Goal: Task Accomplishment & Management: Manage account settings

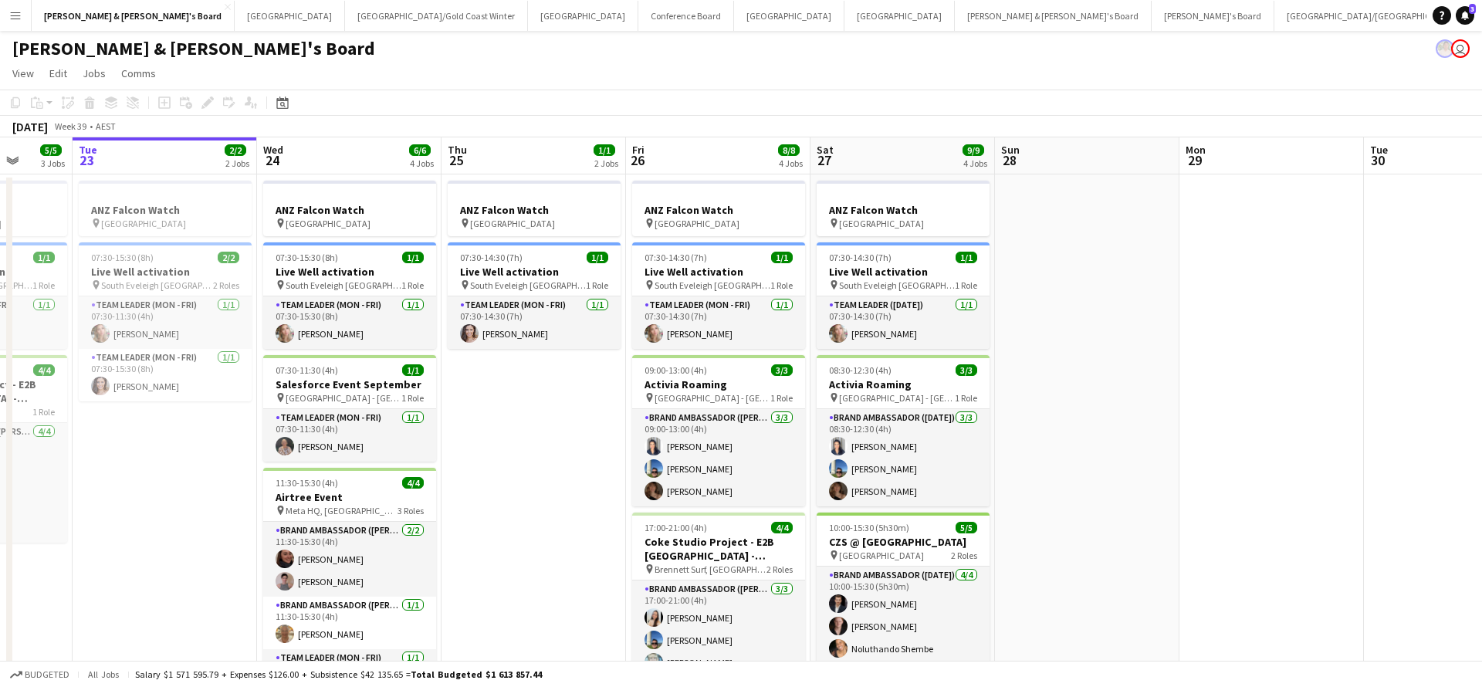
scroll to position [0, 667]
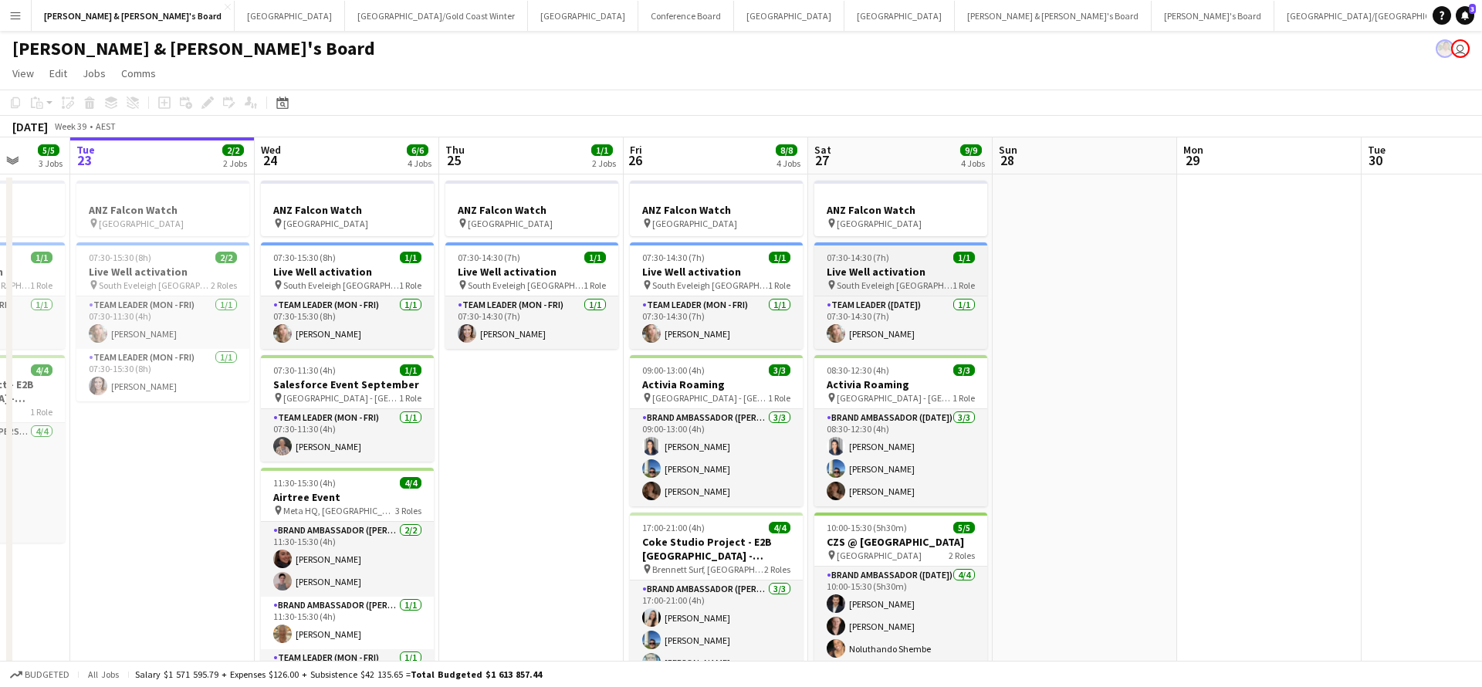
click at [877, 291] on app-job-card "07:30-14:30 (7h) 1/1 Live Well activation pin South [PERSON_NAME] 1 Role Team L…" at bounding box center [900, 295] width 173 height 106
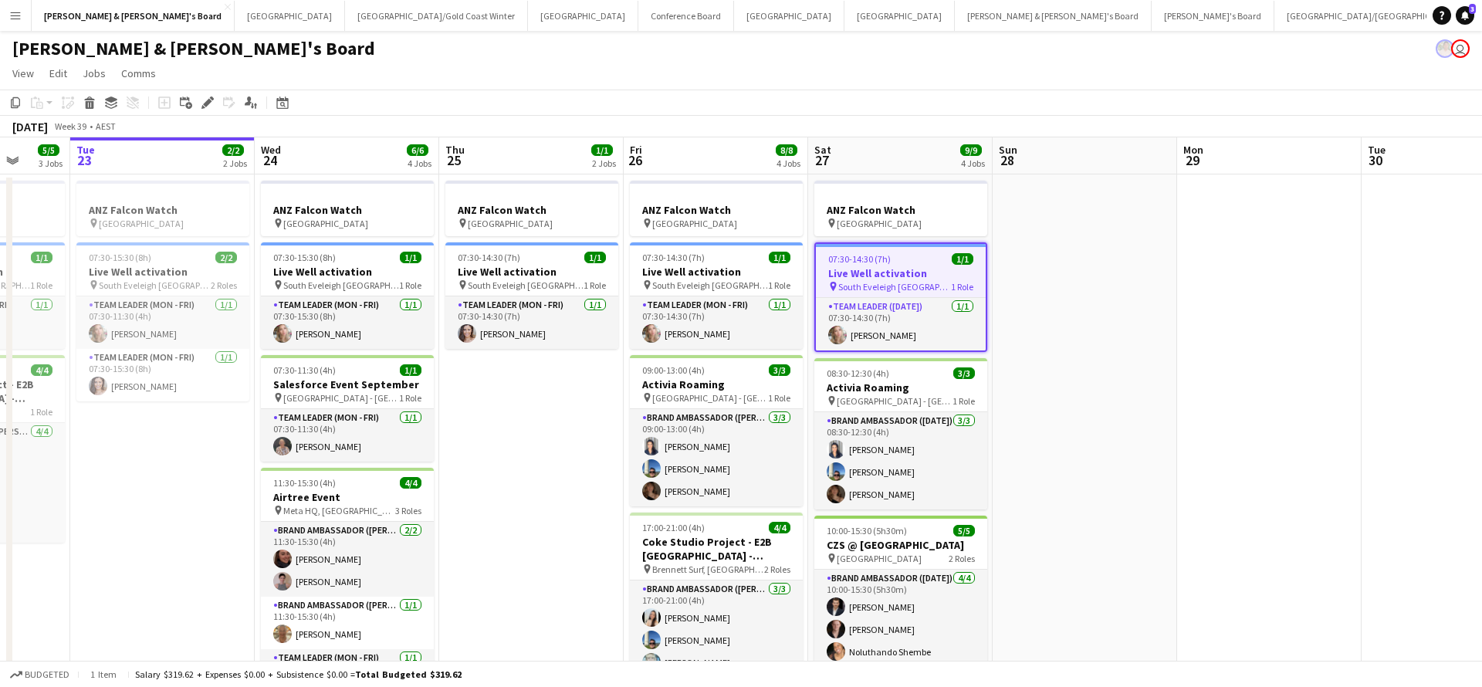
click at [1053, 295] on app-date-cell at bounding box center [1084, 474] width 184 height 600
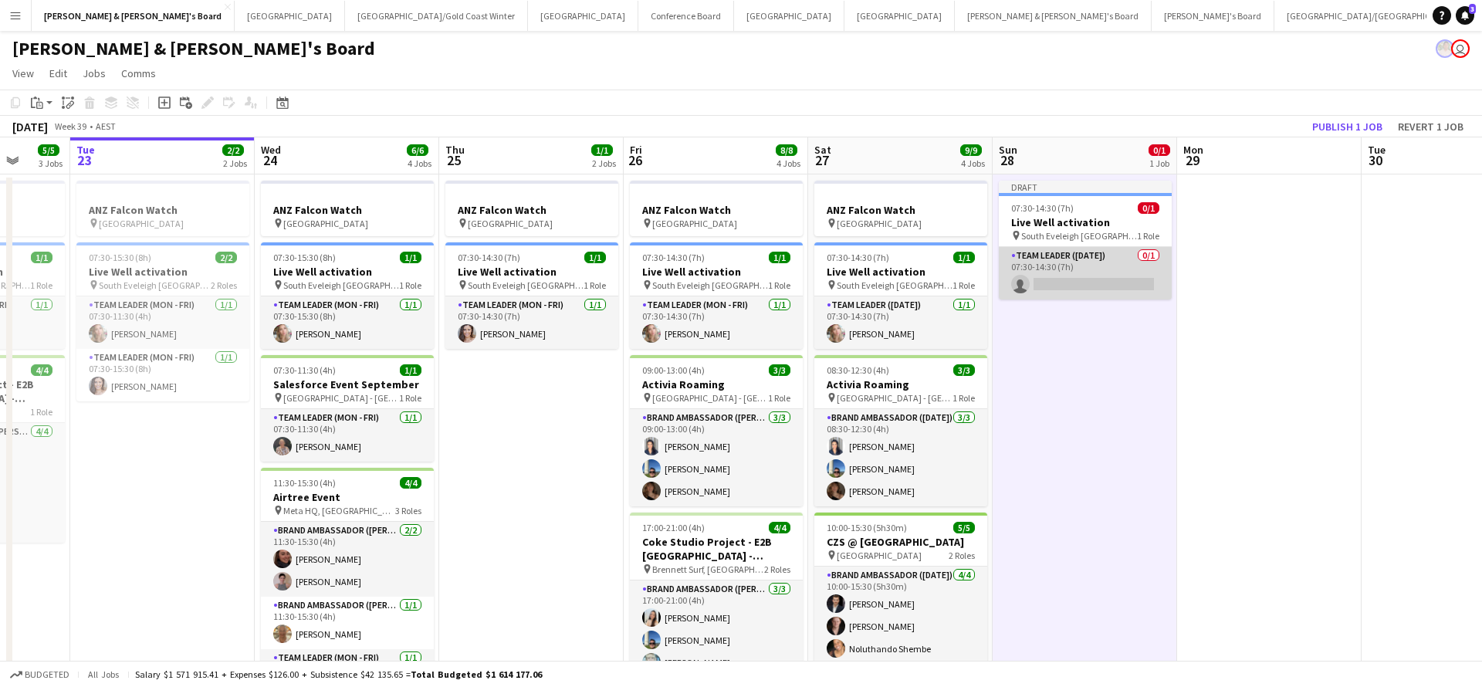
click at [1083, 274] on app-card-role "Team Leader ([DATE]) 0/1 07:30-14:30 (7h) single-neutral-actions" at bounding box center [1085, 273] width 173 height 52
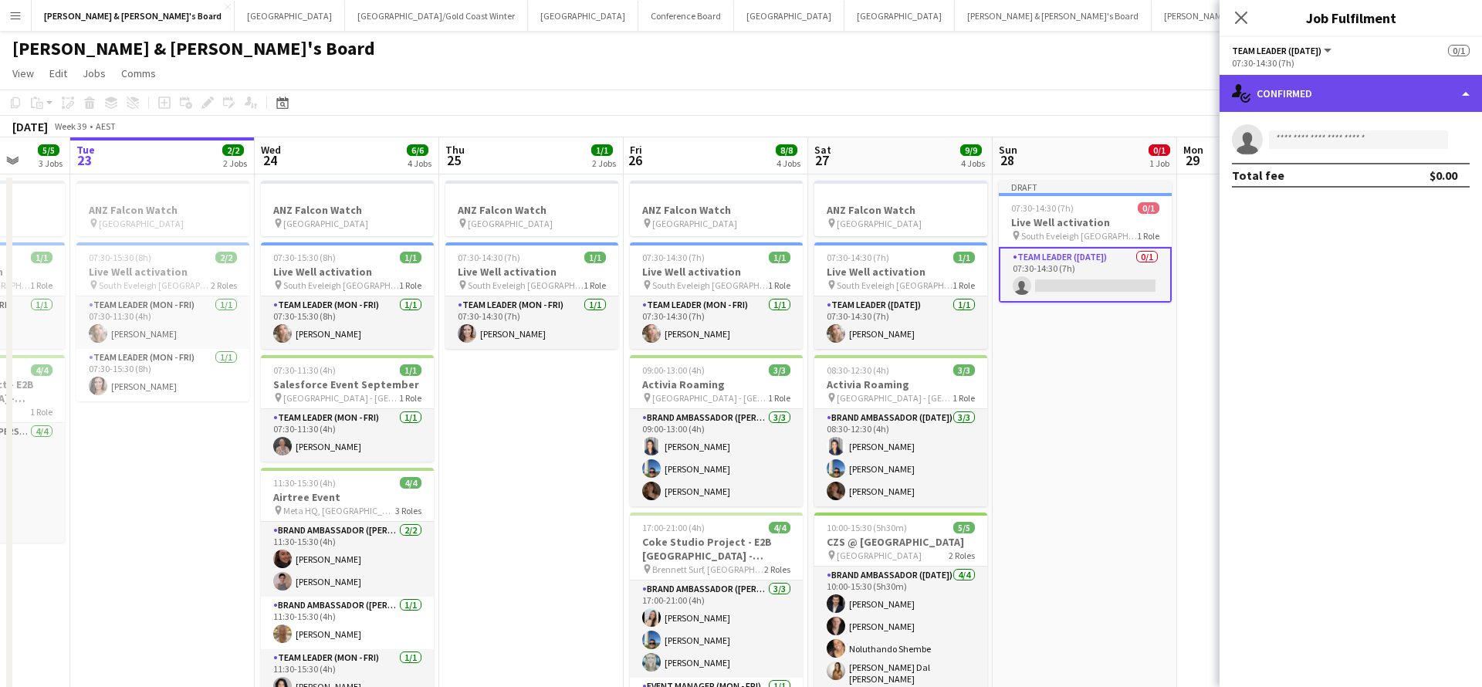
click at [1355, 84] on div "single-neutral-actions-check-2 Confirmed" at bounding box center [1350, 93] width 262 height 37
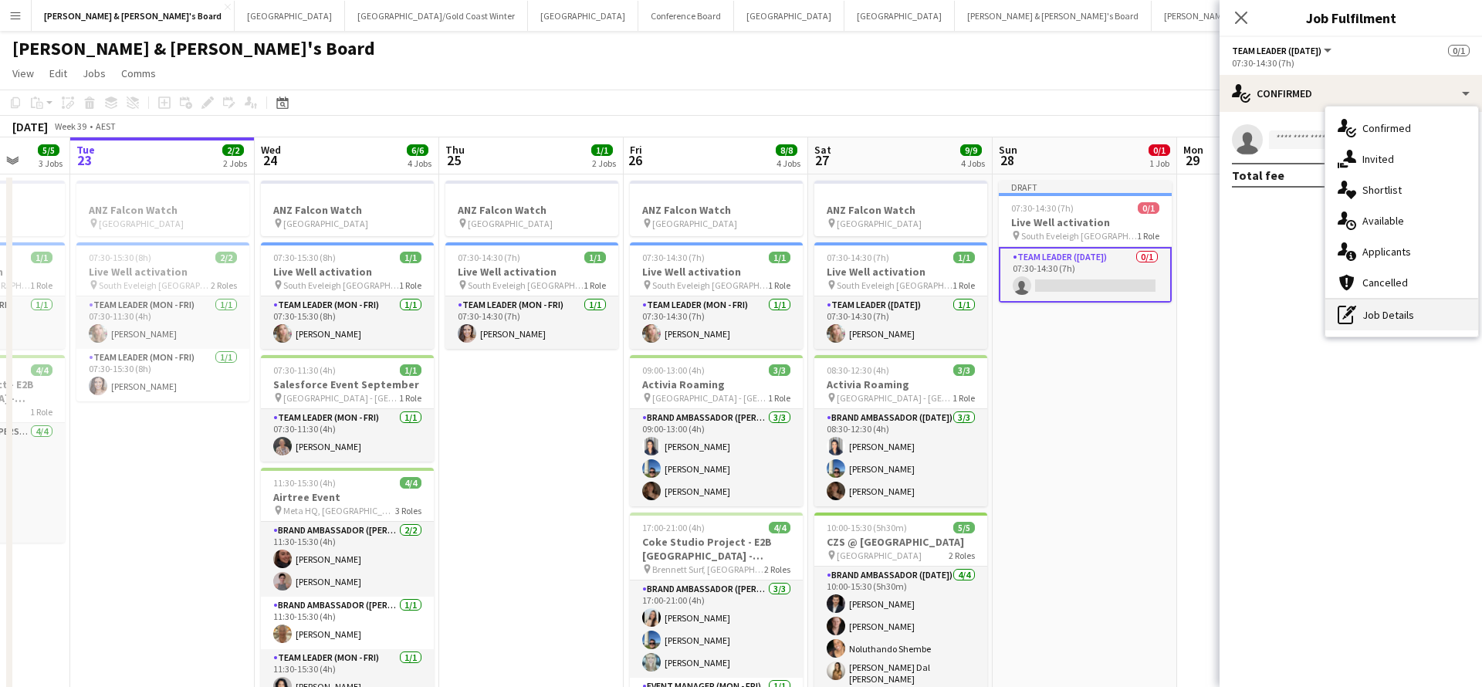
click at [1380, 313] on div "pen-write Job Details" at bounding box center [1401, 314] width 153 height 31
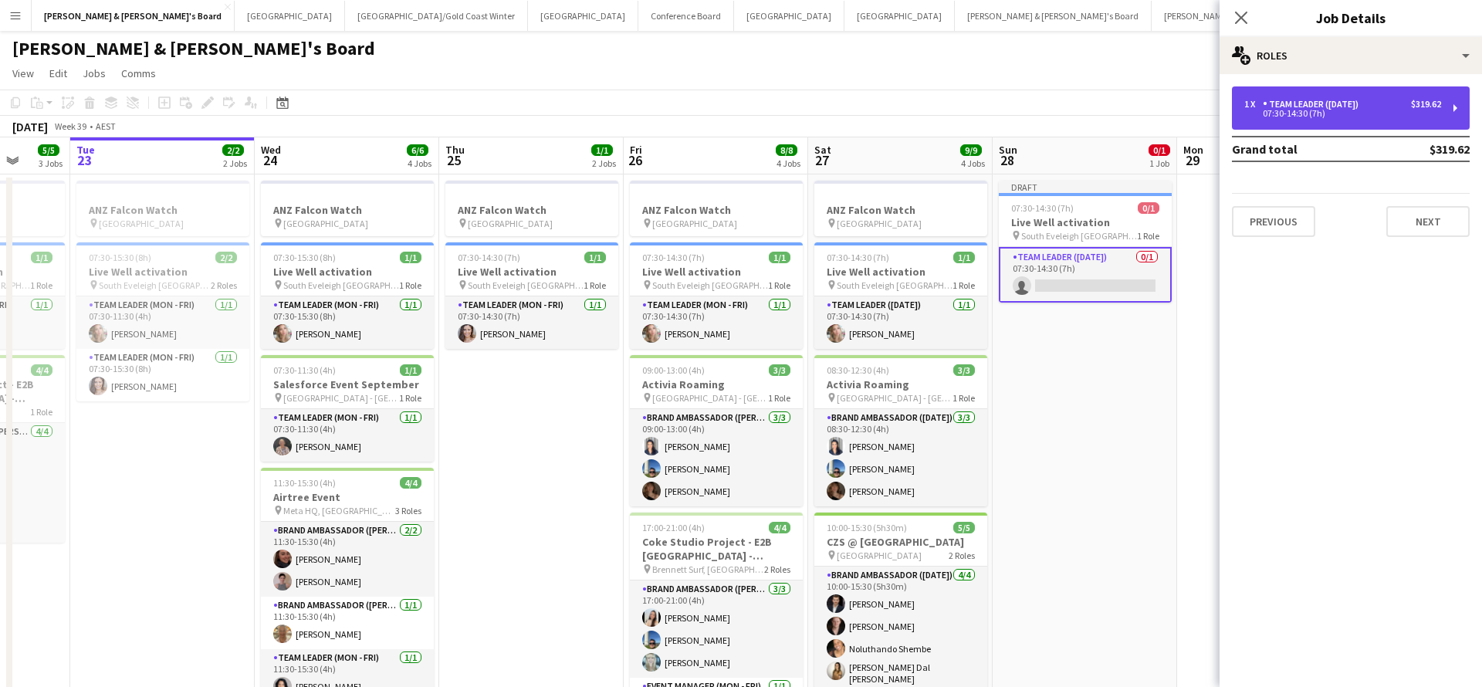
click at [1364, 94] on div "1 x Team Leader ([DATE]) $319.62 07:30-14:30 (7h)" at bounding box center [1351, 107] width 238 height 43
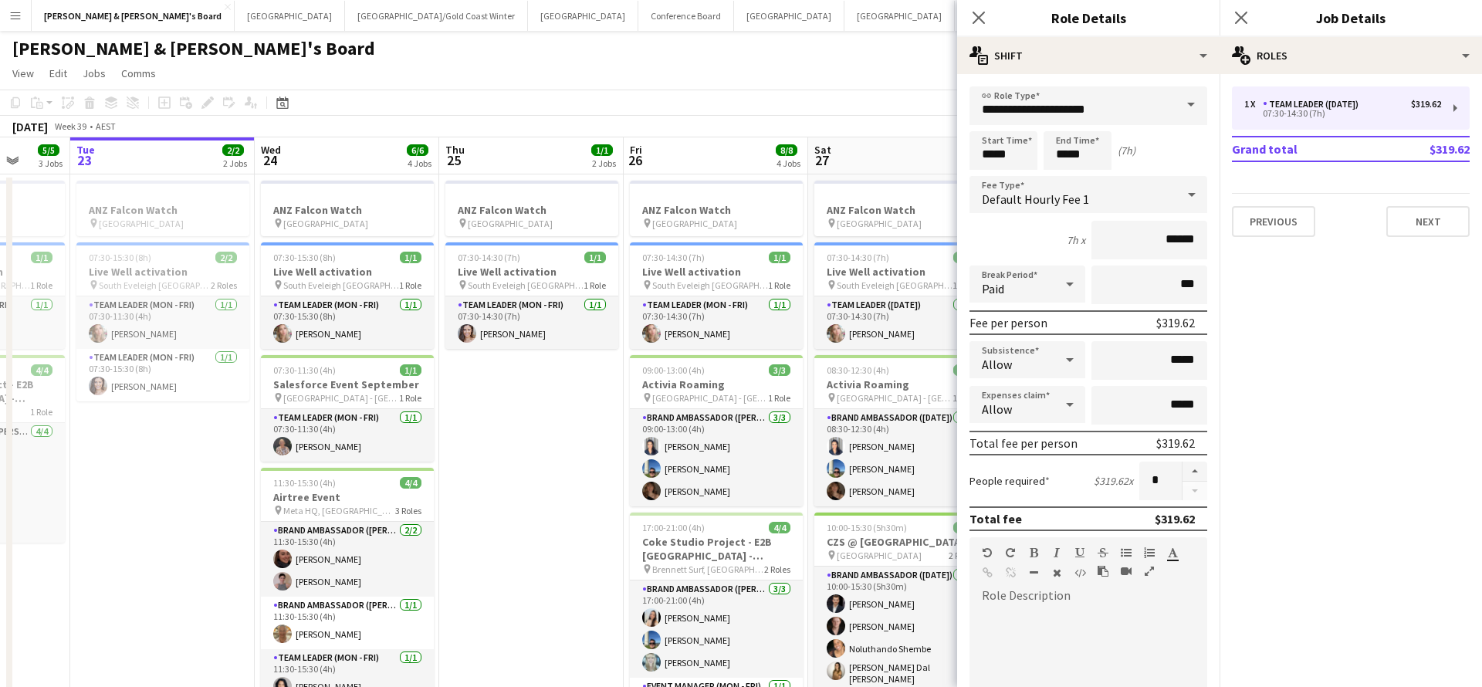
click at [1187, 111] on span at bounding box center [1190, 104] width 32 height 37
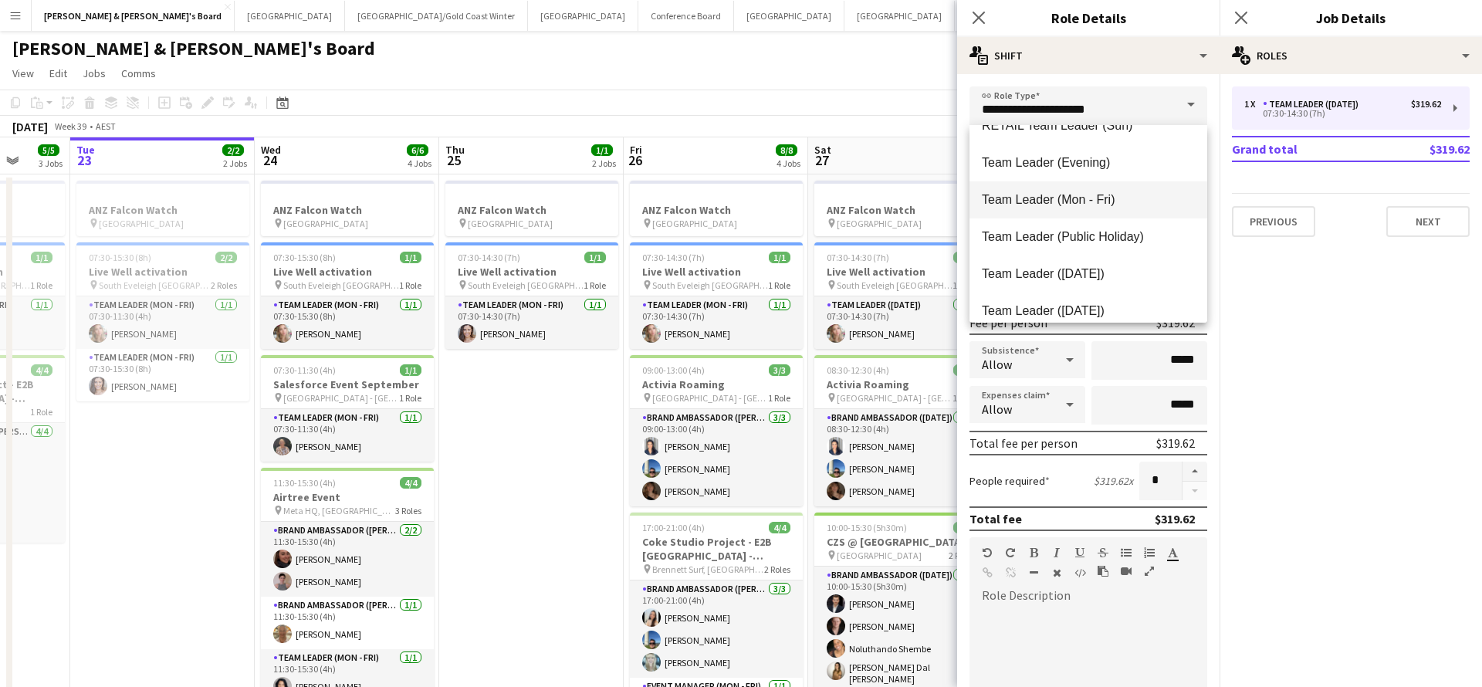
scroll to position [1512, 0]
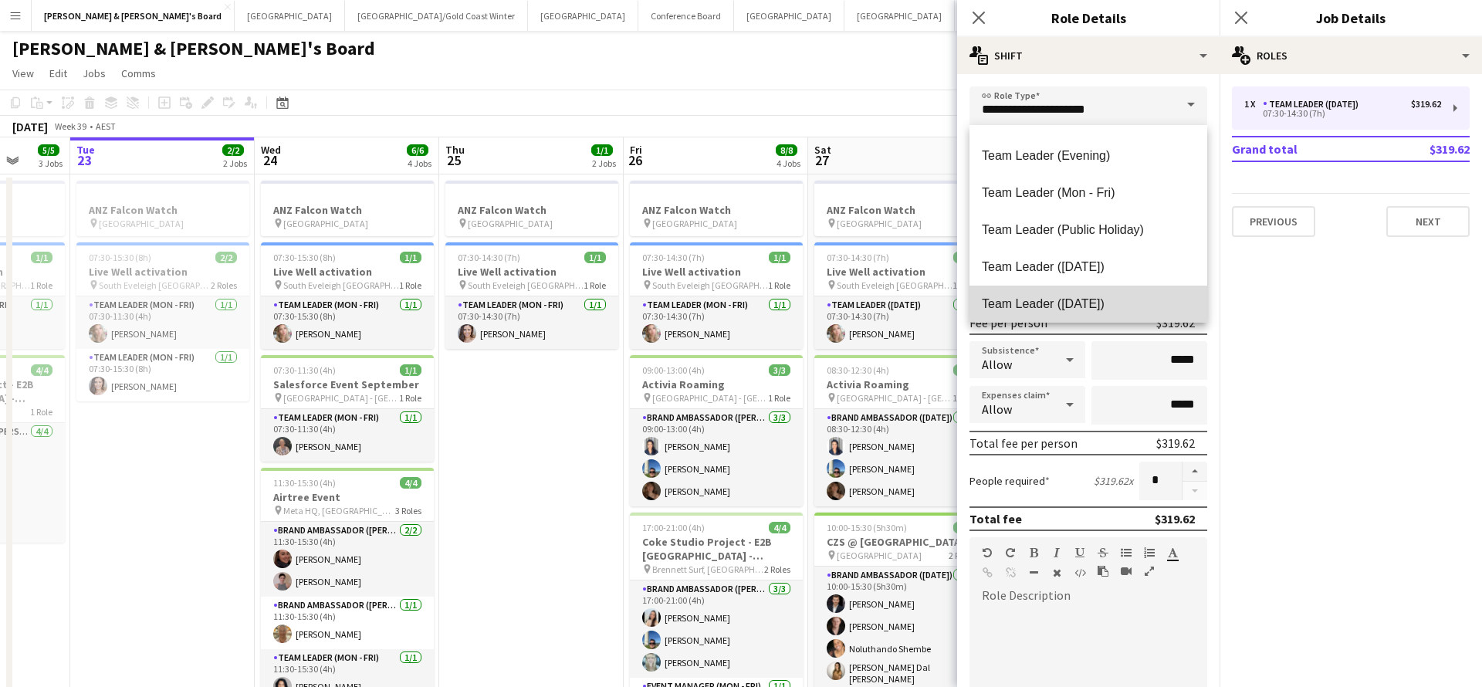
click at [1052, 305] on span "Team Leader ([DATE])" at bounding box center [1088, 303] width 213 height 15
type input "**********"
type input "******"
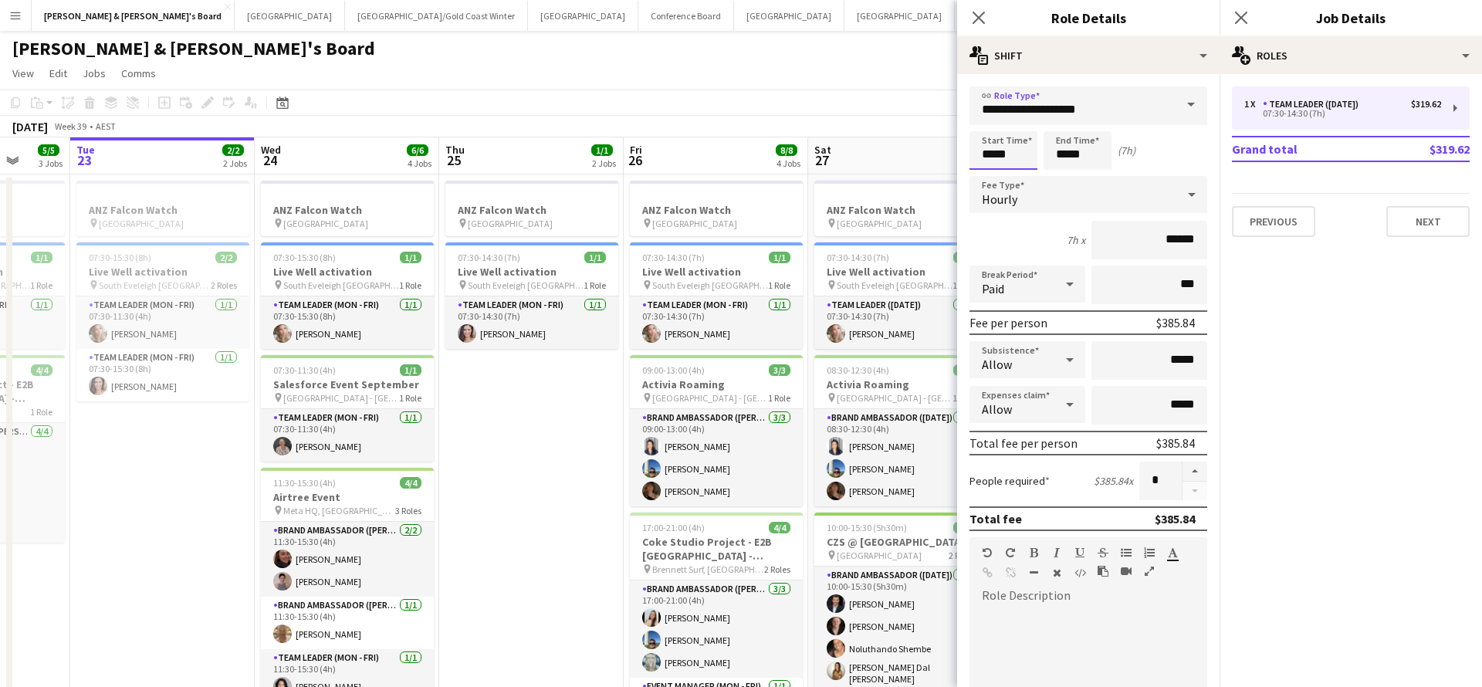
click at [1005, 153] on input "*****" at bounding box center [1003, 150] width 68 height 39
click at [988, 125] on div at bounding box center [987, 123] width 31 height 15
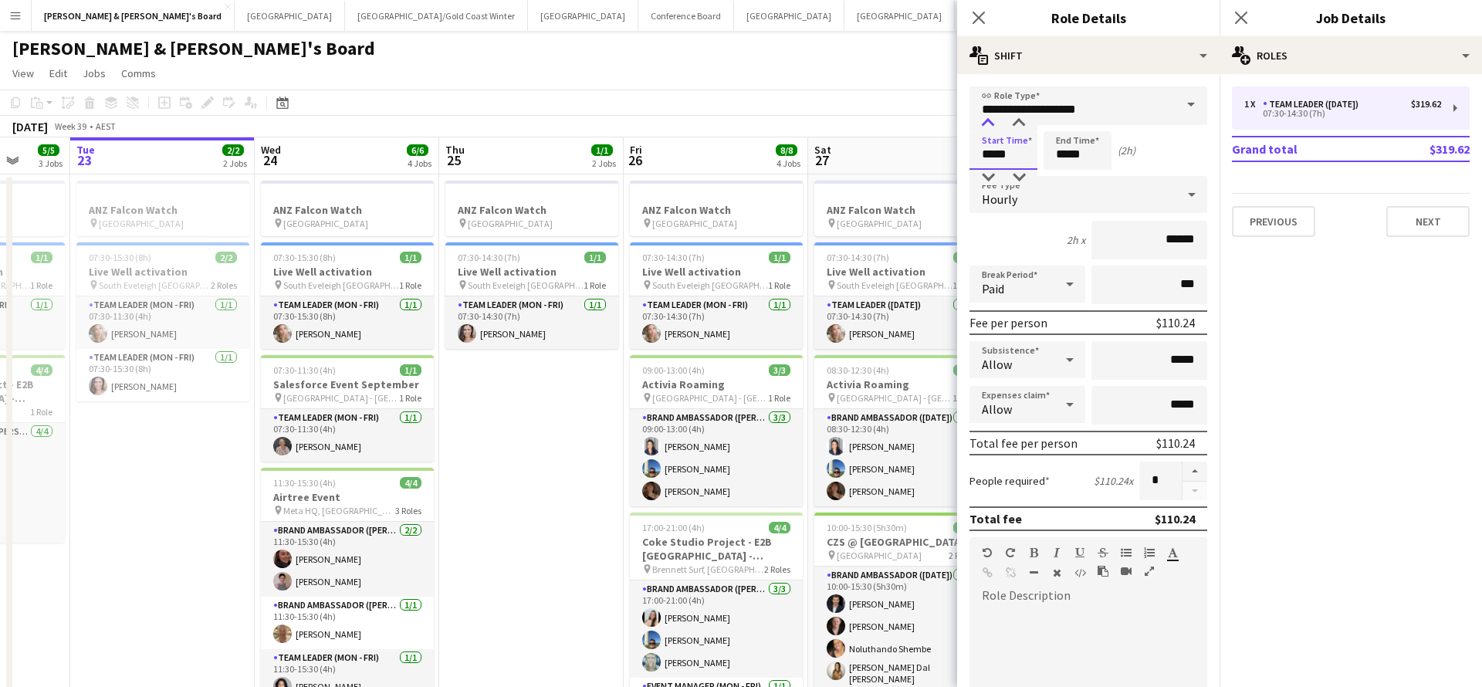
click at [988, 125] on div at bounding box center [987, 123] width 31 height 15
type input "*****"
click at [988, 125] on div at bounding box center [987, 123] width 31 height 15
click at [1079, 147] on input "*****" at bounding box center [1077, 150] width 68 height 39
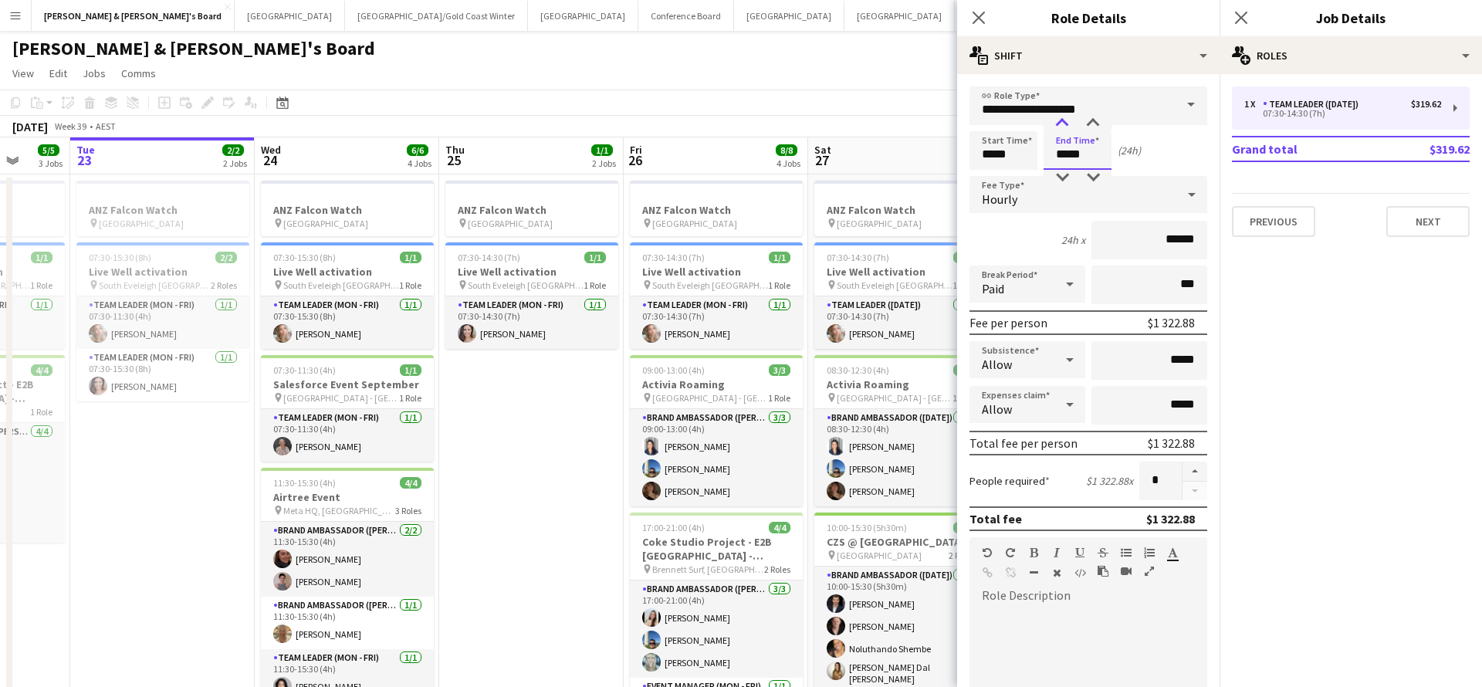
click at [1059, 117] on div at bounding box center [1061, 123] width 31 height 15
type input "*****"
click at [1059, 117] on div at bounding box center [1061, 123] width 31 height 15
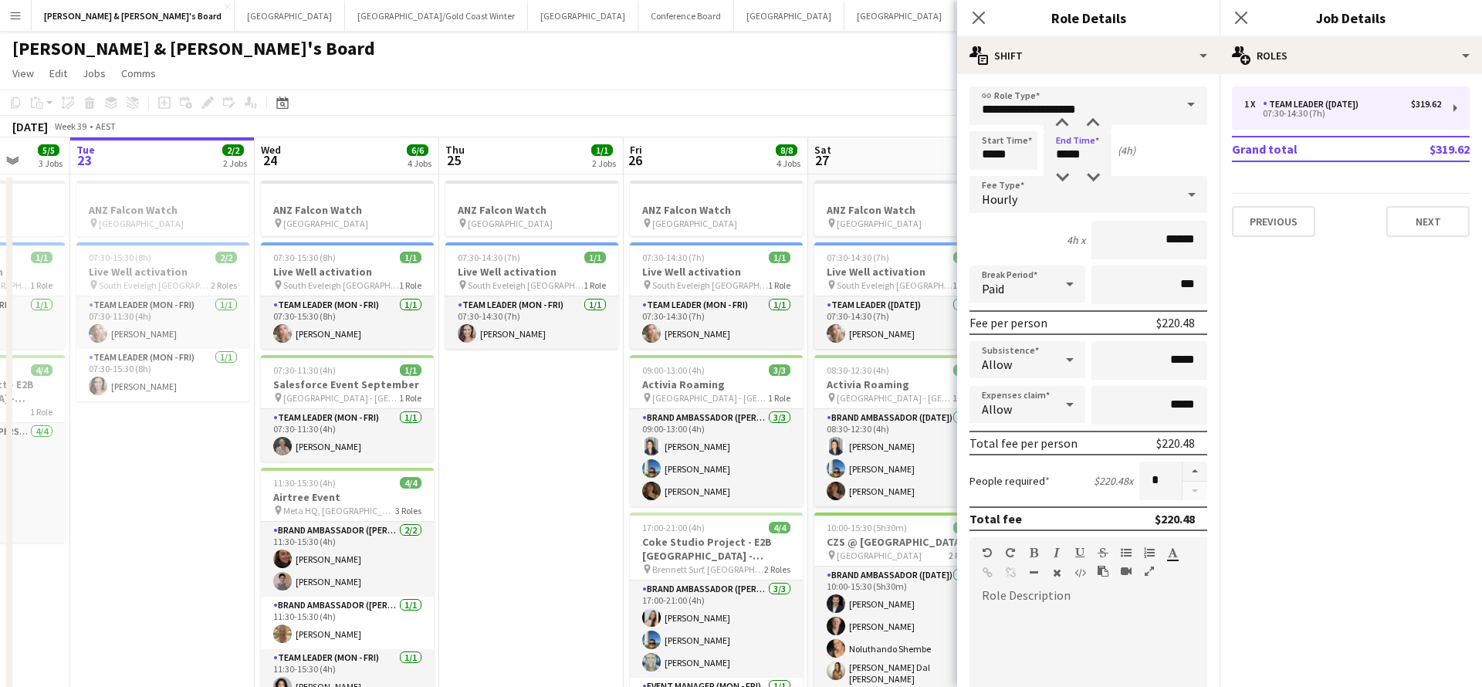
click at [601, 468] on app-date-cell "ANZ Falcon Watch pin [GEOGRAPHIC_DATA] 07:30-14:30 (7h) 1/1 Live Well activatio…" at bounding box center [531, 474] width 184 height 600
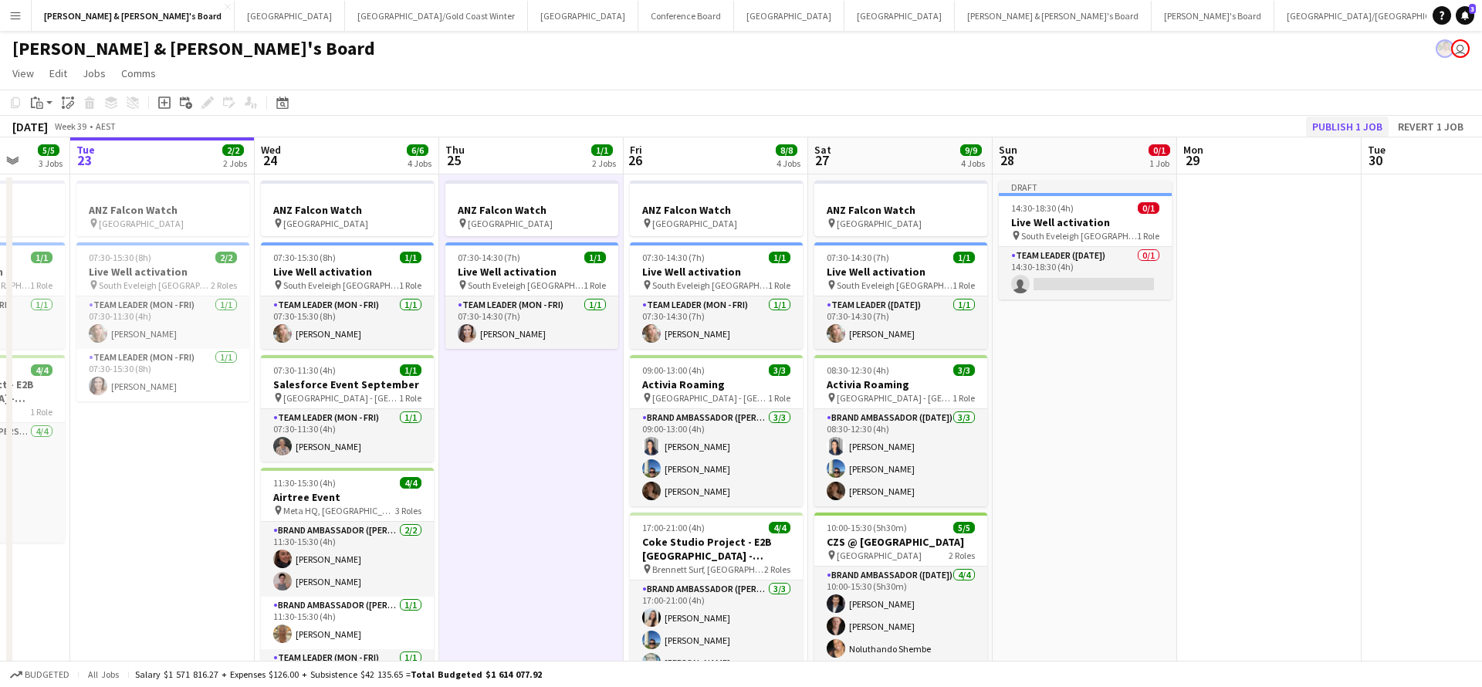
click at [1333, 126] on button "Publish 1 job" at bounding box center [1347, 127] width 83 height 20
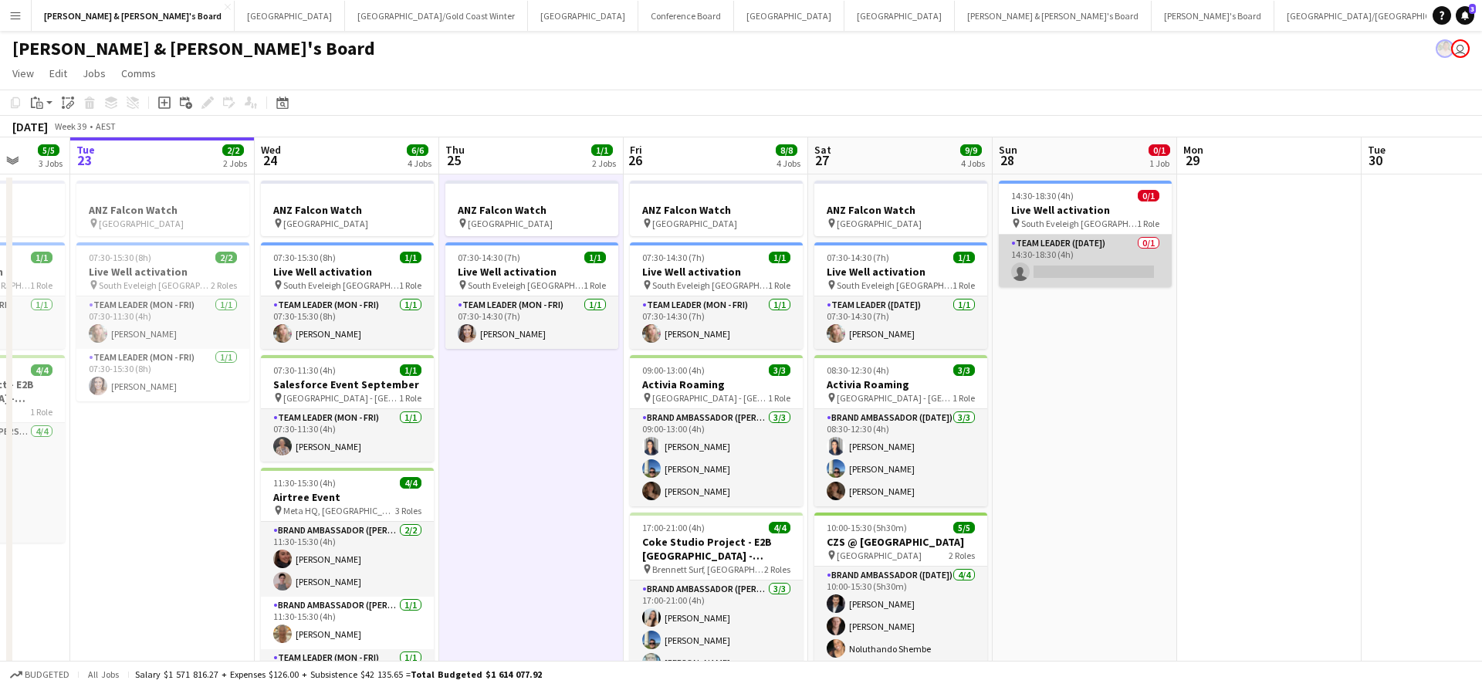
scroll to position [0, 667]
click at [1090, 259] on app-card-role "Team Leader ([DATE]) 0/1 14:30-18:30 (4h) single-neutral-actions" at bounding box center [1085, 261] width 173 height 52
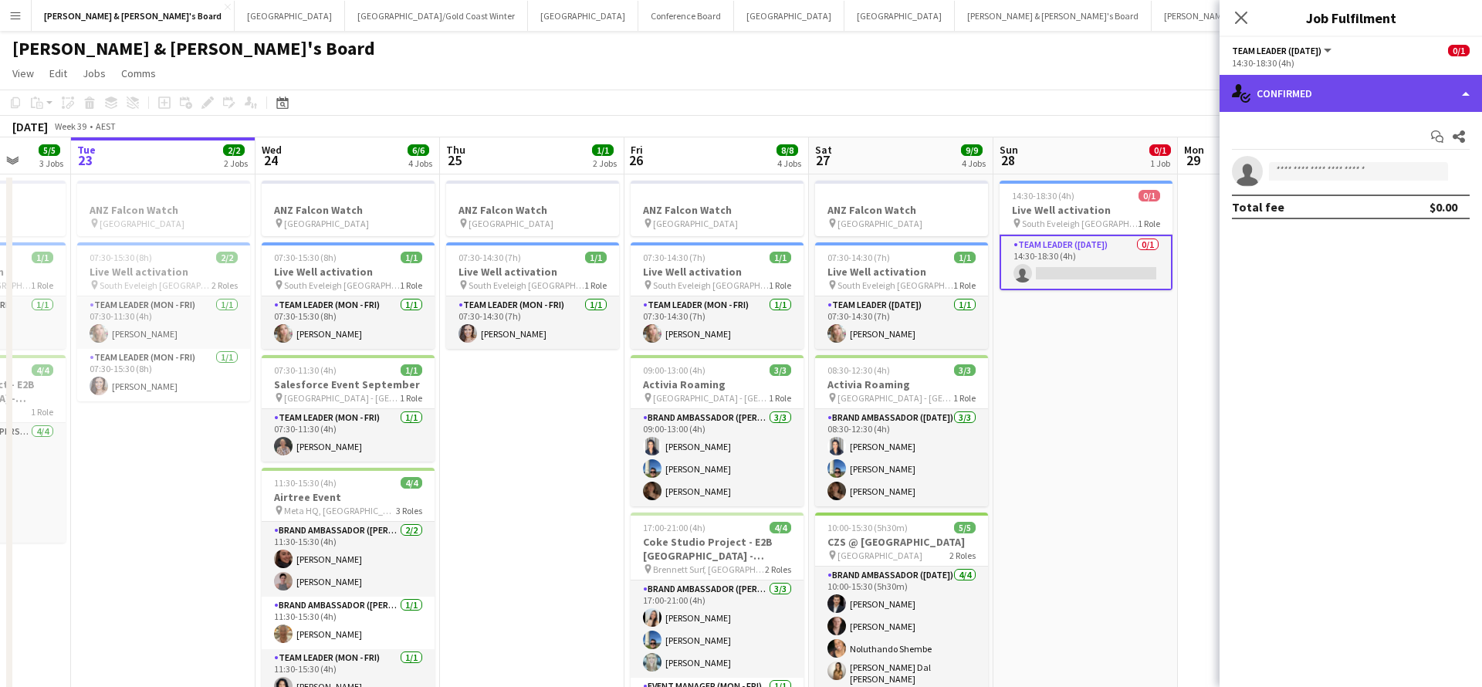
click at [1320, 90] on div "single-neutral-actions-check-2 Confirmed" at bounding box center [1350, 93] width 262 height 37
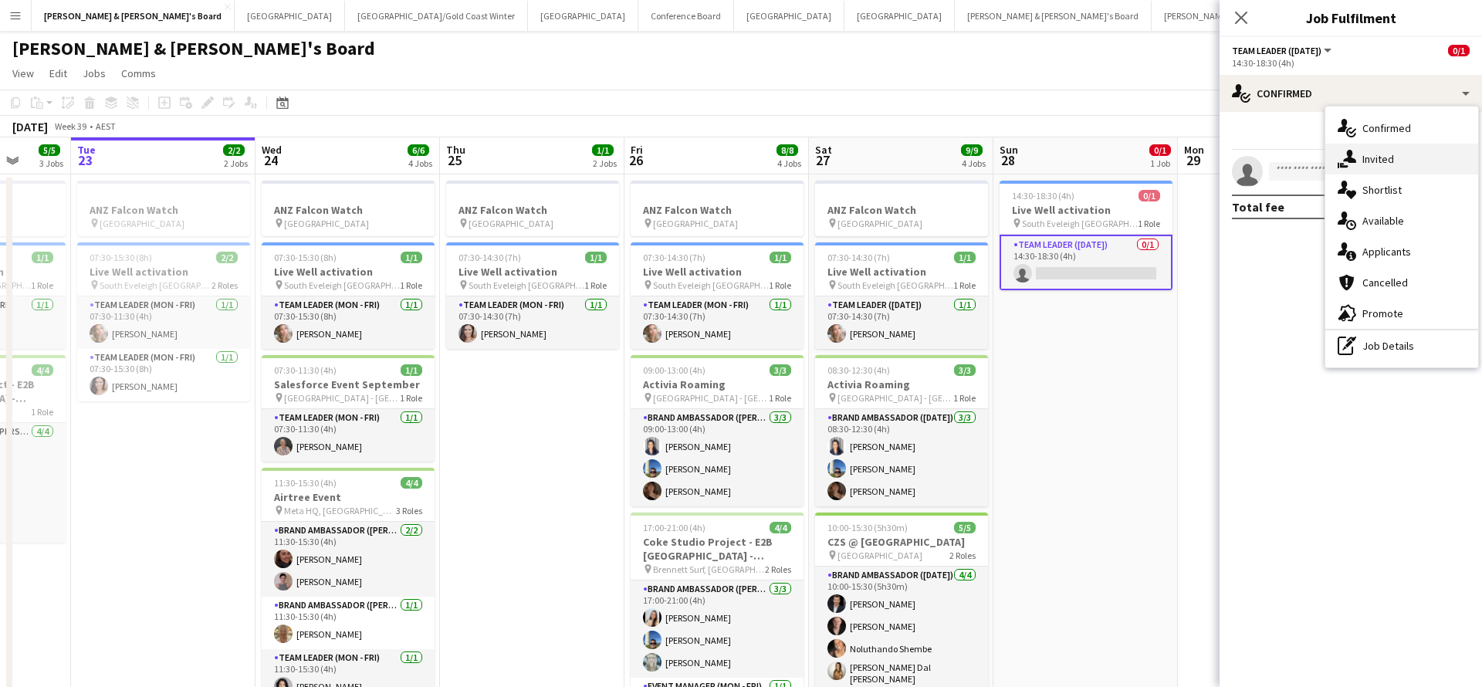
click at [1384, 160] on span "Invited" at bounding box center [1378, 159] width 32 height 14
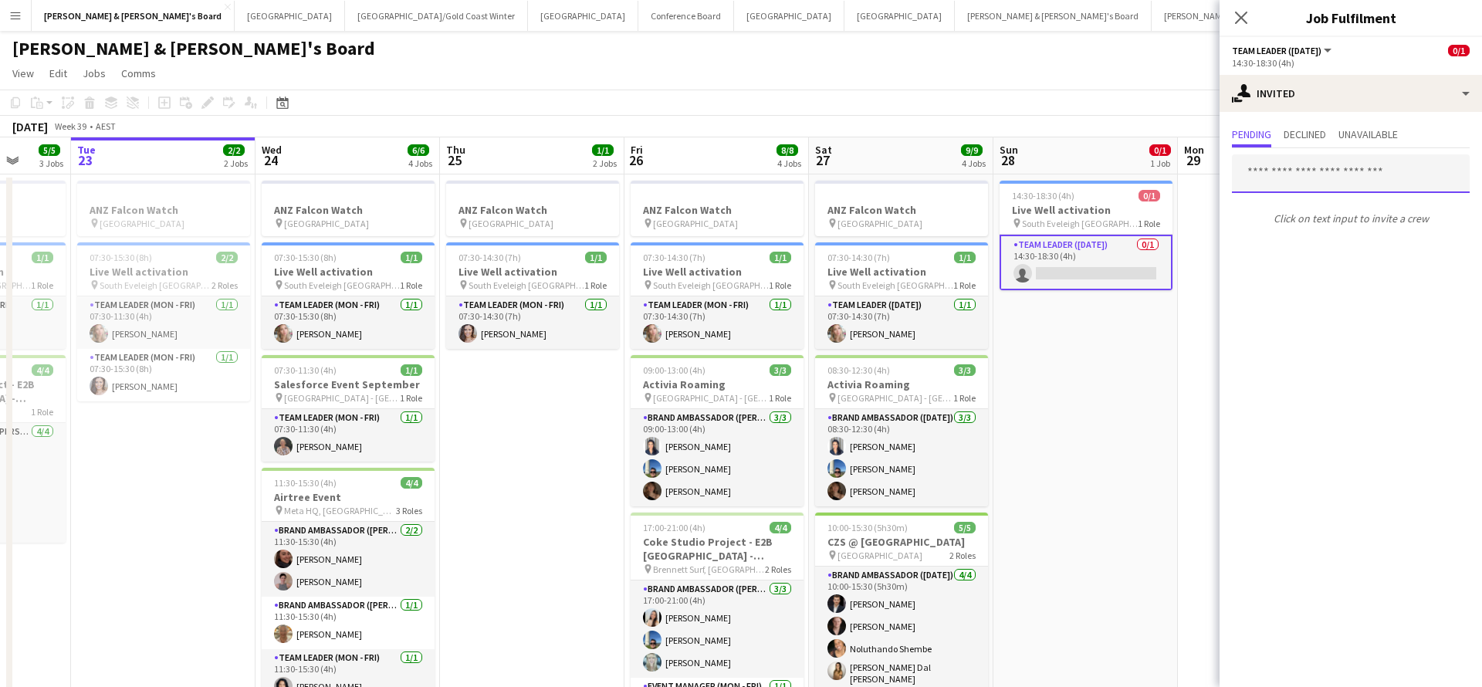
click at [1364, 181] on input "text" at bounding box center [1351, 173] width 238 height 39
type input "*"
type input "******"
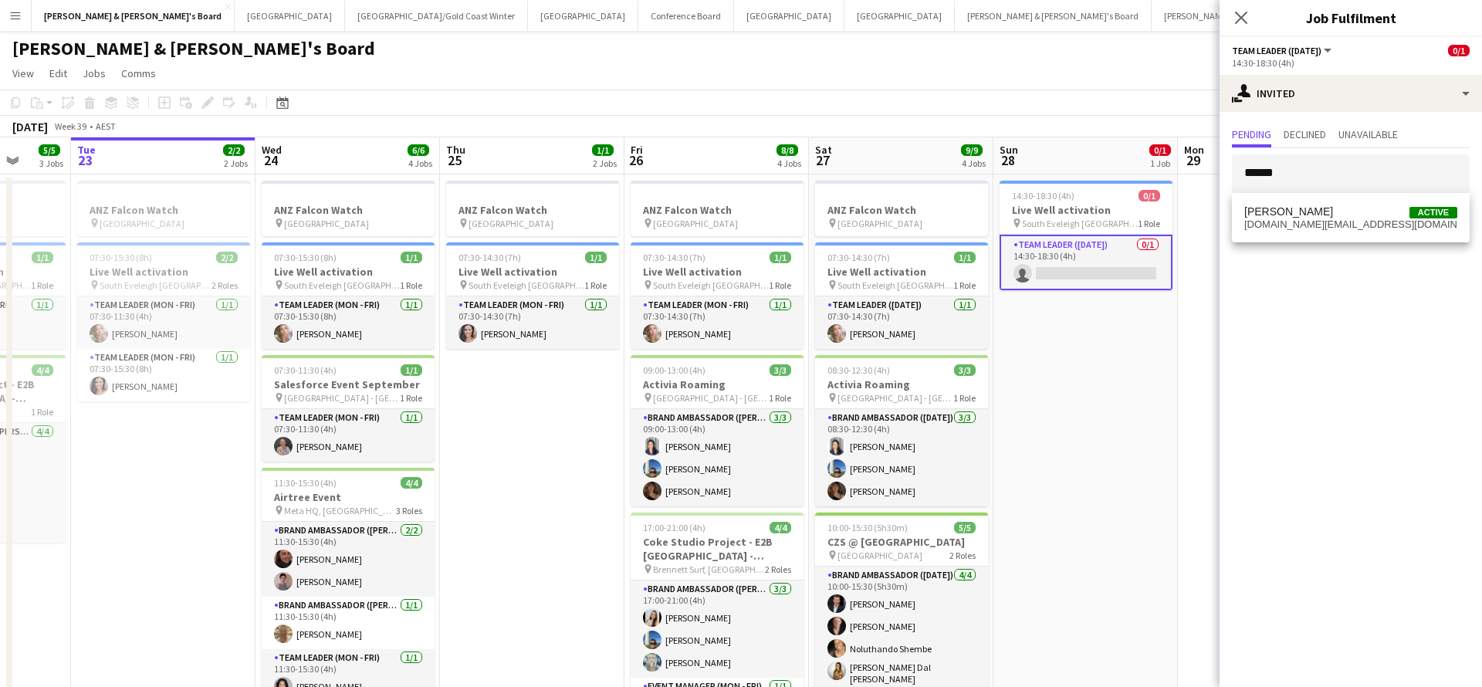
click at [1316, 236] on div "[PERSON_NAME] Active [DOMAIN_NAME][EMAIL_ADDRESS][DOMAIN_NAME]" at bounding box center [1351, 217] width 238 height 49
click at [1330, 213] on span "[PERSON_NAME] Active" at bounding box center [1350, 211] width 213 height 13
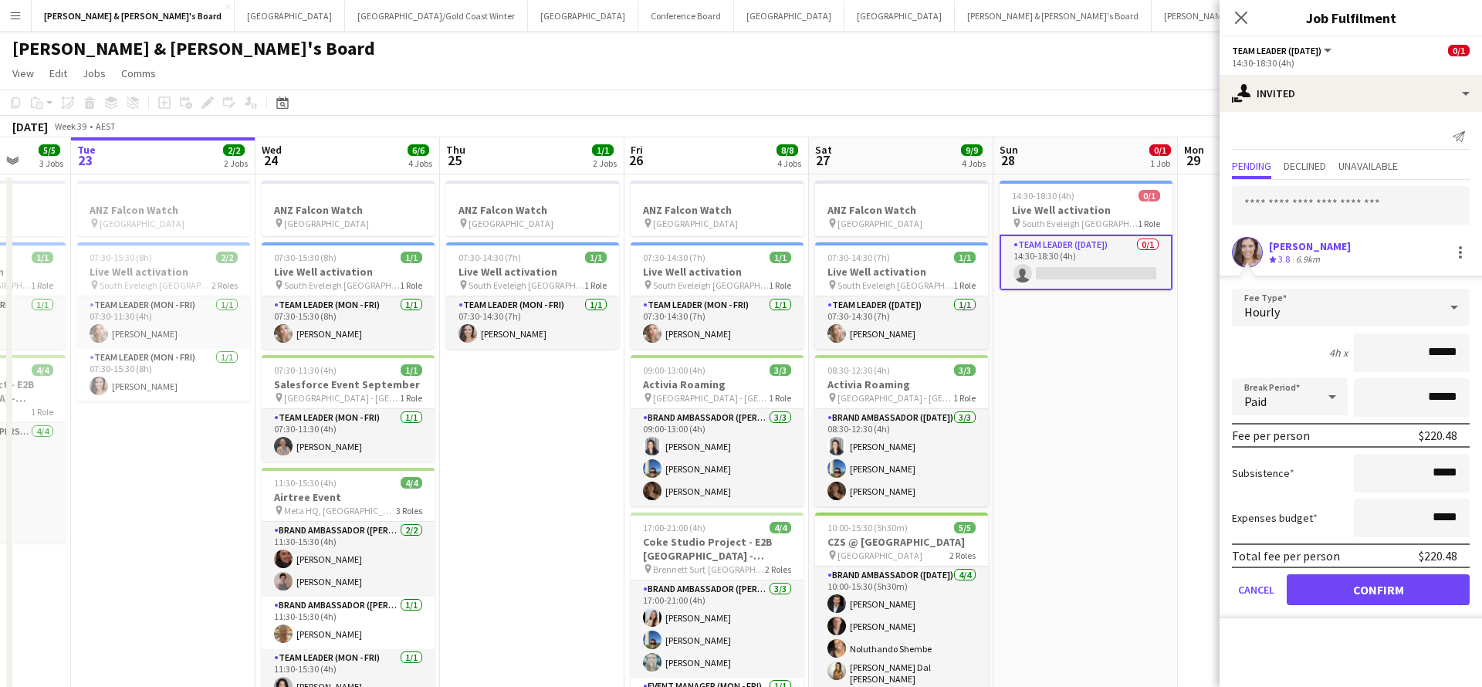
click at [1303, 590] on button "Confirm" at bounding box center [1377, 589] width 183 height 31
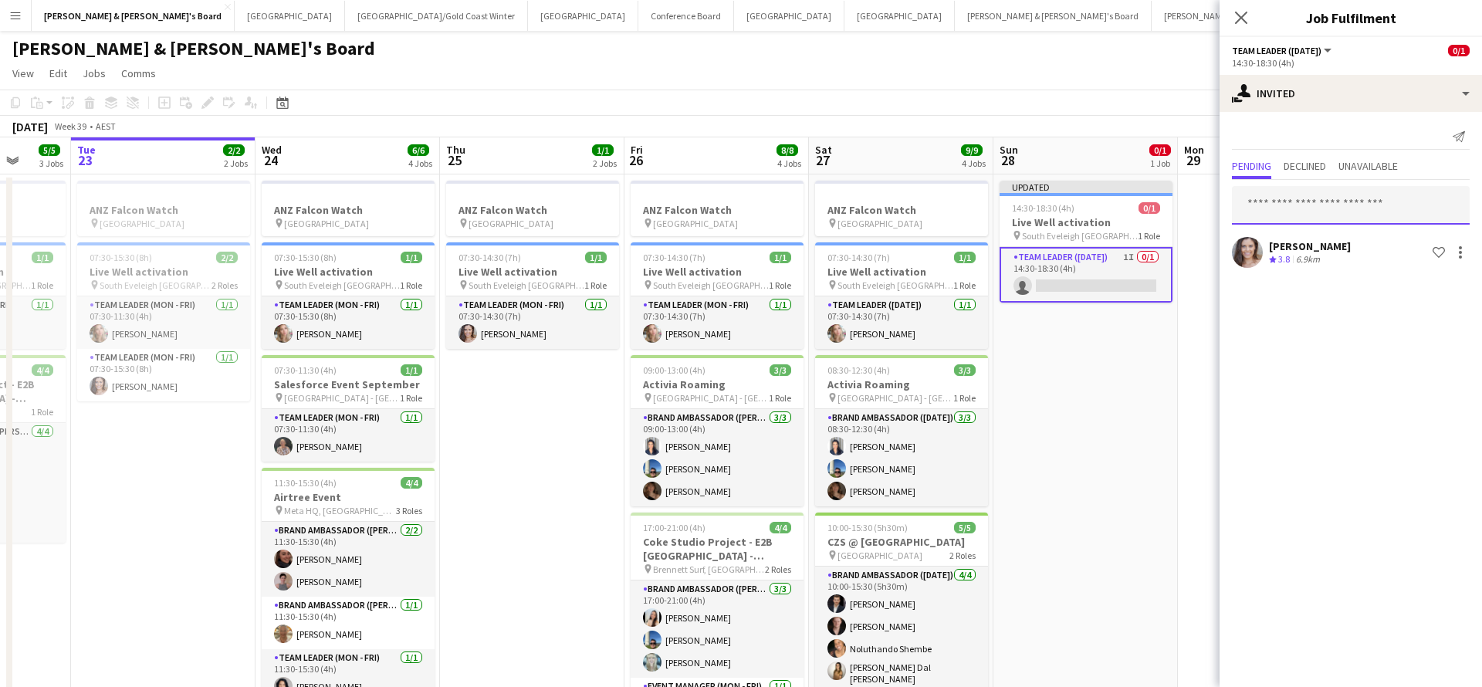
click at [1326, 202] on input "text" at bounding box center [1351, 205] width 238 height 39
type input "******"
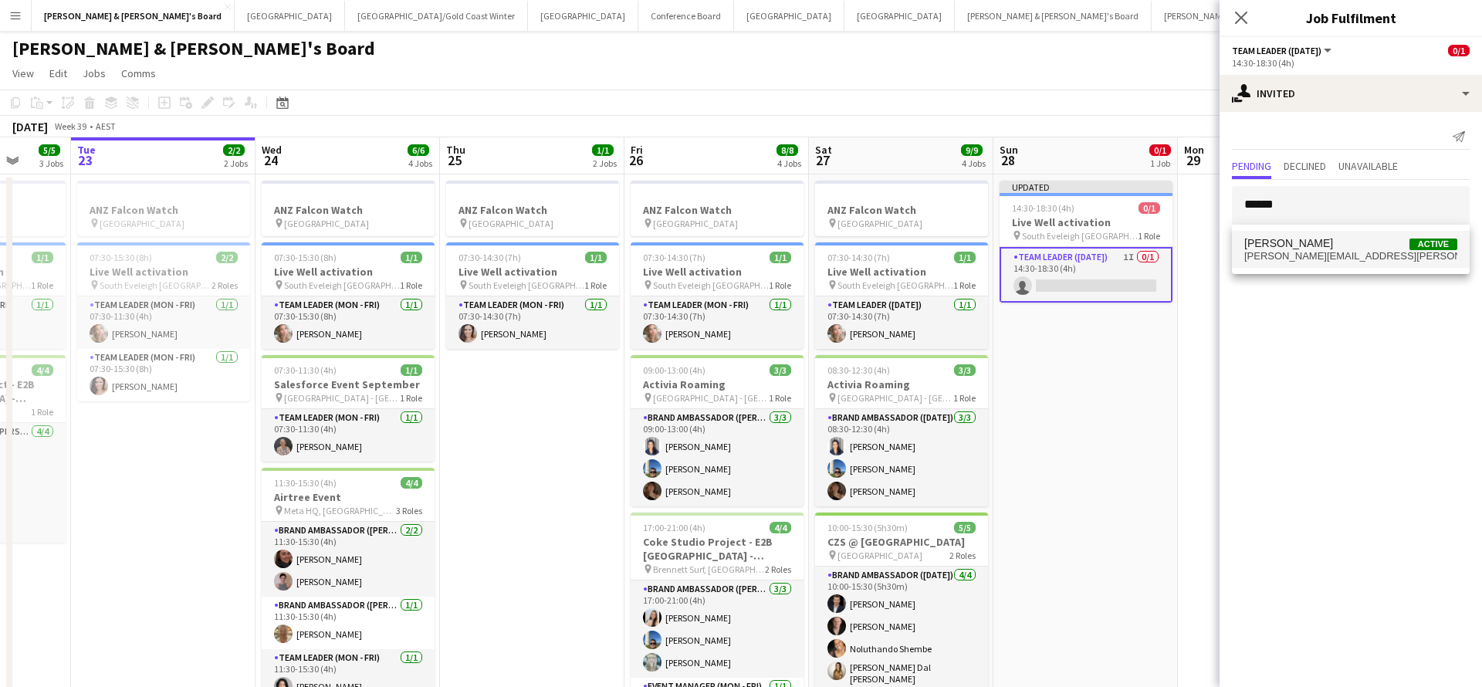
click at [1326, 252] on span "[PERSON_NAME][EMAIL_ADDRESS][PERSON_NAME][DOMAIN_NAME]" at bounding box center [1350, 256] width 213 height 12
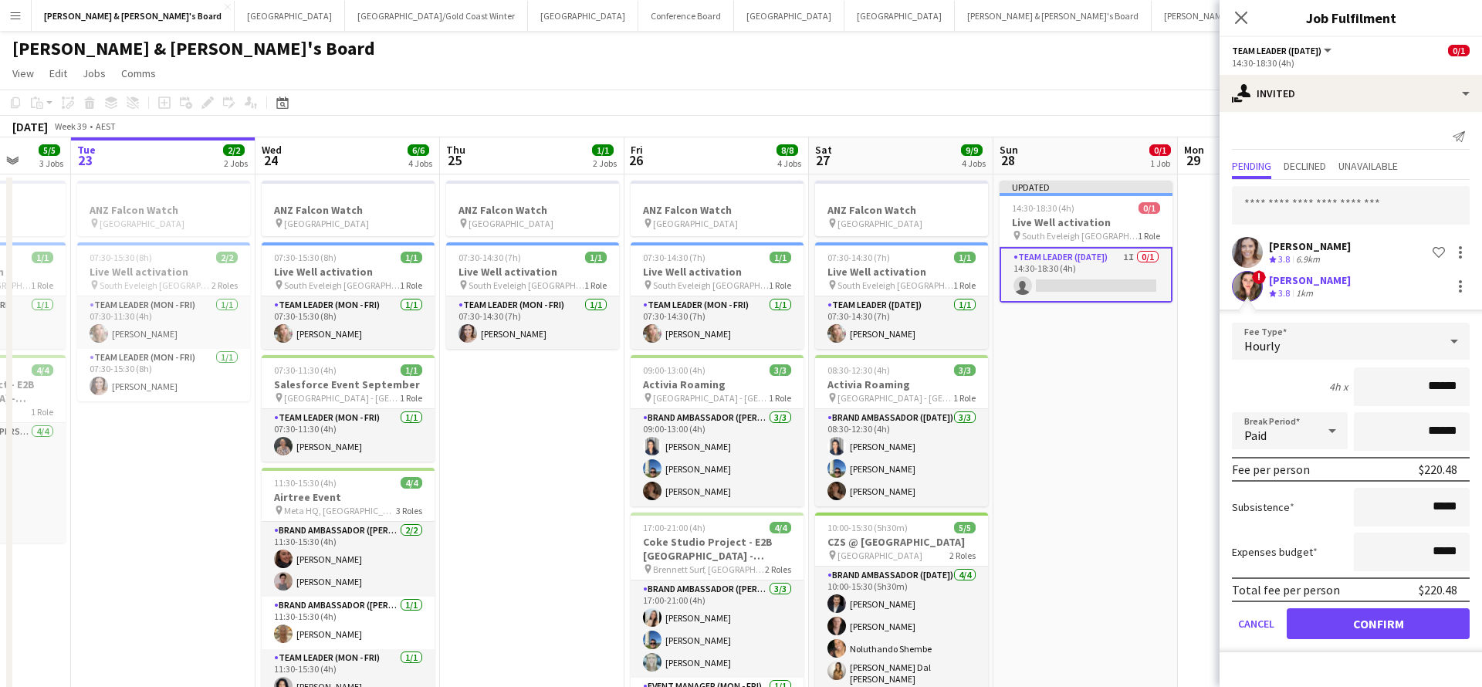
click at [1326, 631] on button "Confirm" at bounding box center [1377, 623] width 183 height 31
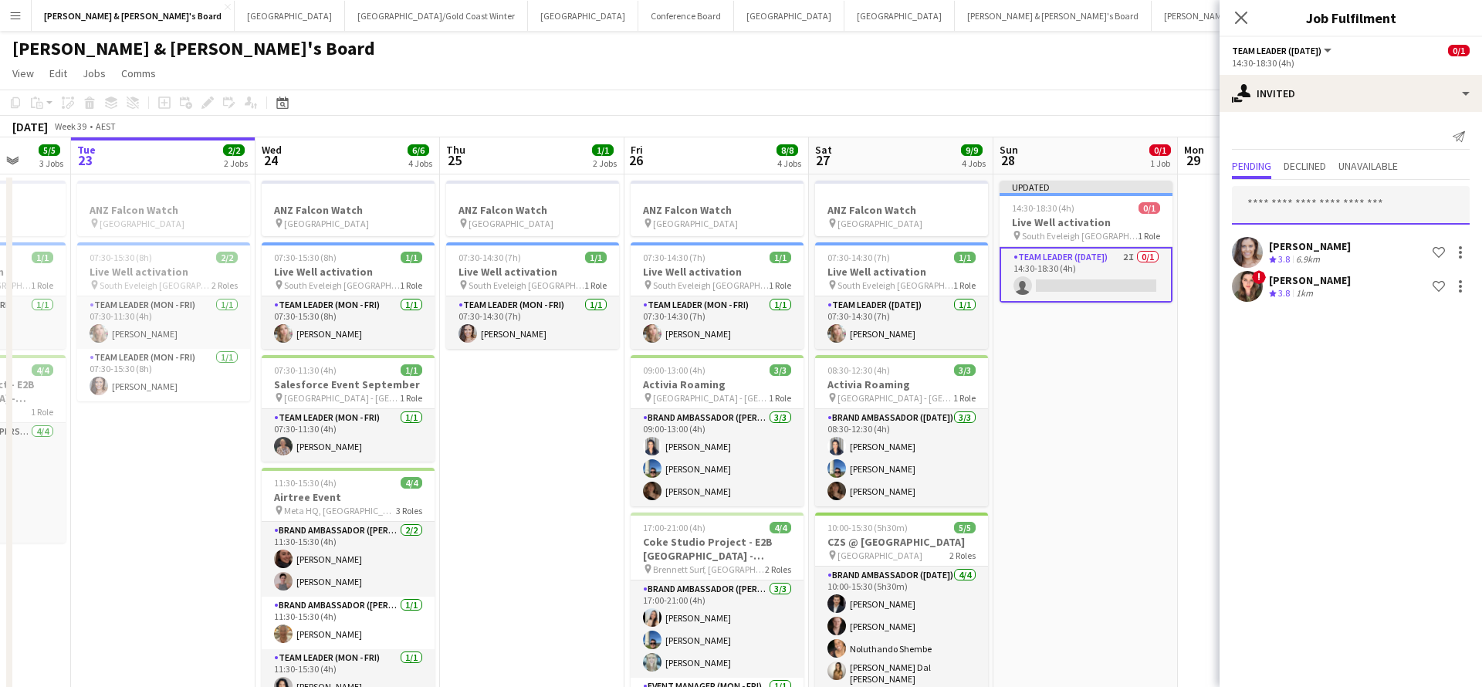
click at [1327, 191] on input "text" at bounding box center [1351, 205] width 238 height 39
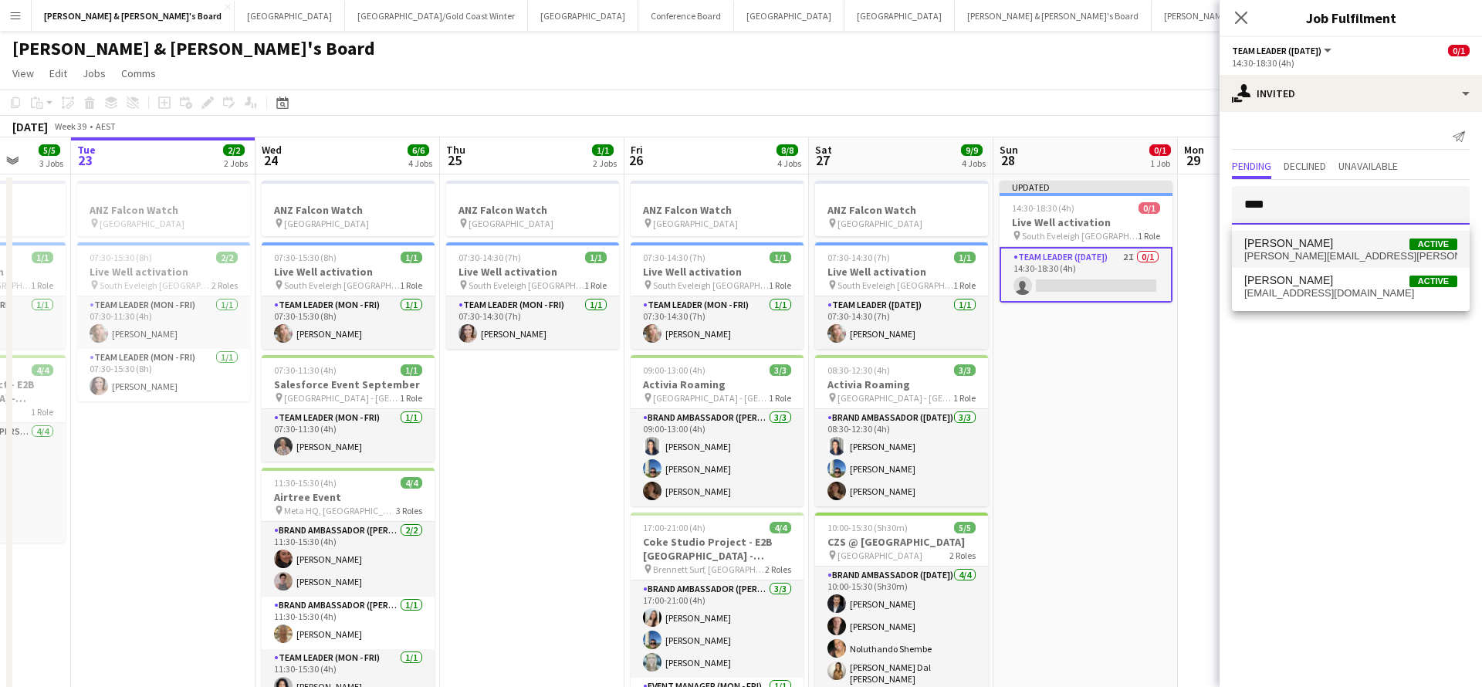
type input "***"
click at [1341, 250] on span "[PERSON_NAME][EMAIL_ADDRESS][PERSON_NAME][DOMAIN_NAME]" at bounding box center [1350, 256] width 213 height 12
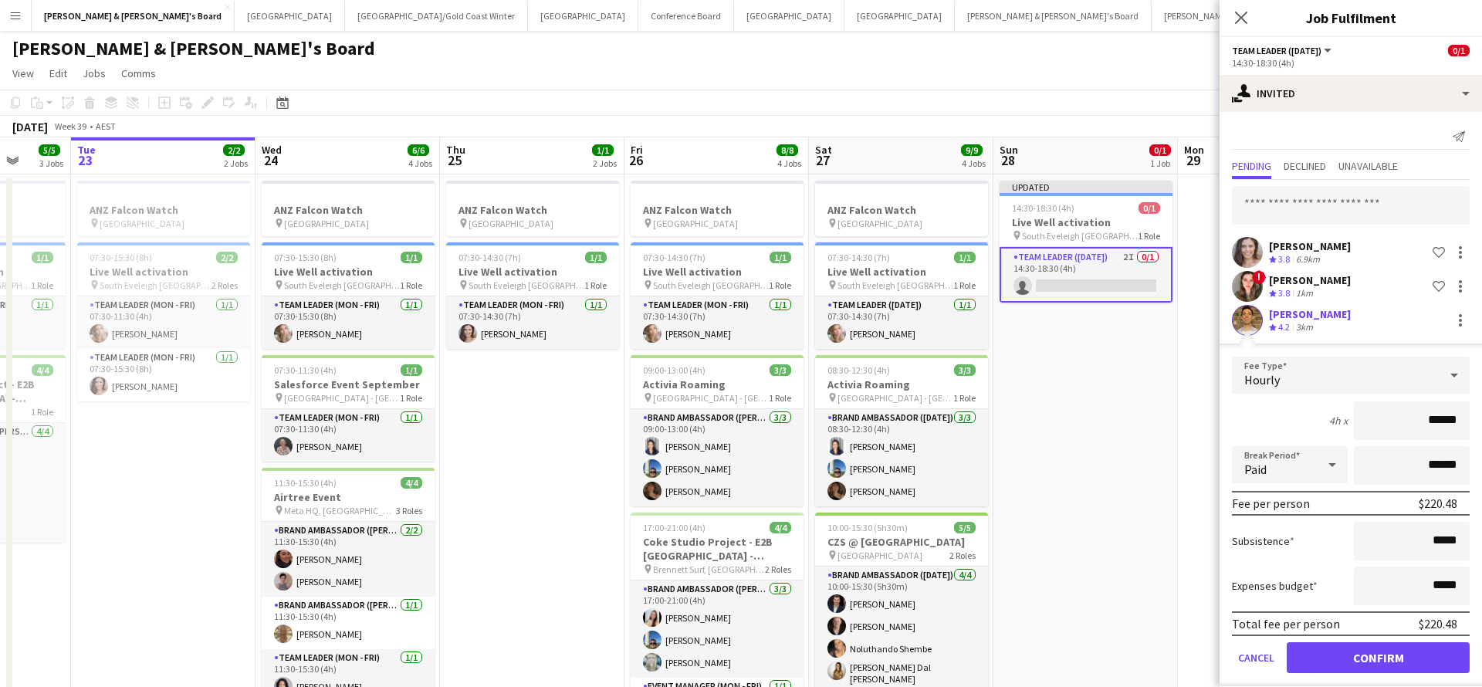
click at [1309, 660] on button "Confirm" at bounding box center [1377, 657] width 183 height 31
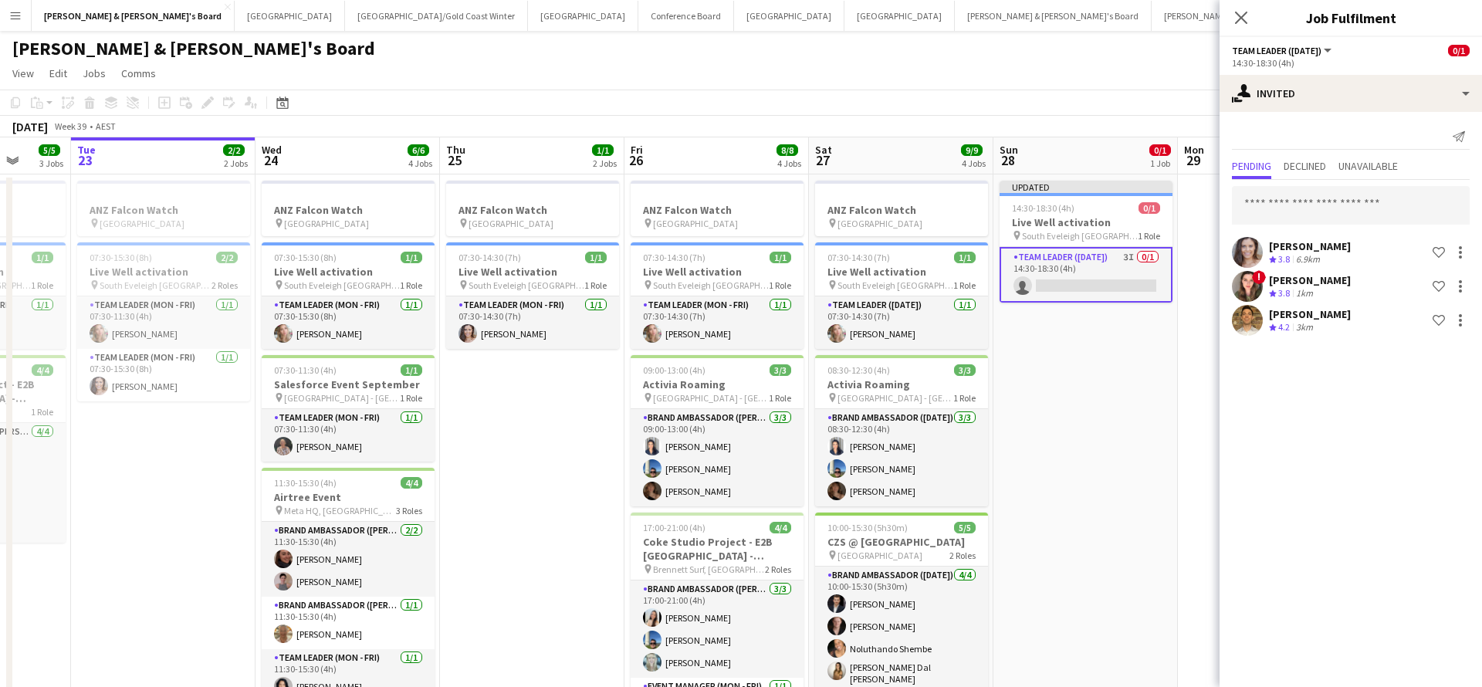
click at [1157, 461] on app-date-cell "Updated 14:30-18:30 (4h) 0/1 Live Well activation pin South Eveleigh Sydney 1 R…" at bounding box center [1085, 474] width 184 height 600
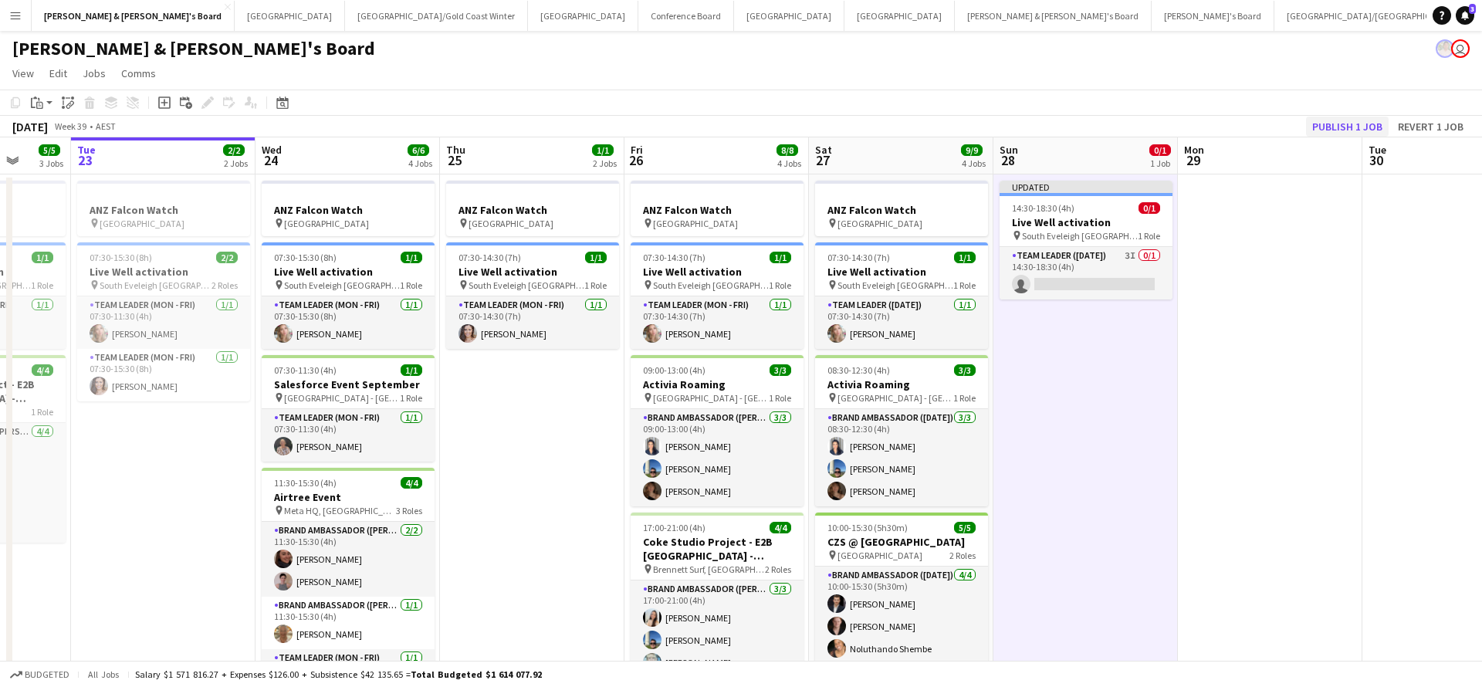
click at [1348, 123] on button "Publish 1 job" at bounding box center [1347, 127] width 83 height 20
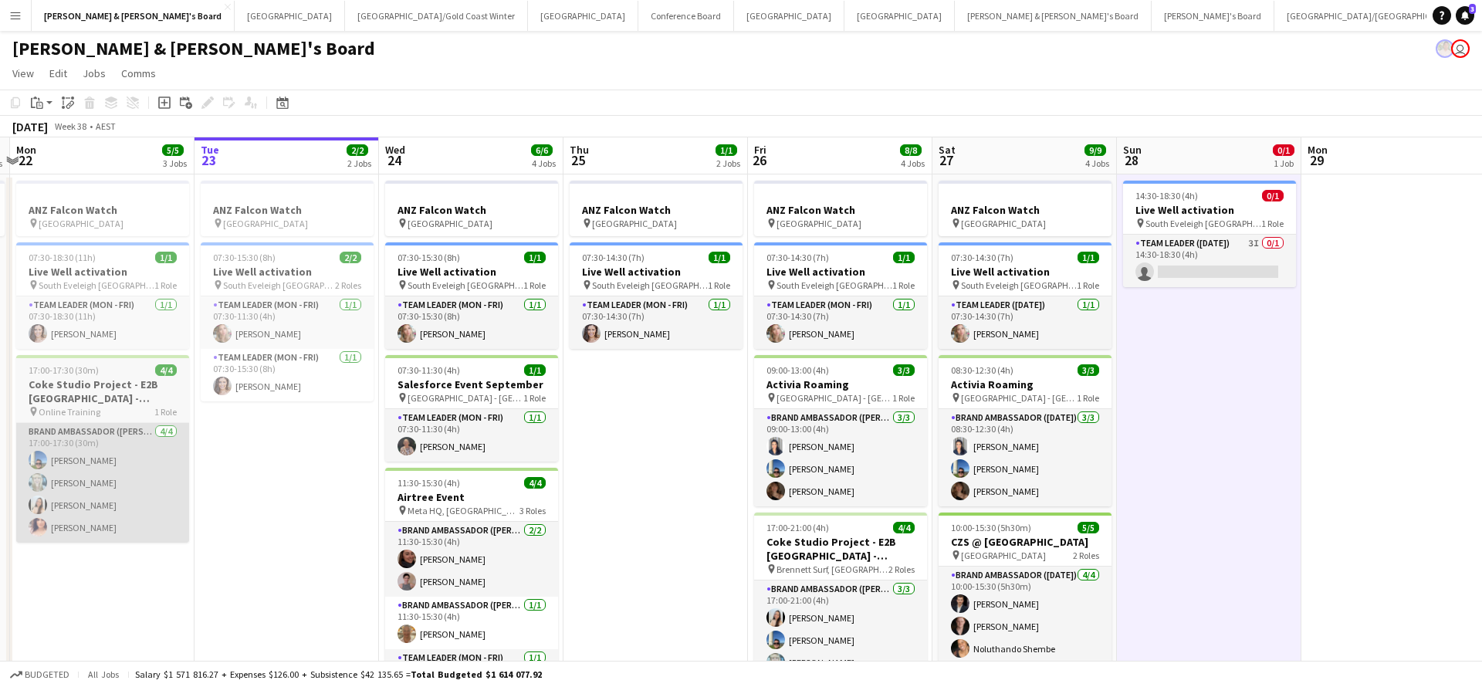
scroll to position [0, 542]
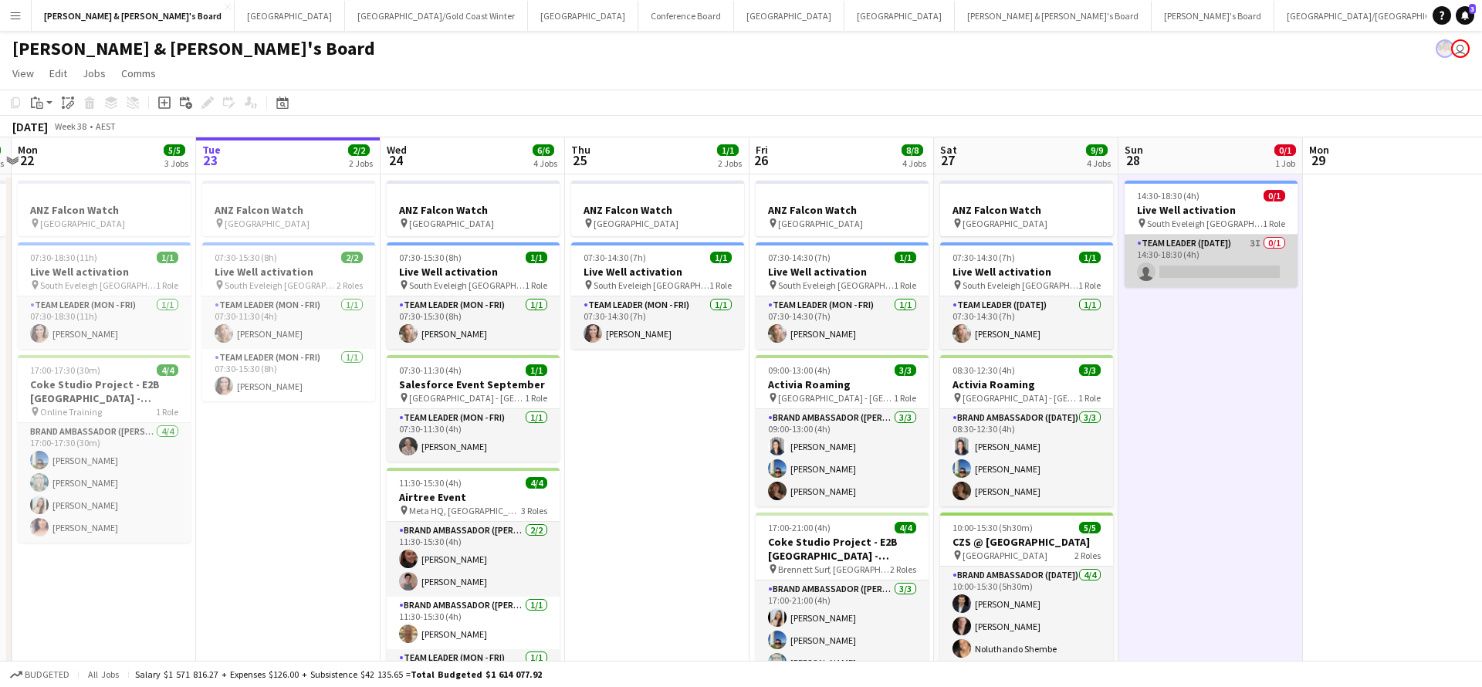
click at [1234, 263] on app-card-role "Team Leader ([DATE]) 3I 0/1 14:30-18:30 (4h) single-neutral-actions" at bounding box center [1210, 261] width 173 height 52
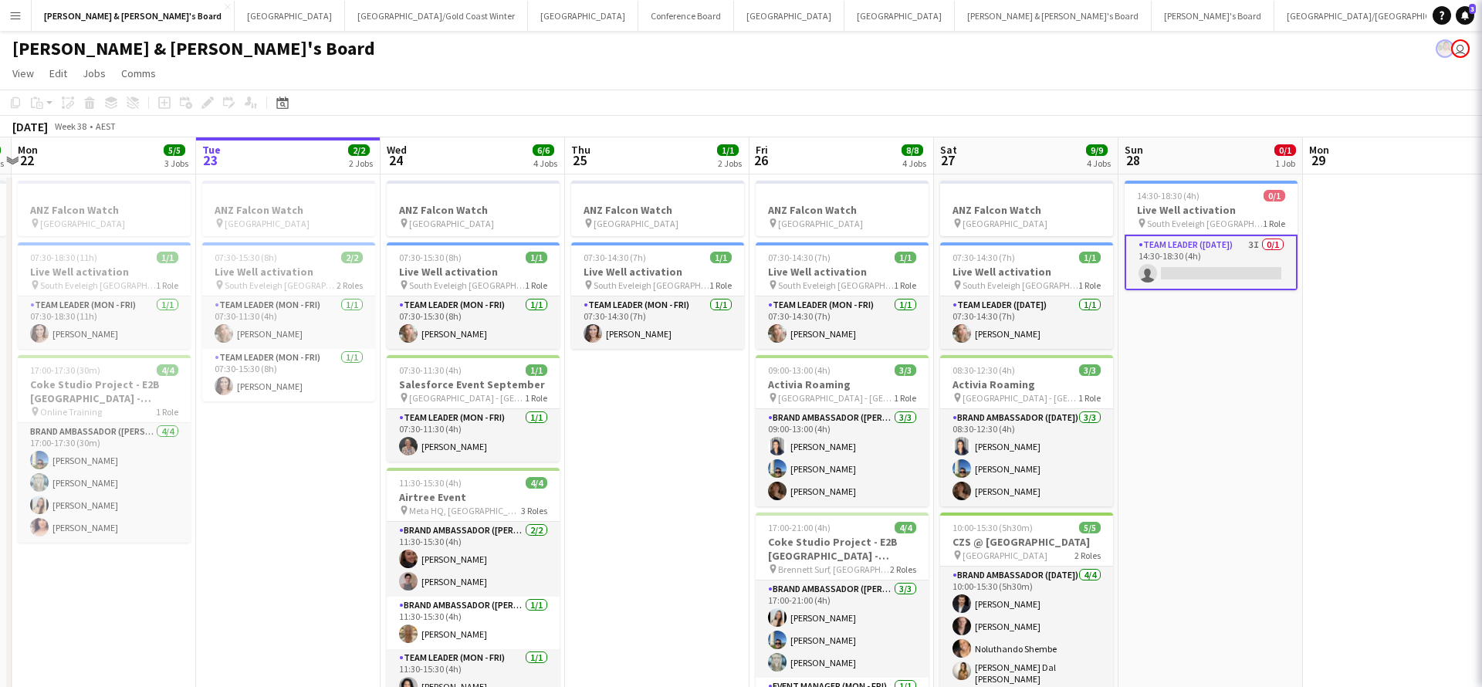
click at [1234, 263] on app-card-role "Team Leader ([DATE]) 3I 0/1 14:30-18:30 (4h) single-neutral-actions" at bounding box center [1210, 263] width 173 height 56
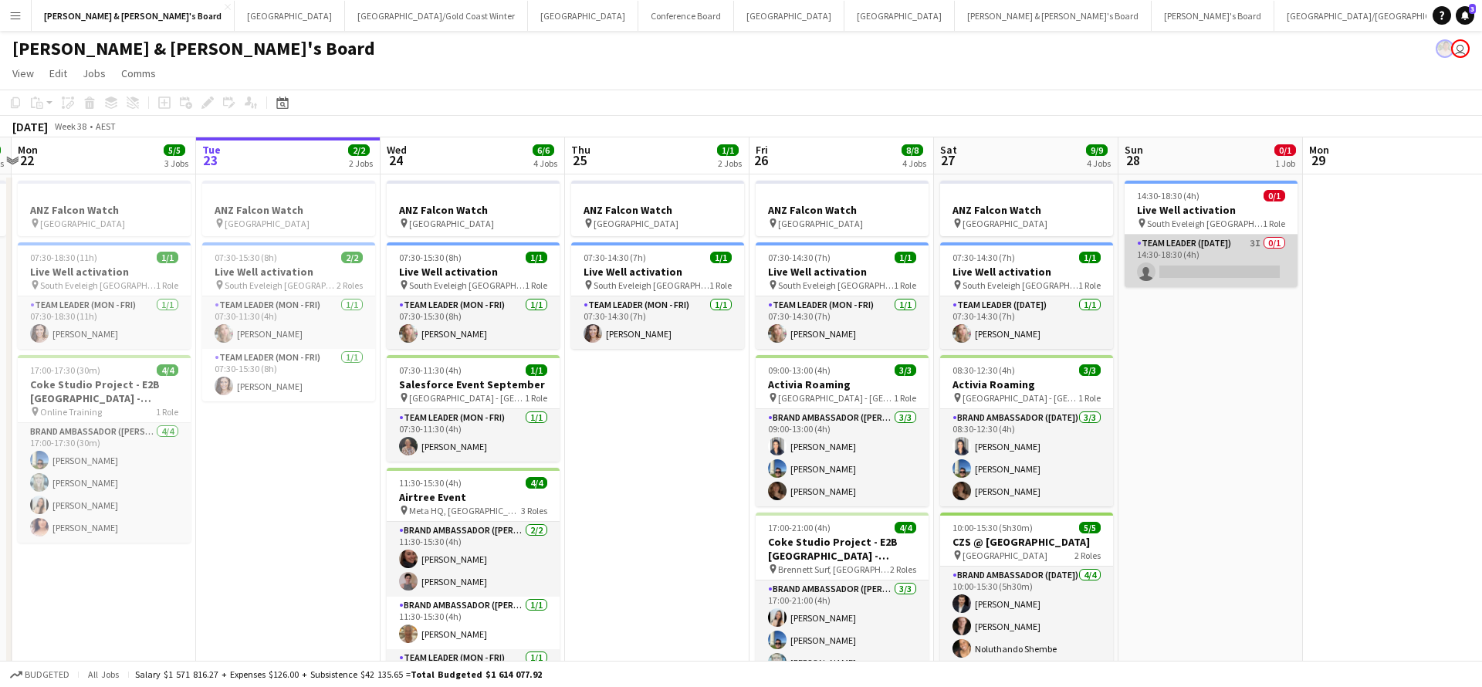
click at [1201, 267] on app-card-role "Team Leader ([DATE]) 3I 0/1 14:30-18:30 (4h) single-neutral-actions" at bounding box center [1210, 261] width 173 height 52
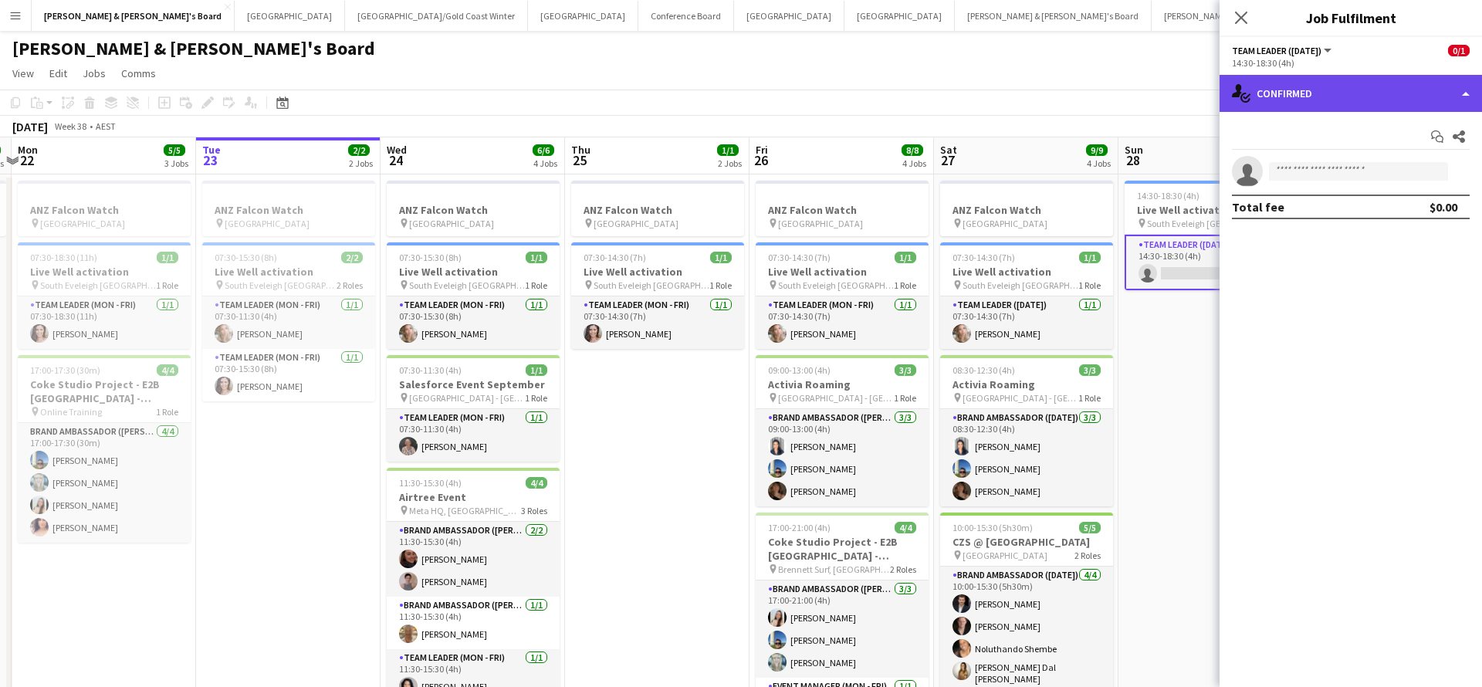
click at [1357, 98] on div "single-neutral-actions-check-2 Confirmed" at bounding box center [1350, 93] width 262 height 37
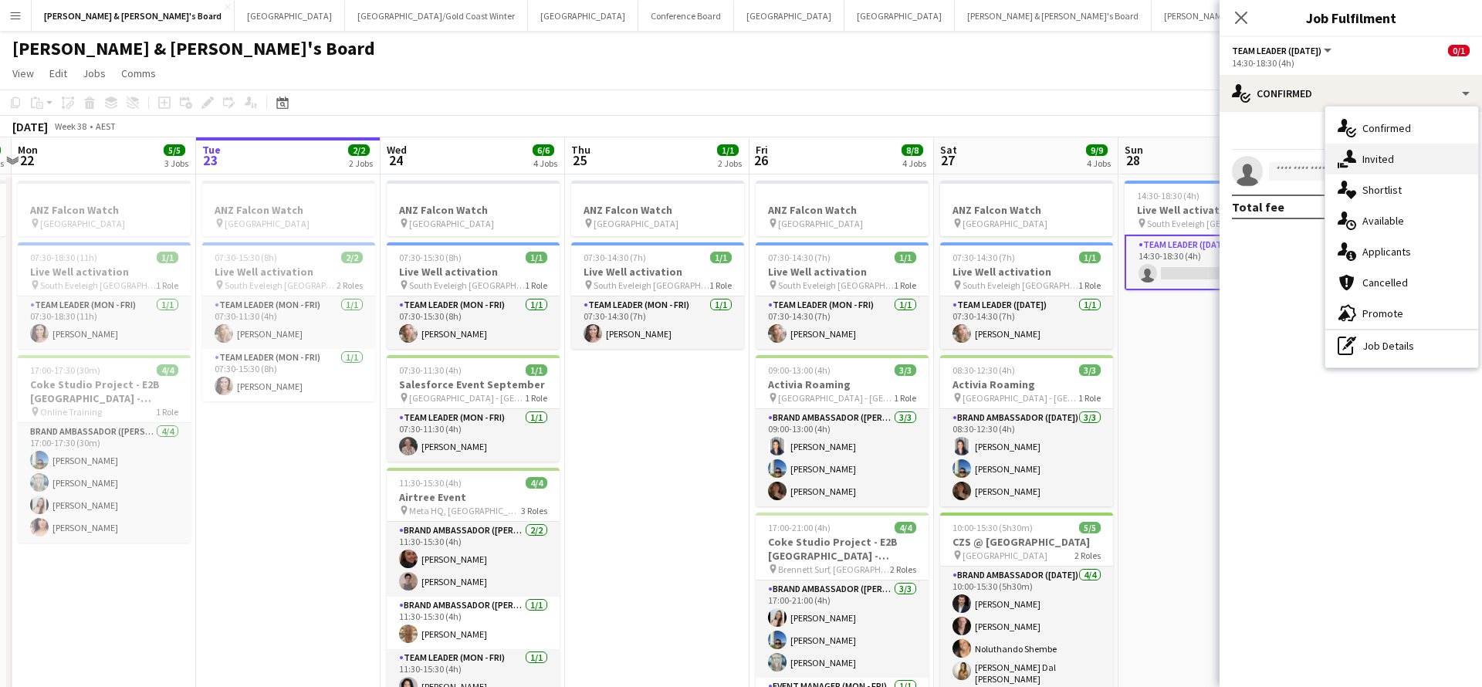
click at [1406, 163] on div "single-neutral-actions-share-1 Invited" at bounding box center [1401, 159] width 153 height 31
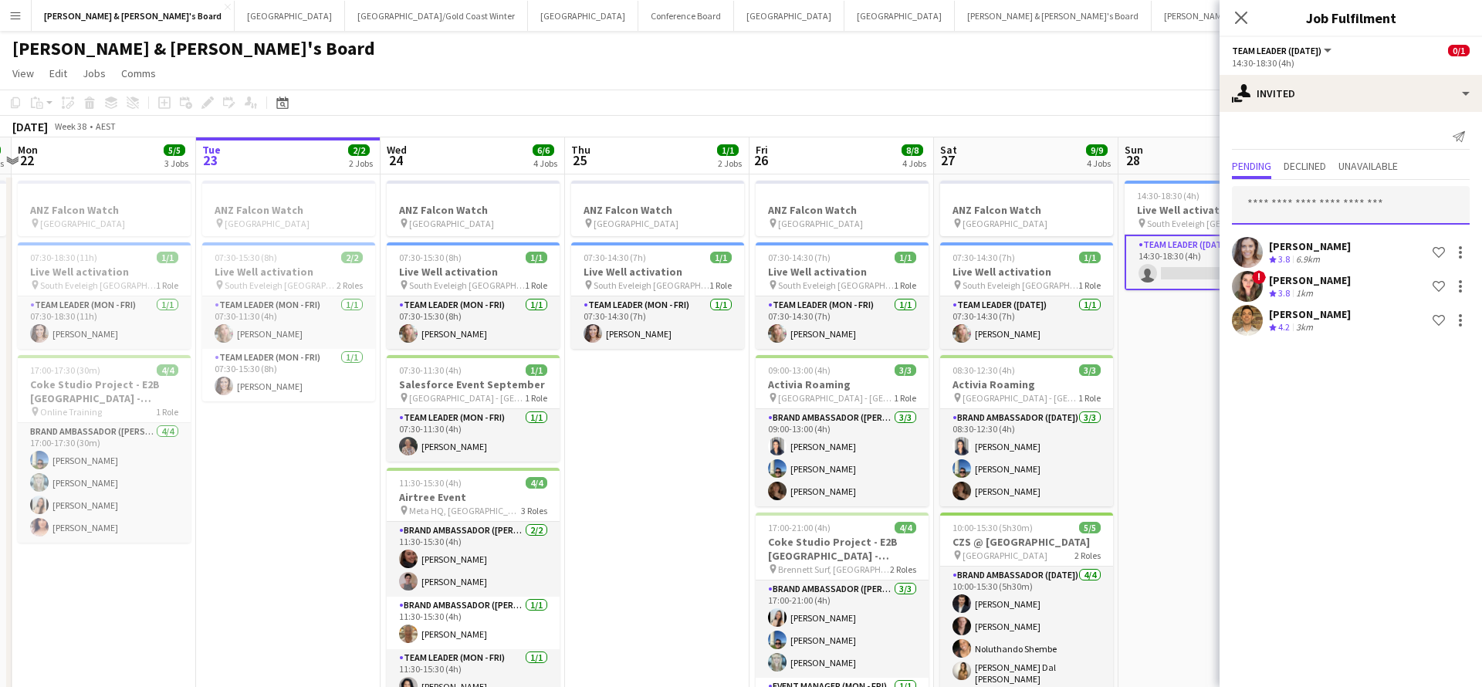
click at [1285, 207] on input "text" at bounding box center [1351, 205] width 238 height 39
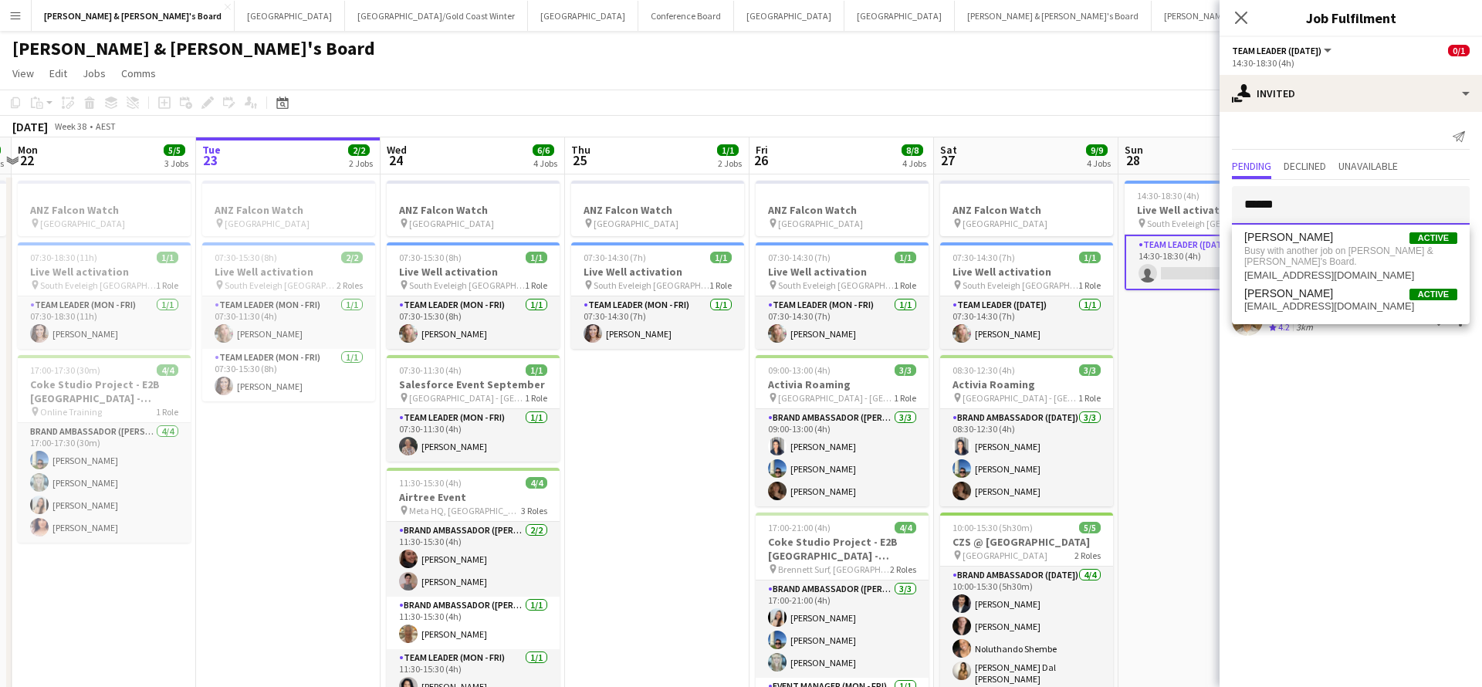
type input "*****"
click at [1146, 468] on app-date-cell "14:30-18:30 (4h) 0/1 Live Well activation pin South Eveleigh Sydney 1 Role Team…" at bounding box center [1210, 474] width 184 height 600
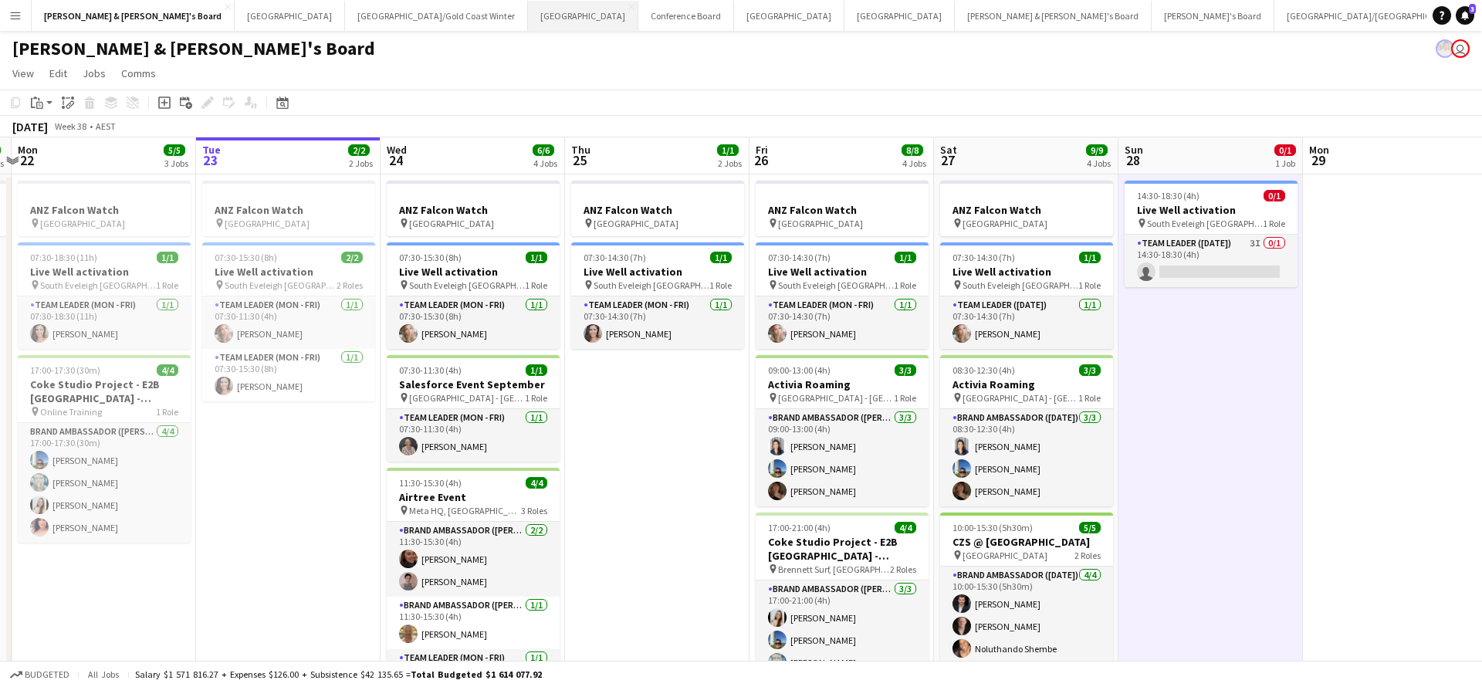
click at [528, 19] on button "Sydney Close" at bounding box center [583, 16] width 110 height 30
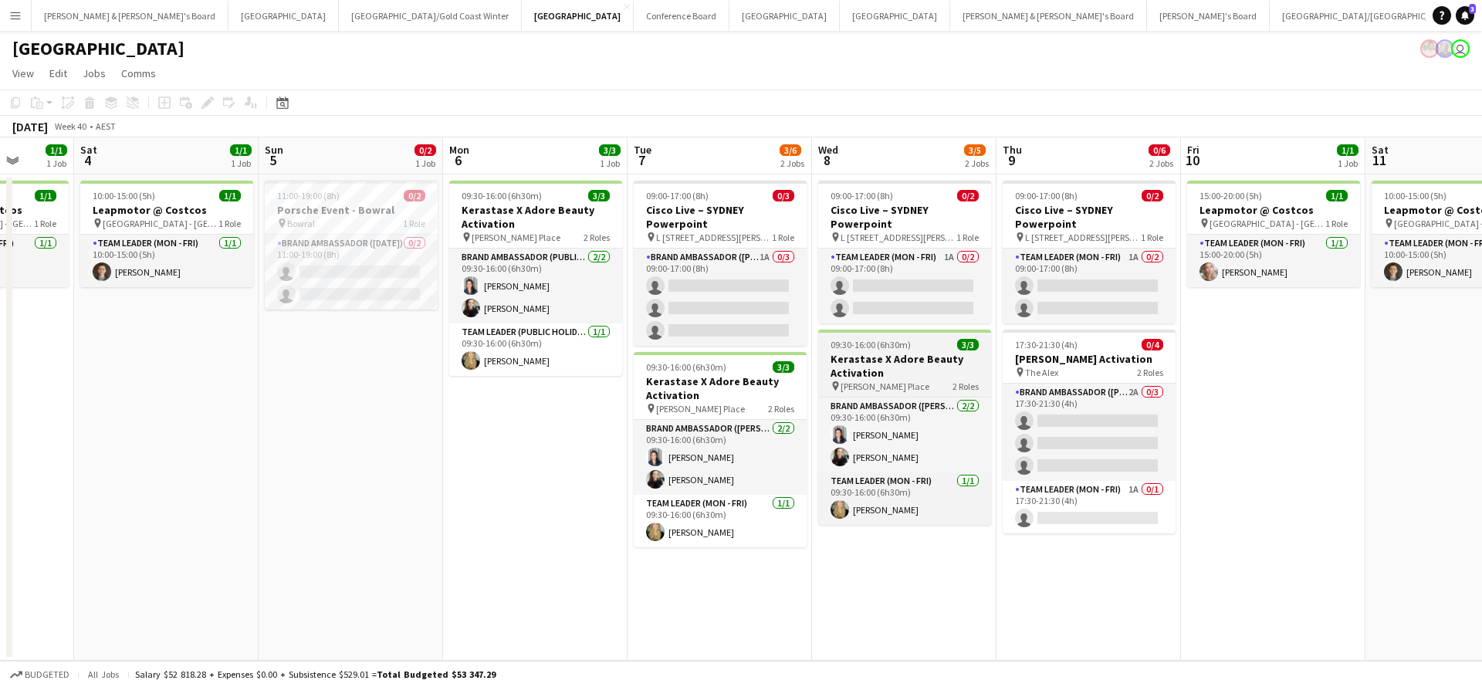
scroll to position [0, 679]
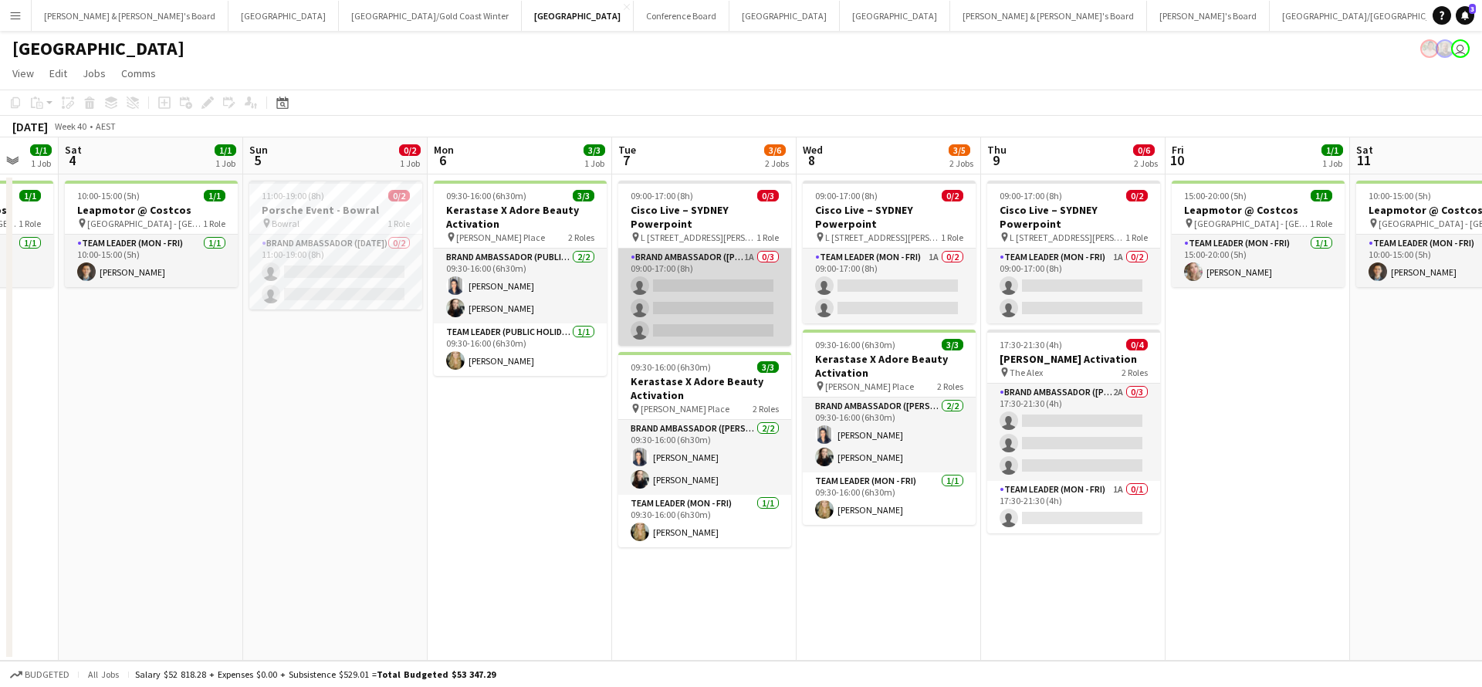
click at [759, 316] on app-card-role "Brand Ambassador (Mon - Fri) 1A 0/3 09:00-17:00 (8h) single-neutral-actions sin…" at bounding box center [704, 296] width 173 height 97
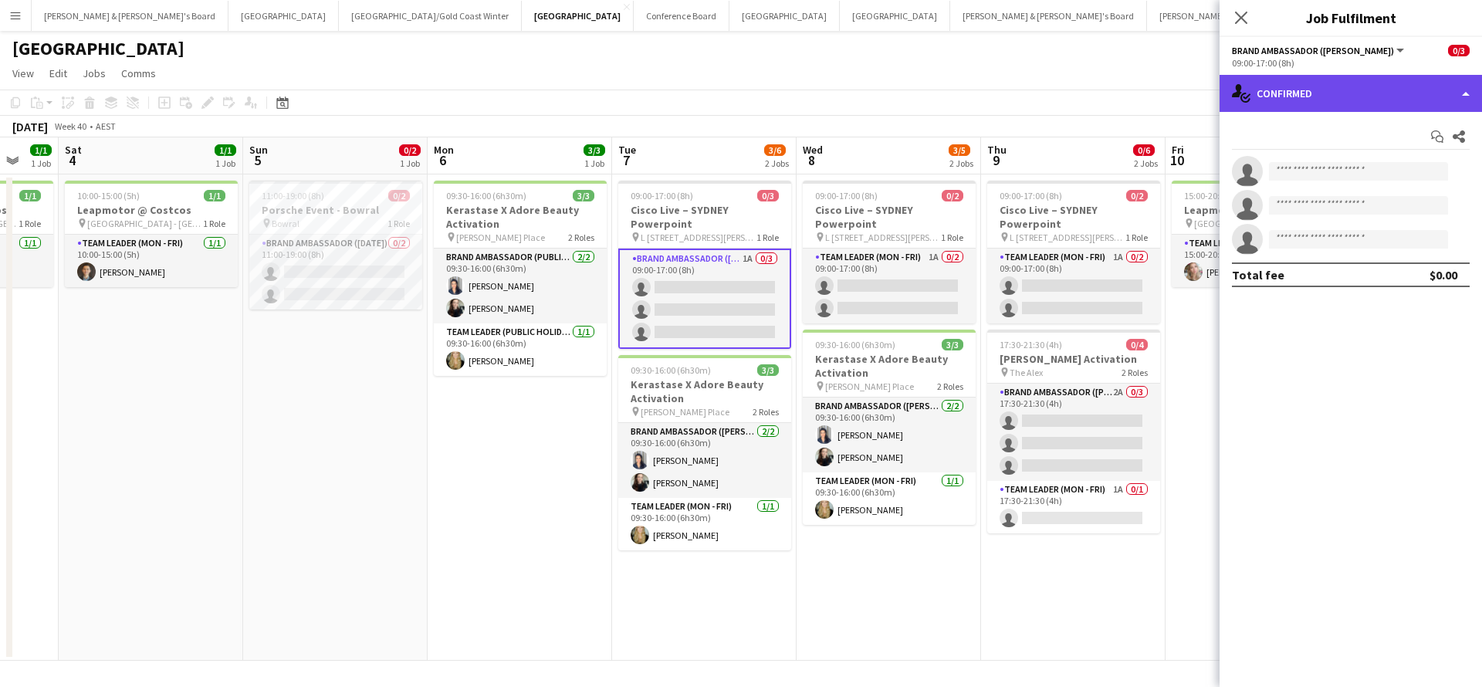
click at [1335, 88] on div "single-neutral-actions-check-2 Confirmed" at bounding box center [1350, 93] width 262 height 37
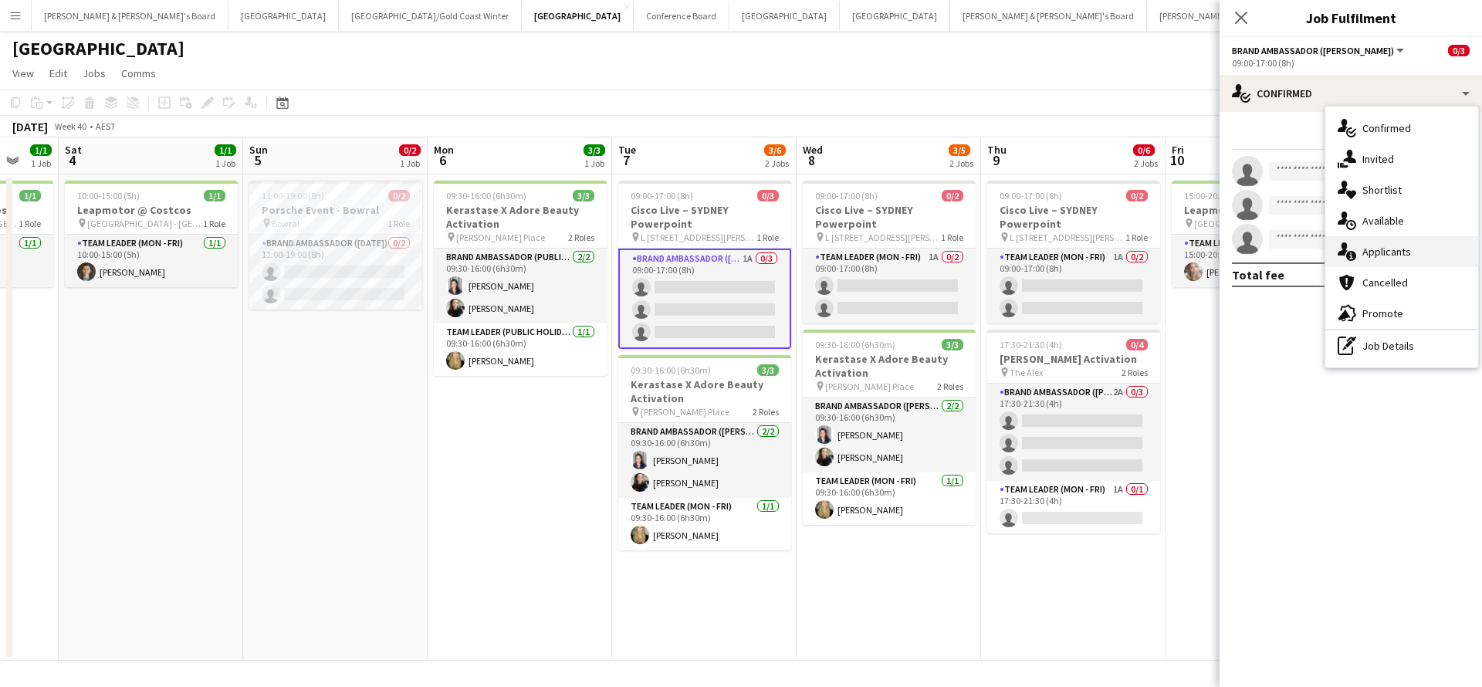
click at [1408, 243] on div "single-neutral-actions-information Applicants" at bounding box center [1401, 251] width 153 height 31
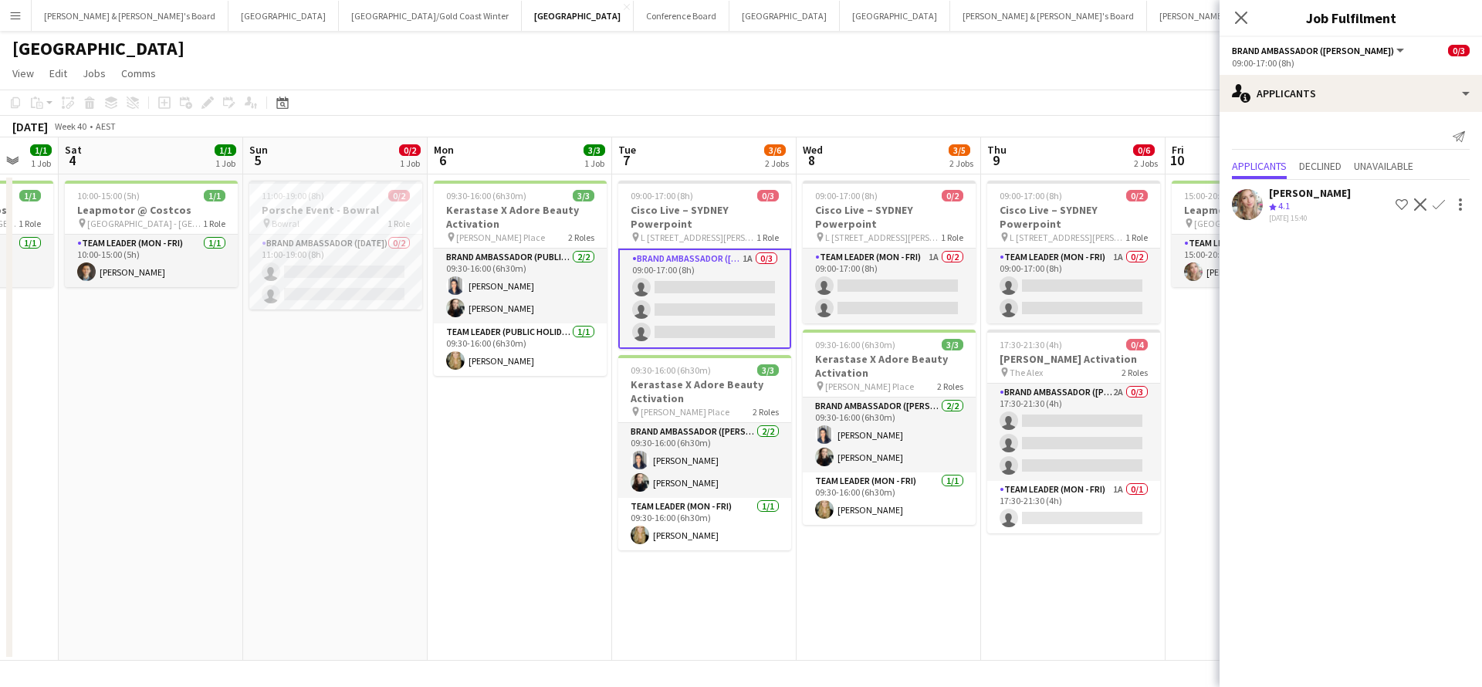
click at [1320, 202] on div "Crew rating 4.1" at bounding box center [1310, 206] width 82 height 13
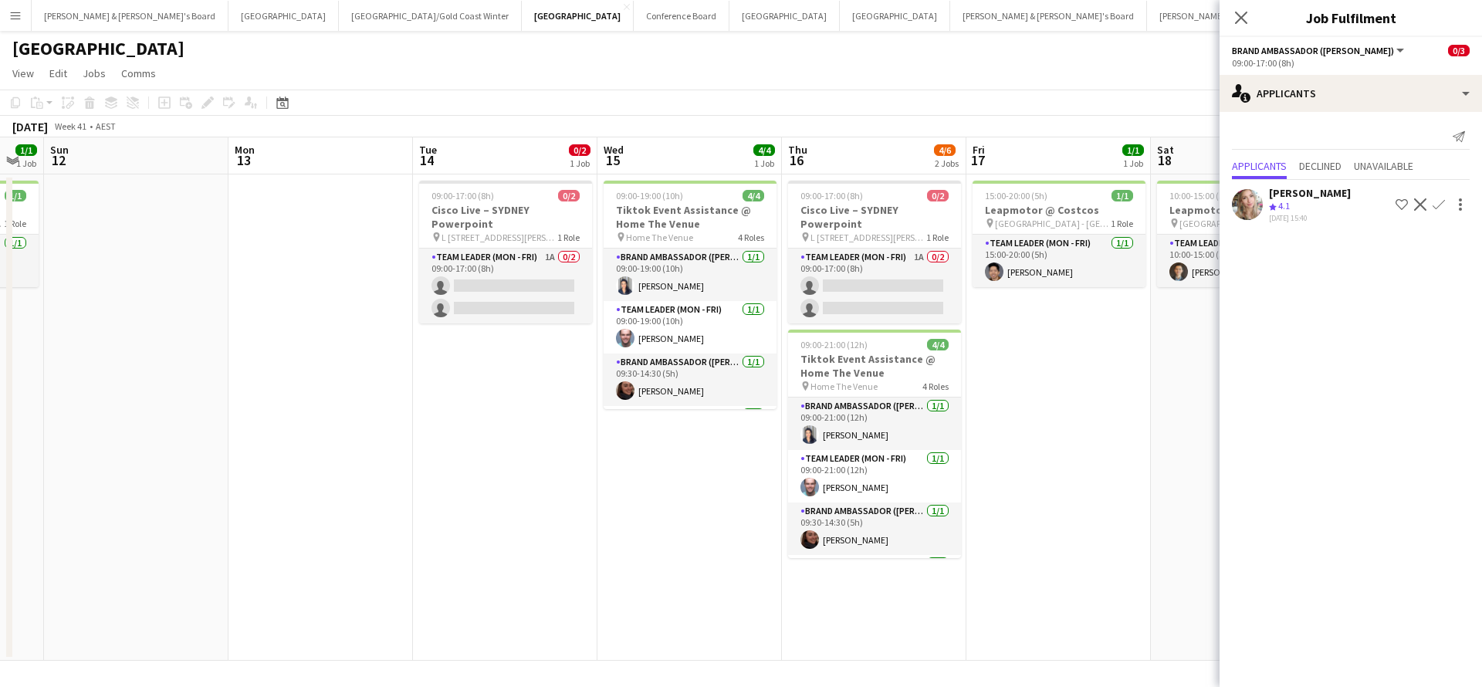
scroll to position [0, 694]
click at [902, 289] on app-card-role "Team Leader (Mon - Fri) 1A 0/2 09:00-17:00 (8h) single-neutral-actions single-n…" at bounding box center [873, 285] width 173 height 75
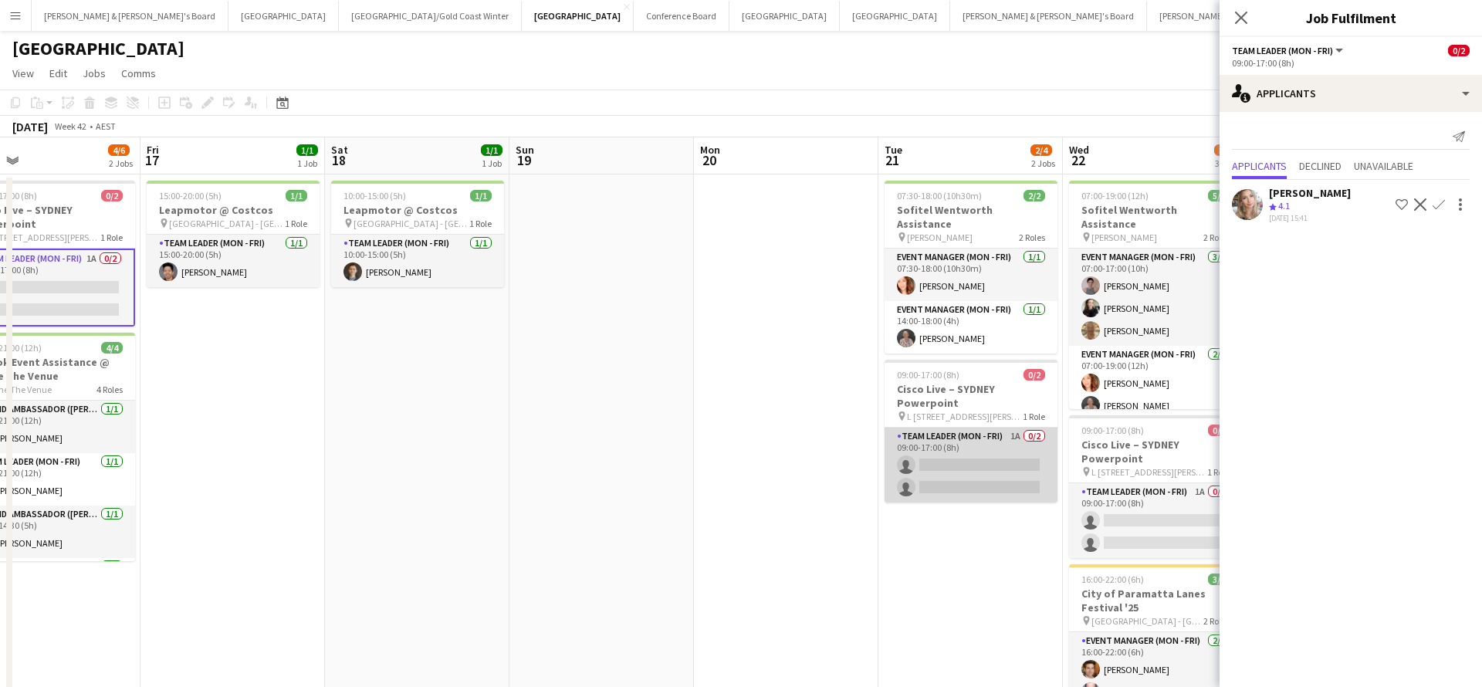
scroll to position [0, 785]
click at [960, 459] on app-card-role "Team Leader (Mon - Fri) 1A 0/2 09:00-17:00 (8h) single-neutral-actions single-n…" at bounding box center [967, 465] width 173 height 75
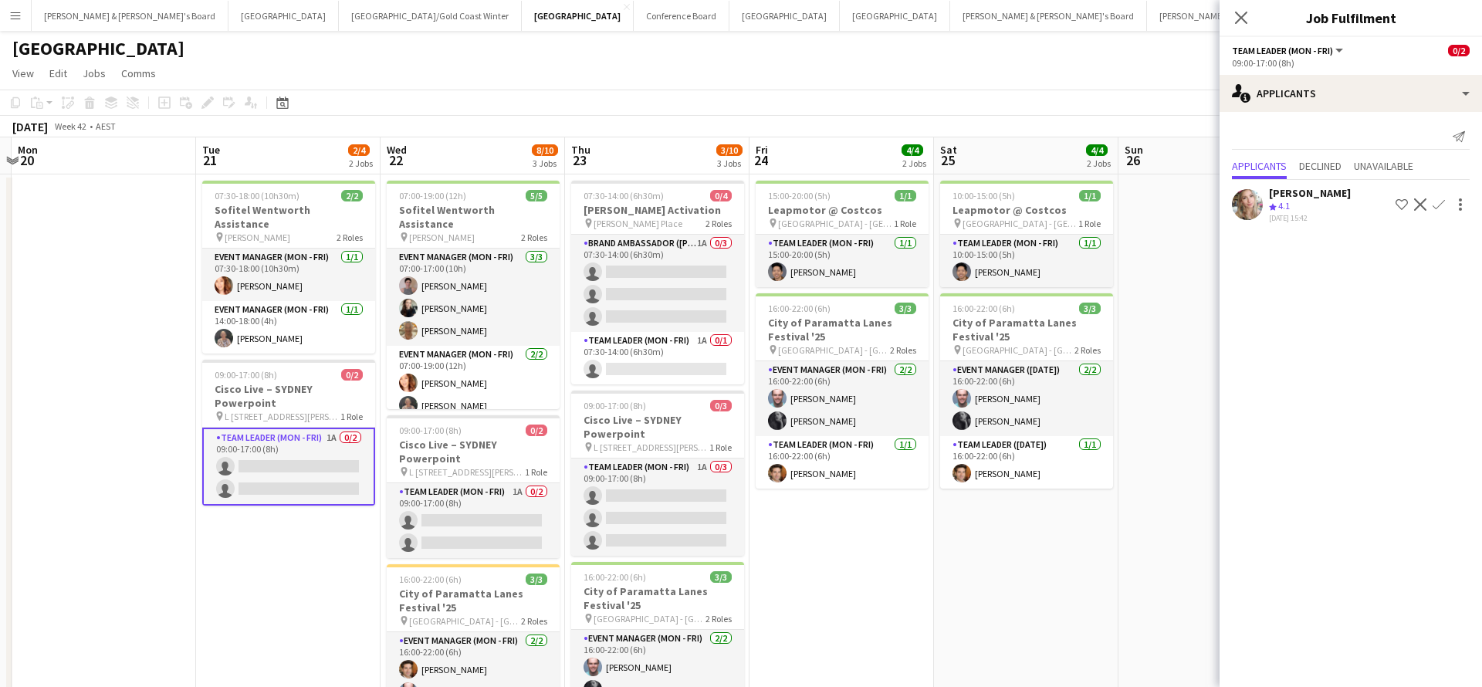
scroll to position [0, 731]
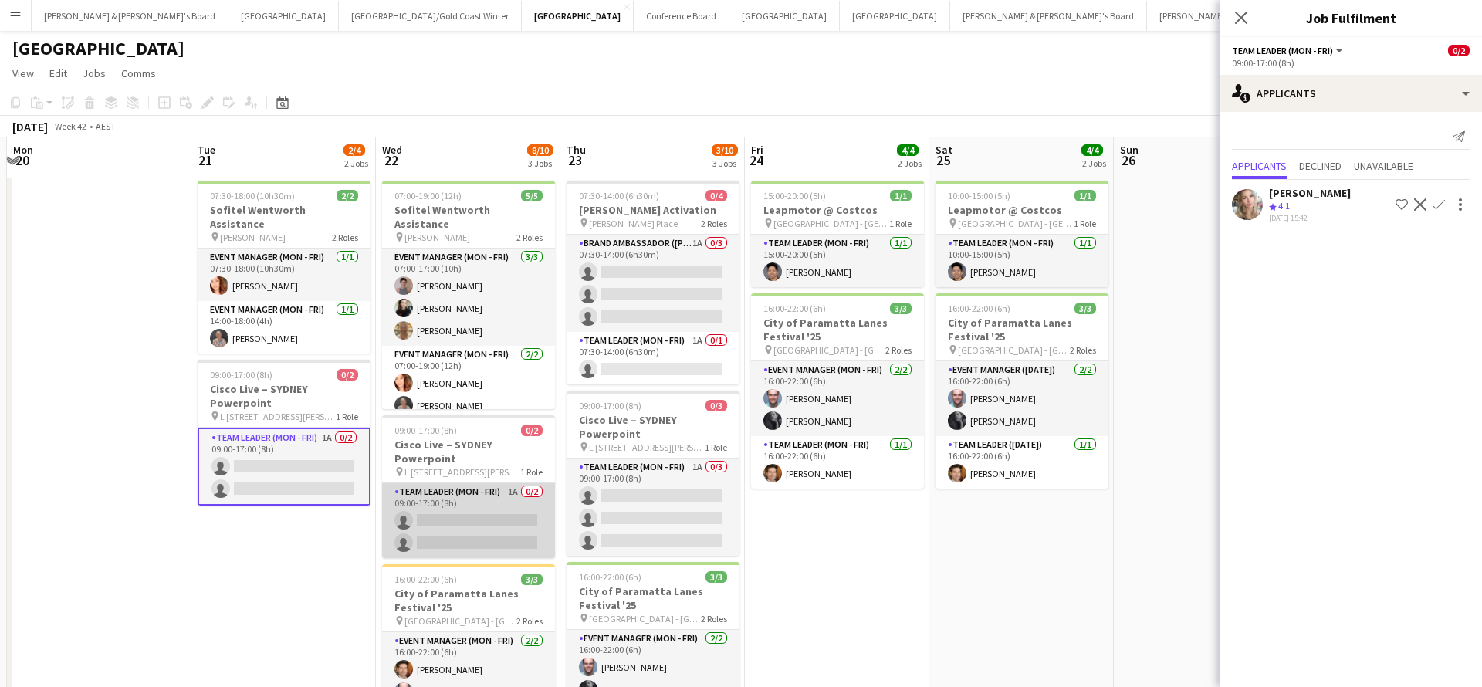
click at [499, 519] on app-card-role "Team Leader (Mon - Fri) 1A 0/2 09:00-17:00 (8h) single-neutral-actions single-n…" at bounding box center [468, 520] width 173 height 75
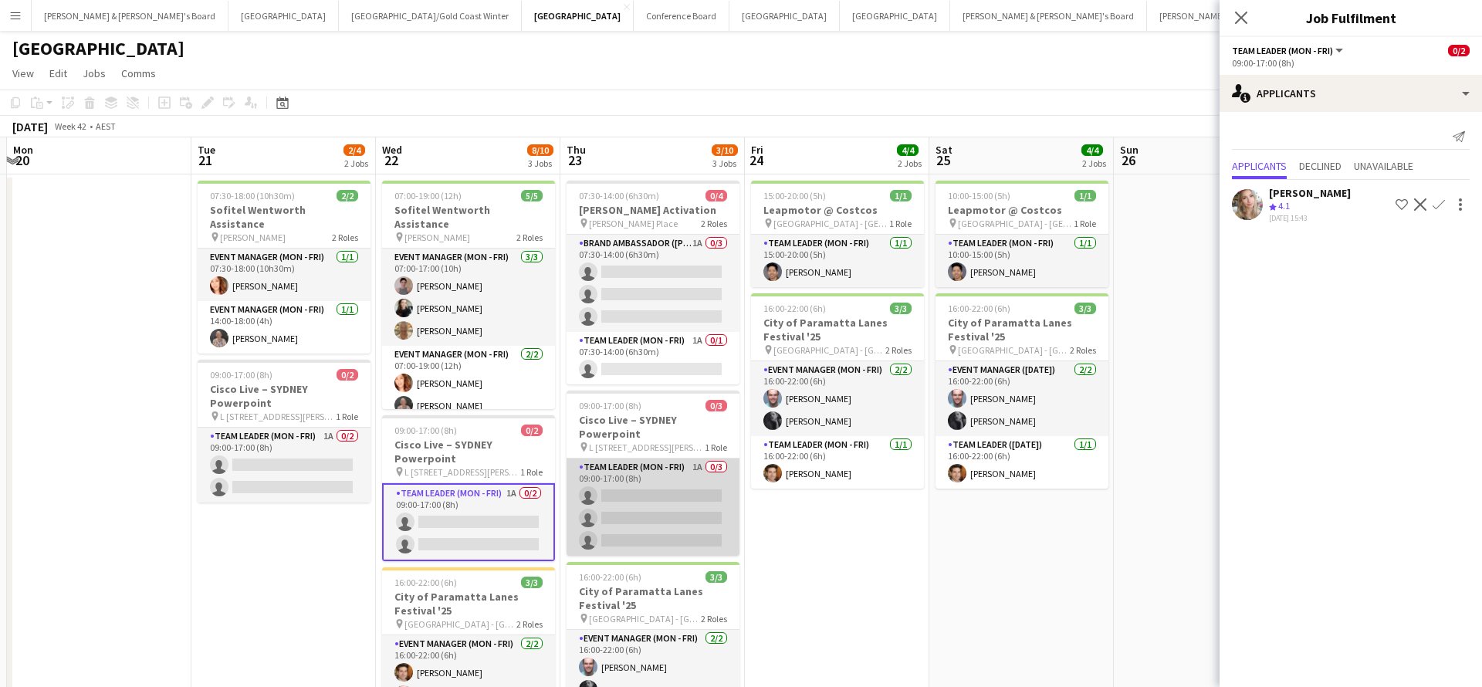
click at [631, 509] on app-card-role "Team Leader (Mon - Fri) 1A 0/3 09:00-17:00 (8h) single-neutral-actions single-n…" at bounding box center [652, 506] width 173 height 97
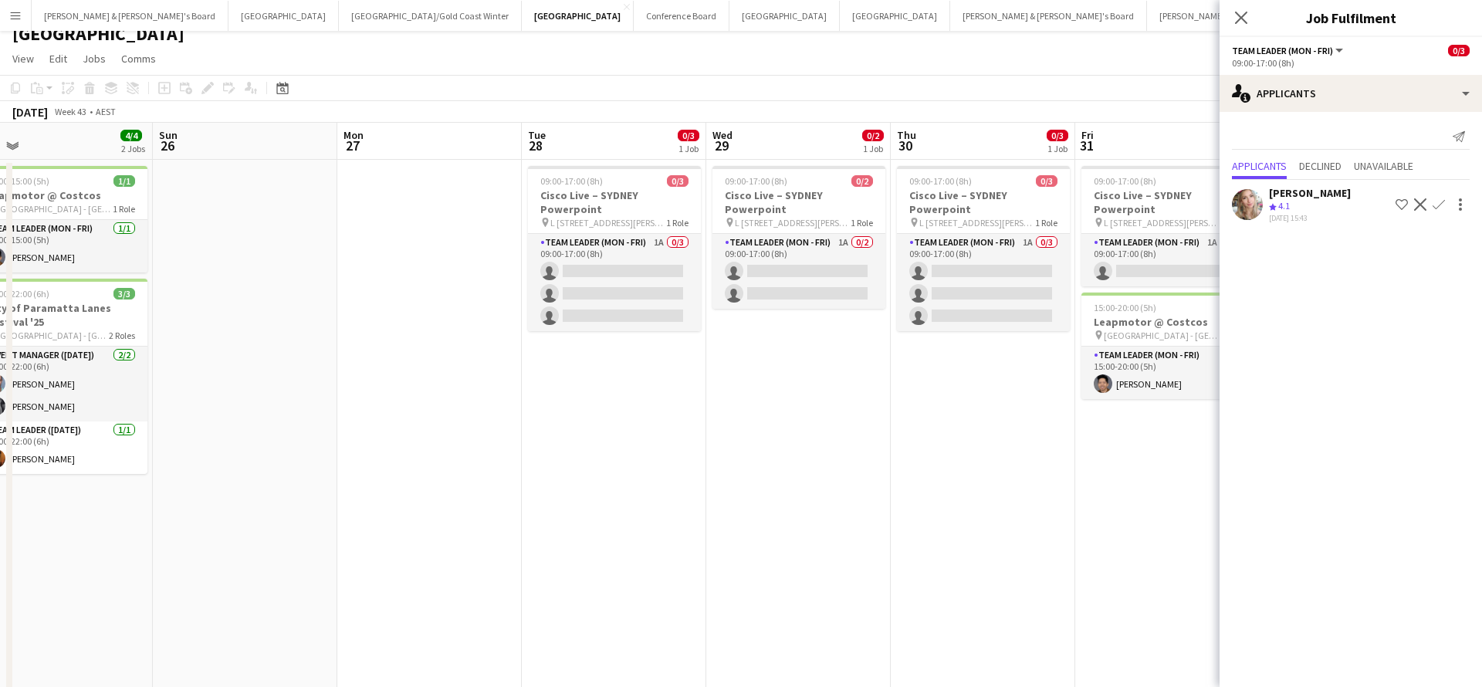
scroll to position [0, 616]
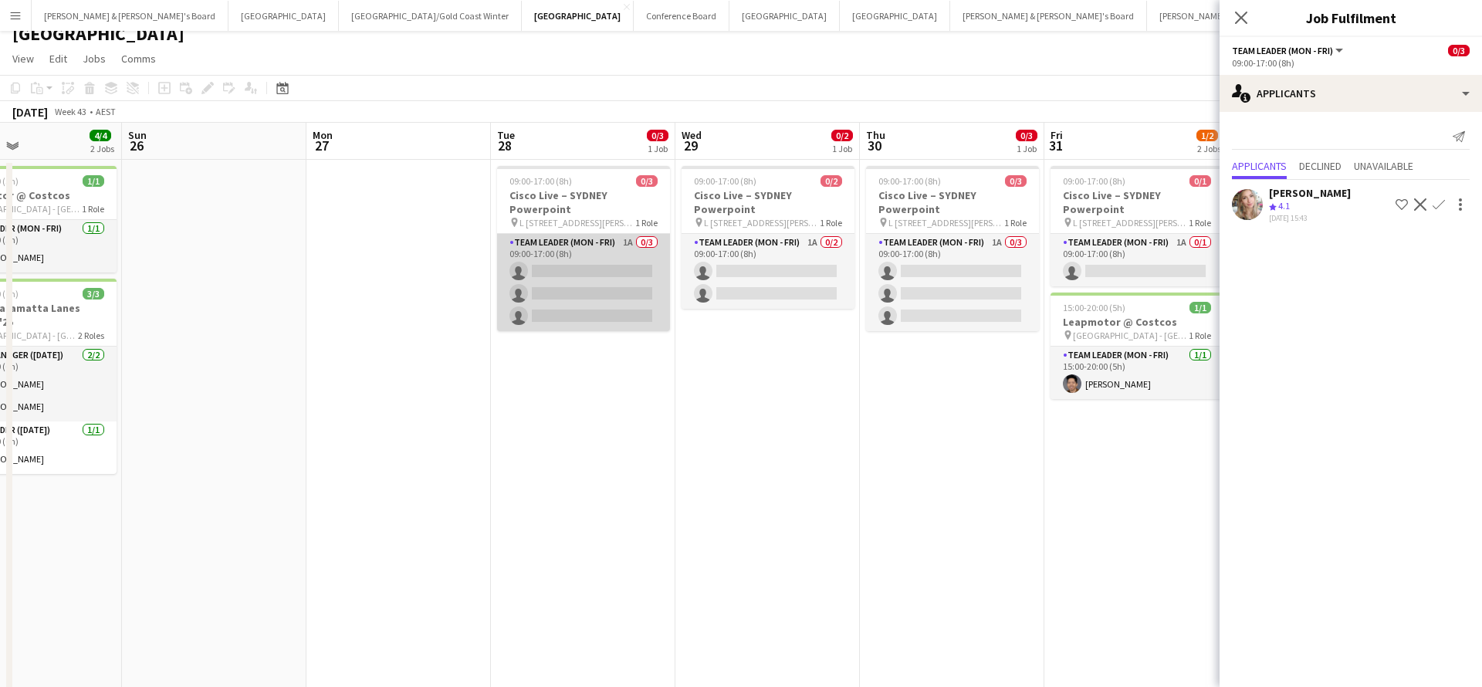
click at [634, 298] on app-card-role "Team Leader (Mon - Fri) 1A 0/3 09:00-17:00 (8h) single-neutral-actions single-n…" at bounding box center [583, 282] width 173 height 97
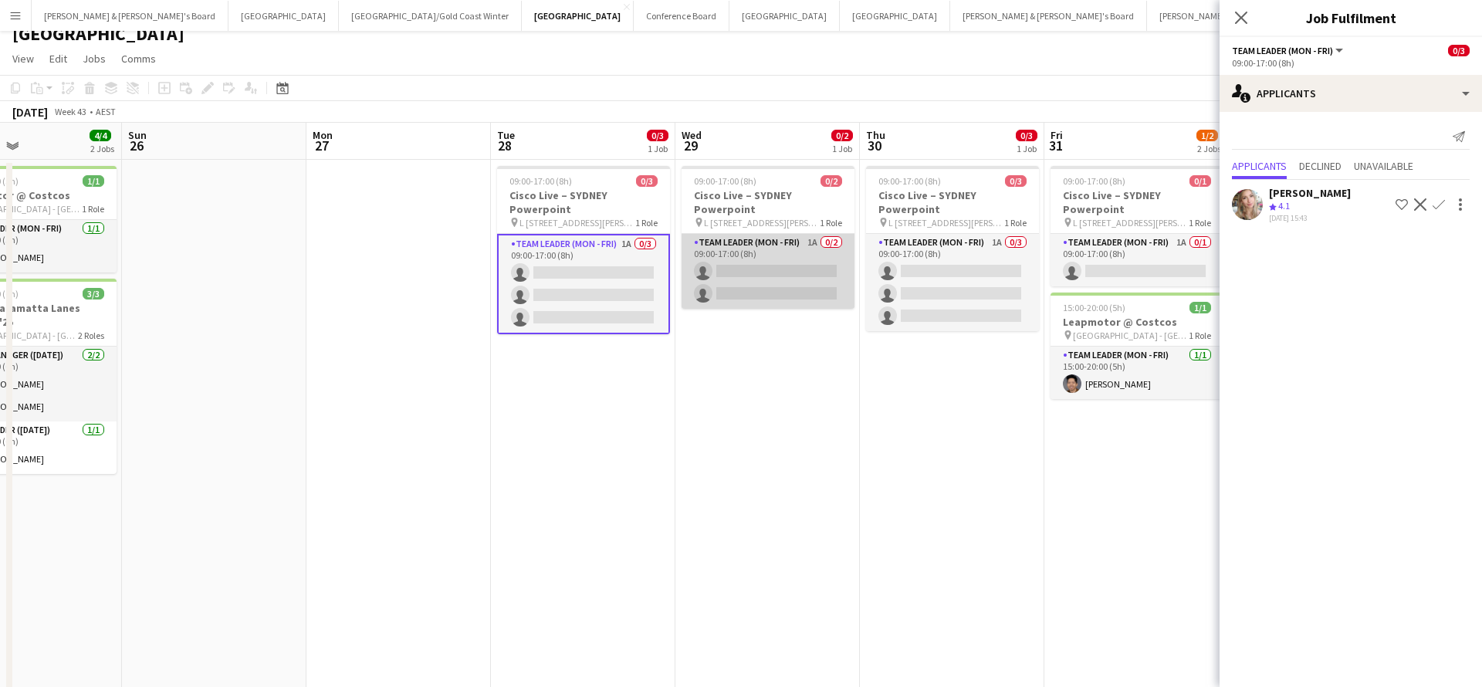
click at [780, 270] on app-card-role "Team Leader (Mon - Fri) 1A 0/2 09:00-17:00 (8h) single-neutral-actions single-n…" at bounding box center [767, 271] width 173 height 75
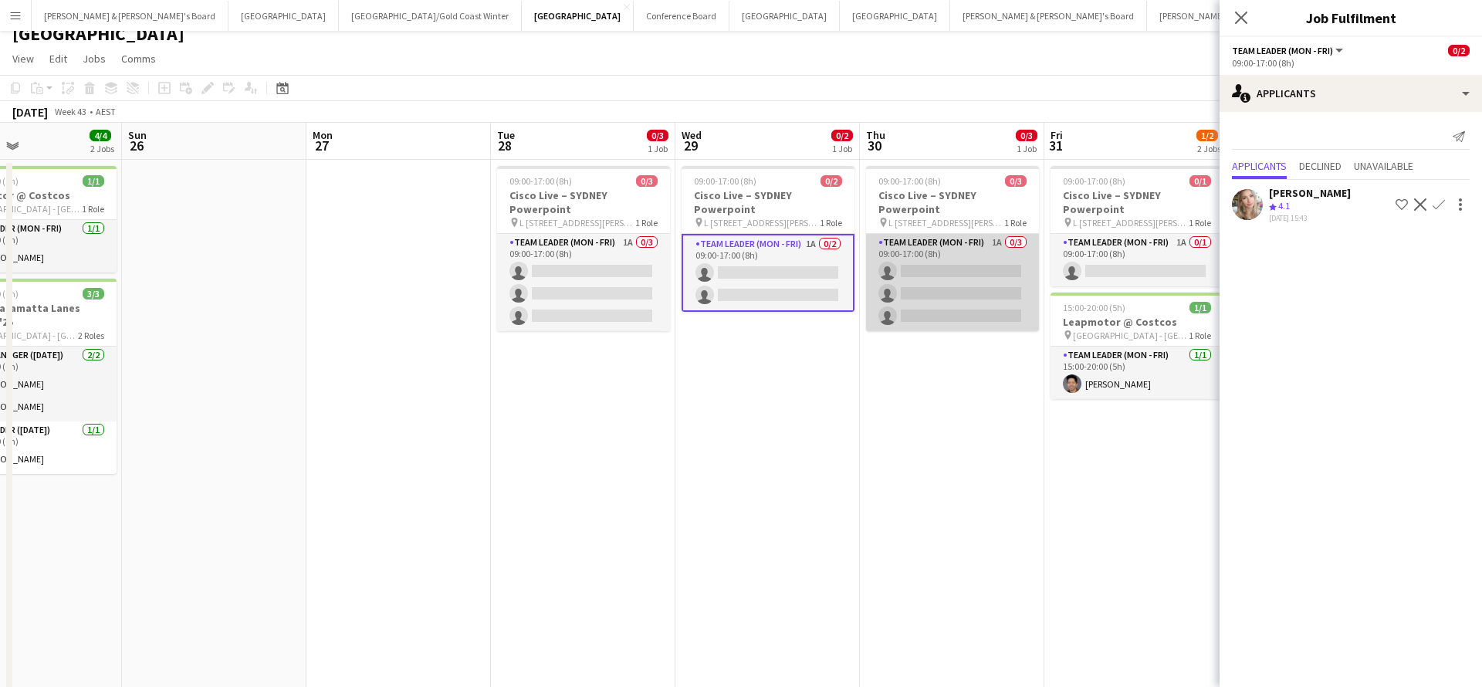
click at [918, 277] on app-card-role "Team Leader (Mon - Fri) 1A 0/3 09:00-17:00 (8h) single-neutral-actions single-n…" at bounding box center [952, 282] width 173 height 97
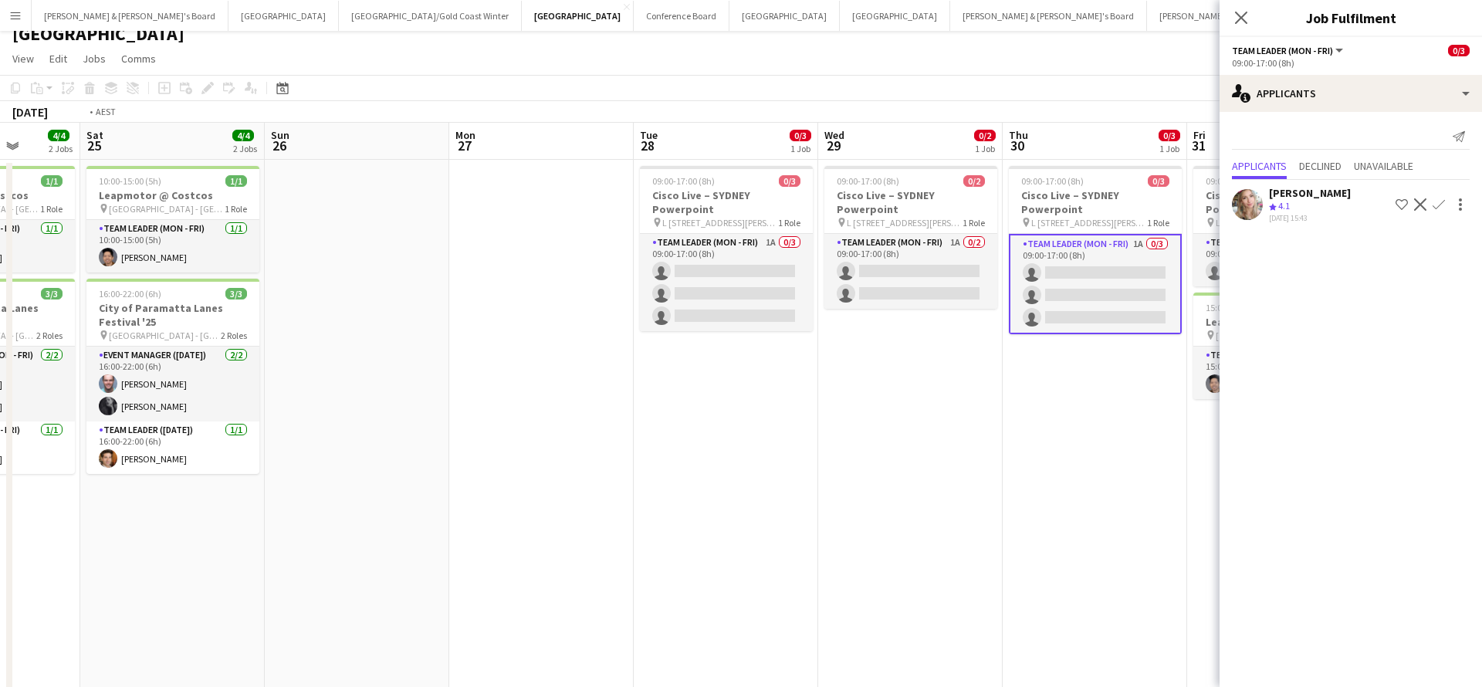
scroll to position [0, 708]
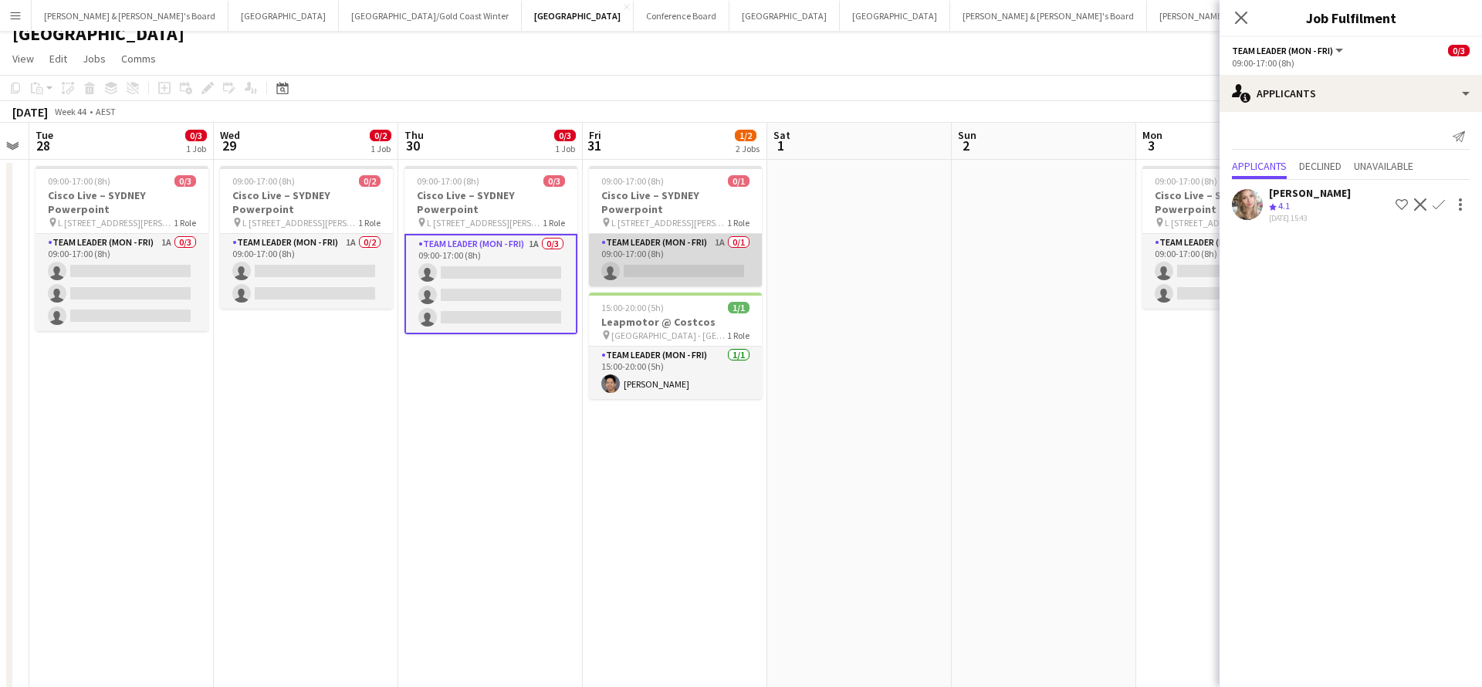
click at [698, 260] on app-card-role "Team Leader (Mon - Fri) 1A 0/1 09:00-17:00 (8h) single-neutral-actions" at bounding box center [675, 260] width 173 height 52
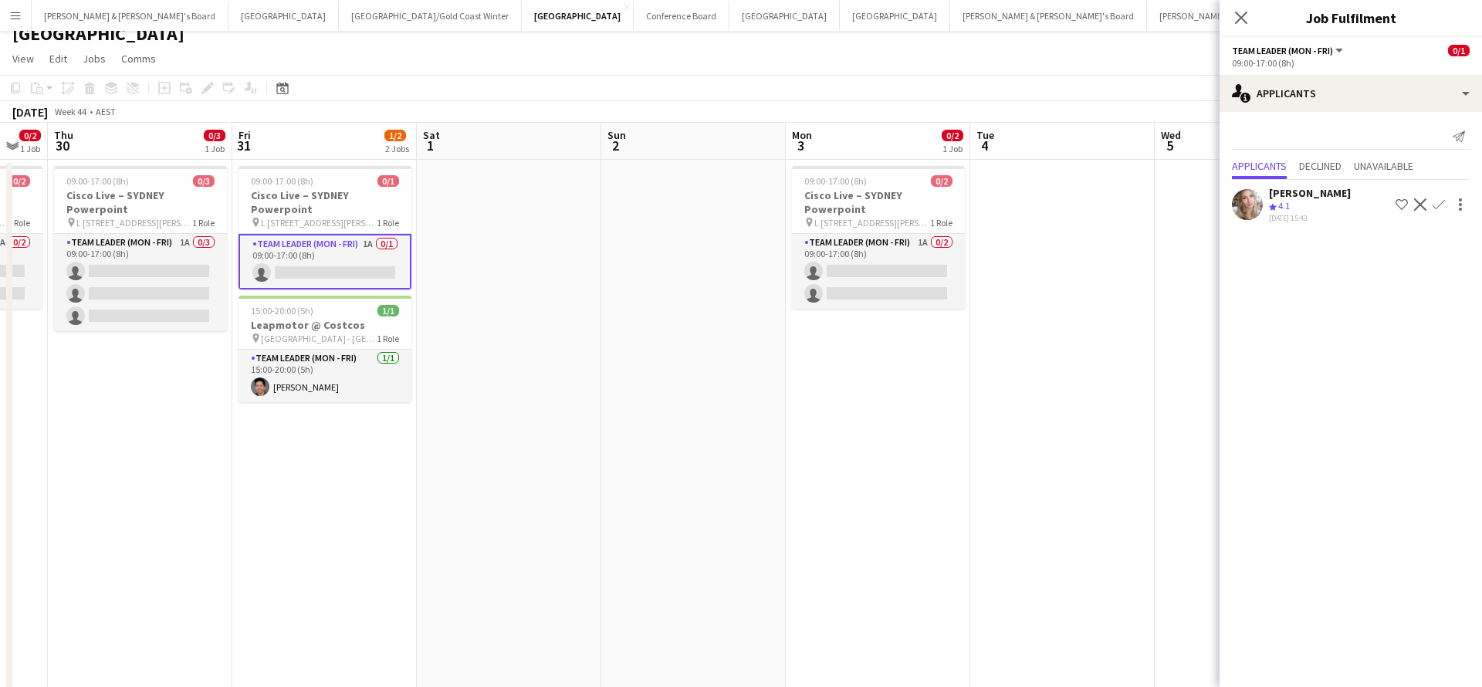
scroll to position [0, 510]
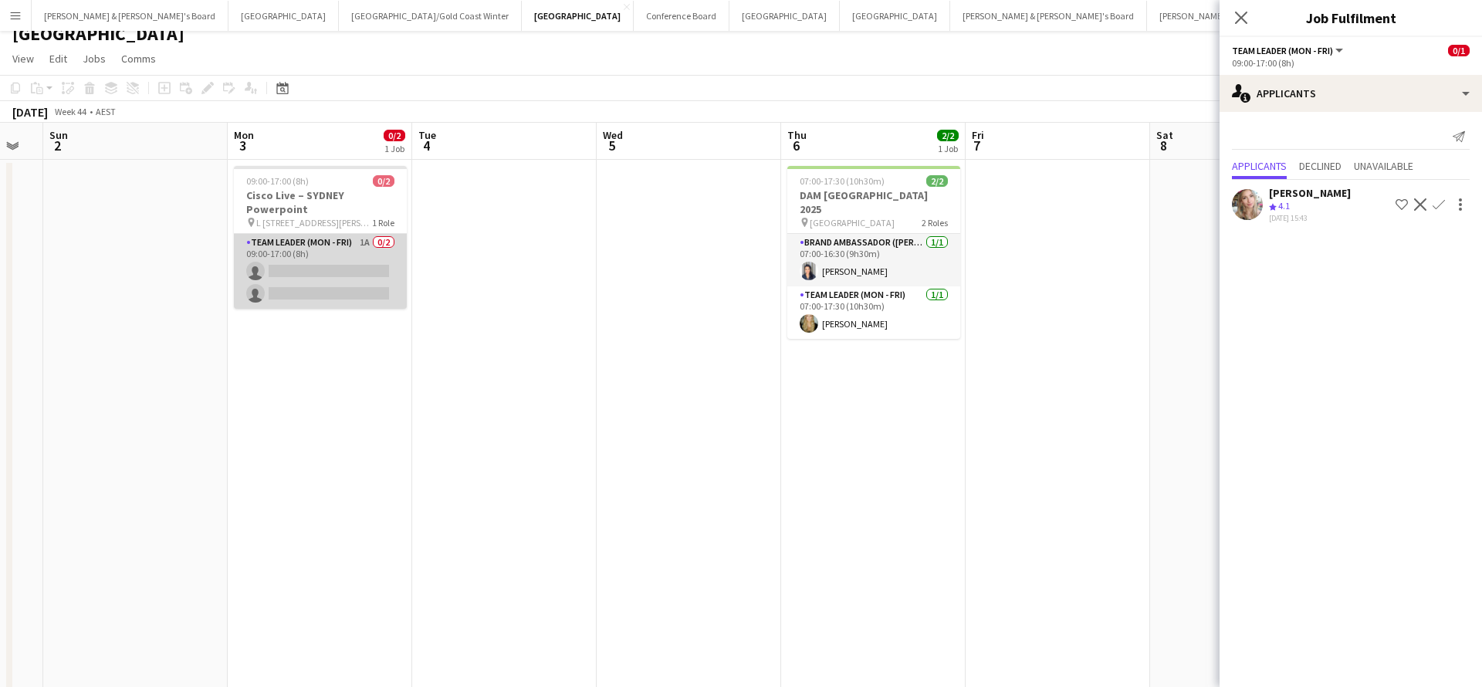
click at [354, 282] on app-card-role "Team Leader (Mon - Fri) 1A 0/2 09:00-17:00 (8h) single-neutral-actions single-n…" at bounding box center [320, 271] width 173 height 75
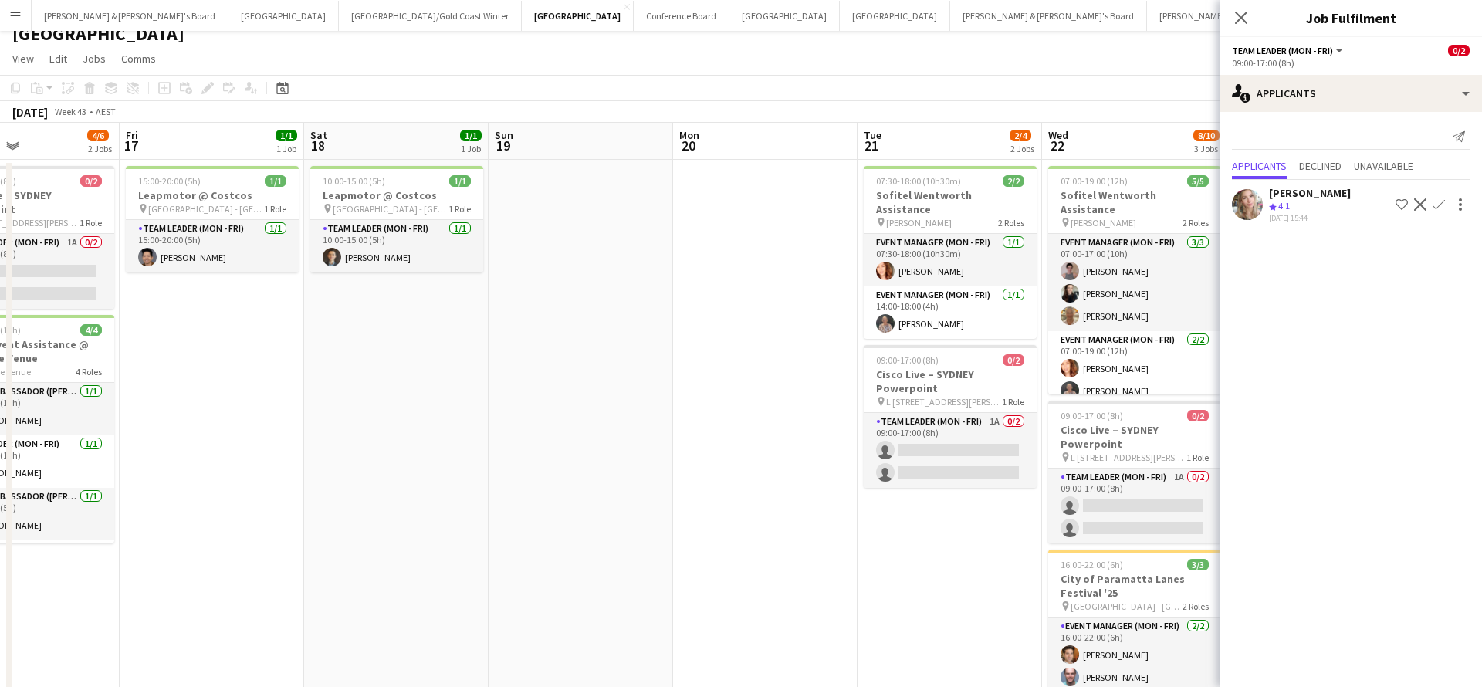
scroll to position [0, 482]
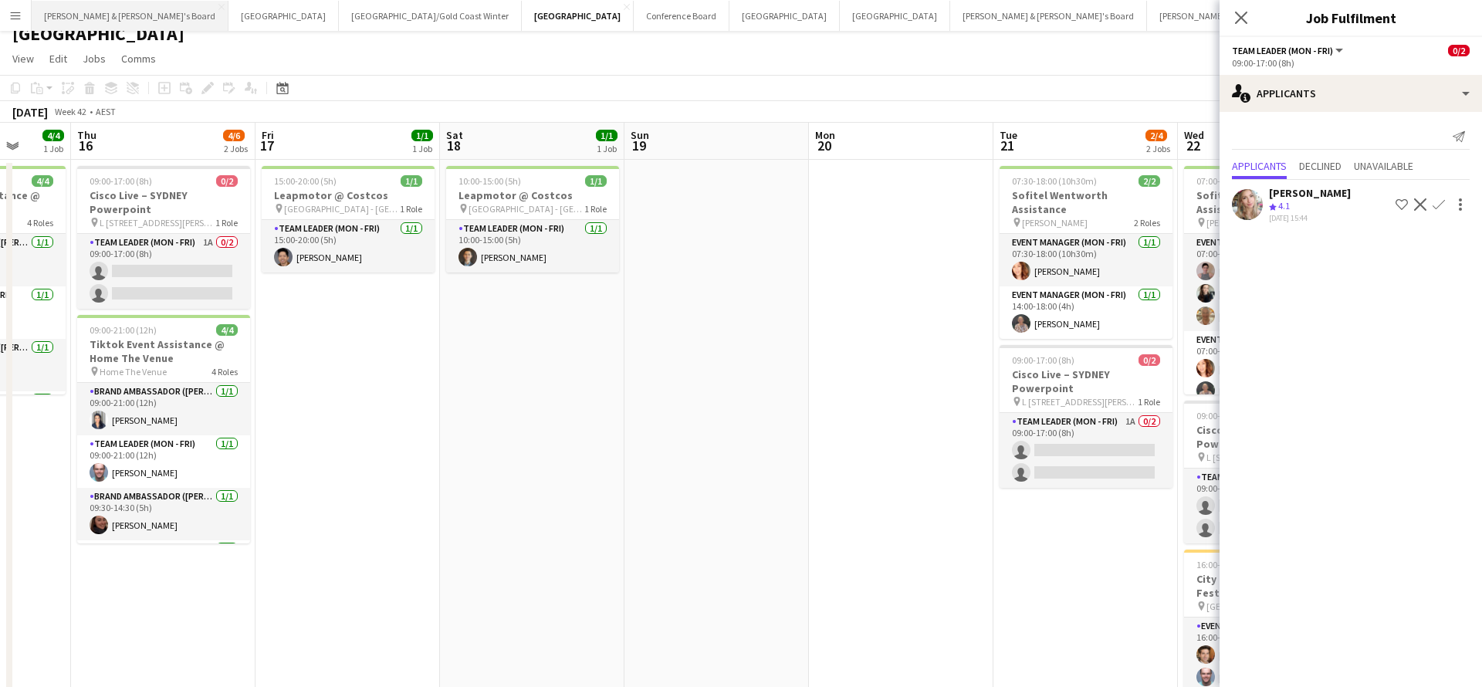
click at [97, 19] on button "[PERSON_NAME] & [PERSON_NAME]'s Board Close" at bounding box center [130, 16] width 197 height 30
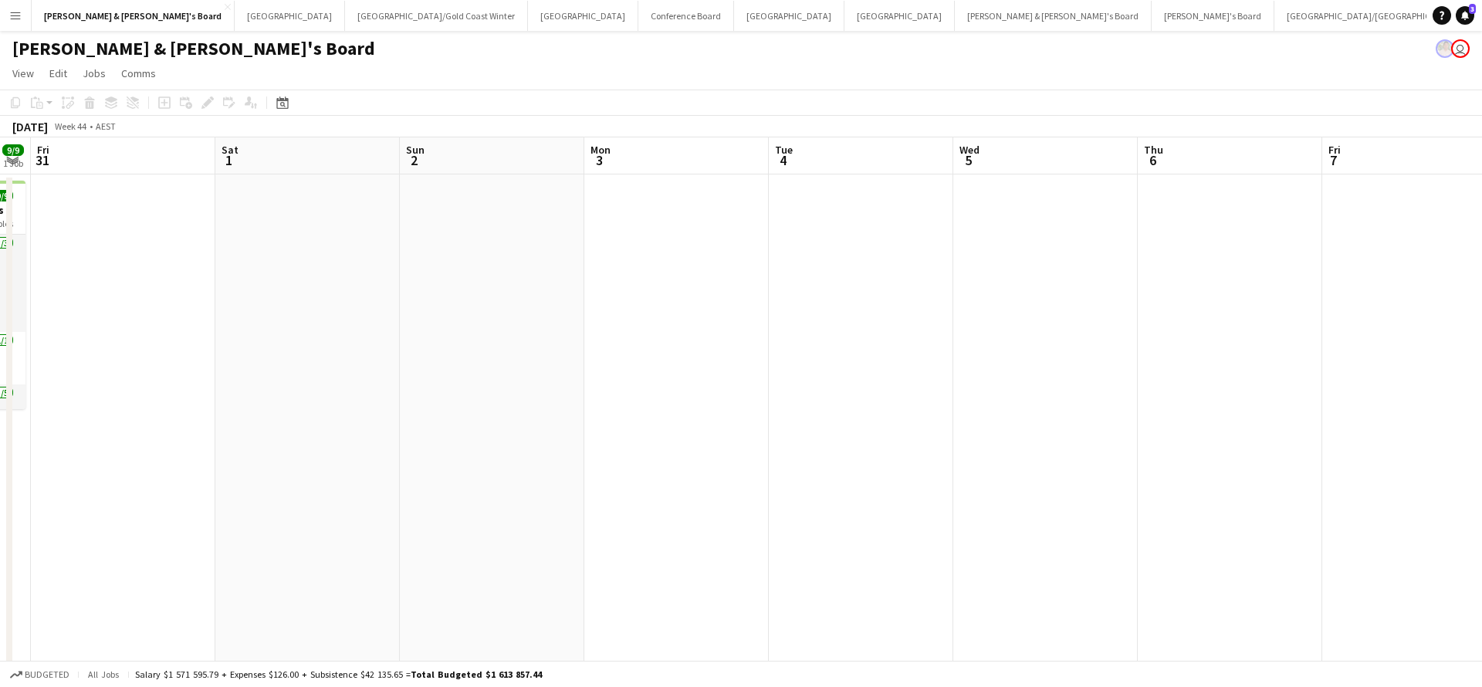
scroll to position [0, 334]
click at [345, 15] on button "[GEOGRAPHIC_DATA]/[GEOGRAPHIC_DATA] Winter Close" at bounding box center [436, 16] width 183 height 30
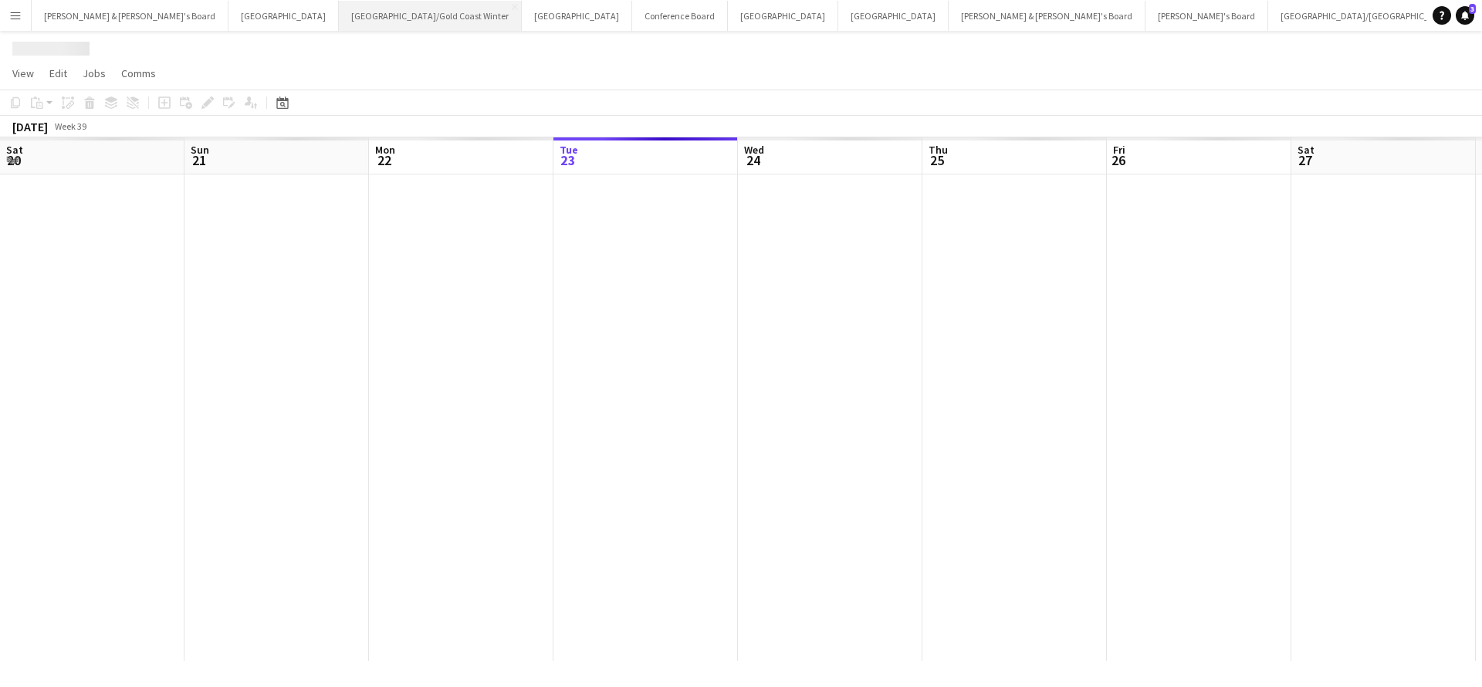
scroll to position [0, 369]
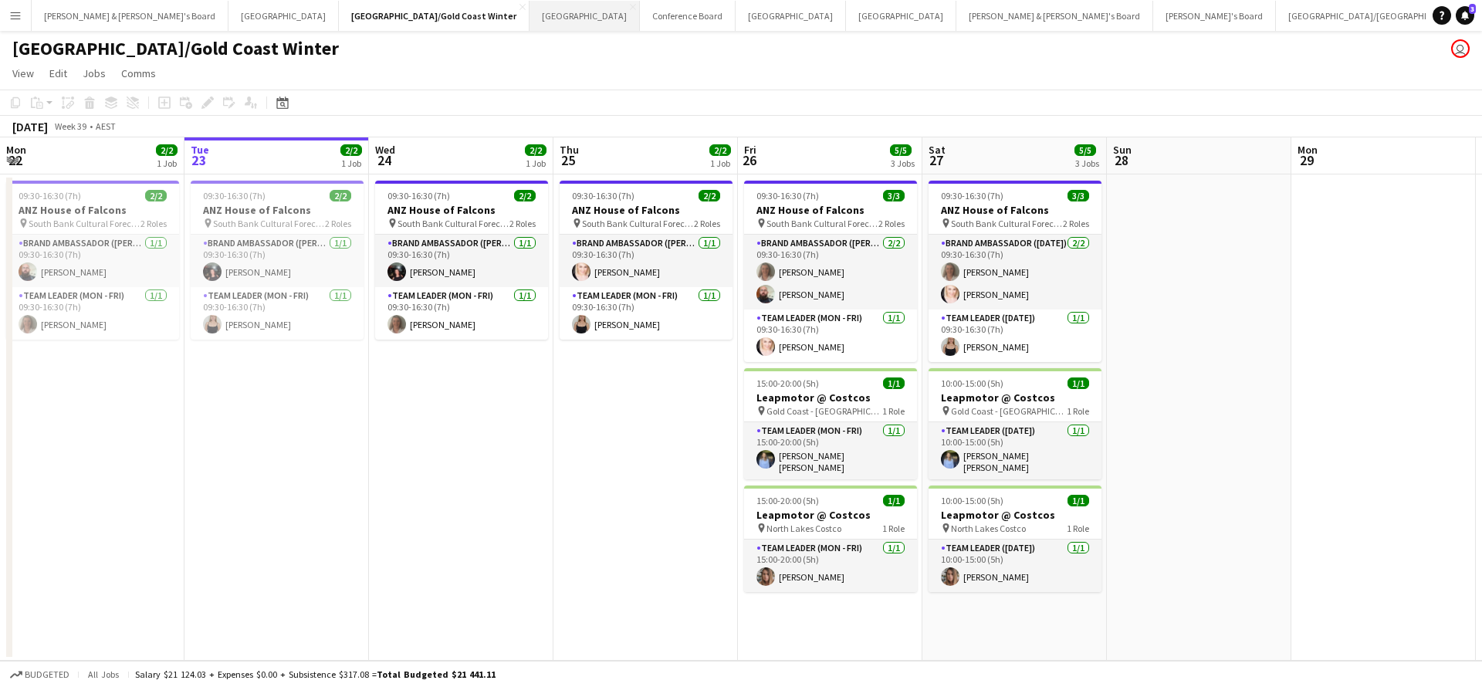
click at [529, 13] on button "Sydney Close" at bounding box center [584, 16] width 110 height 30
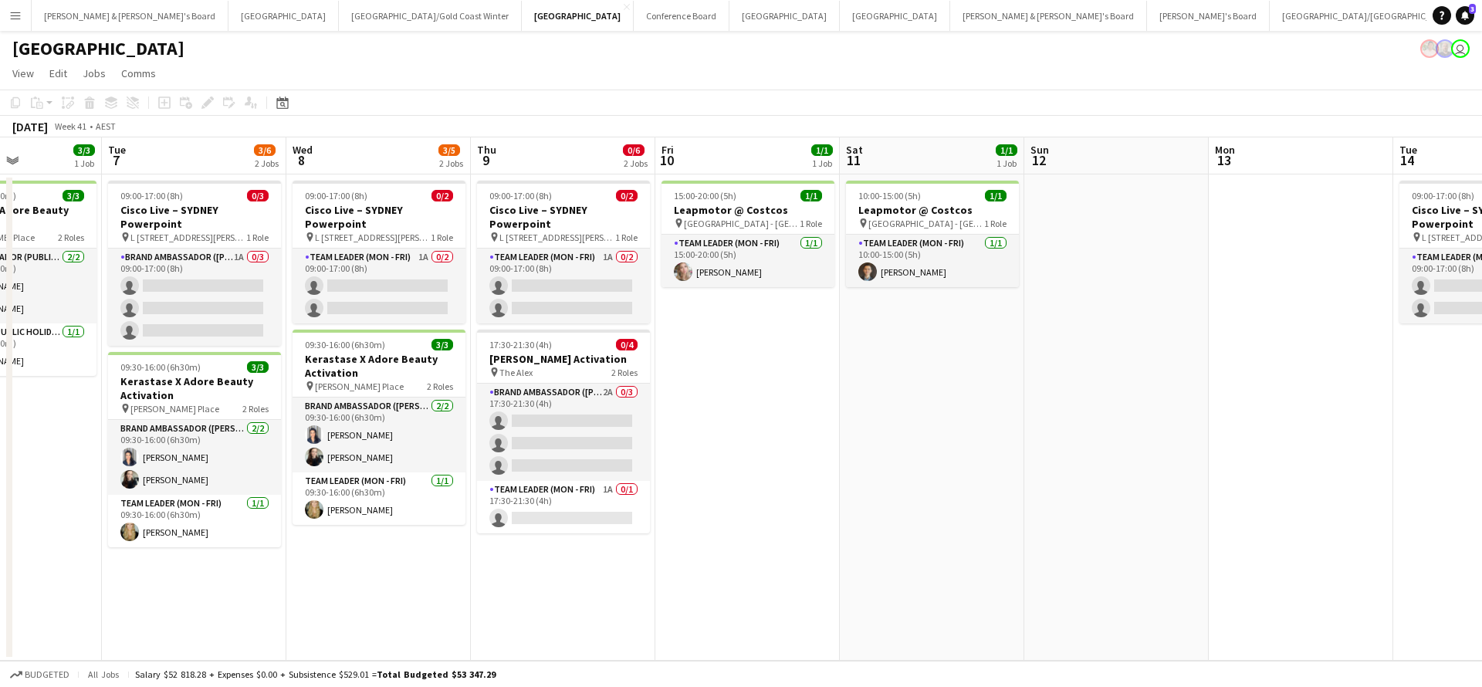
scroll to position [0, 453]
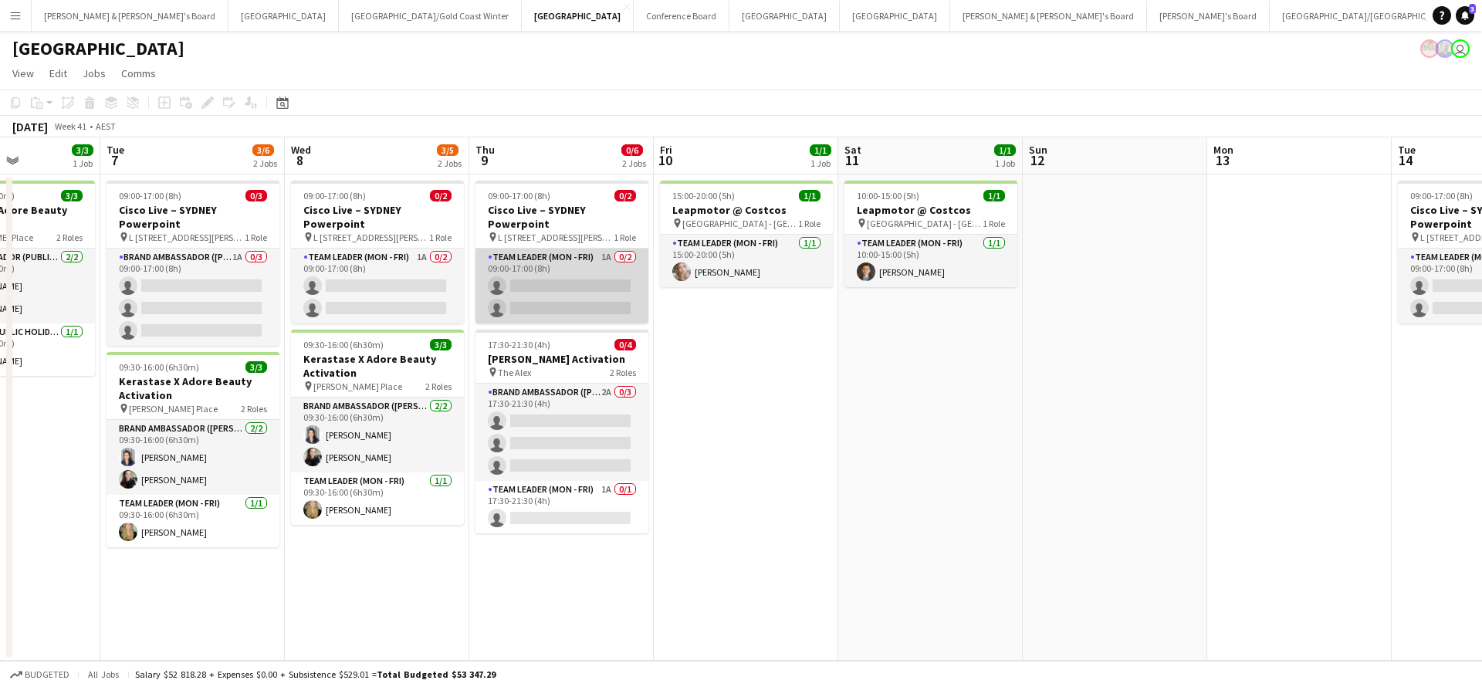
click at [576, 289] on app-card-role "Team Leader (Mon - Fri) 1A 0/2 09:00-17:00 (8h) single-neutral-actions single-n…" at bounding box center [561, 285] width 173 height 75
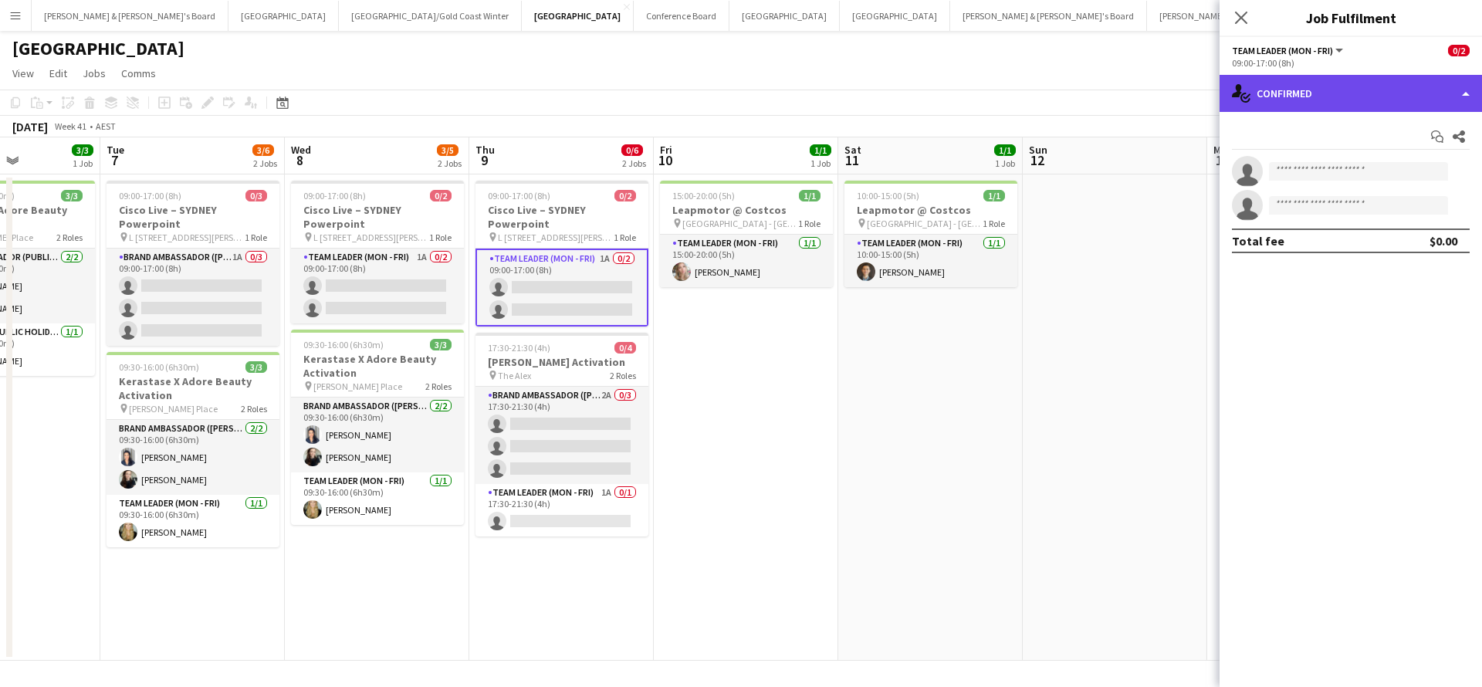
click at [1308, 96] on div "single-neutral-actions-check-2 Confirmed" at bounding box center [1350, 93] width 262 height 37
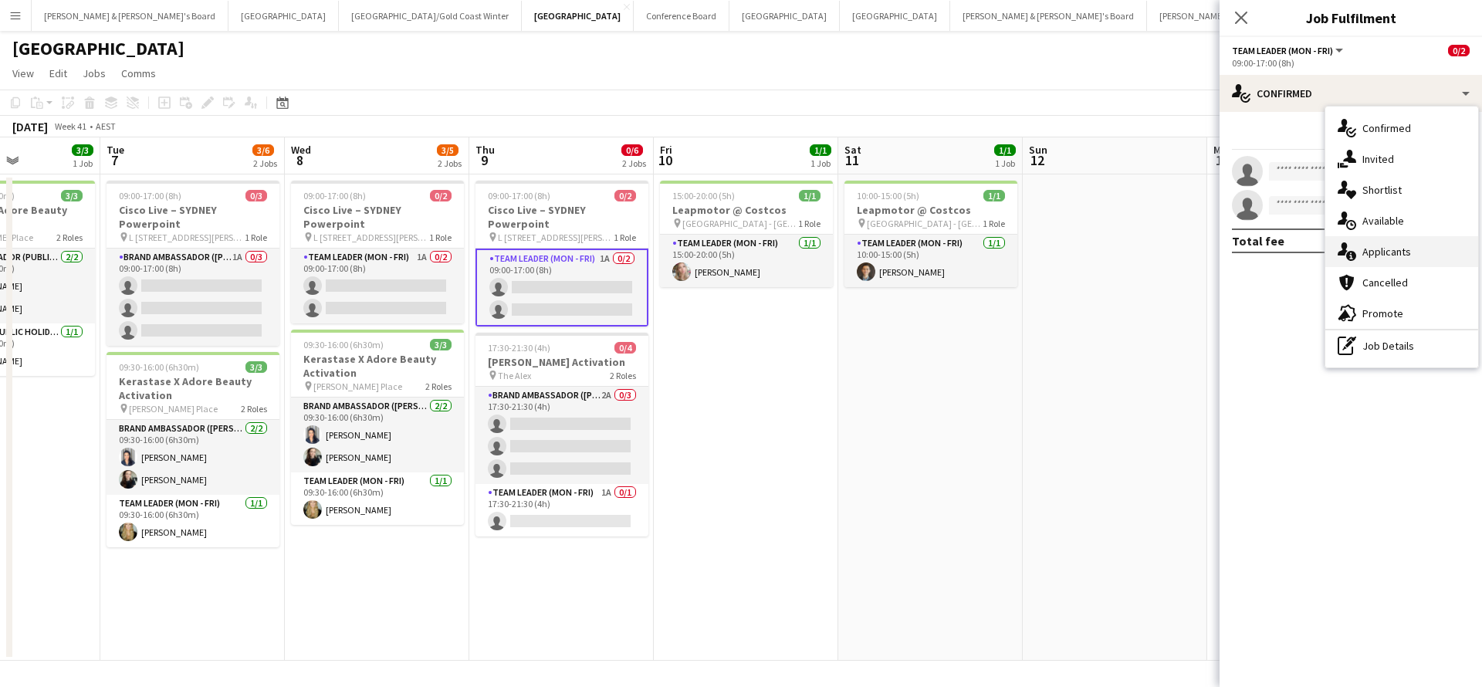
click at [1423, 252] on div "single-neutral-actions-information Applicants" at bounding box center [1401, 251] width 153 height 31
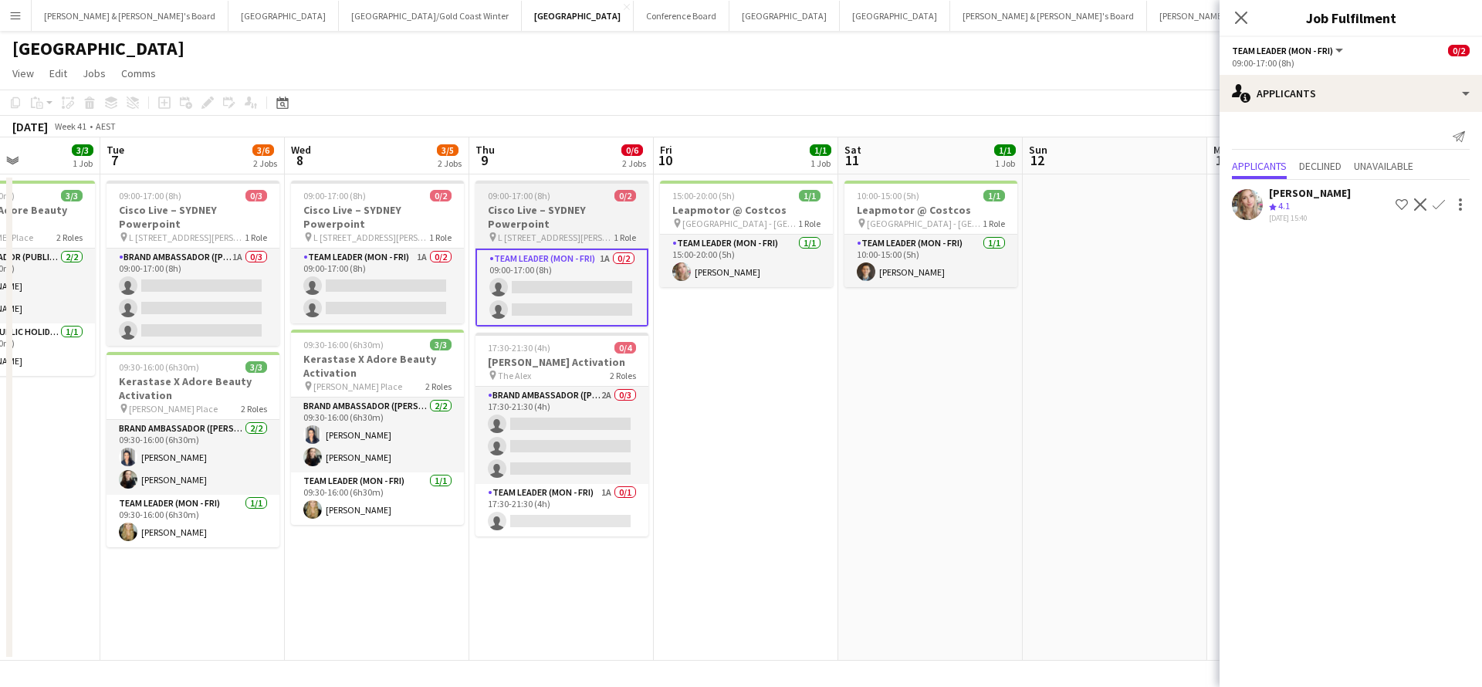
click at [559, 198] on div "09:00-17:00 (8h) 0/2" at bounding box center [561, 196] width 173 height 12
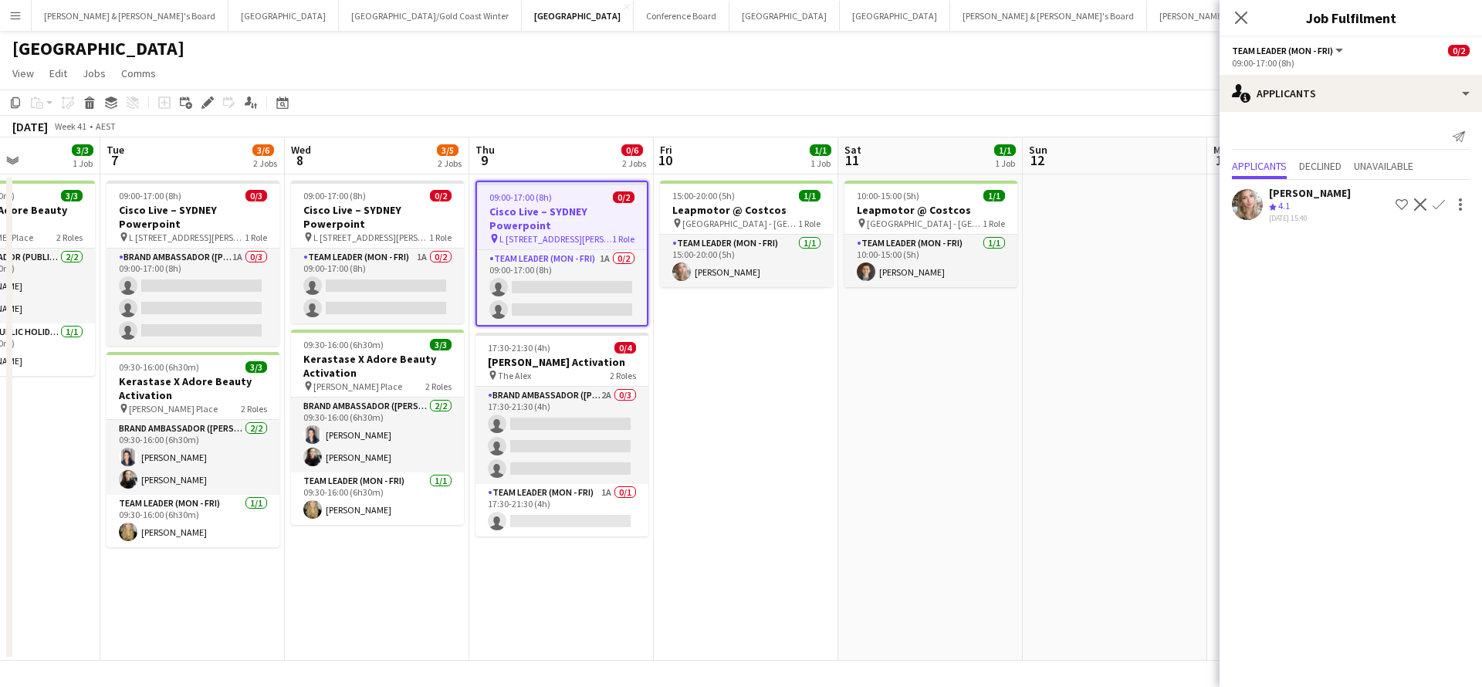
click at [574, 217] on h3 "Cisco Live – SYDNEY Powerpoint" at bounding box center [562, 218] width 170 height 28
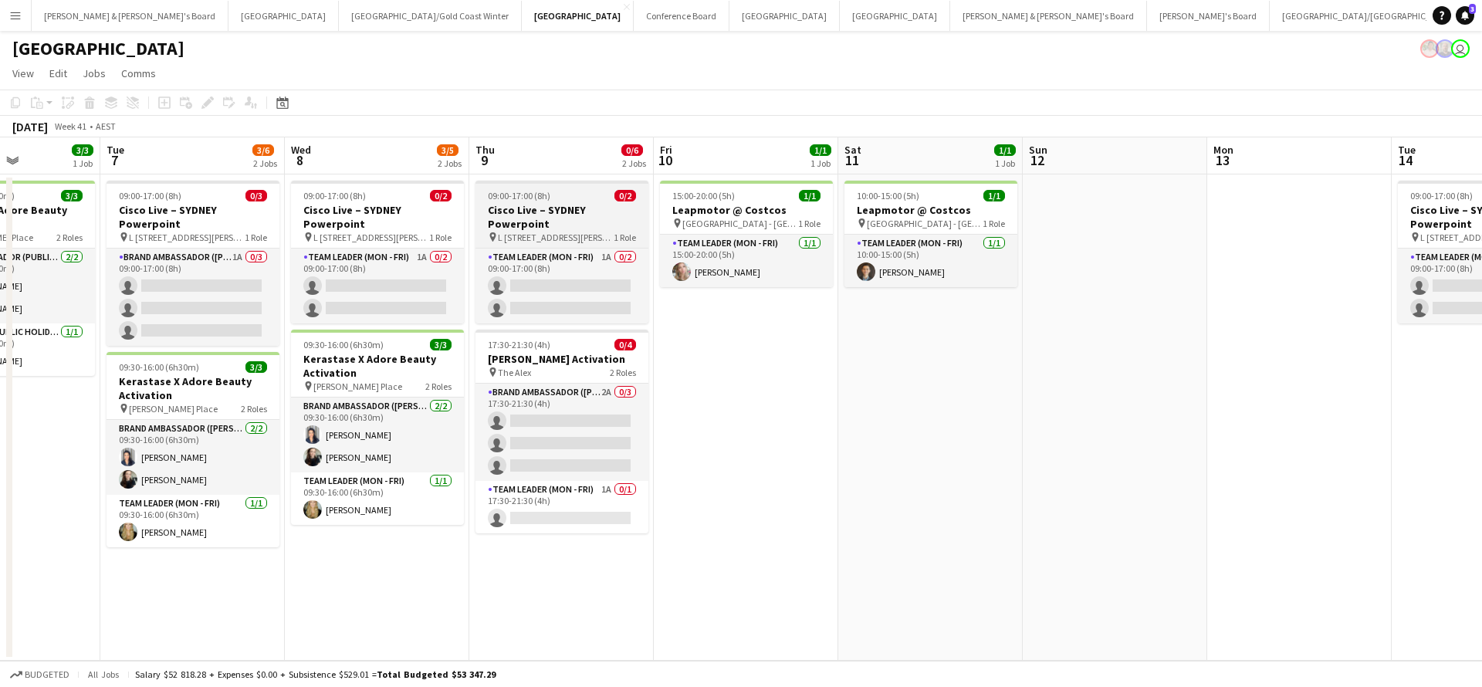
click at [574, 217] on h3 "Cisco Live – SYDNEY Powerpoint" at bounding box center [561, 217] width 173 height 28
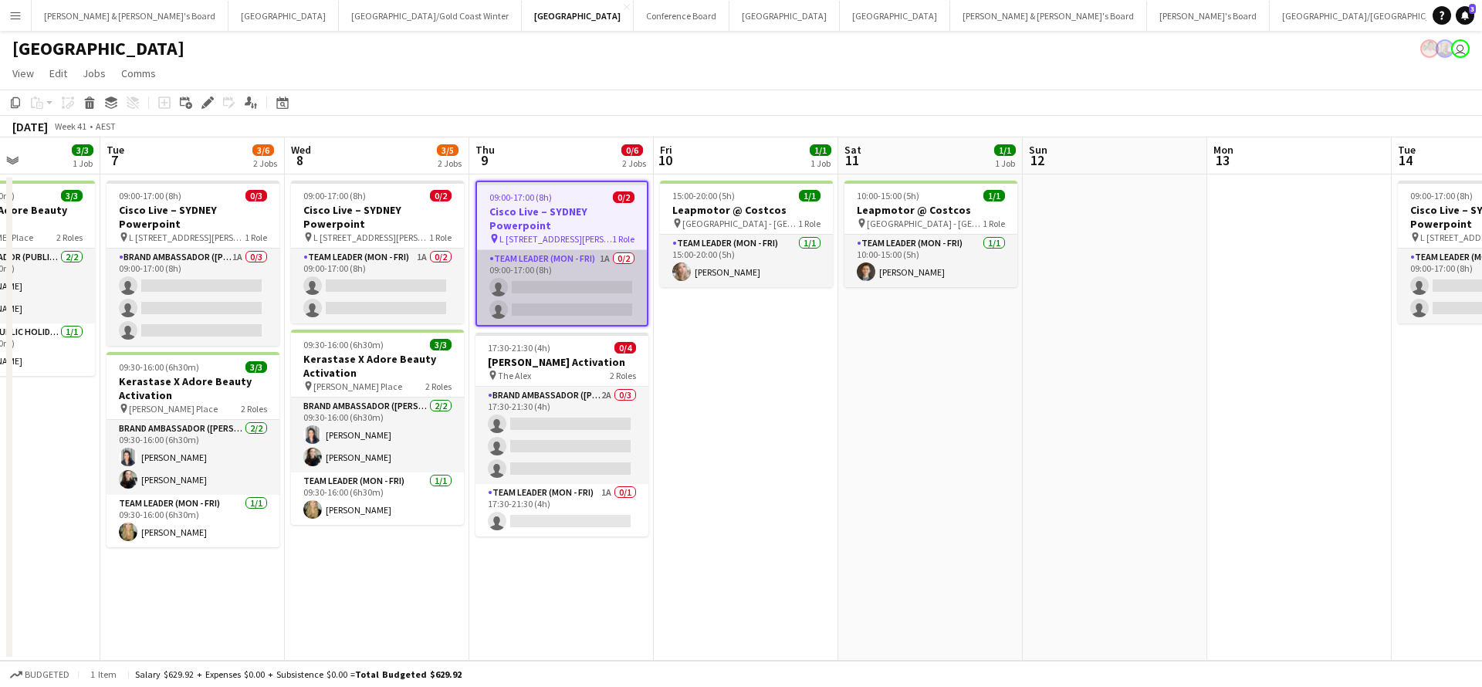
click at [586, 310] on app-card-role "Team Leader (Mon - Fri) 1A 0/2 09:00-17:00 (8h) single-neutral-actions single-n…" at bounding box center [562, 287] width 170 height 75
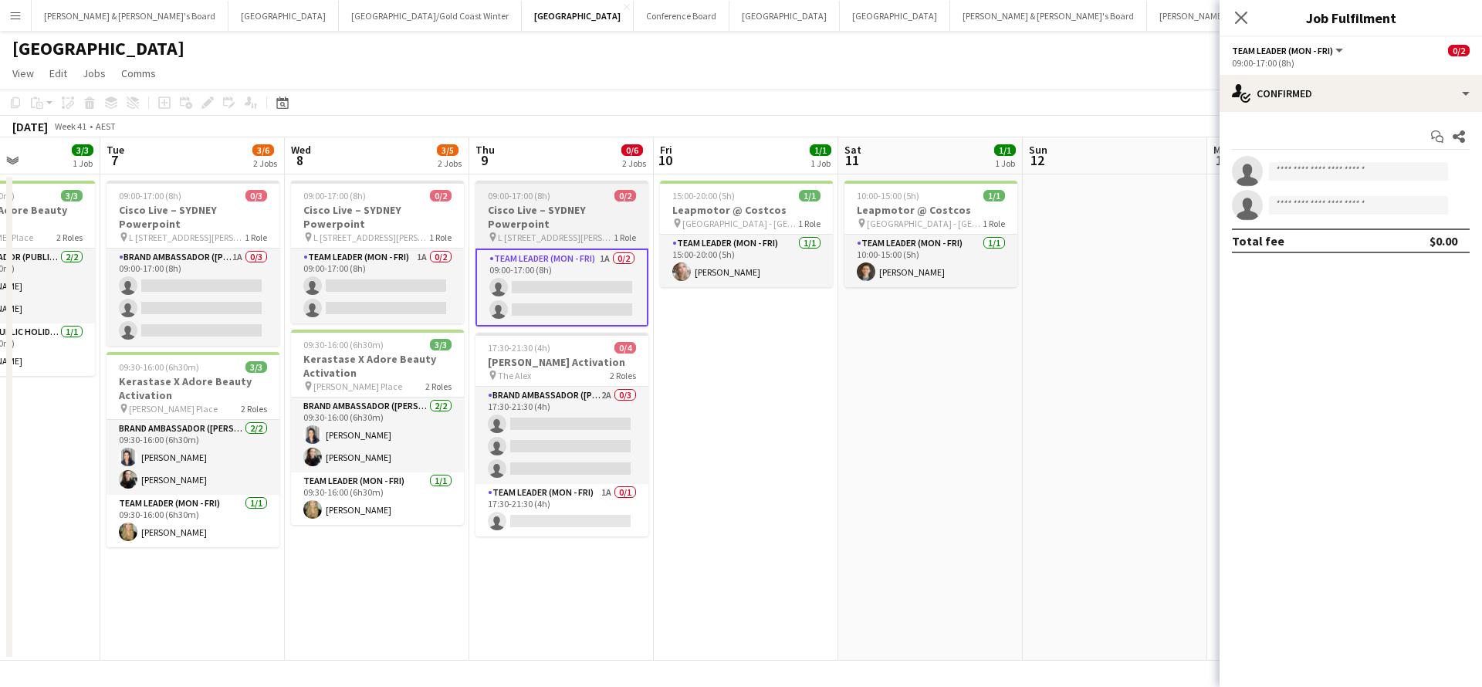
click at [586, 225] on h3 "Cisco Live – SYDNEY Powerpoint" at bounding box center [561, 217] width 173 height 28
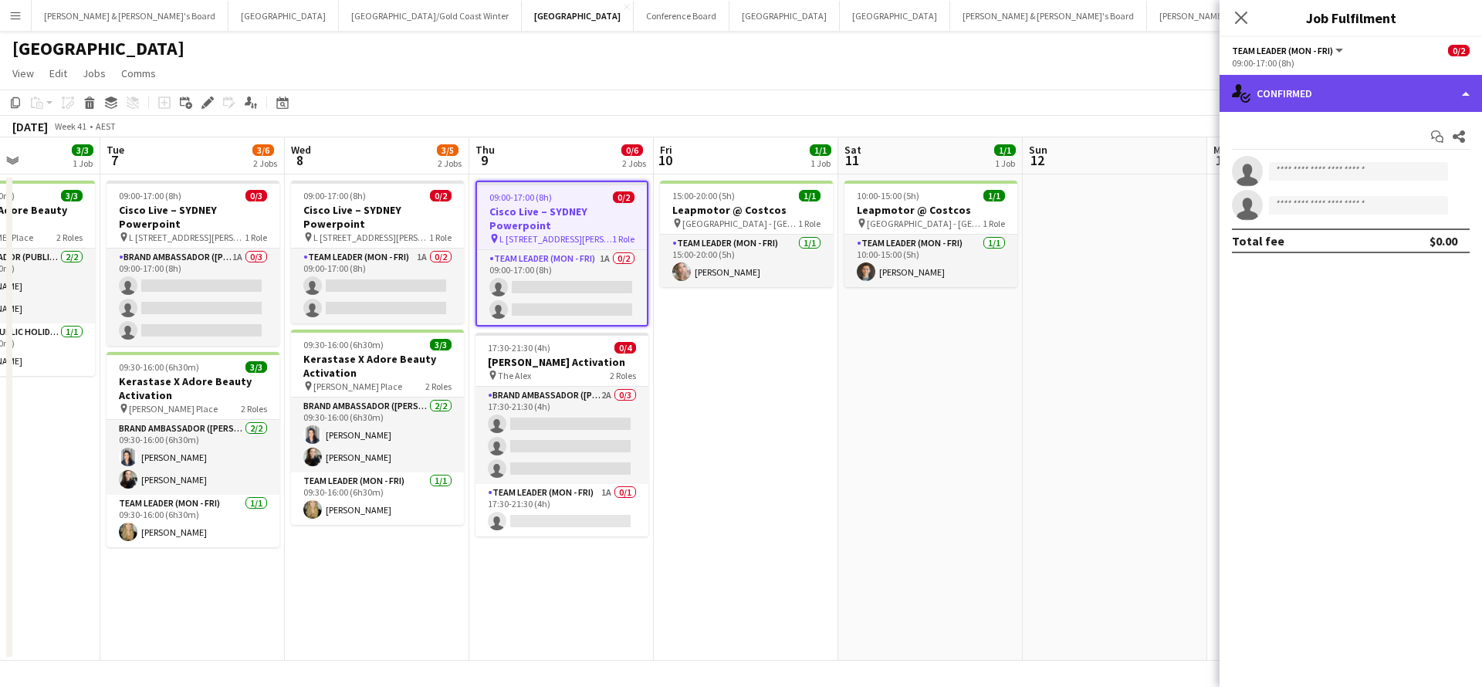
click at [1316, 95] on div "single-neutral-actions-check-2 Confirmed" at bounding box center [1350, 93] width 262 height 37
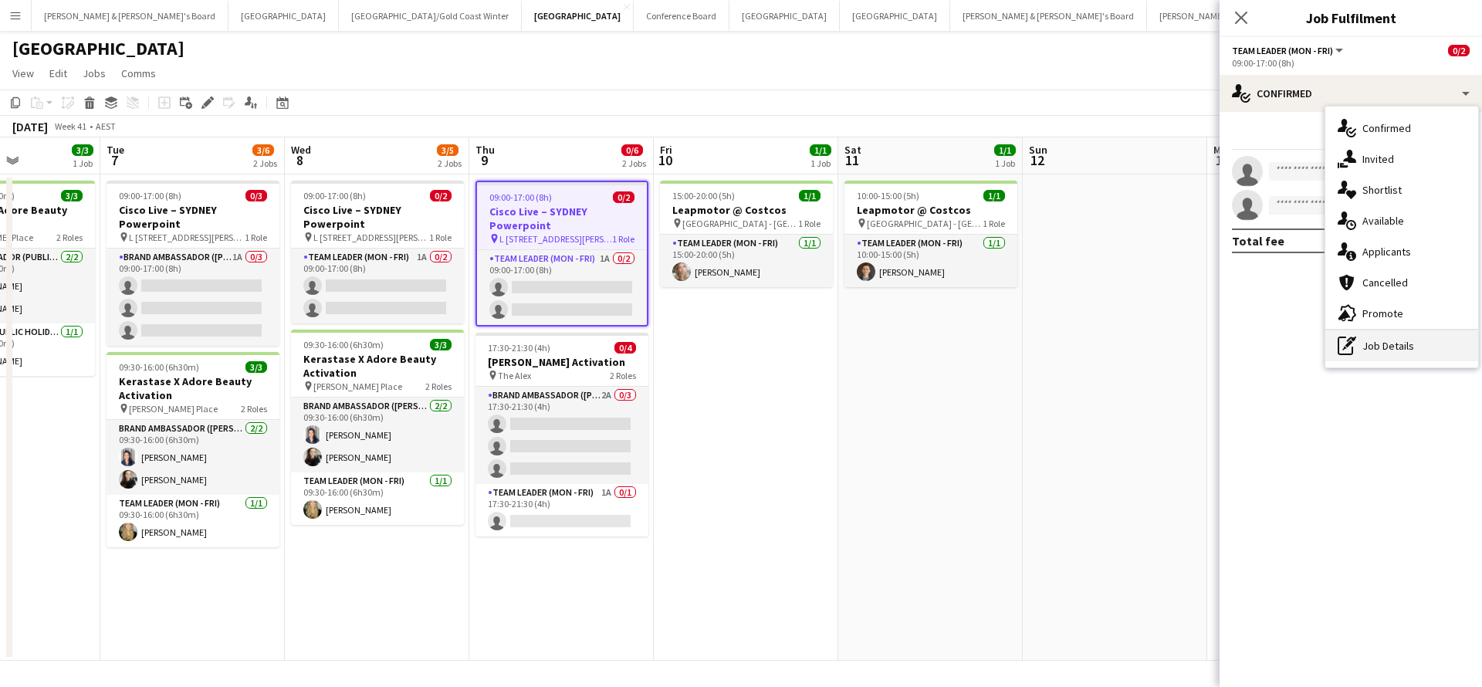
click at [1377, 357] on div "pen-write Job Details" at bounding box center [1401, 345] width 153 height 31
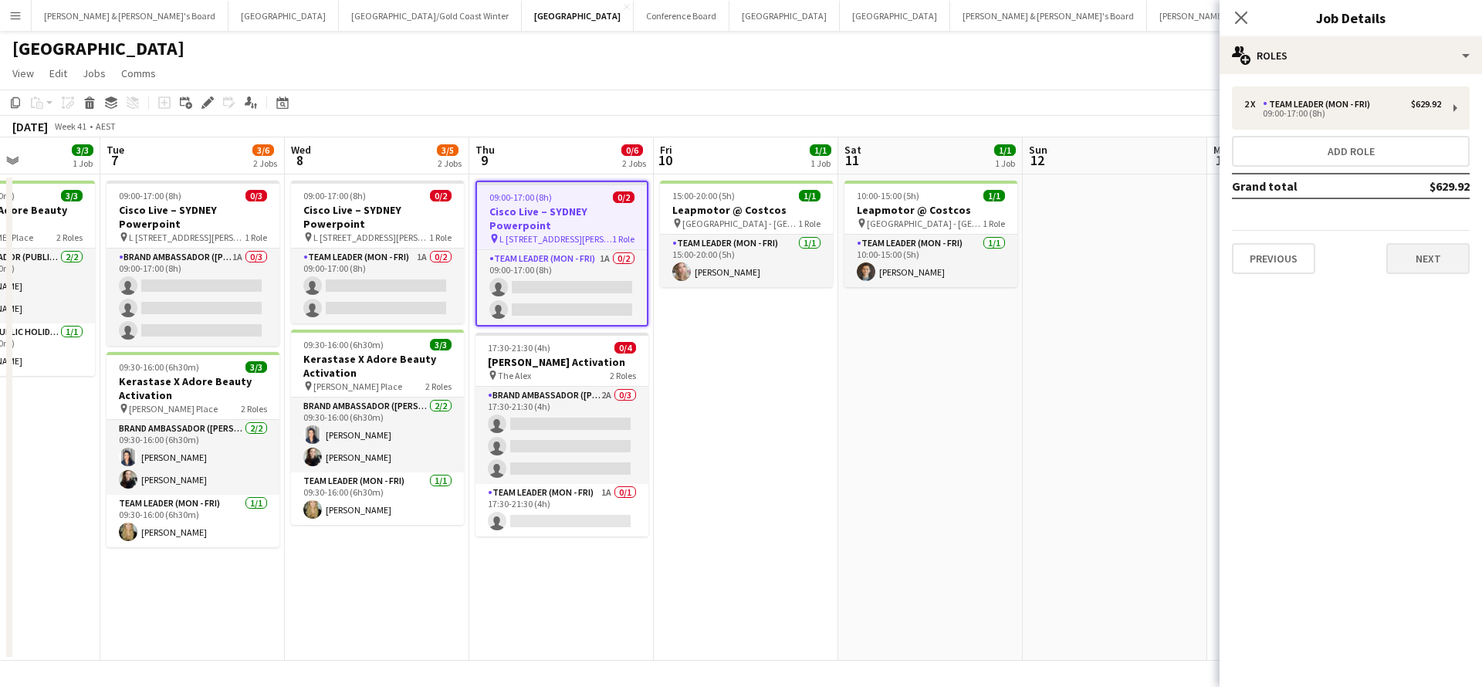
click at [1431, 257] on button "Next" at bounding box center [1427, 258] width 83 height 31
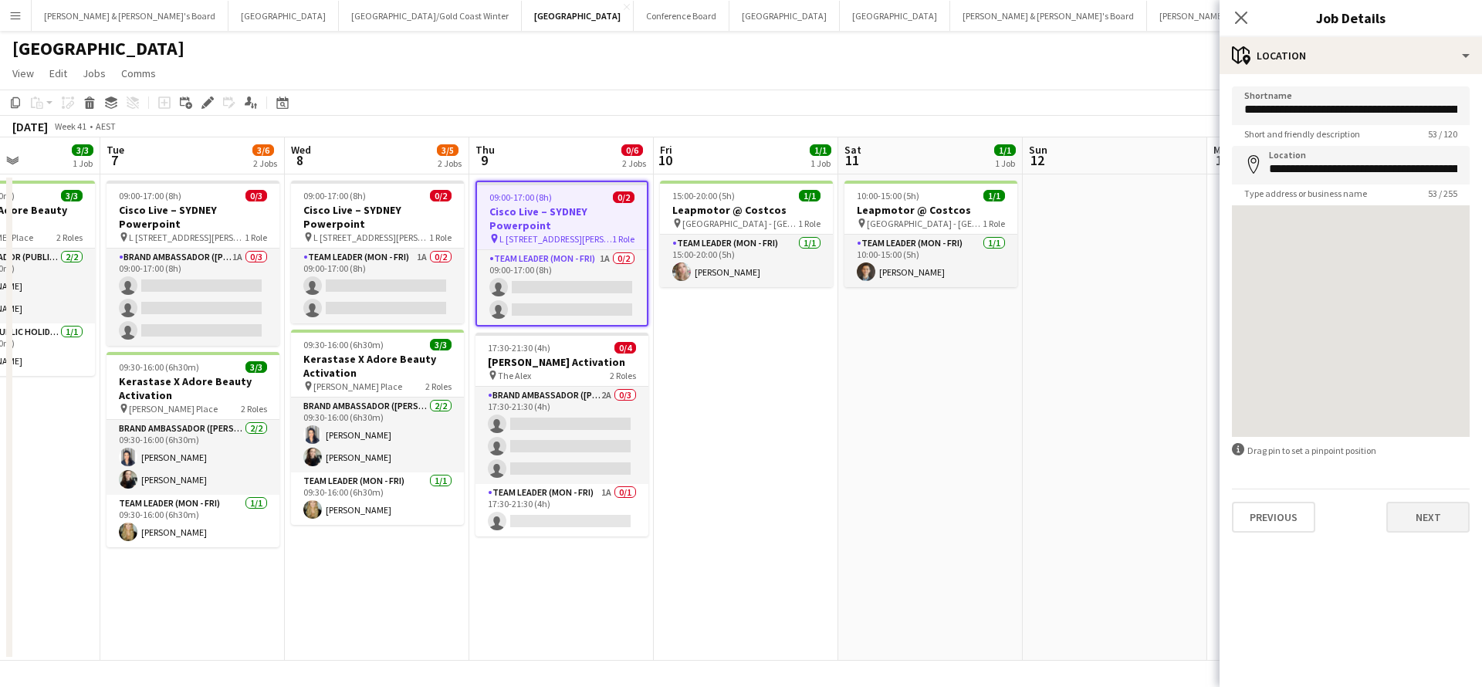
click at [1402, 520] on button "Next" at bounding box center [1427, 517] width 83 height 31
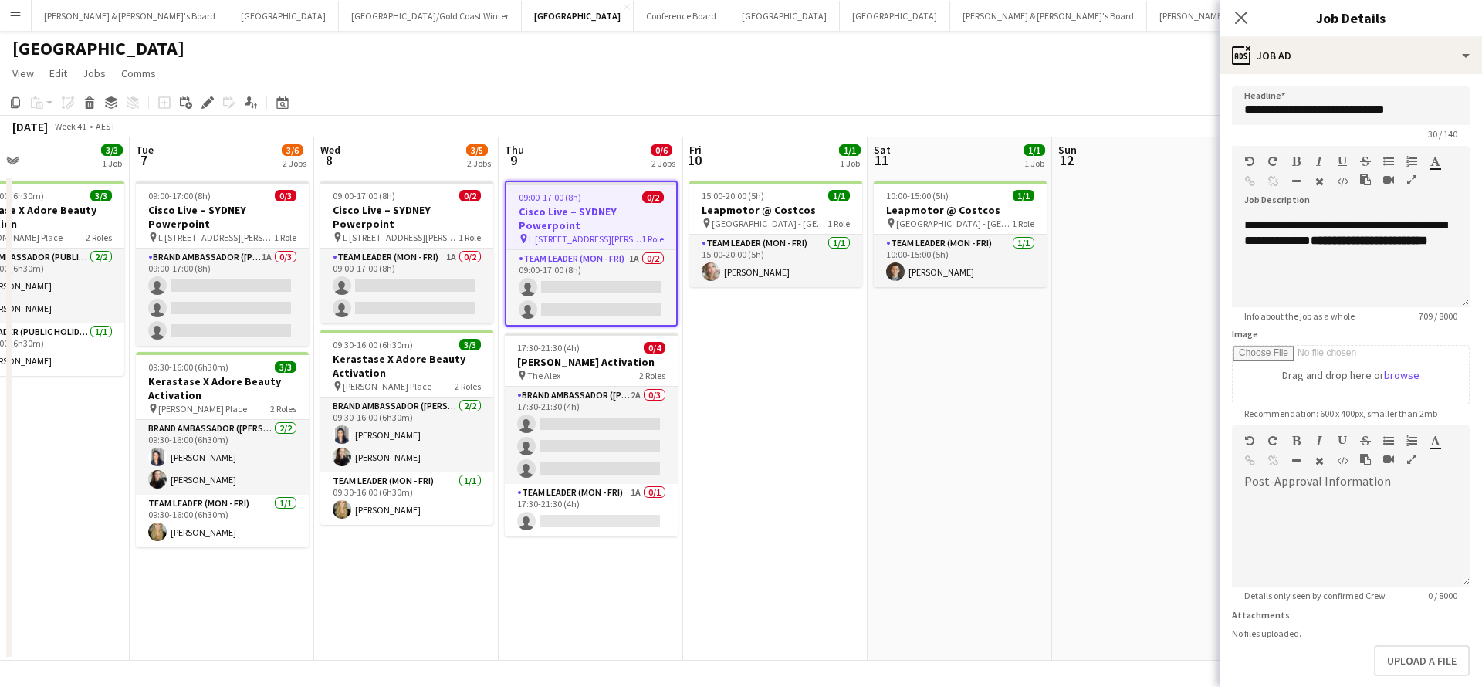
scroll to position [0, 420]
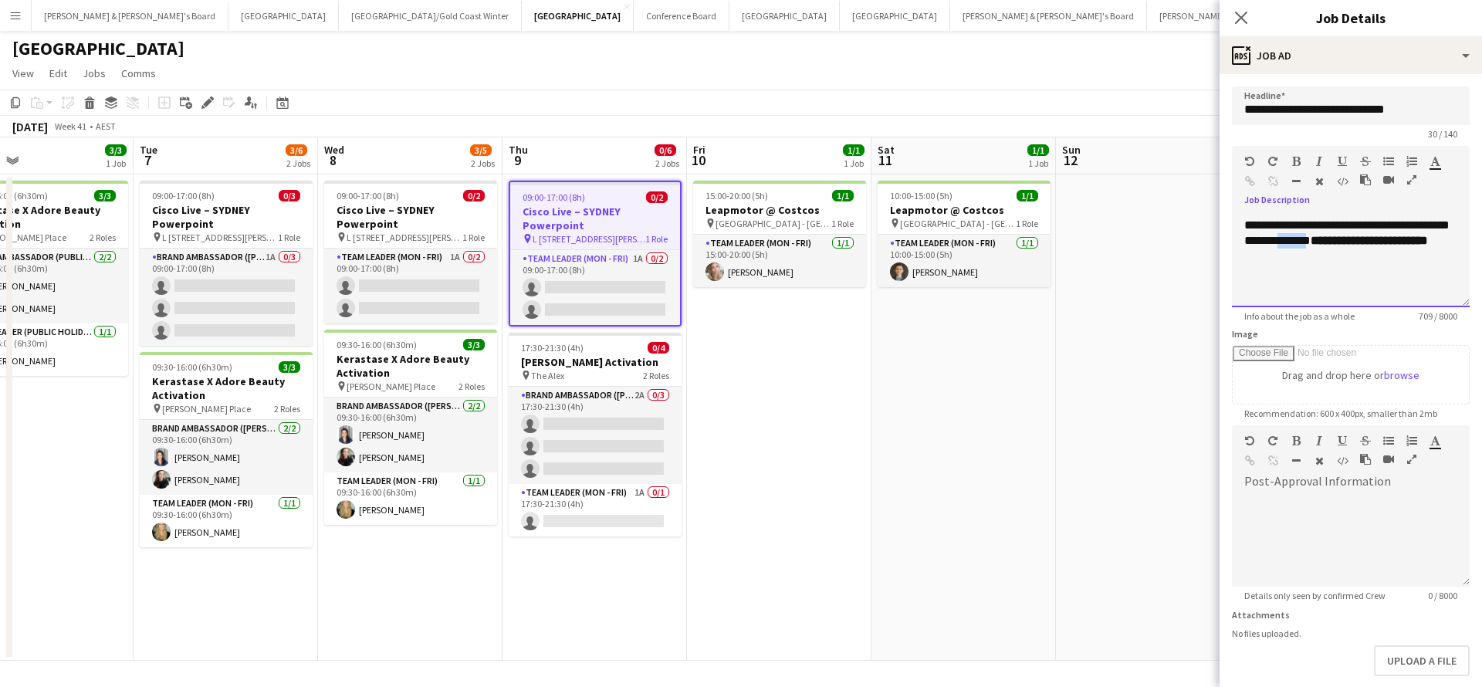
drag, startPoint x: 1308, startPoint y: 273, endPoint x: 1337, endPoint y: 276, distance: 29.5
click at [1337, 276] on p "**********" at bounding box center [1350, 148] width 213 height 293
click at [1395, 262] on b "**********" at bounding box center [1336, 256] width 117 height 12
click at [1437, 243] on p "**********" at bounding box center [1350, 156] width 213 height 278
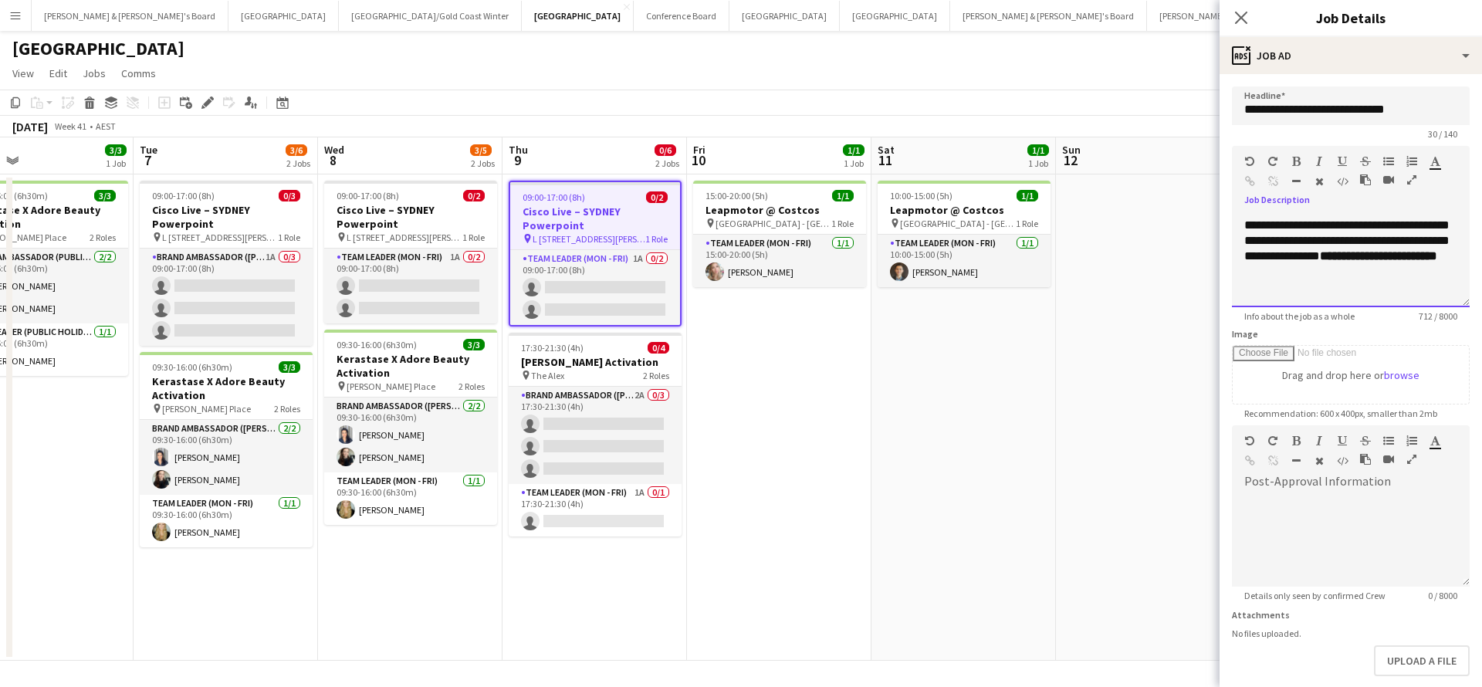
click at [1401, 269] on p "**********" at bounding box center [1350, 163] width 213 height 293
click at [1137, 522] on app-date-cell at bounding box center [1148, 417] width 184 height 486
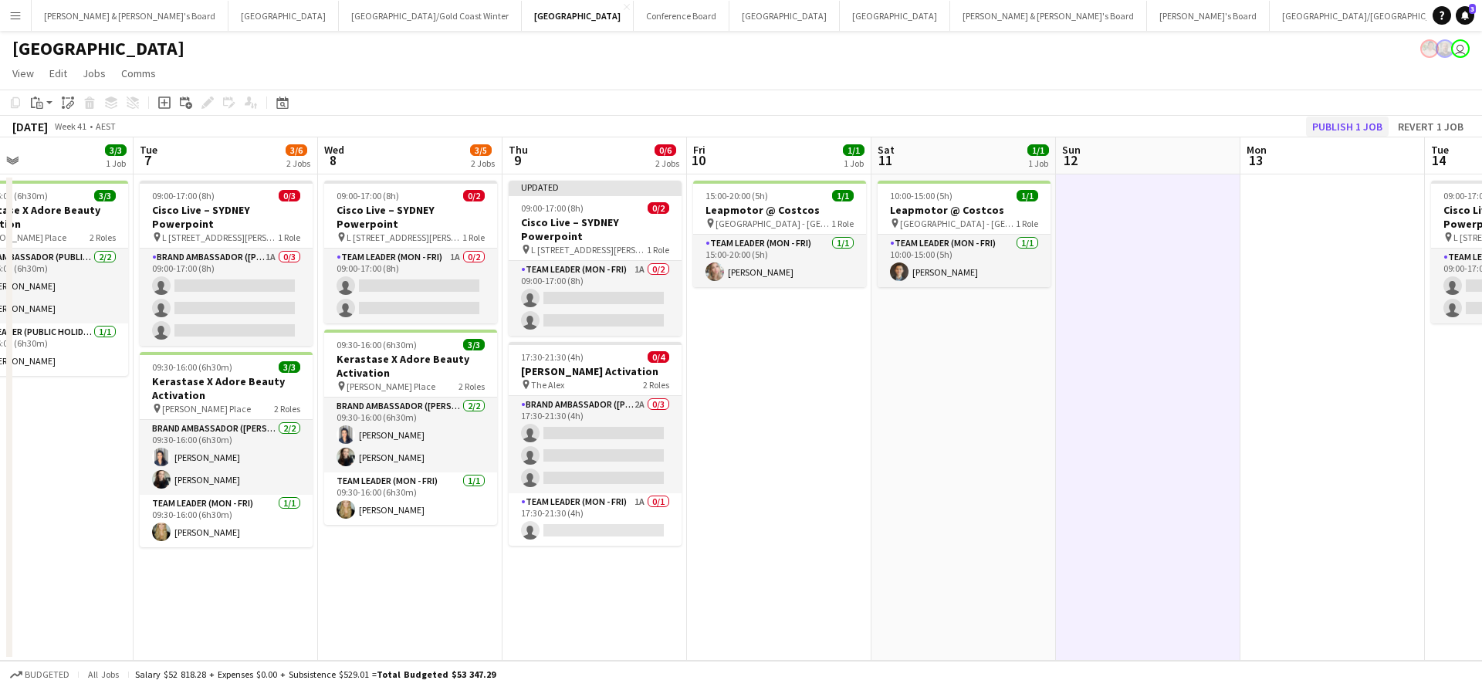
click at [1338, 127] on button "Publish 1 job" at bounding box center [1347, 127] width 83 height 20
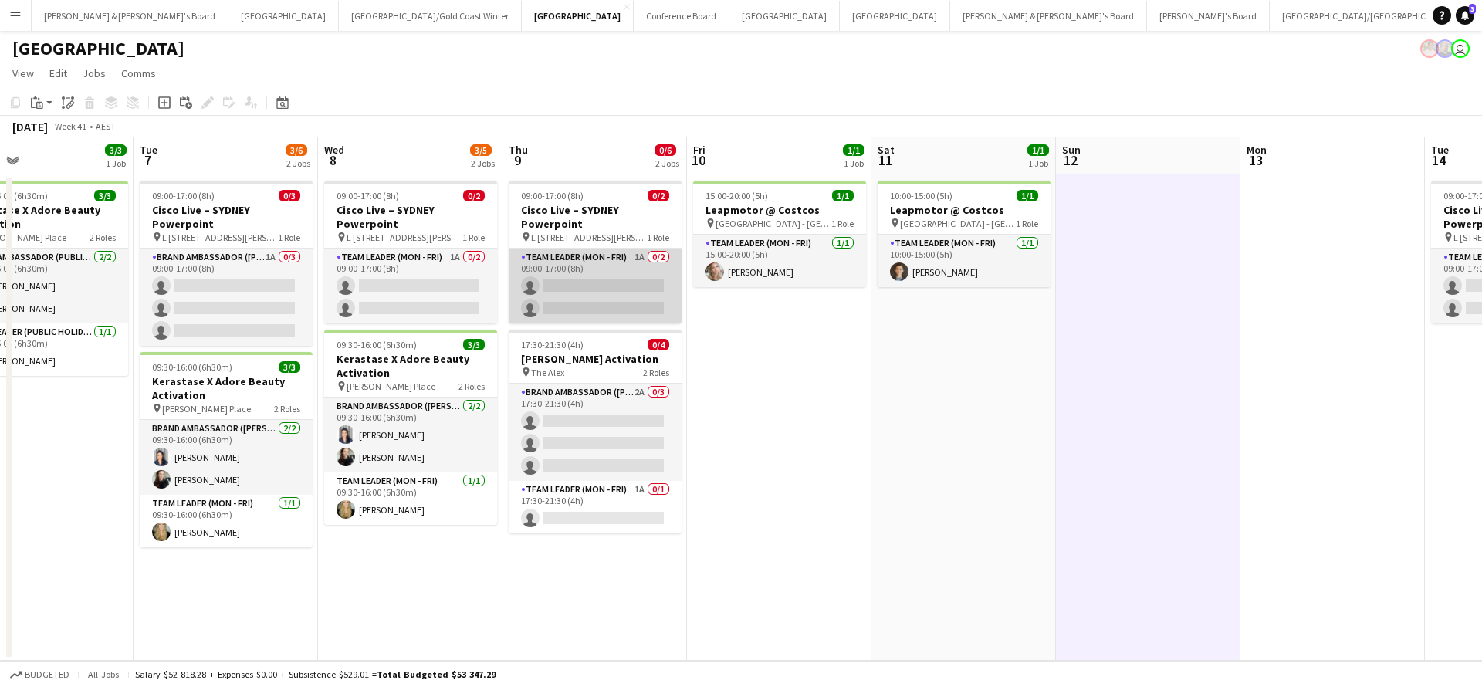
click at [607, 290] on app-card-role "Team Leader (Mon - Fri) 1A 0/2 09:00-17:00 (8h) single-neutral-actions single-n…" at bounding box center [595, 285] width 173 height 75
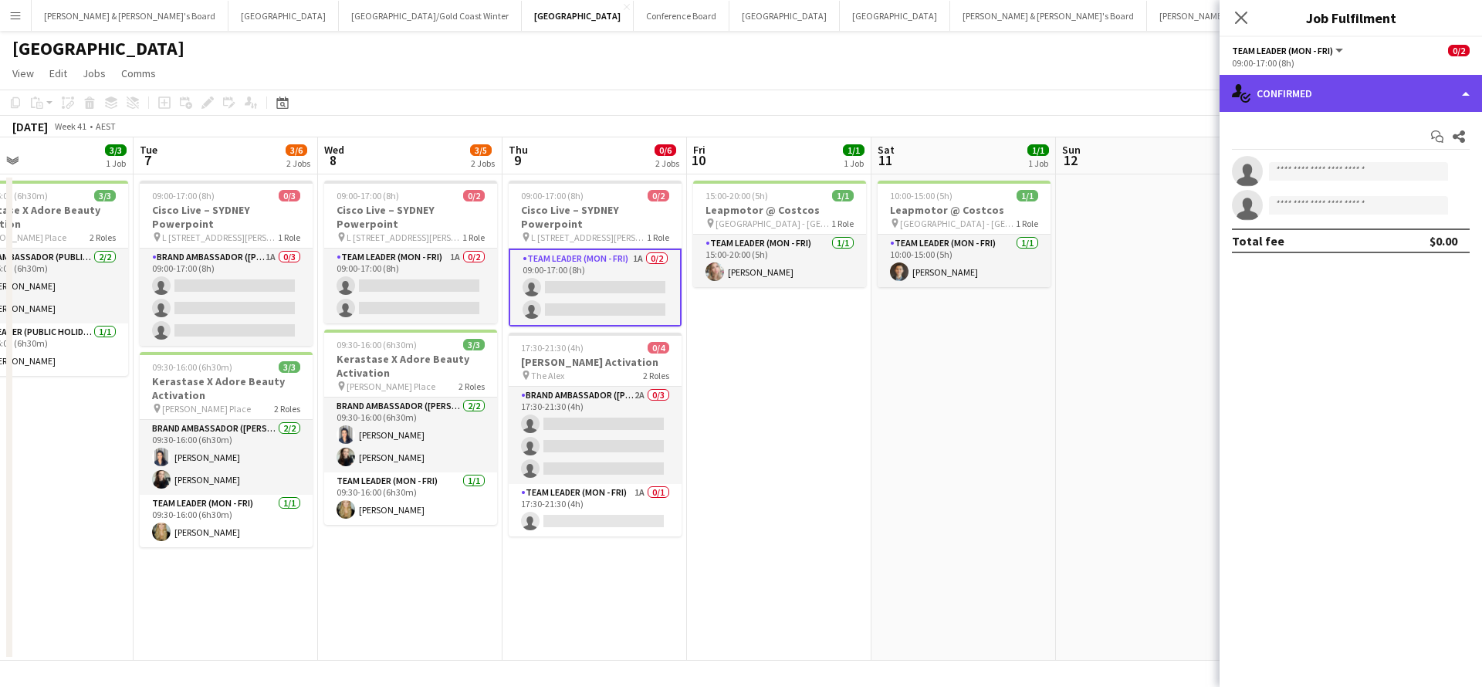
click at [1310, 101] on div "single-neutral-actions-check-2 Confirmed" at bounding box center [1350, 93] width 262 height 37
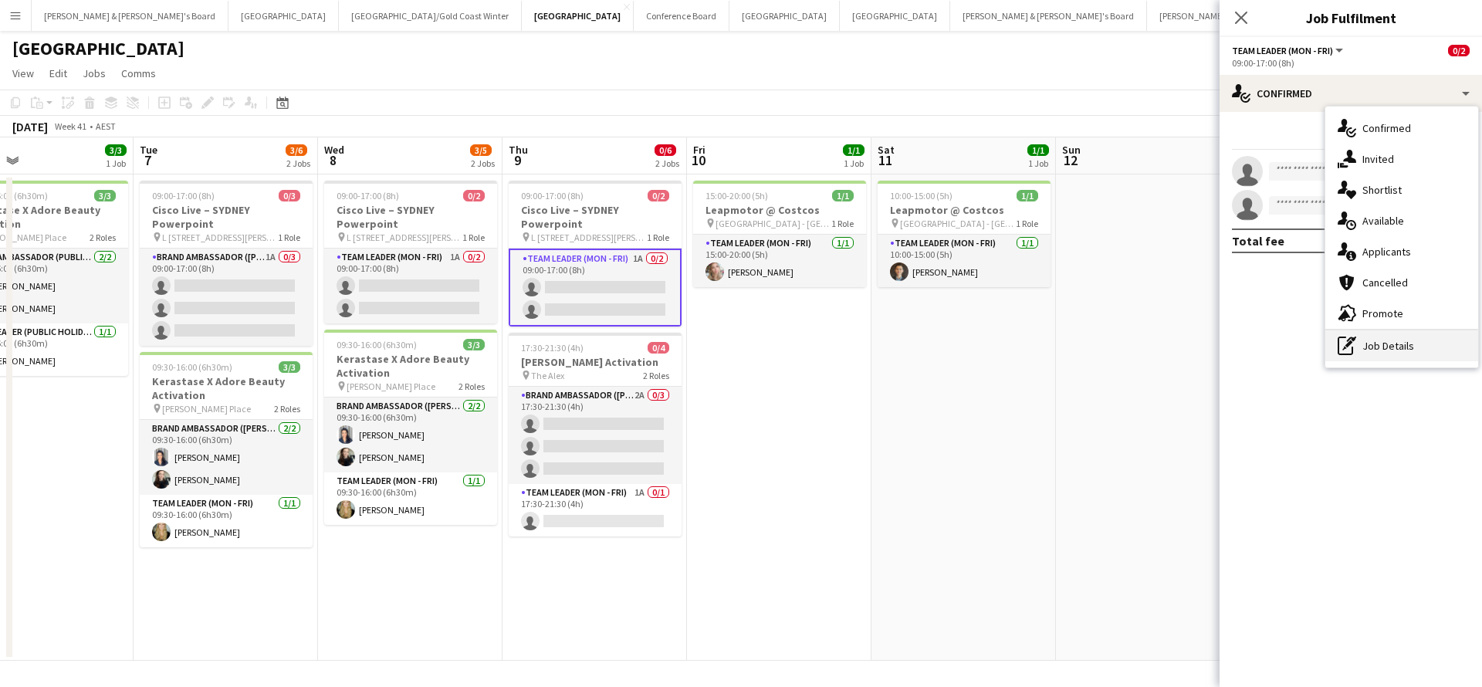
click at [1374, 352] on div "pen-write Job Details" at bounding box center [1401, 345] width 153 height 31
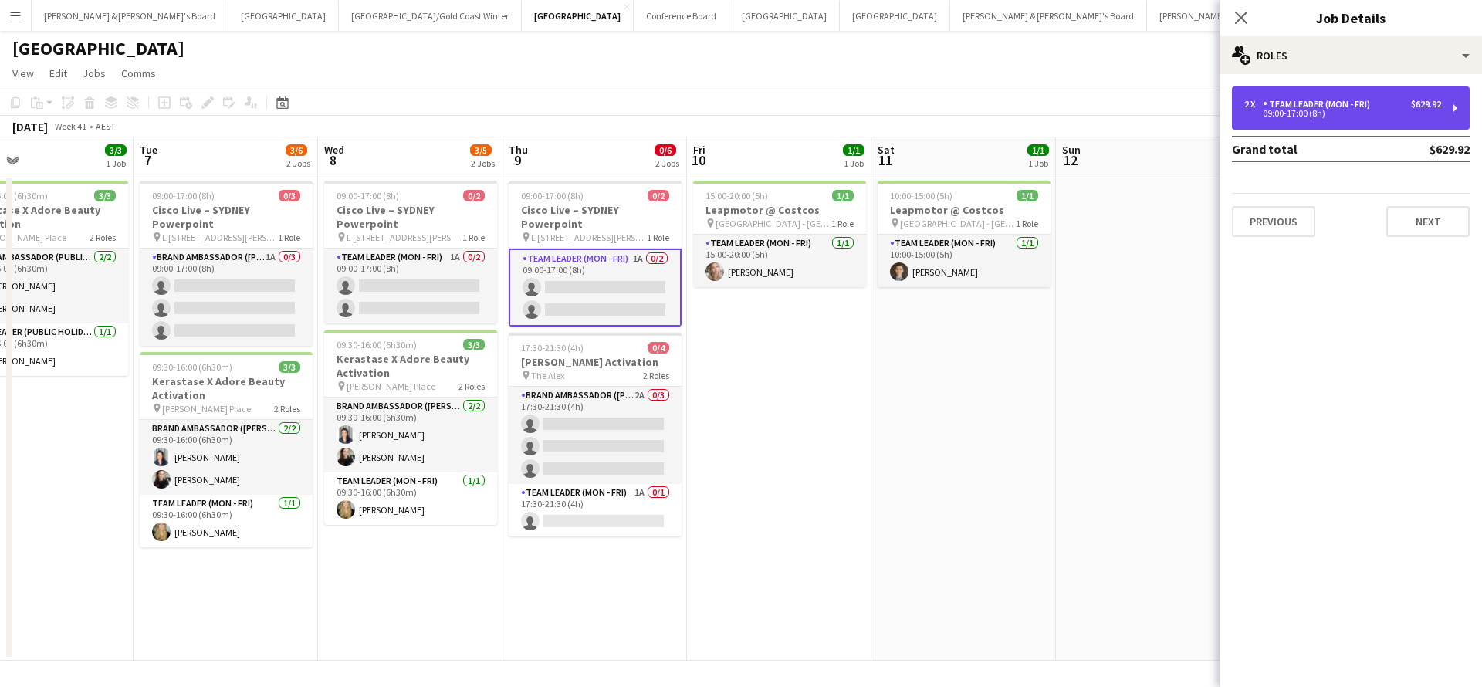
click at [1366, 113] on div "09:00-17:00 (8h)" at bounding box center [1342, 114] width 197 height 8
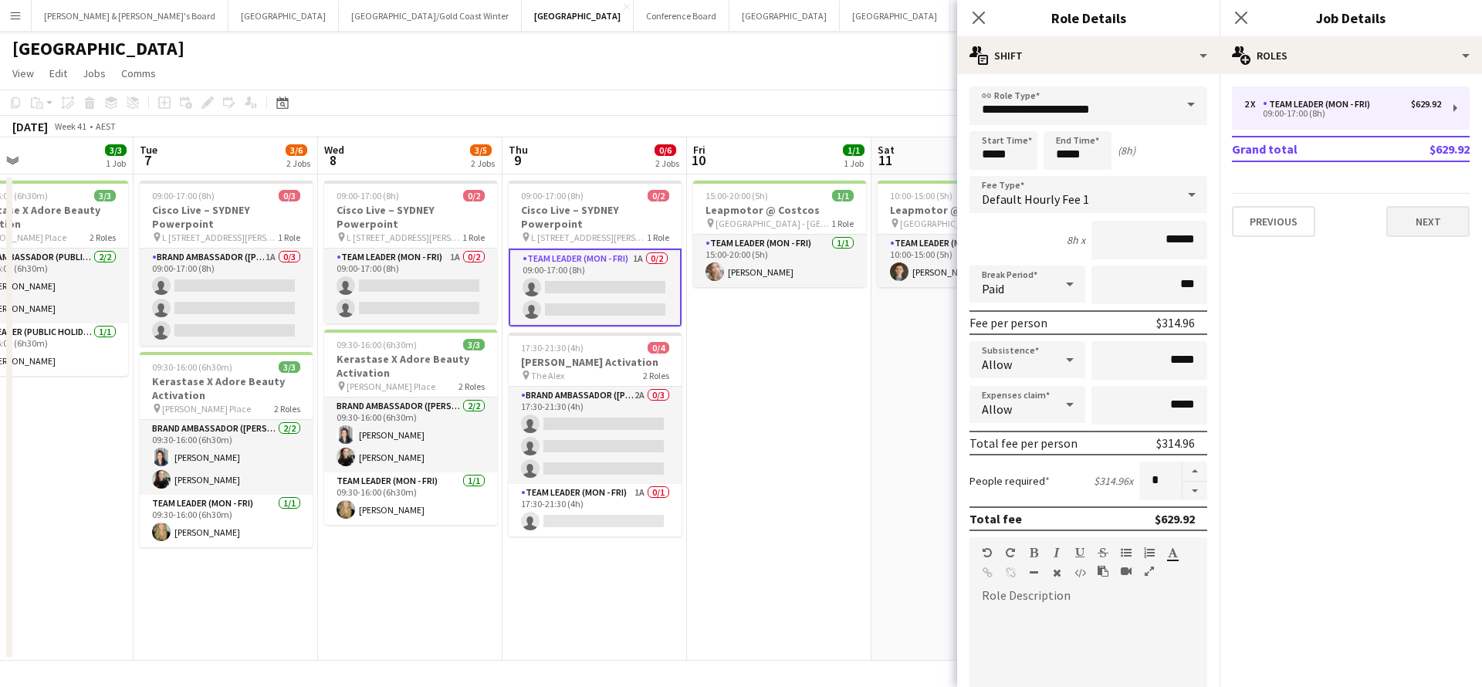
click at [1418, 217] on button "Next" at bounding box center [1427, 221] width 83 height 31
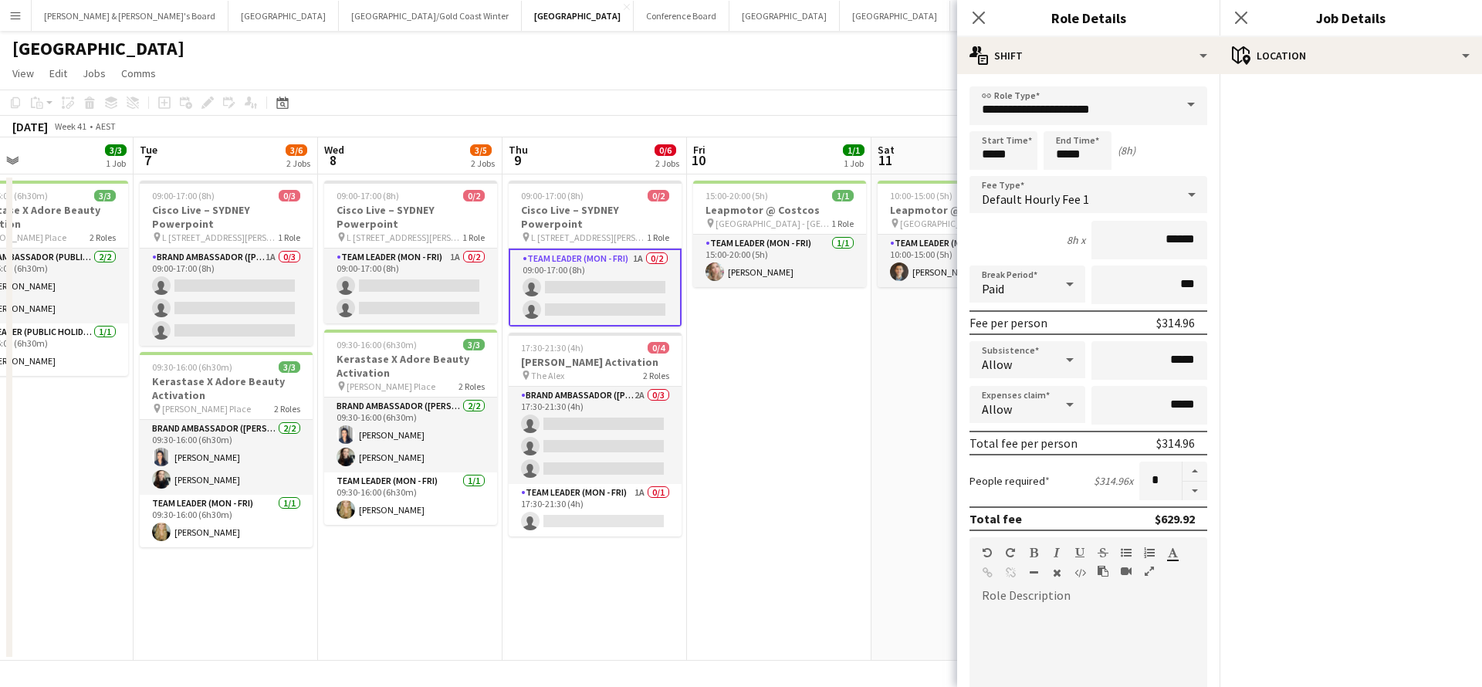
click at [761, 401] on app-date-cell "15:00-20:00 (5h) 1/1 Leapmotor @ Costcos pin [GEOGRAPHIC_DATA] - NSW 1 Role Tea…" at bounding box center [779, 417] width 184 height 486
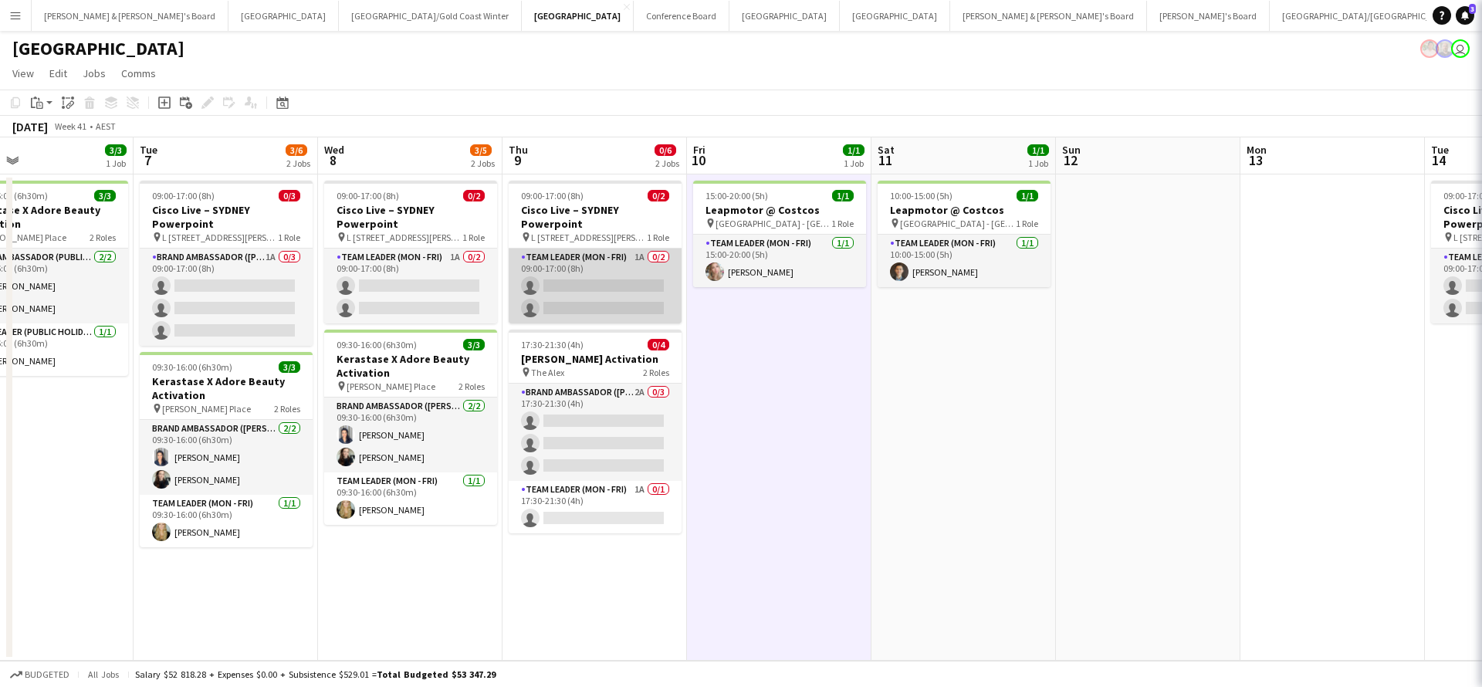
click at [594, 299] on app-card-role "Team Leader (Mon - Fri) 1A 0/2 09:00-17:00 (8h) single-neutral-actions single-n…" at bounding box center [595, 285] width 173 height 75
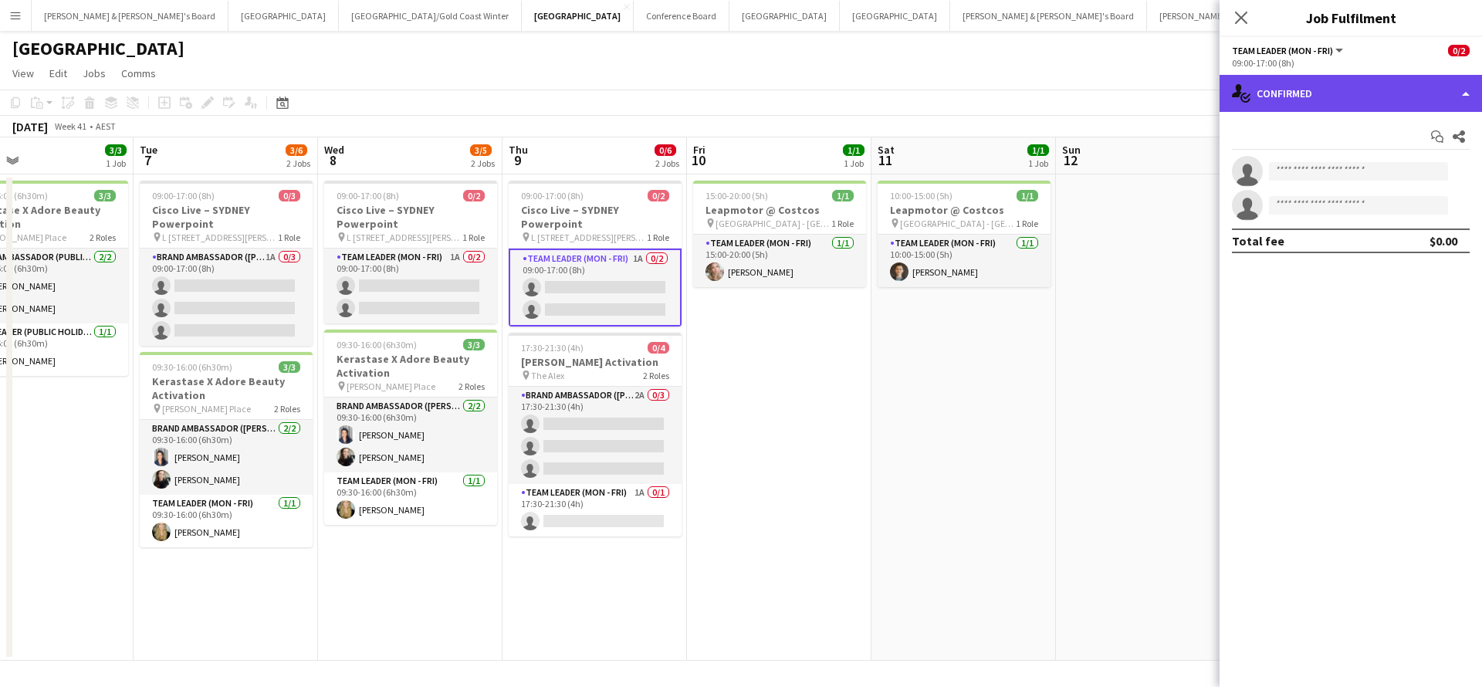
click at [1341, 100] on div "single-neutral-actions-check-2 Confirmed" at bounding box center [1350, 93] width 262 height 37
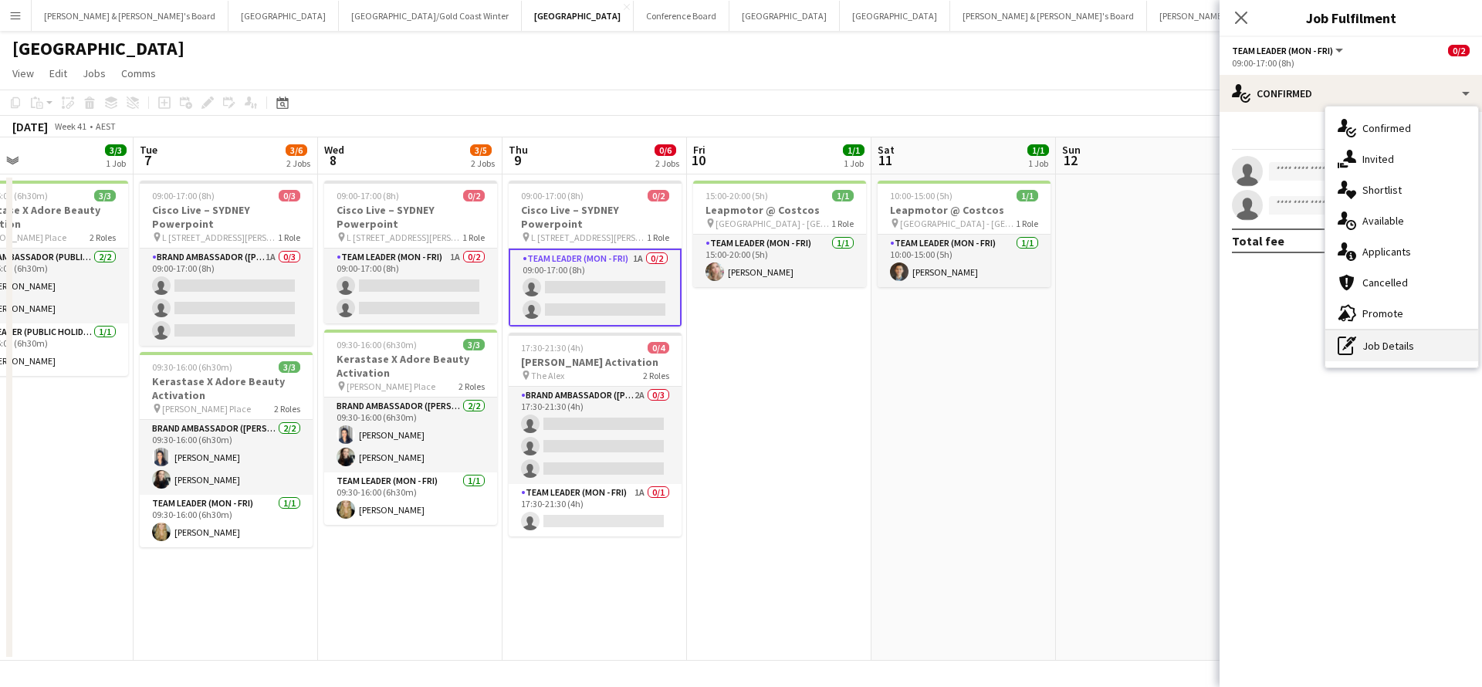
click at [1398, 348] on div "pen-write Job Details" at bounding box center [1401, 345] width 153 height 31
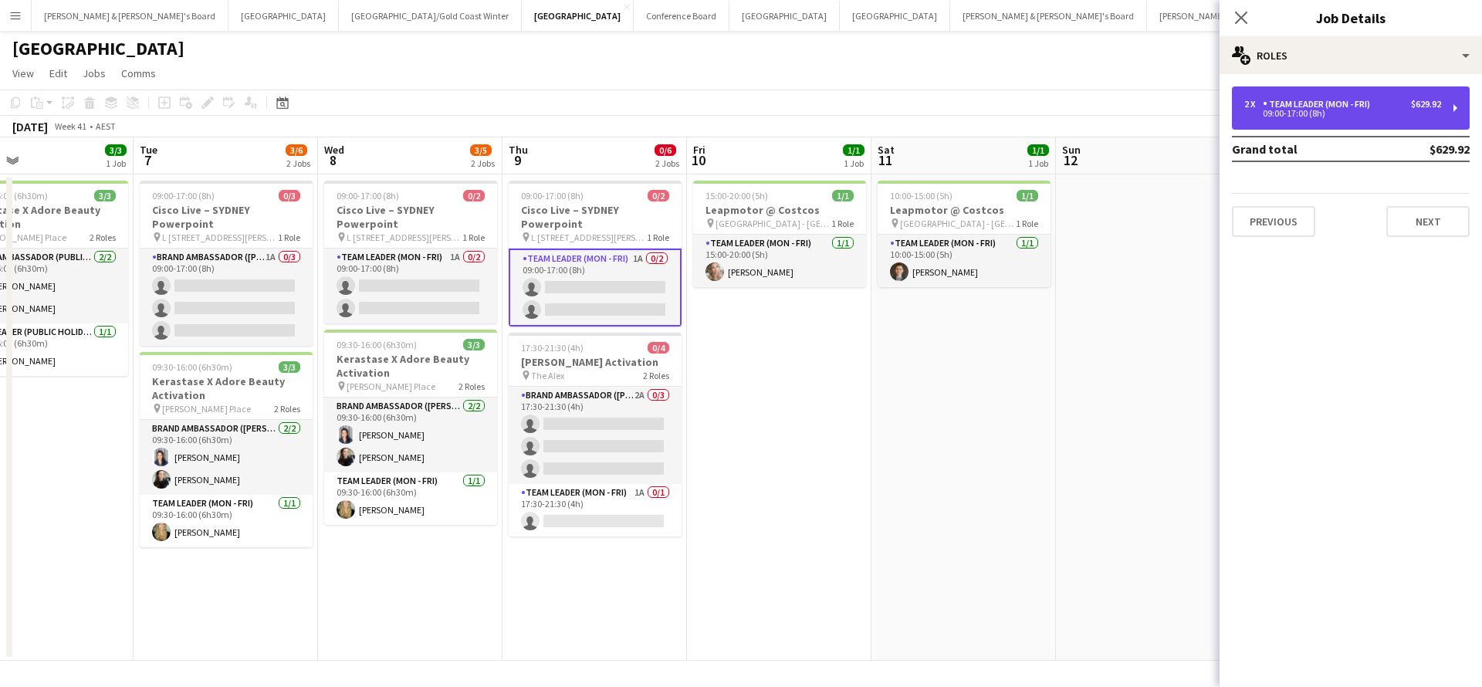
click at [1391, 103] on div "2 x Team Leader (Mon - Fri) $629.92" at bounding box center [1342, 104] width 197 height 11
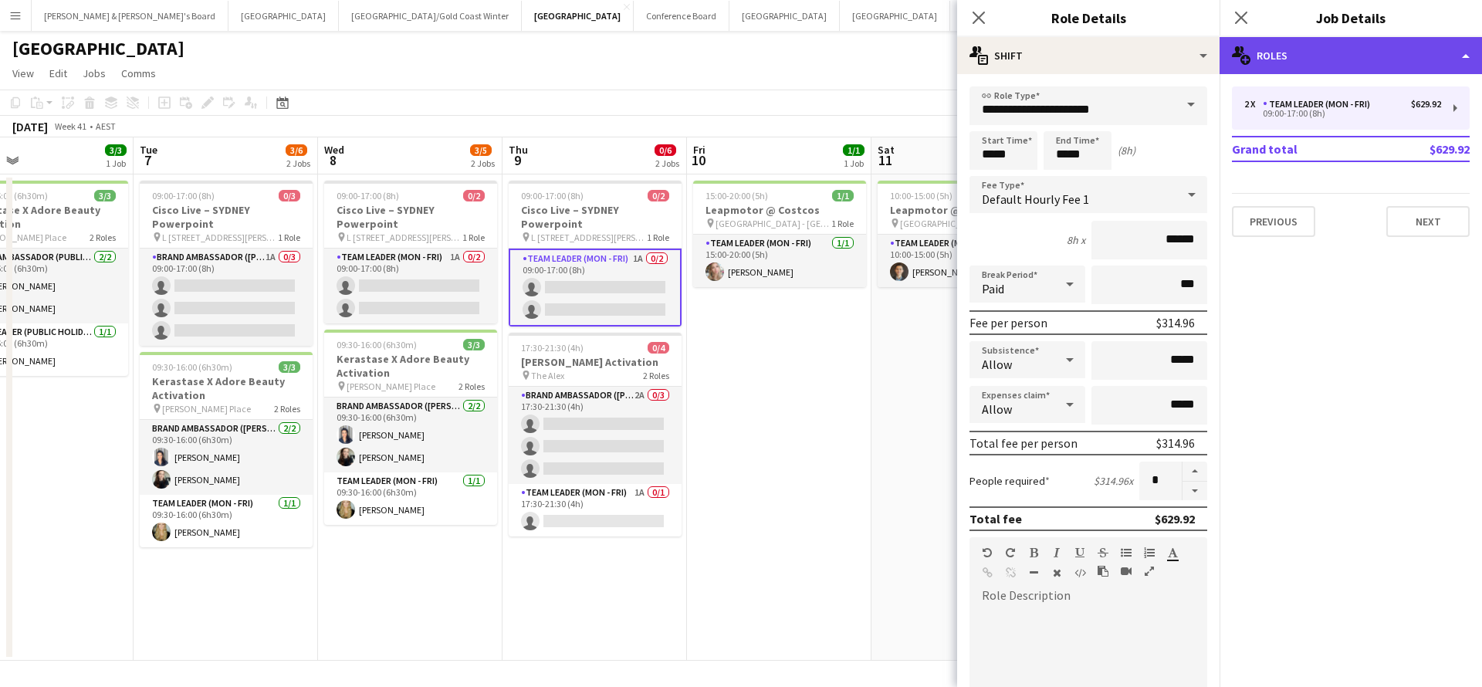
click at [1364, 69] on div "multiple-users-add Roles" at bounding box center [1350, 55] width 262 height 37
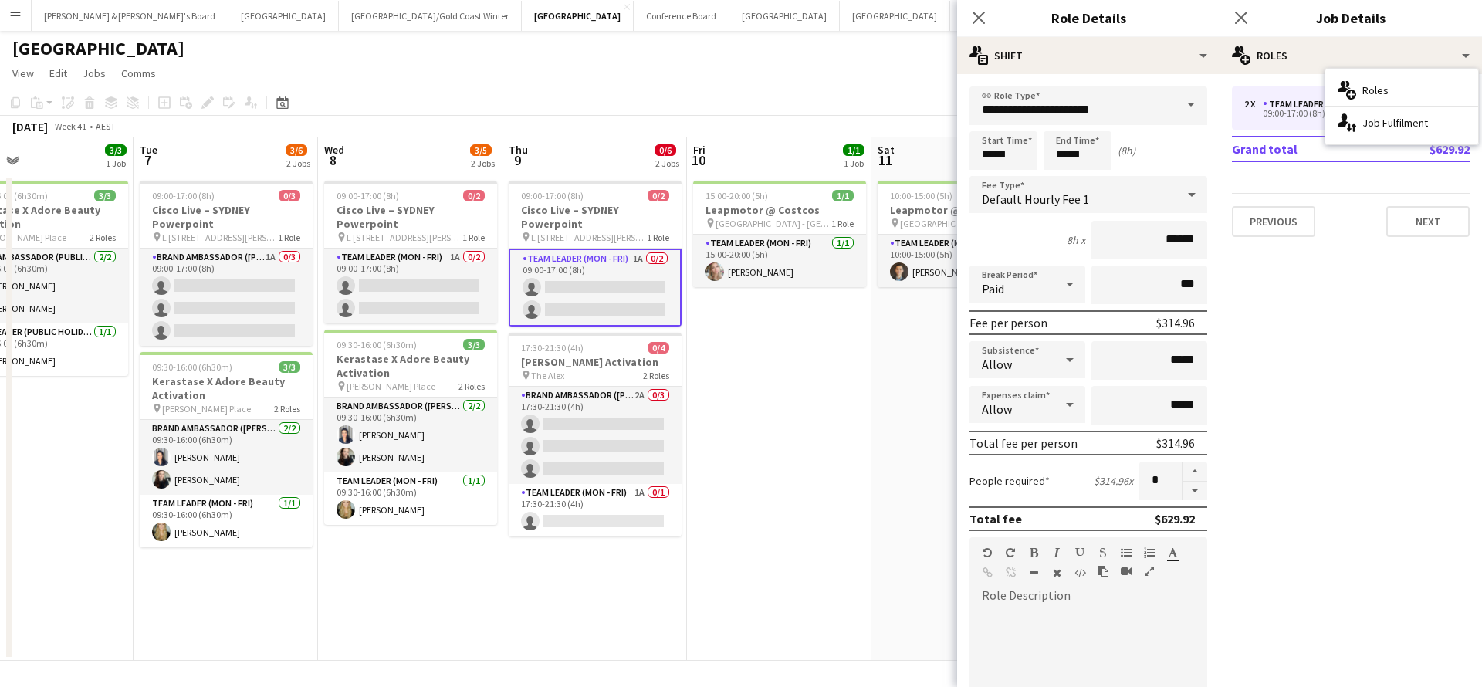
click at [783, 498] on app-date-cell "15:00-20:00 (5h) 1/1 Leapmotor @ Costcos pin [GEOGRAPHIC_DATA] - NSW 1 Role Tea…" at bounding box center [779, 417] width 184 height 486
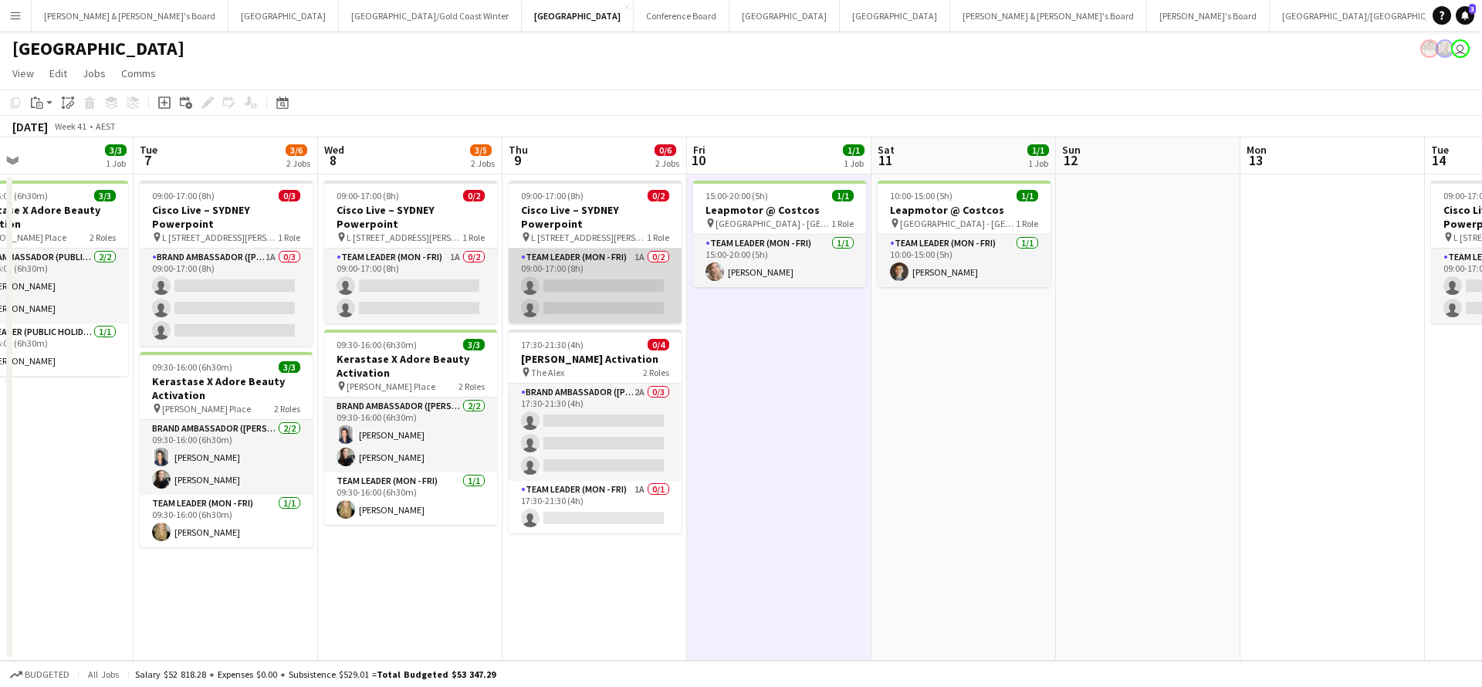
click at [611, 279] on app-card-role "Team Leader (Mon - Fri) 1A 0/2 09:00-17:00 (8h) single-neutral-actions single-n…" at bounding box center [595, 285] width 173 height 75
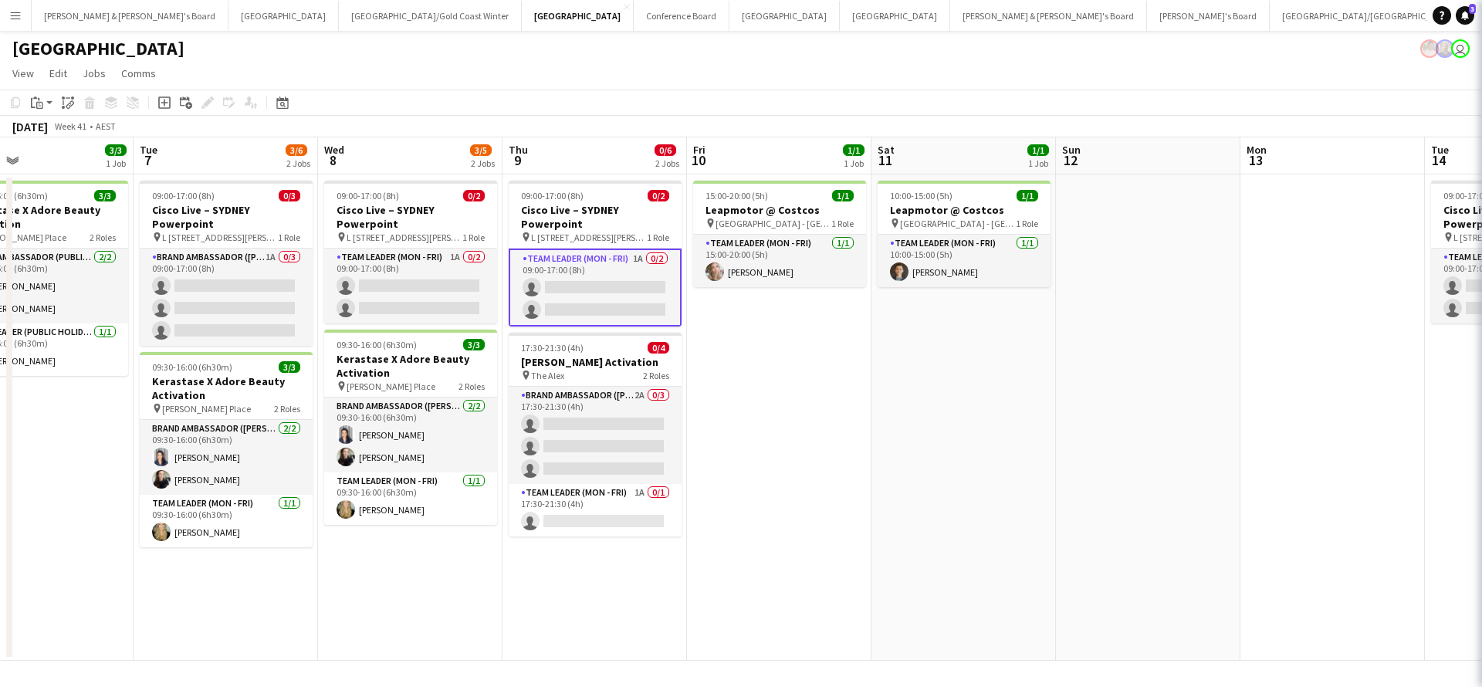
scroll to position [0, 419]
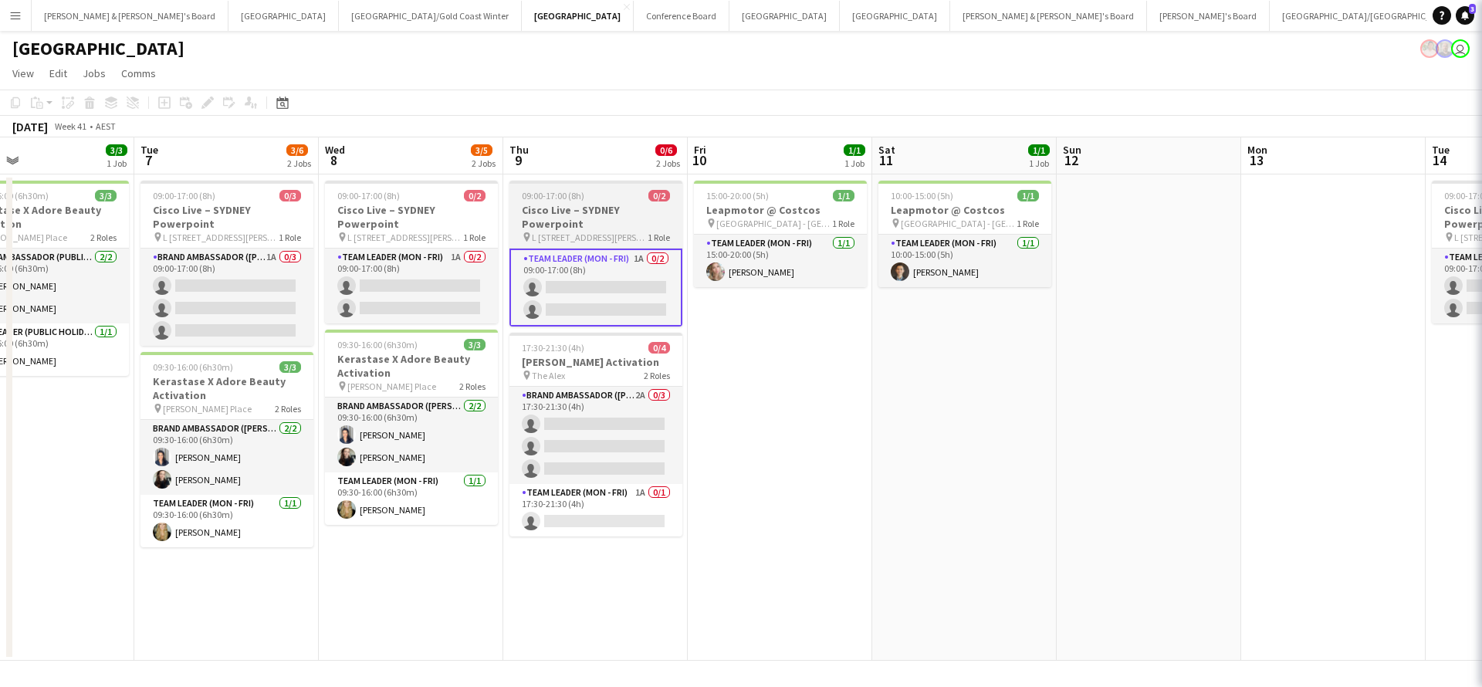
click at [624, 221] on h3 "Cisco Live – SYDNEY Powerpoint" at bounding box center [595, 217] width 173 height 28
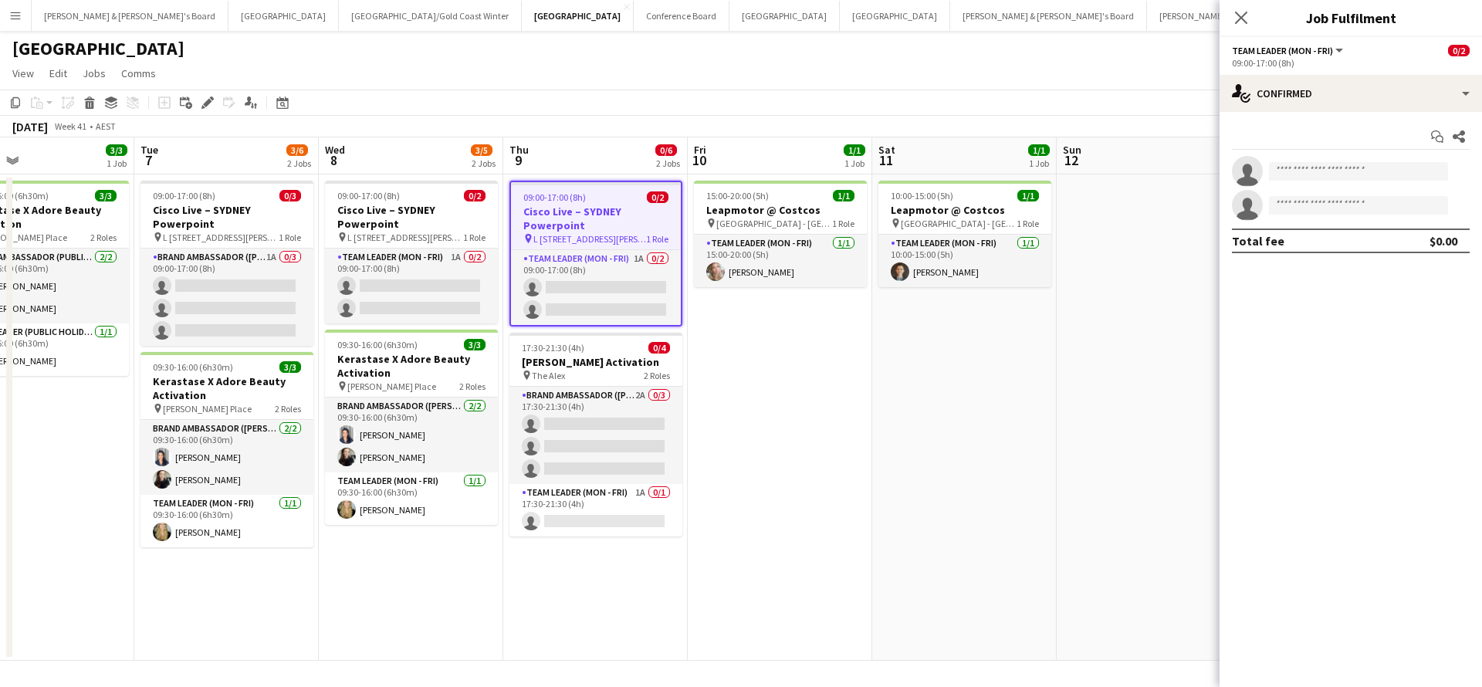
click at [852, 471] on app-date-cell "15:00-20:00 (5h) 1/1 Leapmotor @ Costcos pin [GEOGRAPHIC_DATA] - NSW 1 Role Tea…" at bounding box center [780, 417] width 184 height 486
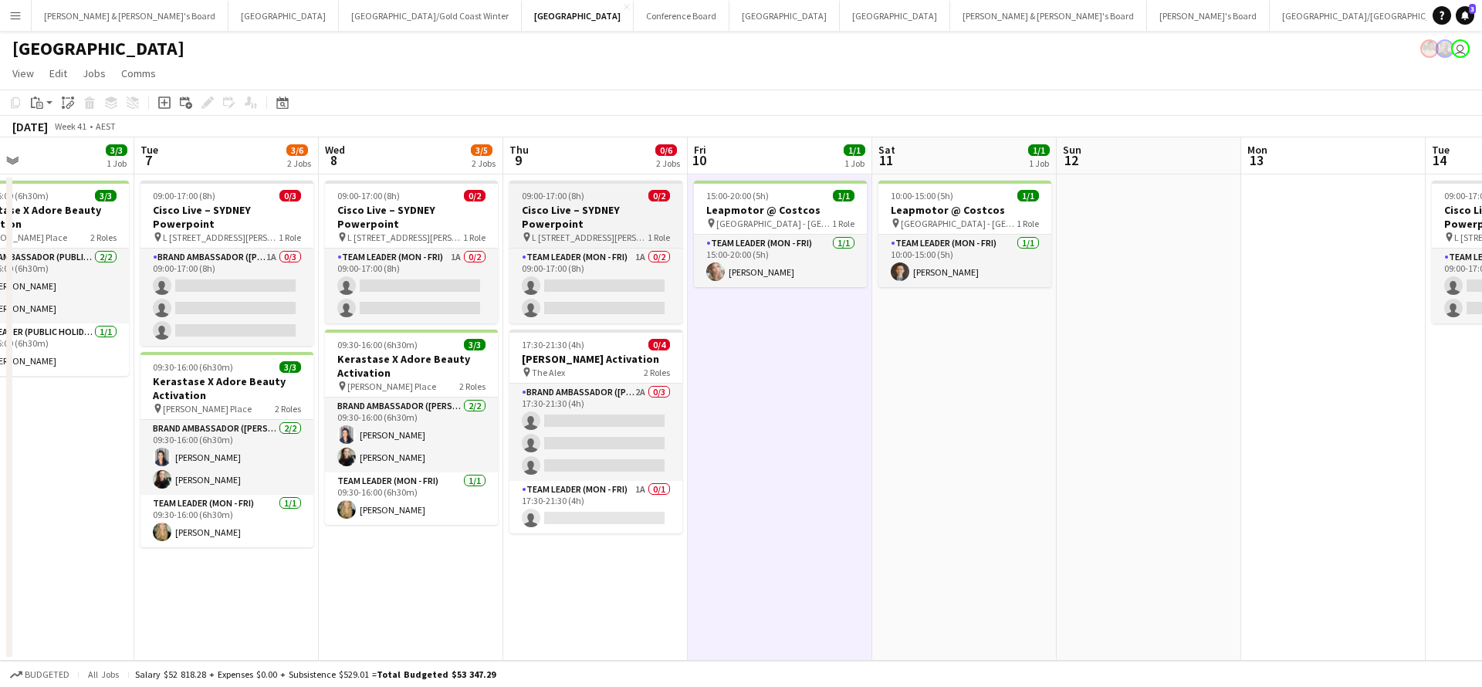
click at [610, 196] on div "09:00-17:00 (8h) 0/2" at bounding box center [595, 196] width 173 height 12
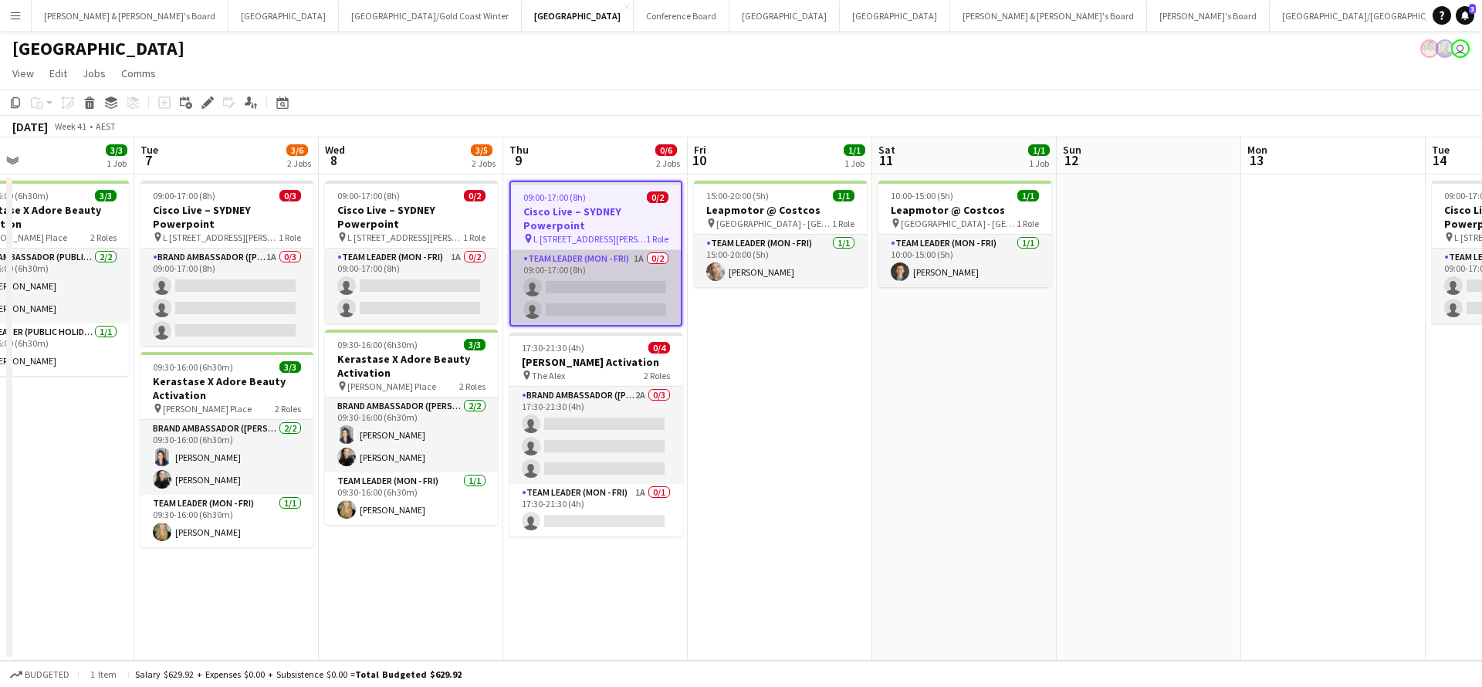
click at [613, 286] on app-card-role "Team Leader (Mon - Fri) 1A 0/2 09:00-17:00 (8h) single-neutral-actions single-n…" at bounding box center [596, 287] width 170 height 75
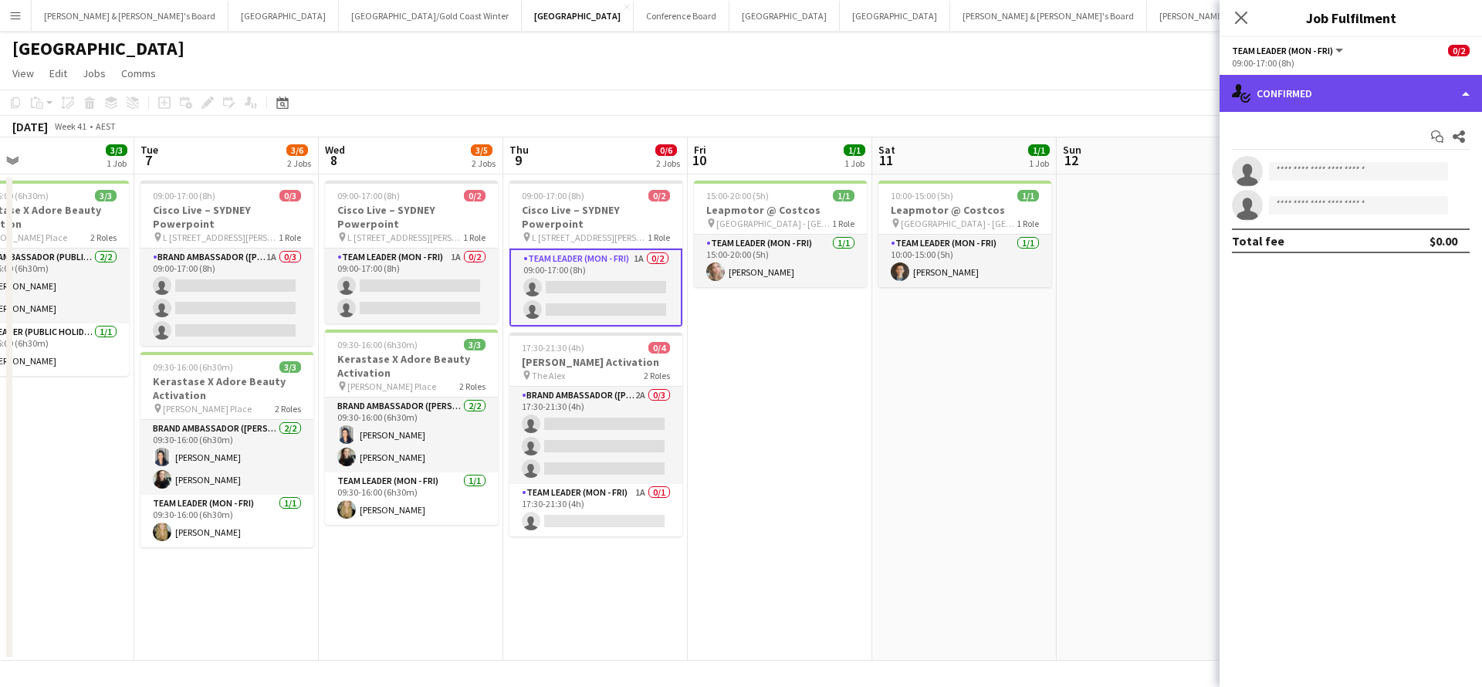
click at [1338, 105] on div "single-neutral-actions-check-2 Confirmed" at bounding box center [1350, 93] width 262 height 37
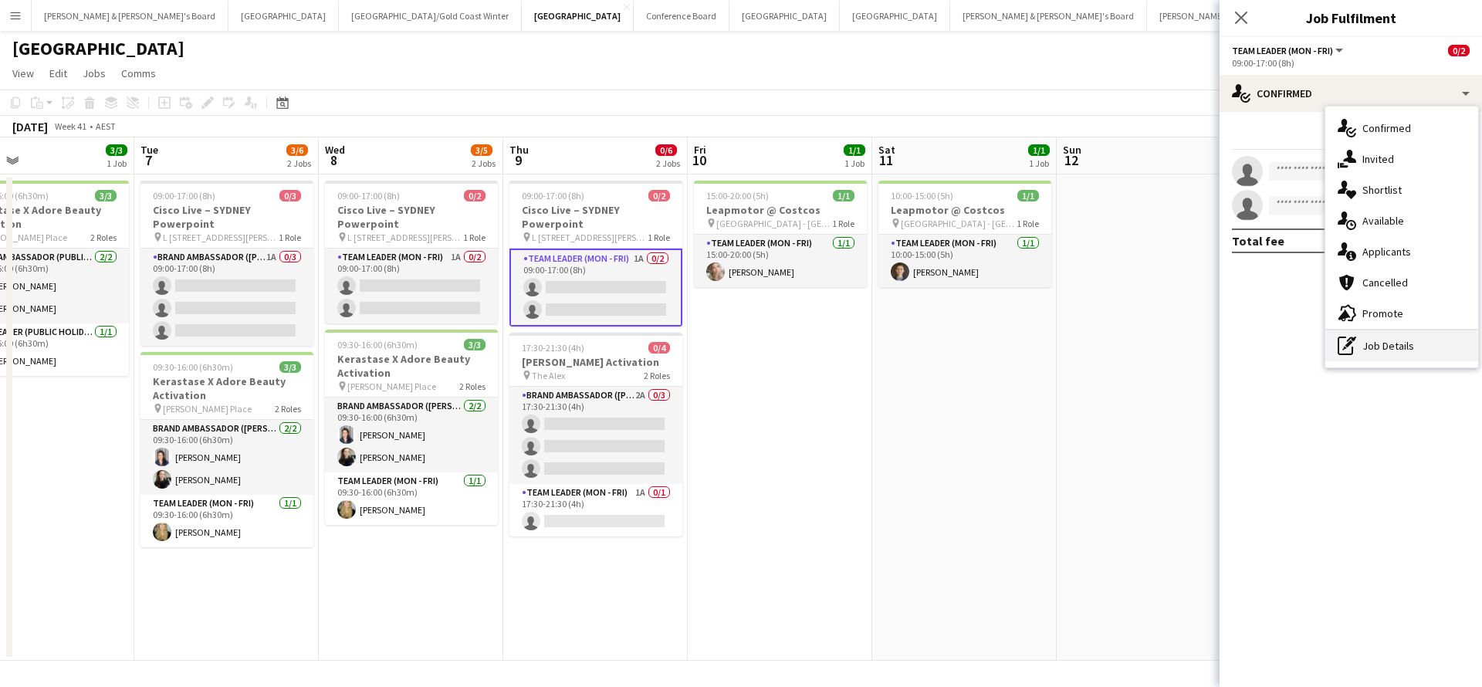
click at [1386, 338] on div "pen-write Job Details" at bounding box center [1401, 345] width 153 height 31
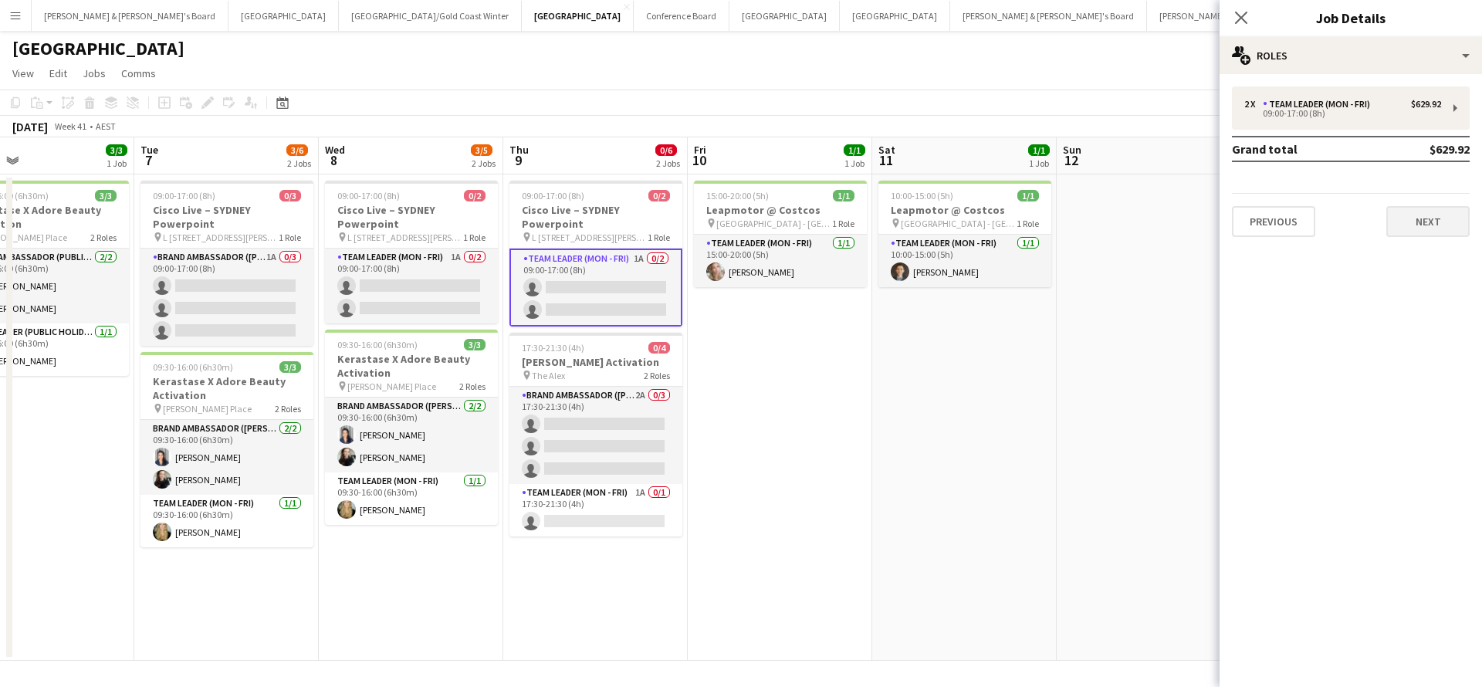
click at [1418, 225] on button "Next" at bounding box center [1427, 221] width 83 height 31
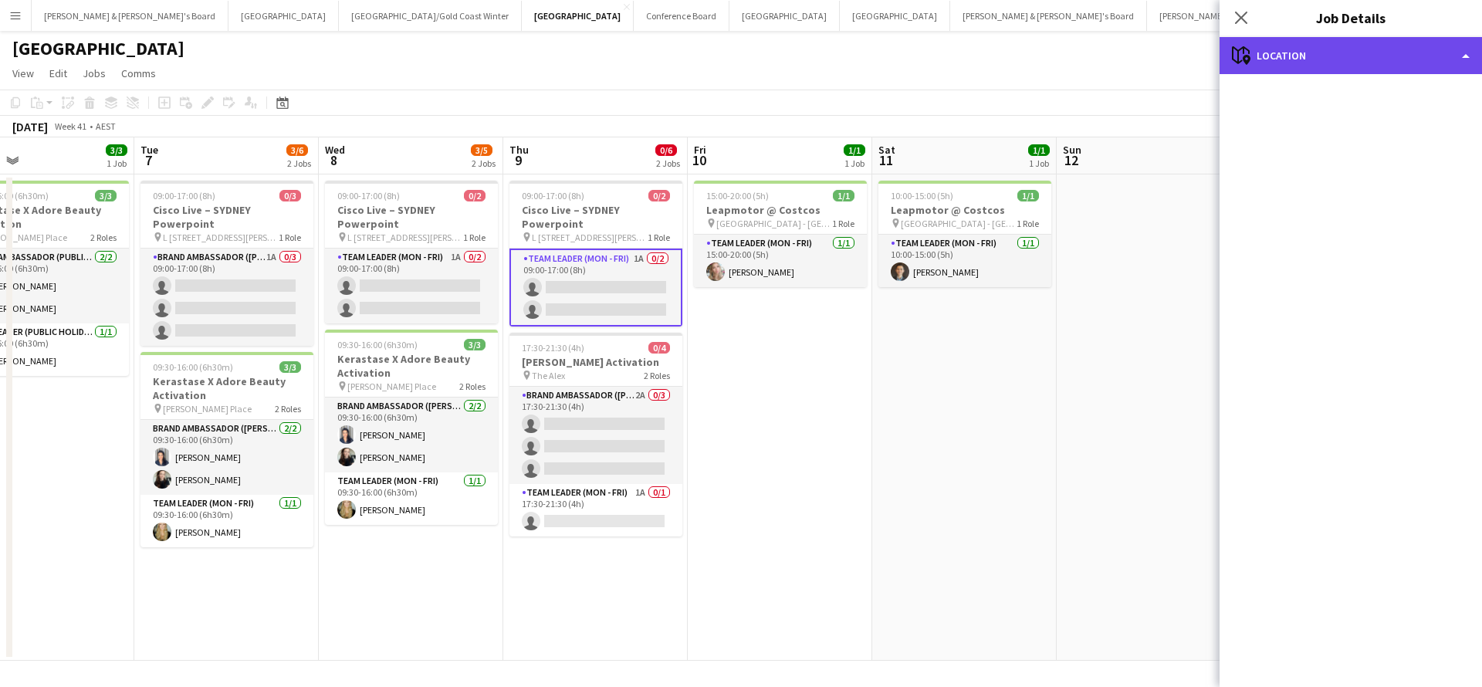
click at [1385, 46] on div "maps-pin-1 Location" at bounding box center [1350, 55] width 262 height 37
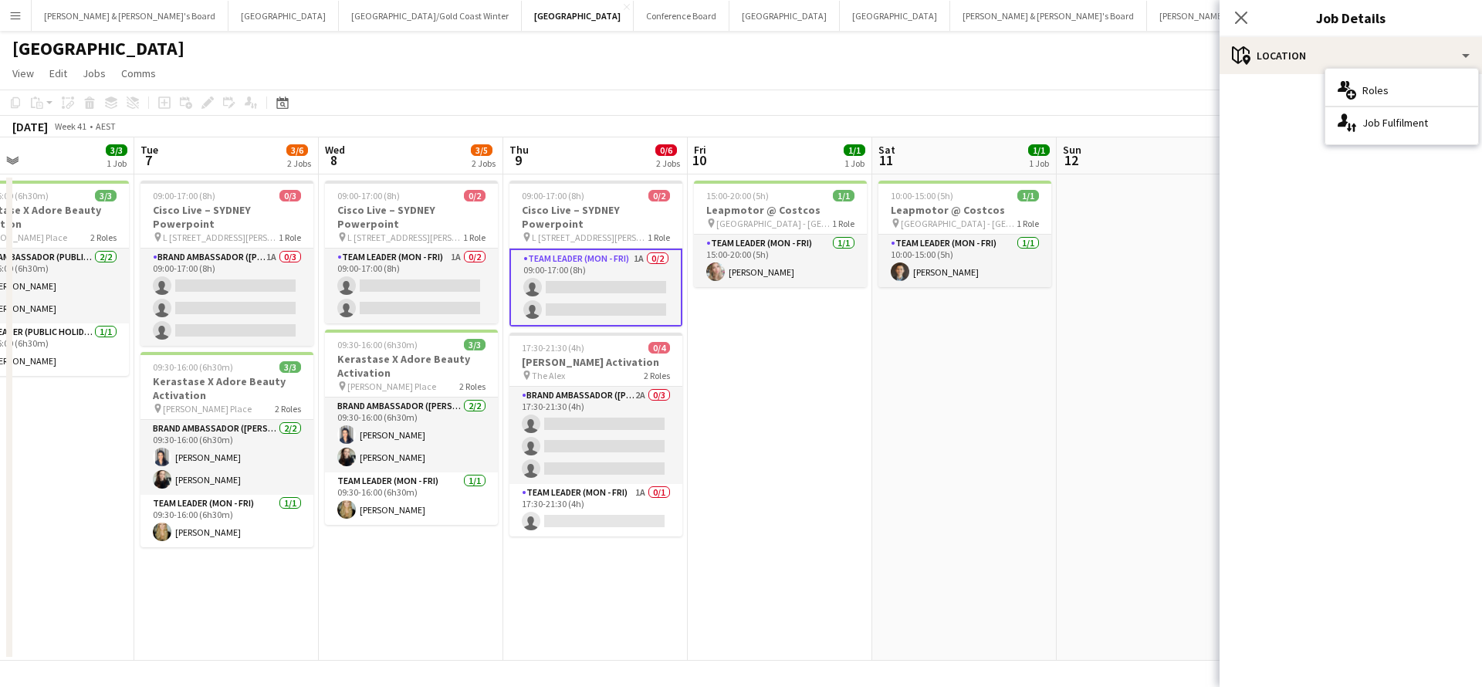
click at [886, 307] on app-date-cell "10:00-15:00 (5h) 1/1 Leapmotor @ Costcos pin [GEOGRAPHIC_DATA] - NSW 1 Role Tea…" at bounding box center [964, 417] width 184 height 486
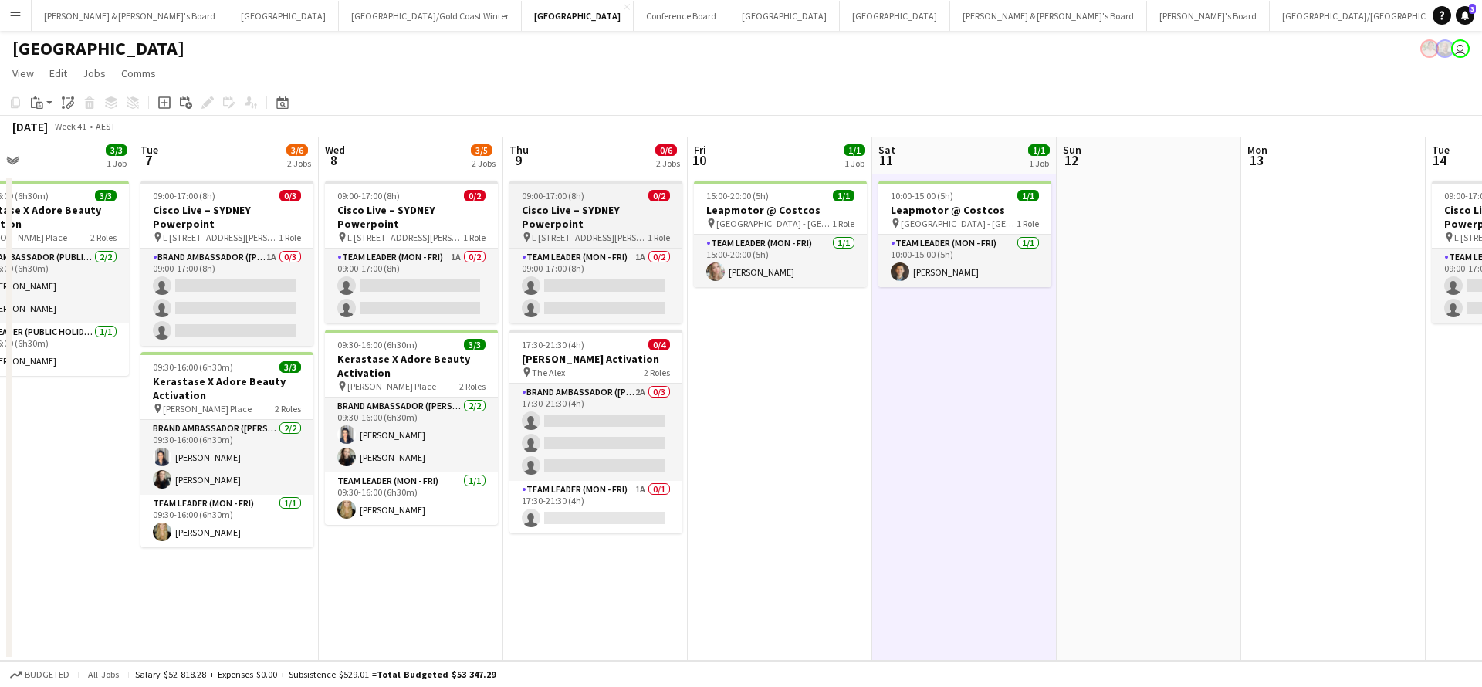
click at [600, 211] on h3 "Cisco Live – SYDNEY Powerpoint" at bounding box center [595, 217] width 173 height 28
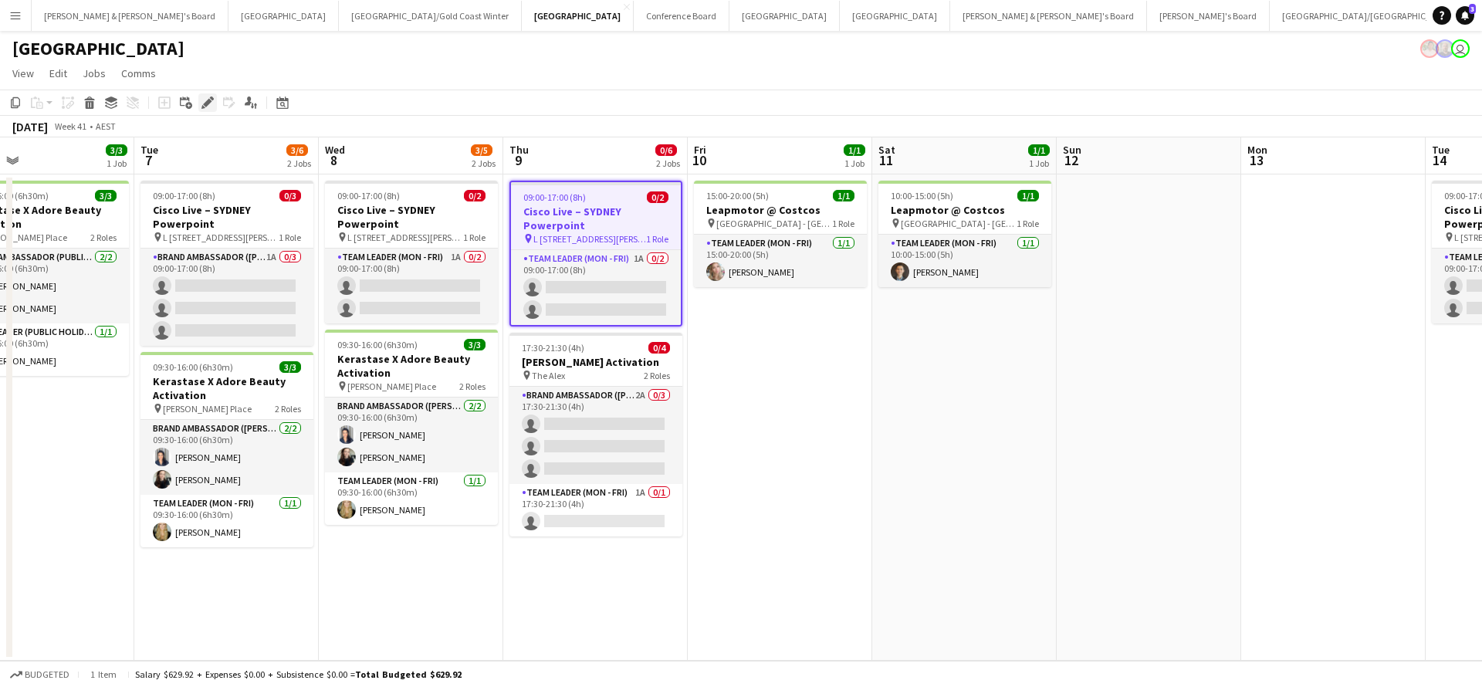
click at [206, 103] on icon at bounding box center [207, 103] width 8 height 8
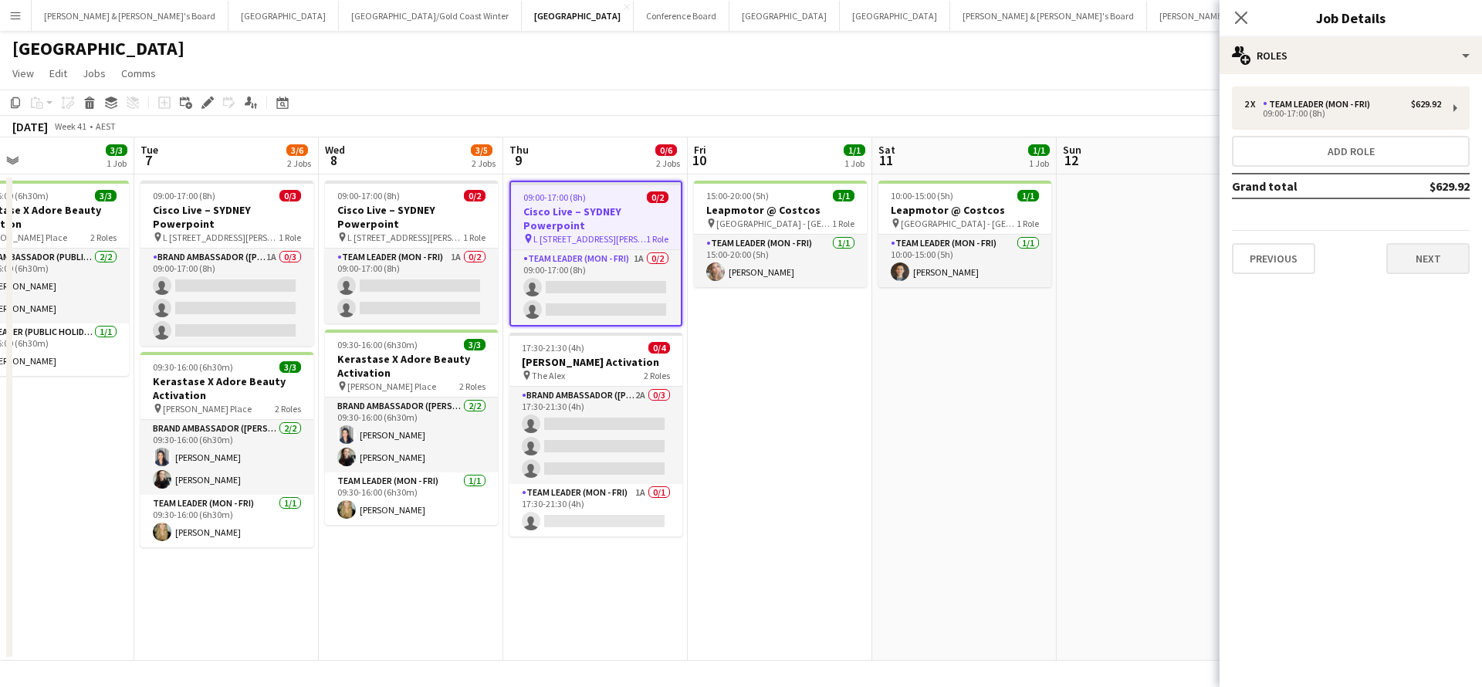
click at [1411, 260] on button "Next" at bounding box center [1427, 258] width 83 height 31
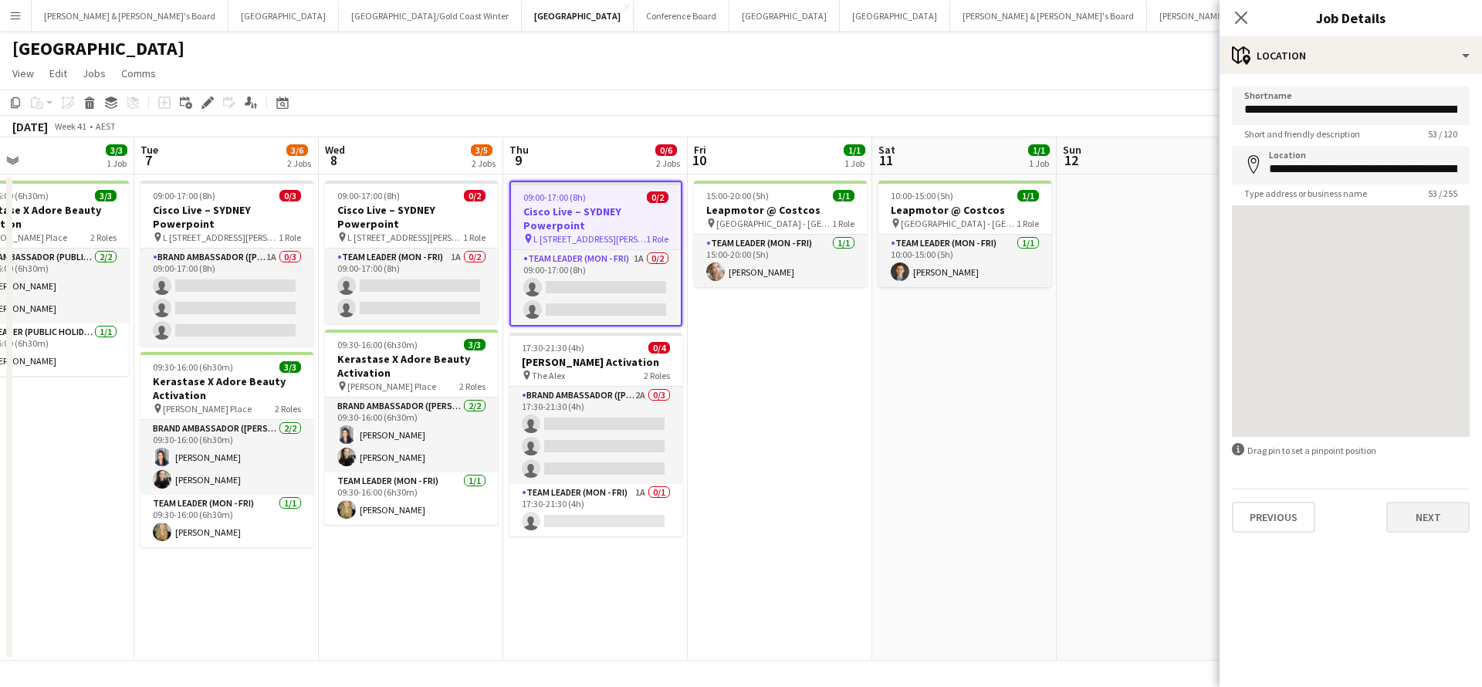
click at [1406, 511] on button "Next" at bounding box center [1427, 517] width 83 height 31
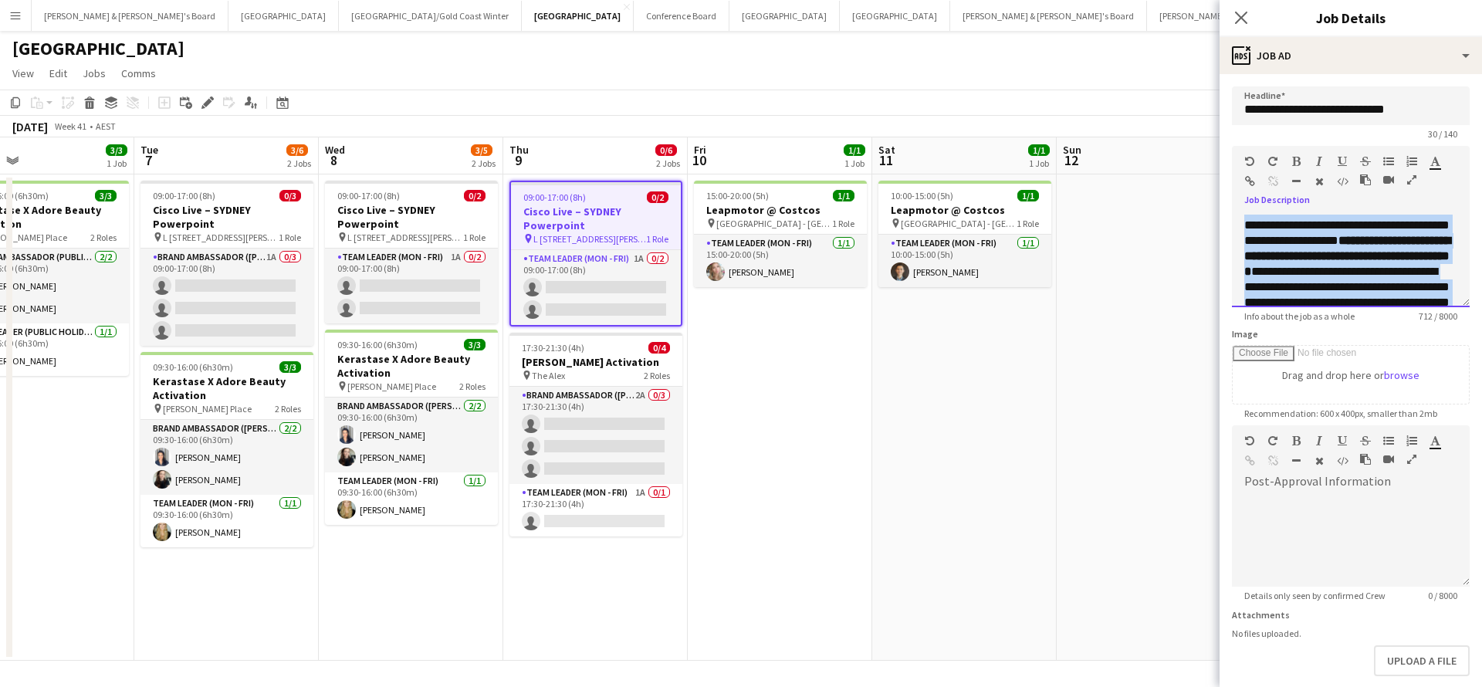
scroll to position [0, 0]
drag, startPoint x: 1260, startPoint y: 289, endPoint x: 1178, endPoint y: 123, distance: 184.6
click at [1178, 123] on body "Menu Boards Boards Boards All jobs Status Workforce Workforce My Workforce Recr…" at bounding box center [741, 343] width 1482 height 687
copy p "**********"
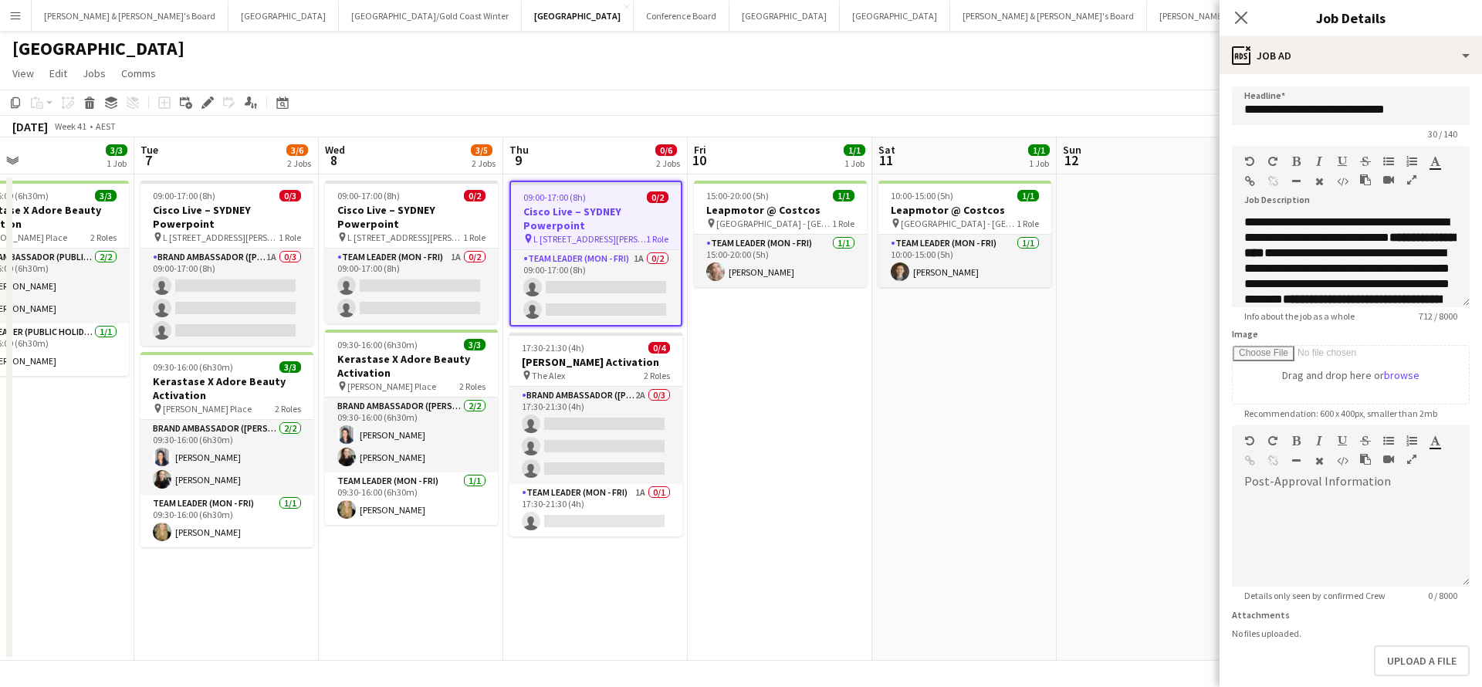
click at [851, 441] on app-date-cell "15:00-20:00 (5h) 1/1 Leapmotor @ Costcos pin [GEOGRAPHIC_DATA] - NSW 1 Role Tea…" at bounding box center [780, 417] width 184 height 486
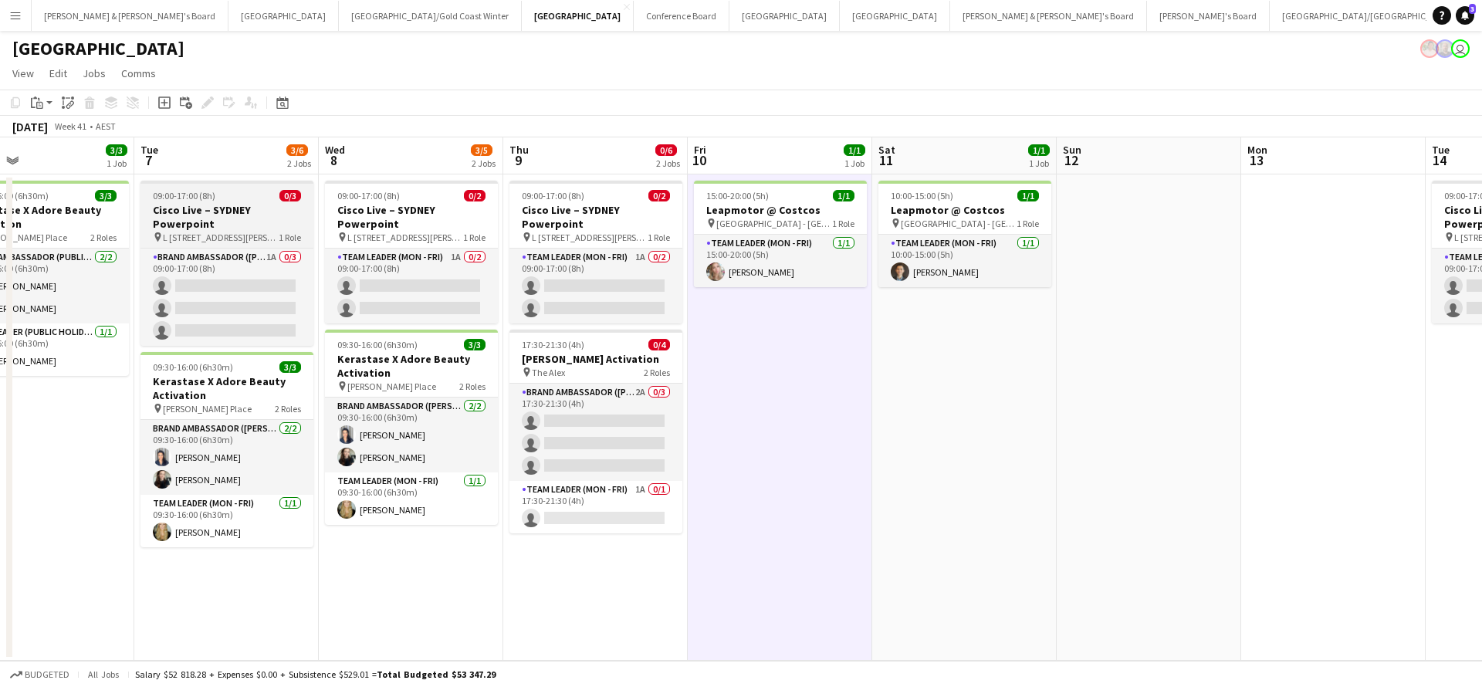
click at [219, 218] on h3 "Cisco Live – SYDNEY Powerpoint" at bounding box center [226, 217] width 173 height 28
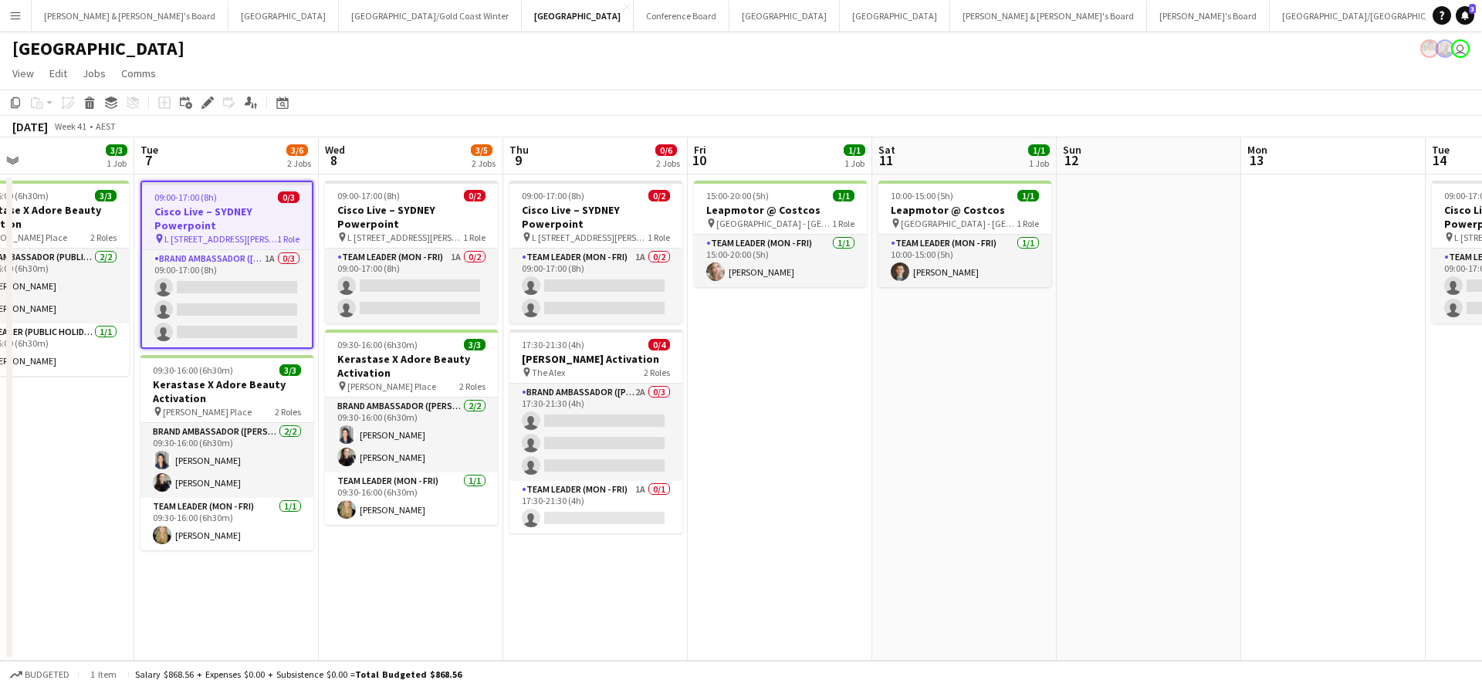
click at [231, 206] on h3 "Cisco Live – SYDNEY Powerpoint" at bounding box center [227, 218] width 170 height 28
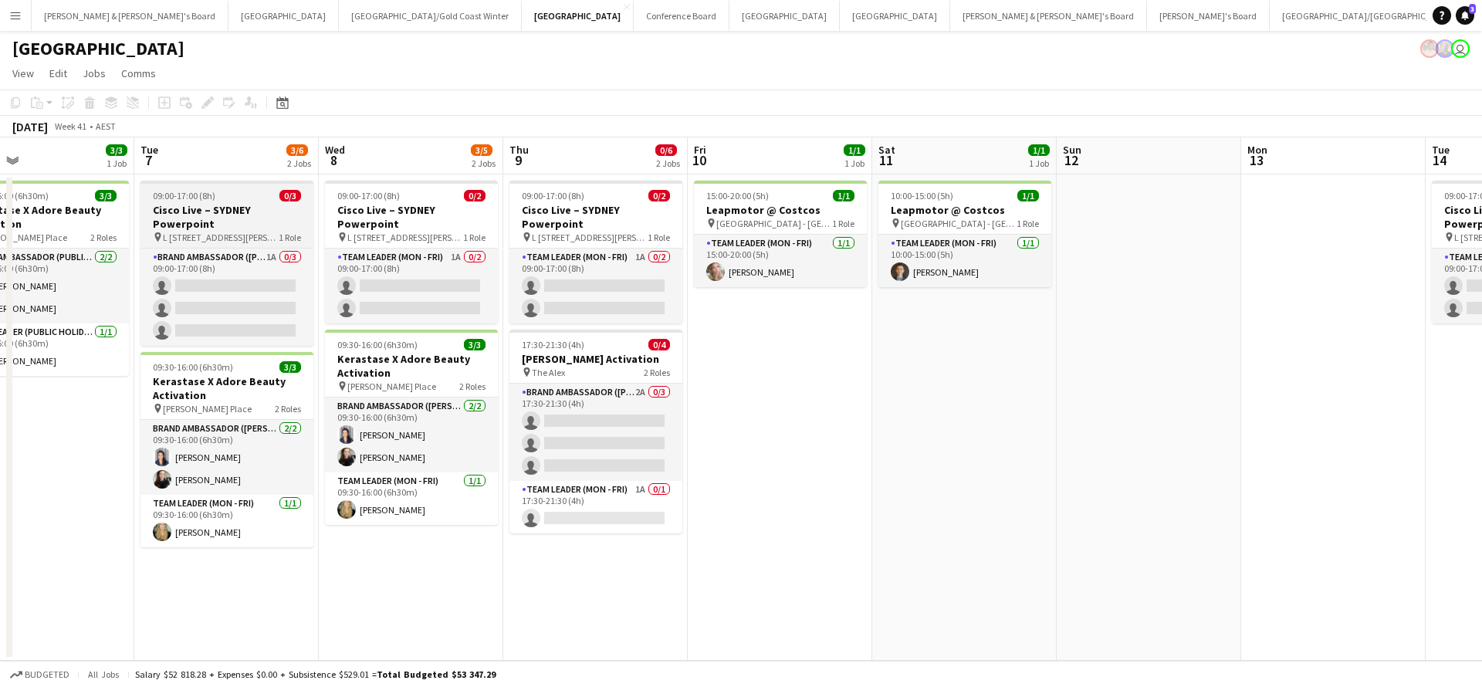
click at [231, 206] on h3 "Cisco Live – SYDNEY Powerpoint" at bounding box center [226, 217] width 173 height 28
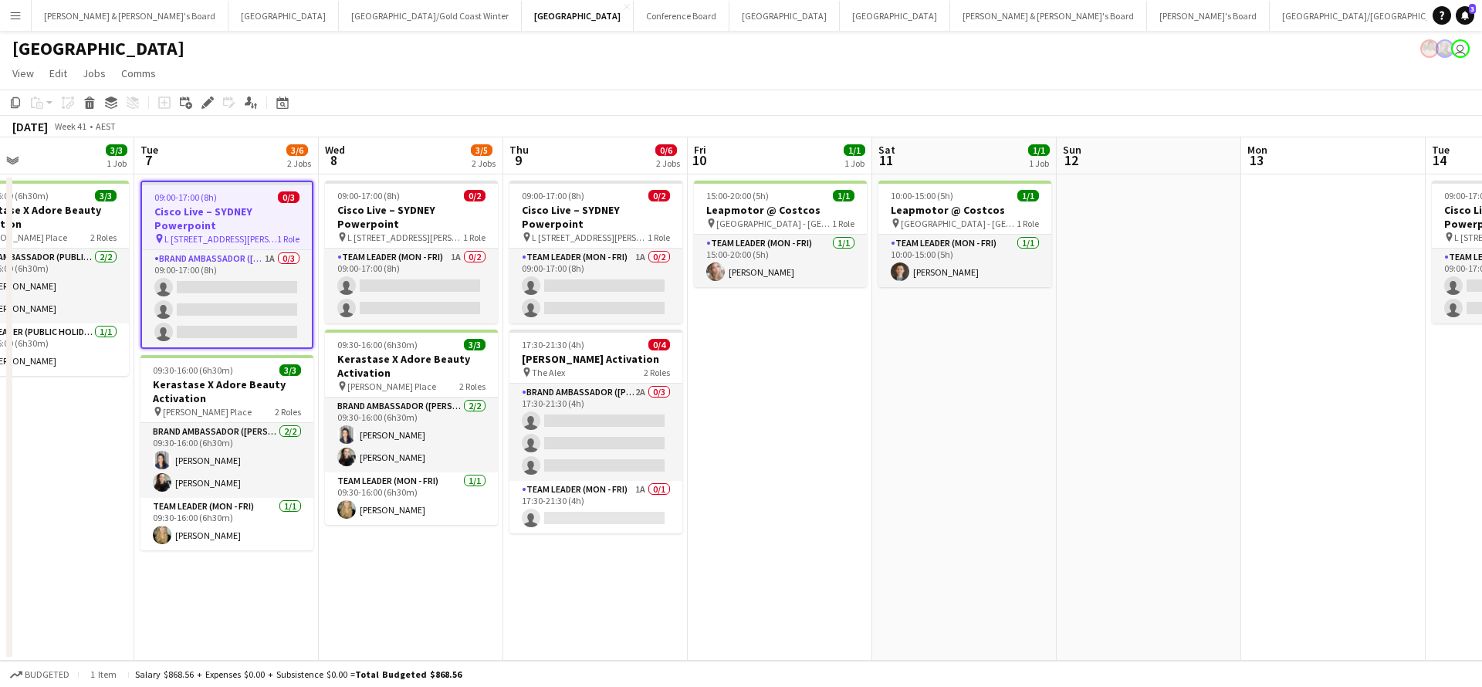
click at [283, 194] on span "0/3" at bounding box center [289, 197] width 22 height 12
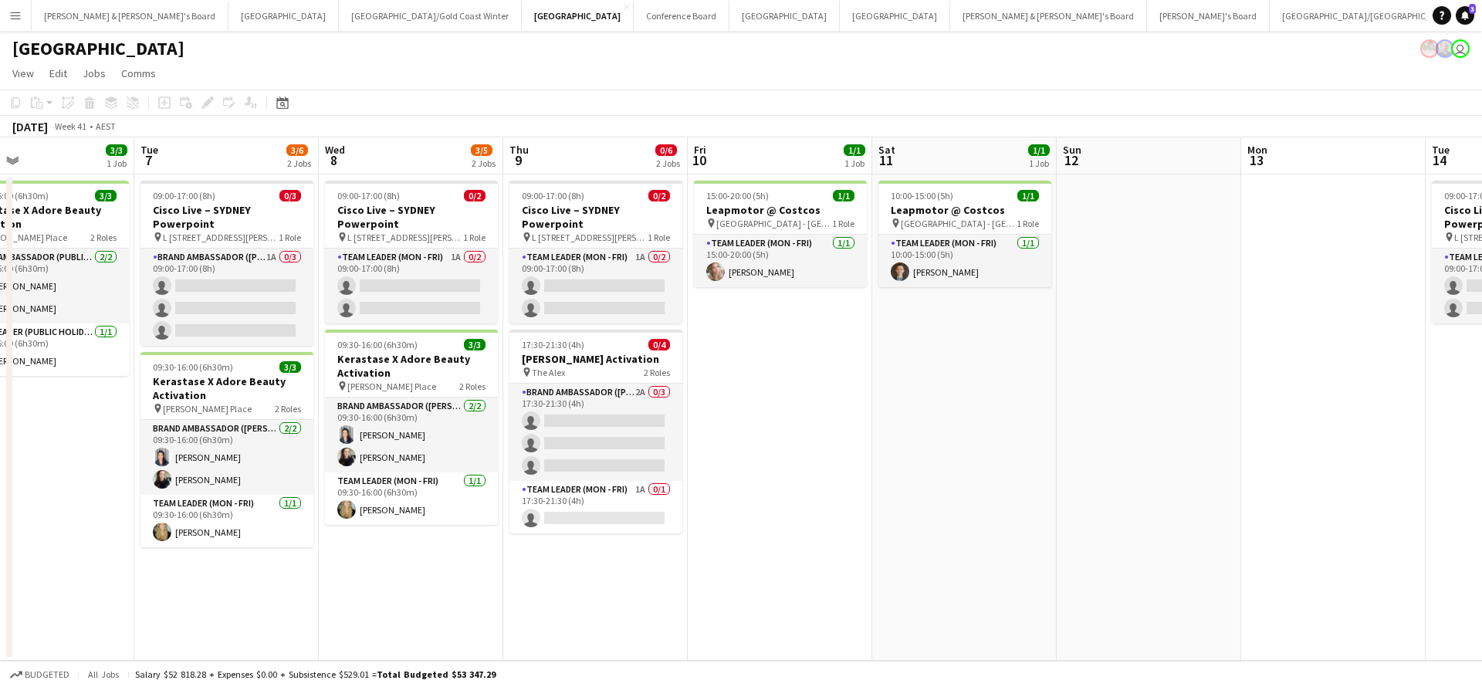
click at [488, 117] on div "[DATE] Week 41 • AEST" at bounding box center [741, 127] width 1482 height 22
click at [245, 197] on div "09:00-17:00 (8h) 0/3" at bounding box center [226, 196] width 173 height 12
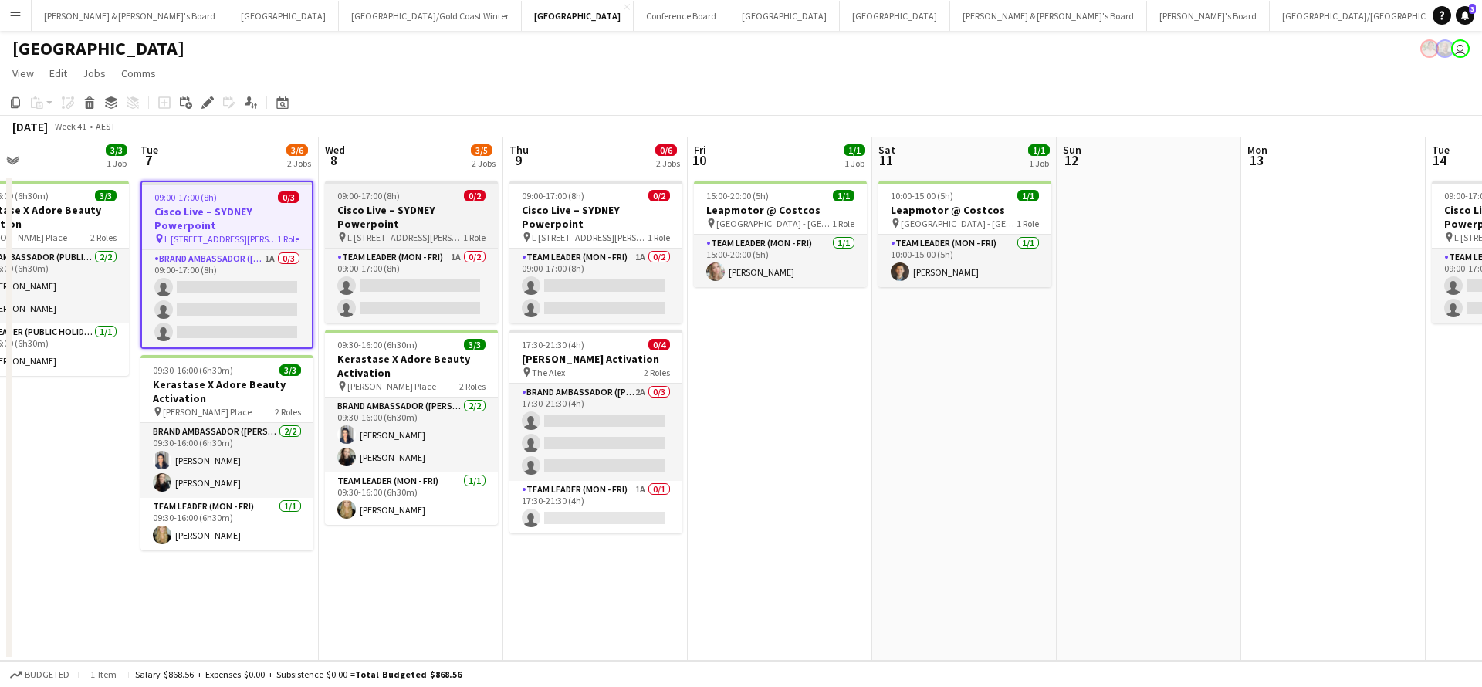
click at [388, 212] on h3 "Cisco Live – SYDNEY Powerpoint" at bounding box center [411, 217] width 173 height 28
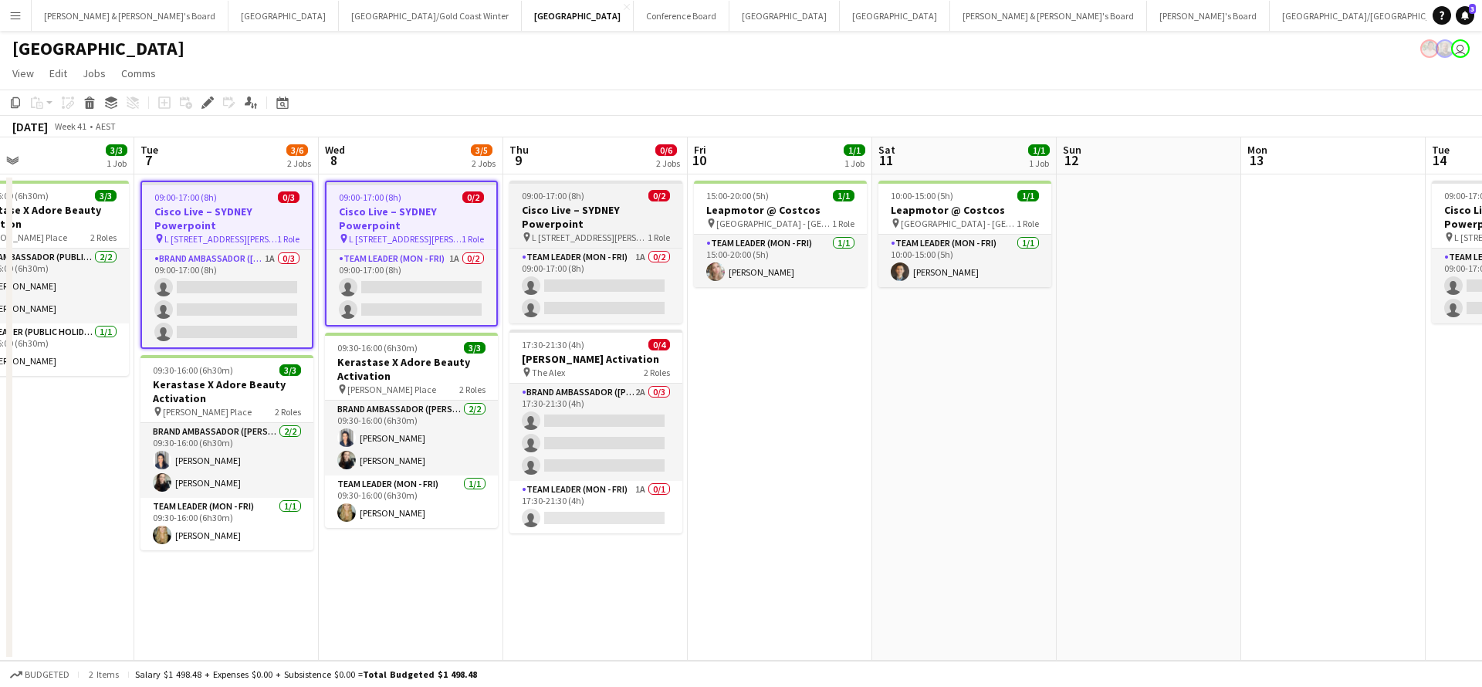
click at [622, 209] on h3 "Cisco Live – SYDNEY Powerpoint" at bounding box center [595, 217] width 173 height 28
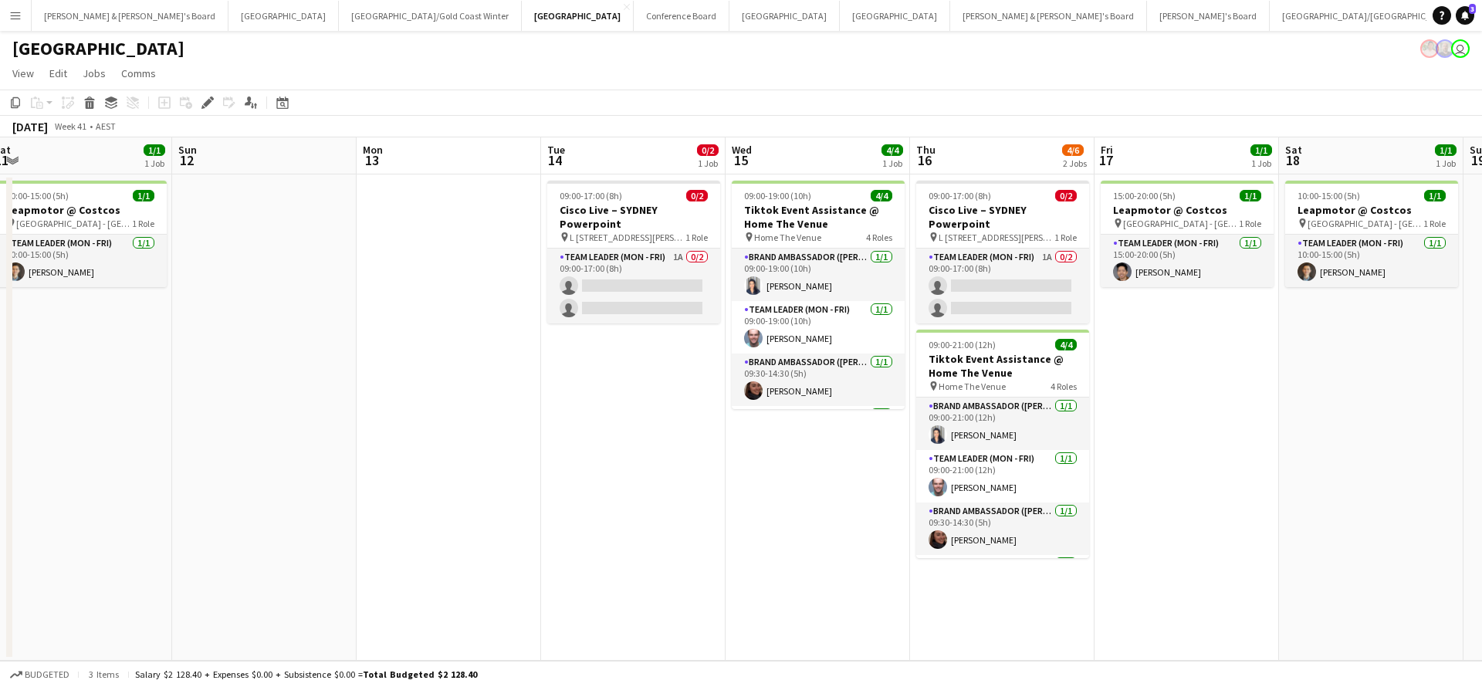
scroll to position [0, 612]
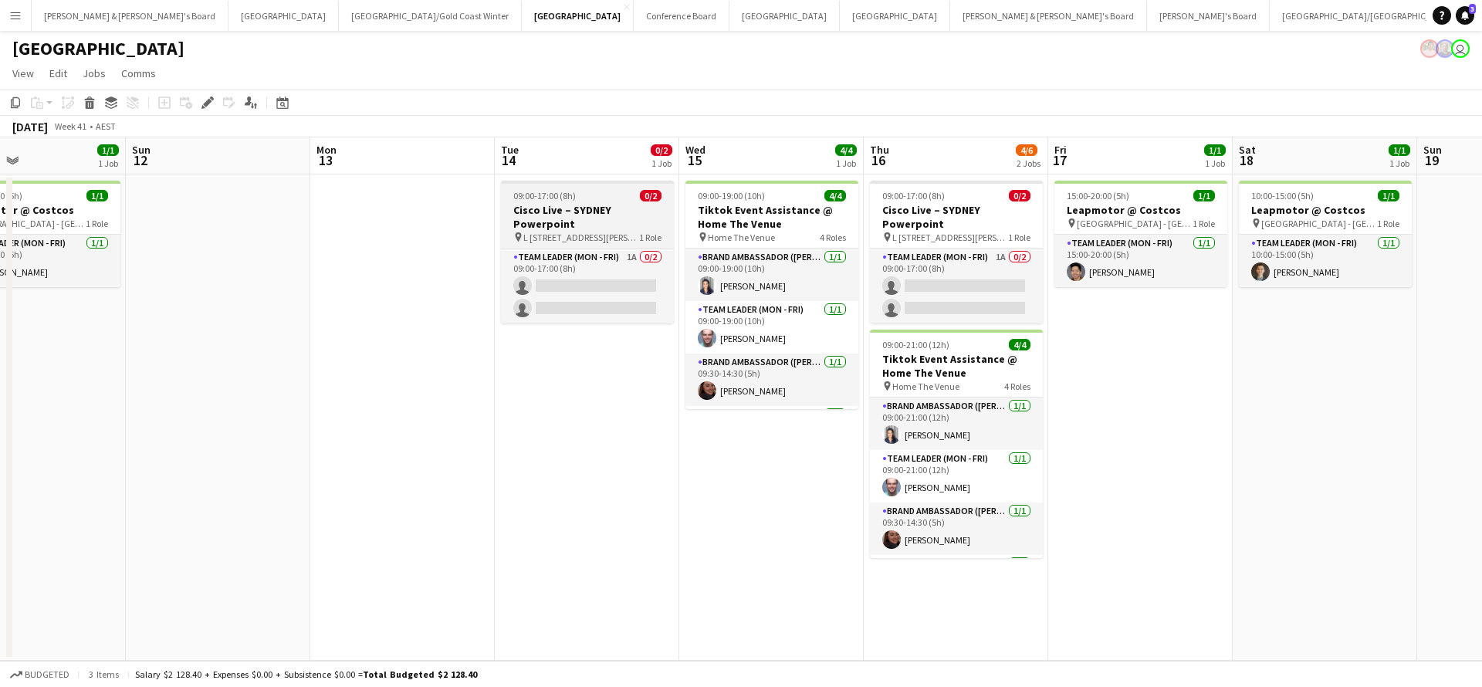
click at [596, 225] on h3 "Cisco Live – SYDNEY Powerpoint" at bounding box center [587, 217] width 173 height 28
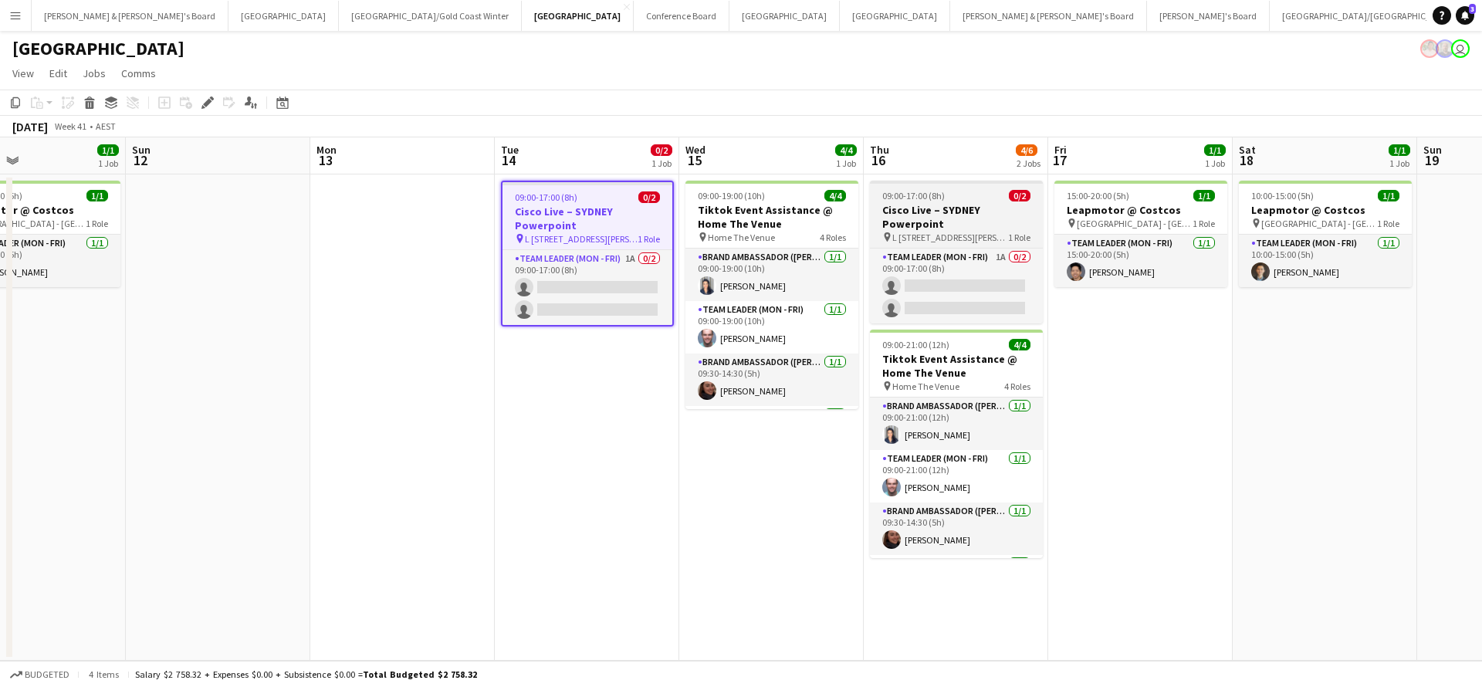
click at [935, 215] on h3 "Cisco Live – SYDNEY Powerpoint" at bounding box center [956, 217] width 173 height 28
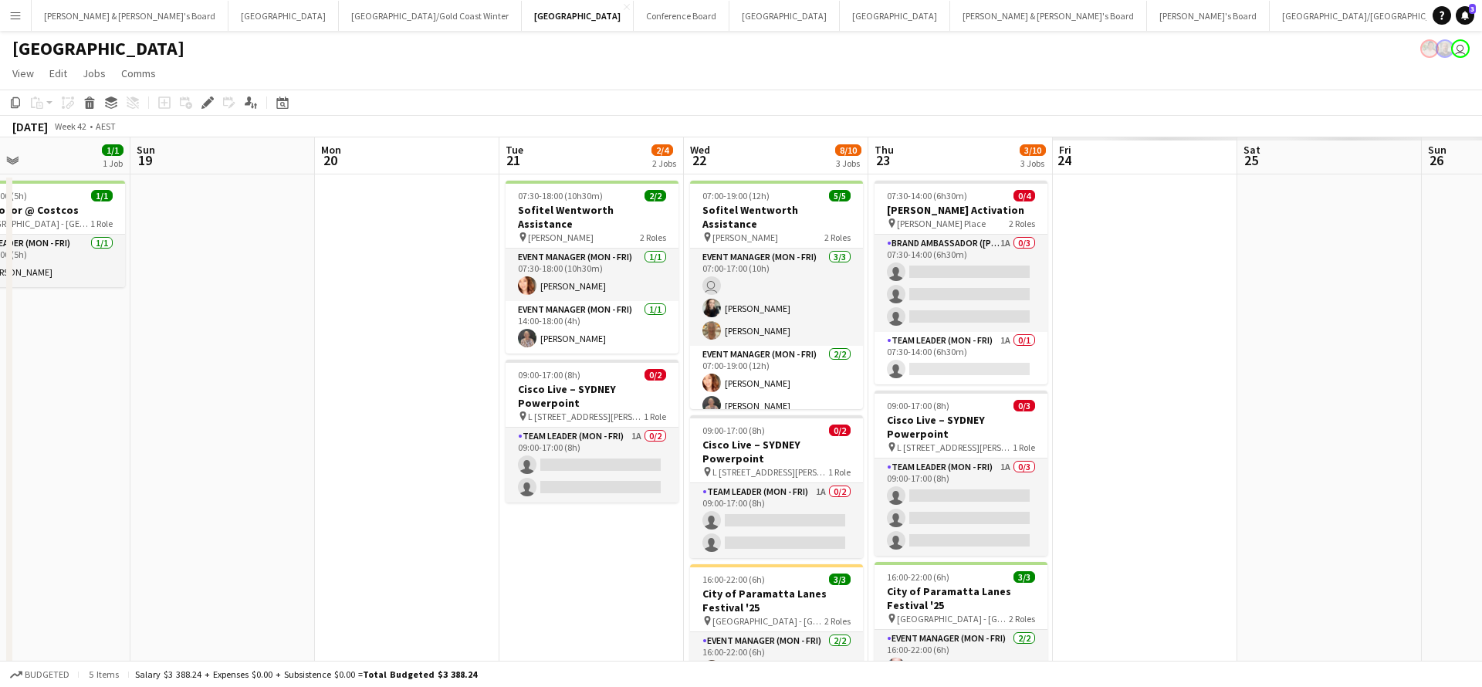
scroll to position [0, 437]
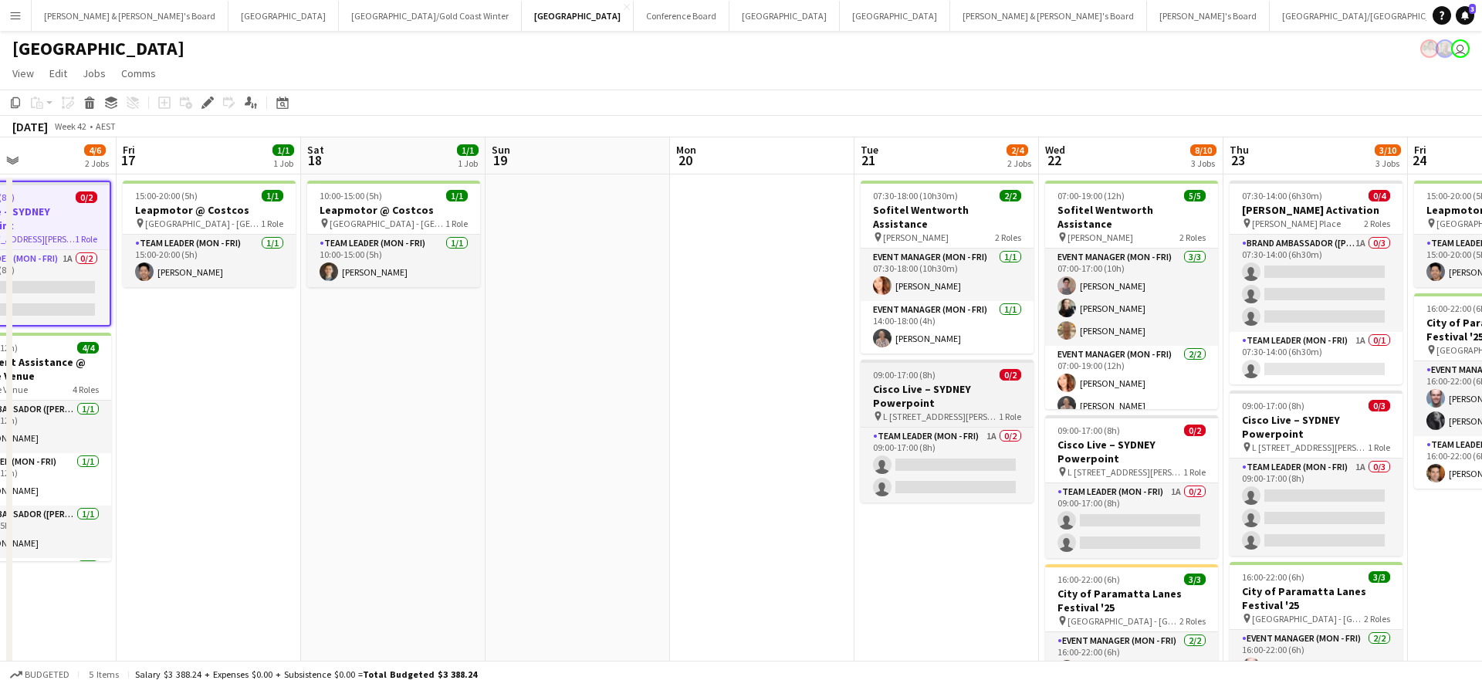
click at [939, 386] on h3 "Cisco Live – SYDNEY Powerpoint" at bounding box center [946, 396] width 173 height 28
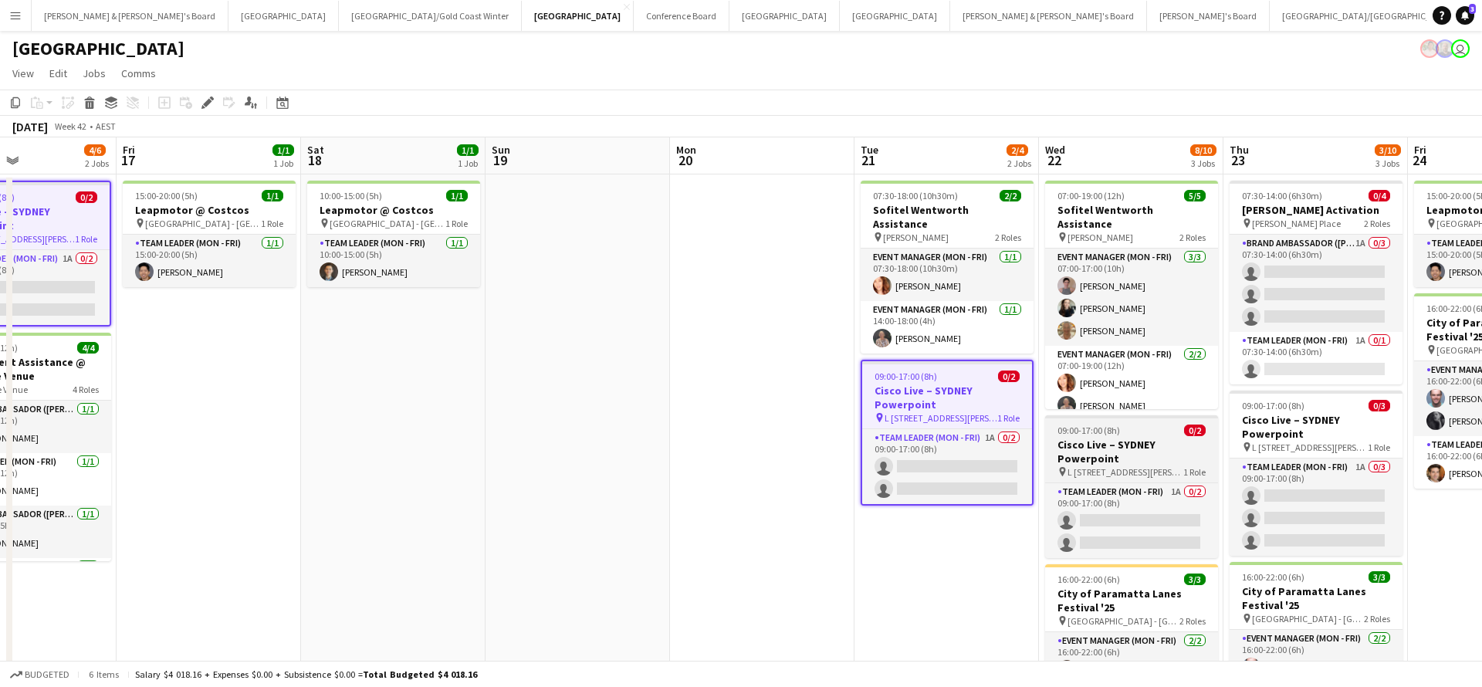
click at [1082, 460] on h3 "Cisco Live – SYDNEY Powerpoint" at bounding box center [1131, 452] width 173 height 28
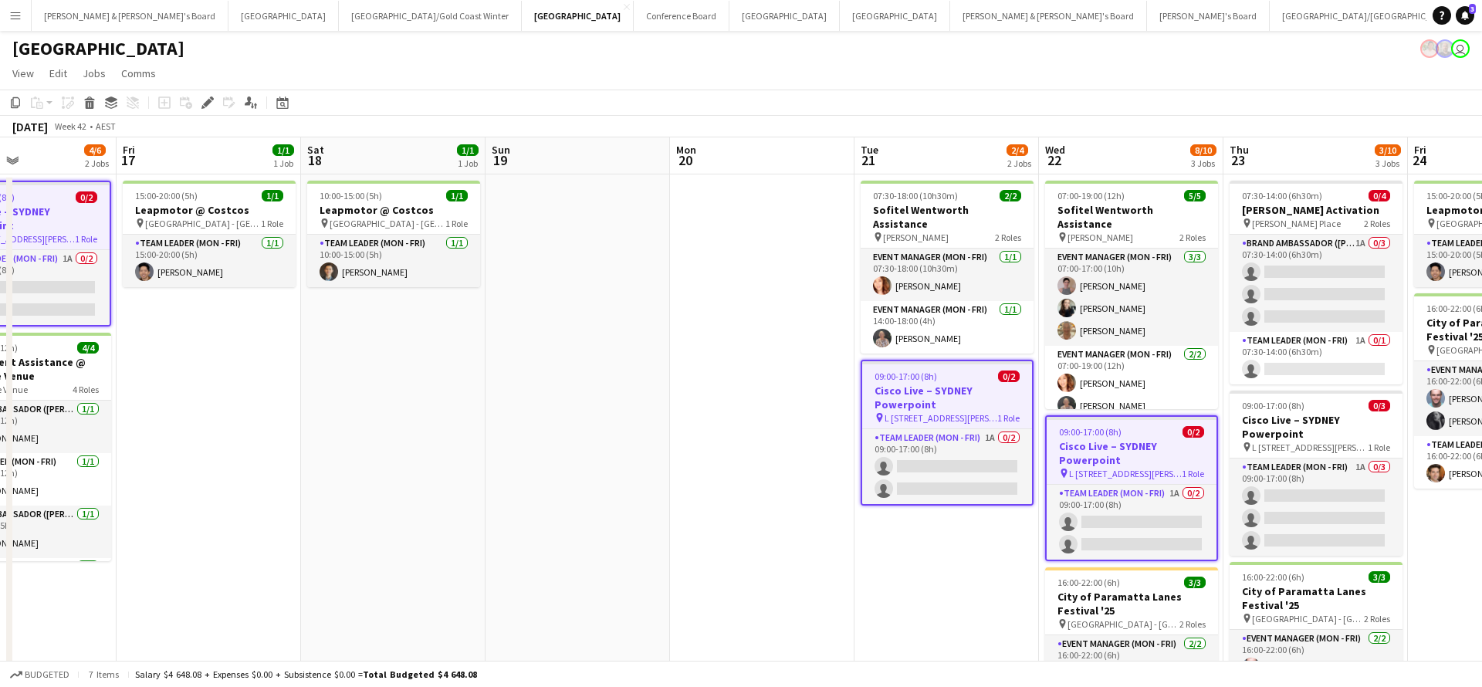
scroll to position [0, 0]
click at [1303, 418] on h3 "Cisco Live – SYDNEY Powerpoint" at bounding box center [1315, 427] width 173 height 28
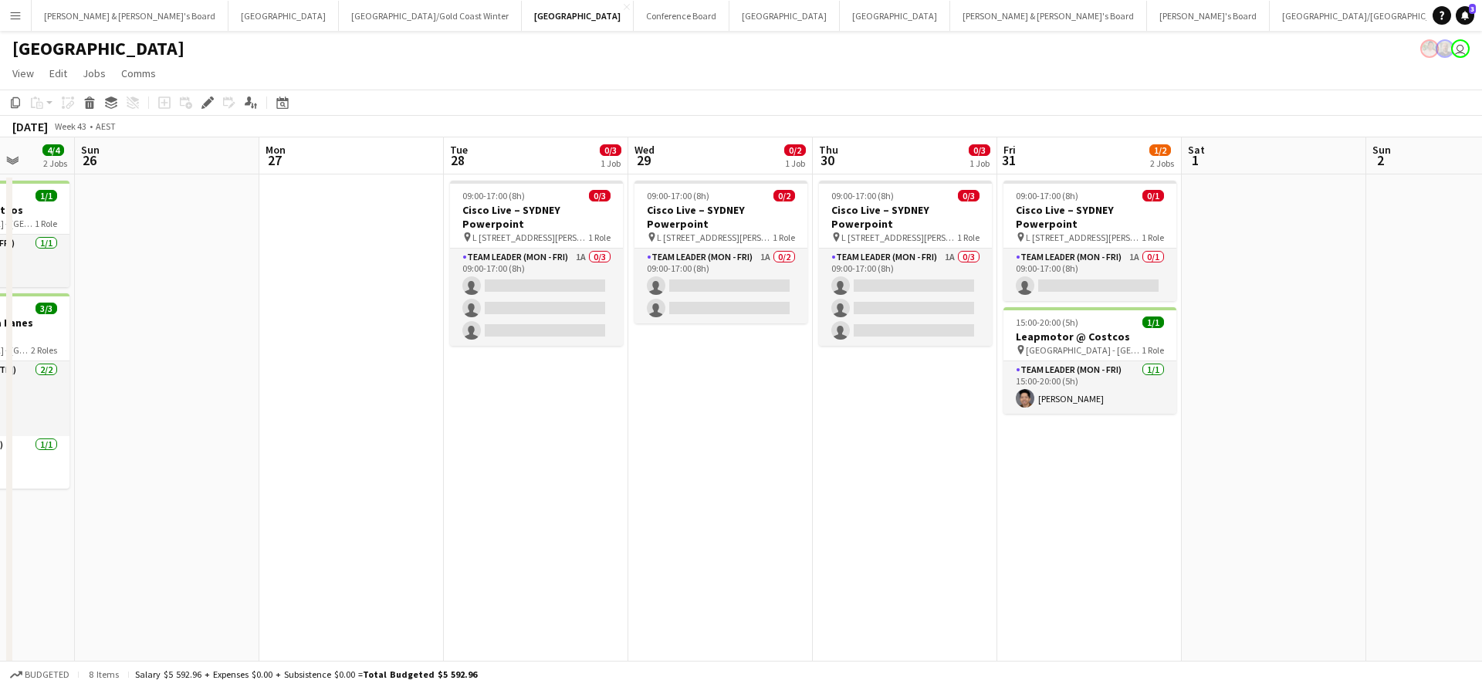
scroll to position [0, 704]
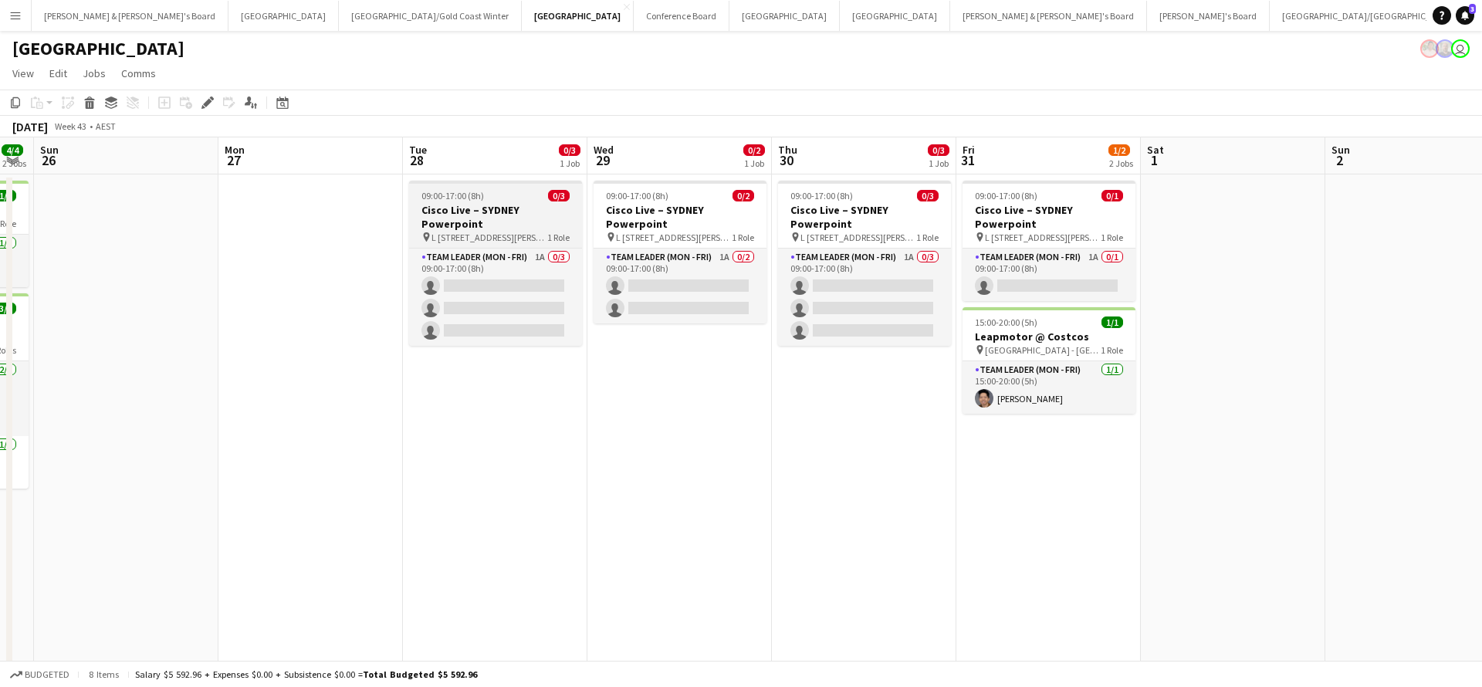
click at [527, 215] on h3 "Cisco Live – SYDNEY Powerpoint" at bounding box center [495, 217] width 173 height 28
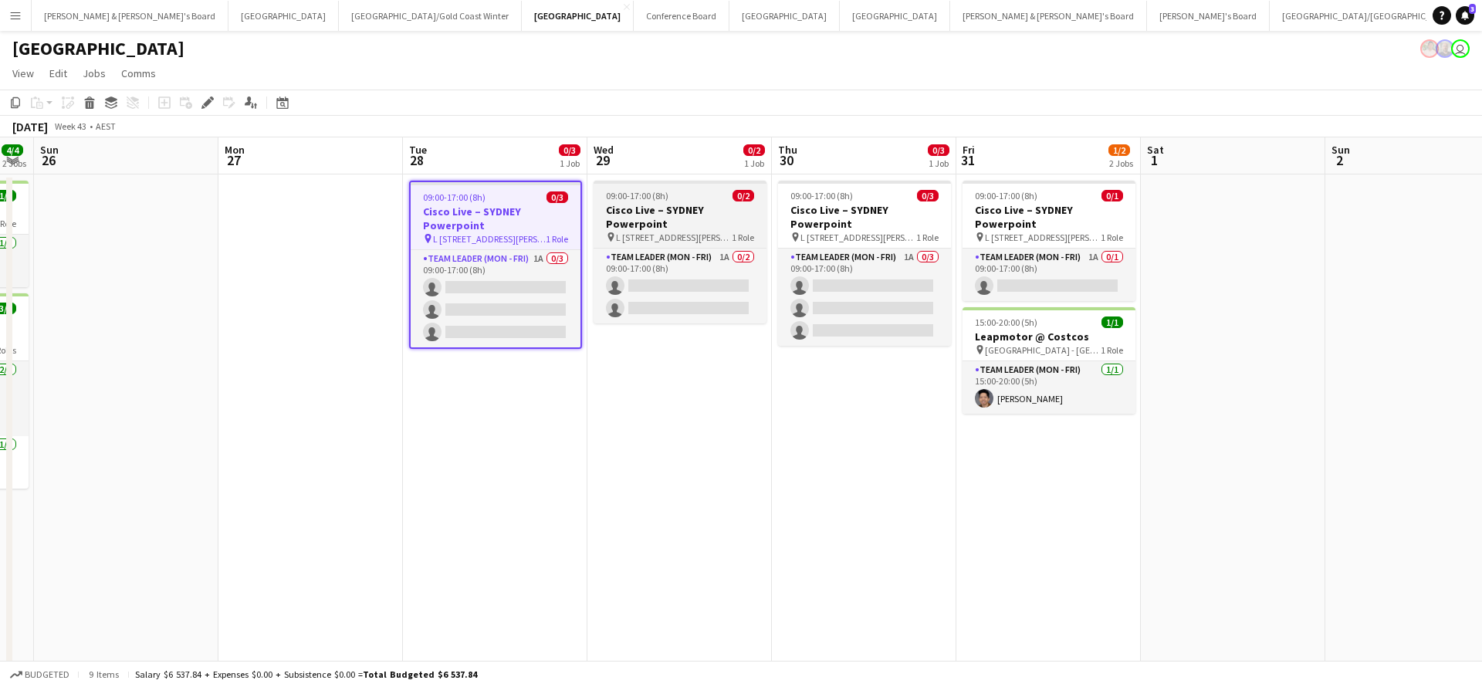
click at [671, 221] on h3 "Cisco Live – SYDNEY Powerpoint" at bounding box center [679, 217] width 173 height 28
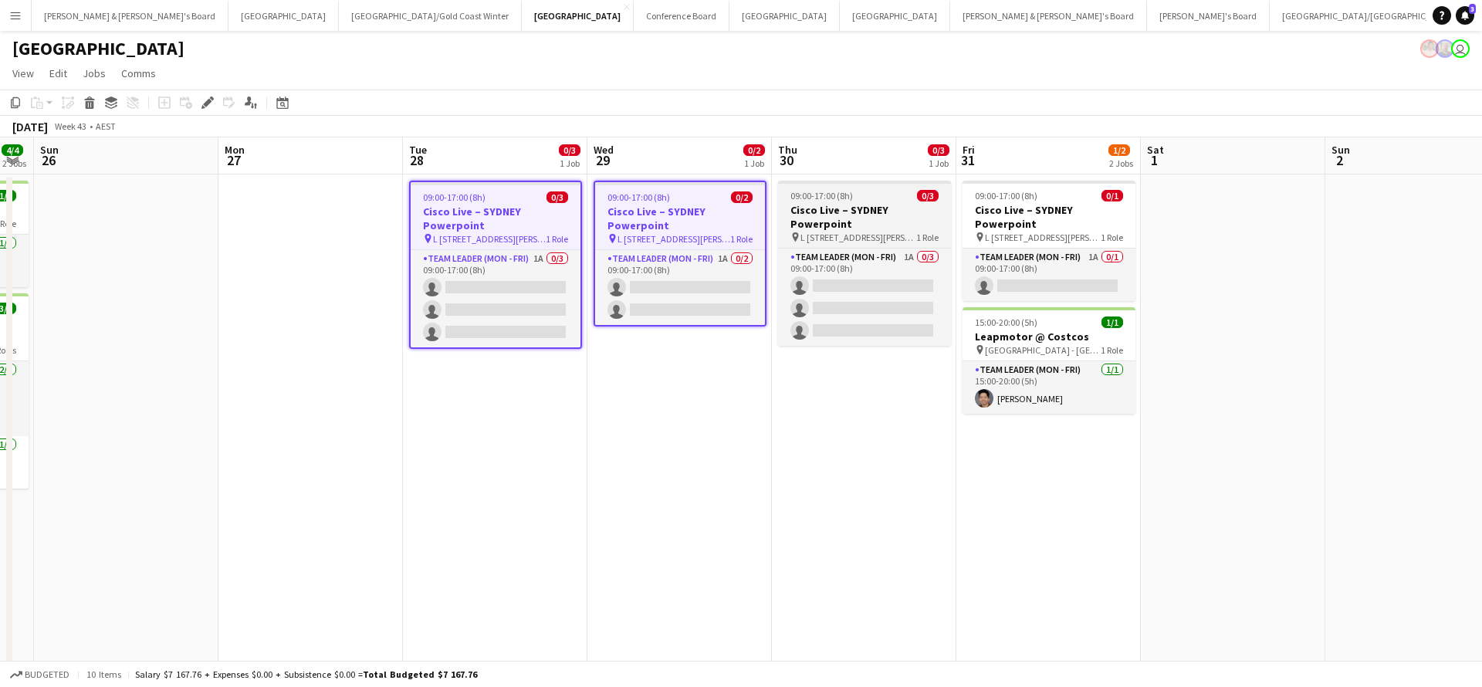
click at [812, 208] on h3 "Cisco Live – SYDNEY Powerpoint" at bounding box center [864, 217] width 173 height 28
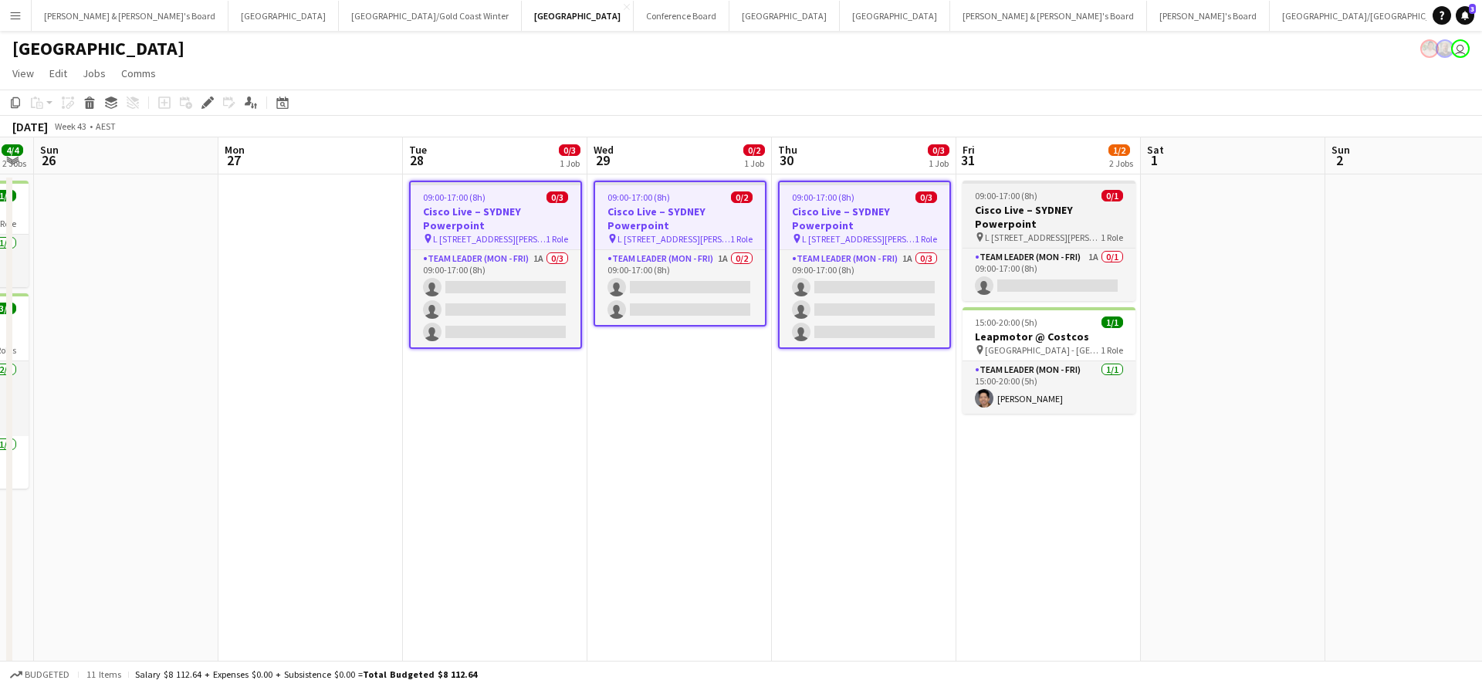
click at [1088, 225] on h3 "Cisco Live – SYDNEY Powerpoint" at bounding box center [1048, 217] width 173 height 28
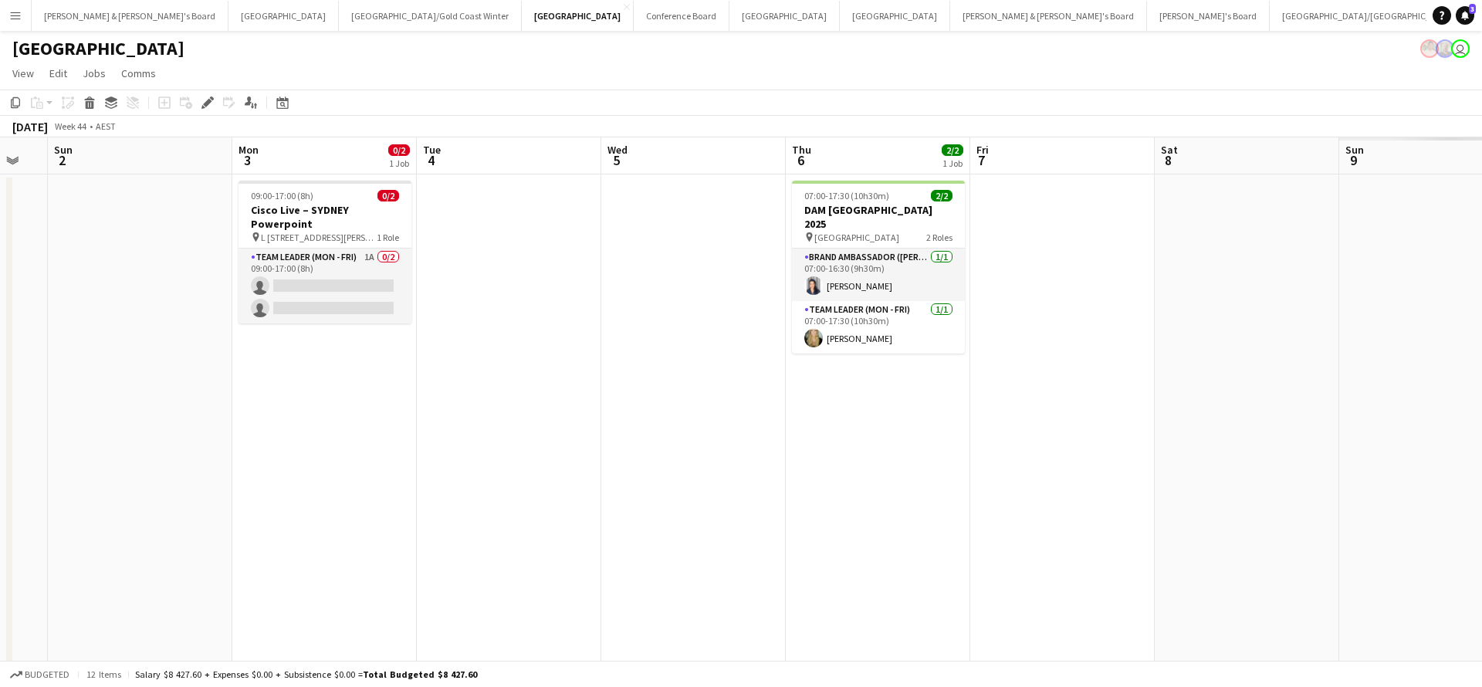
scroll to position [0, 546]
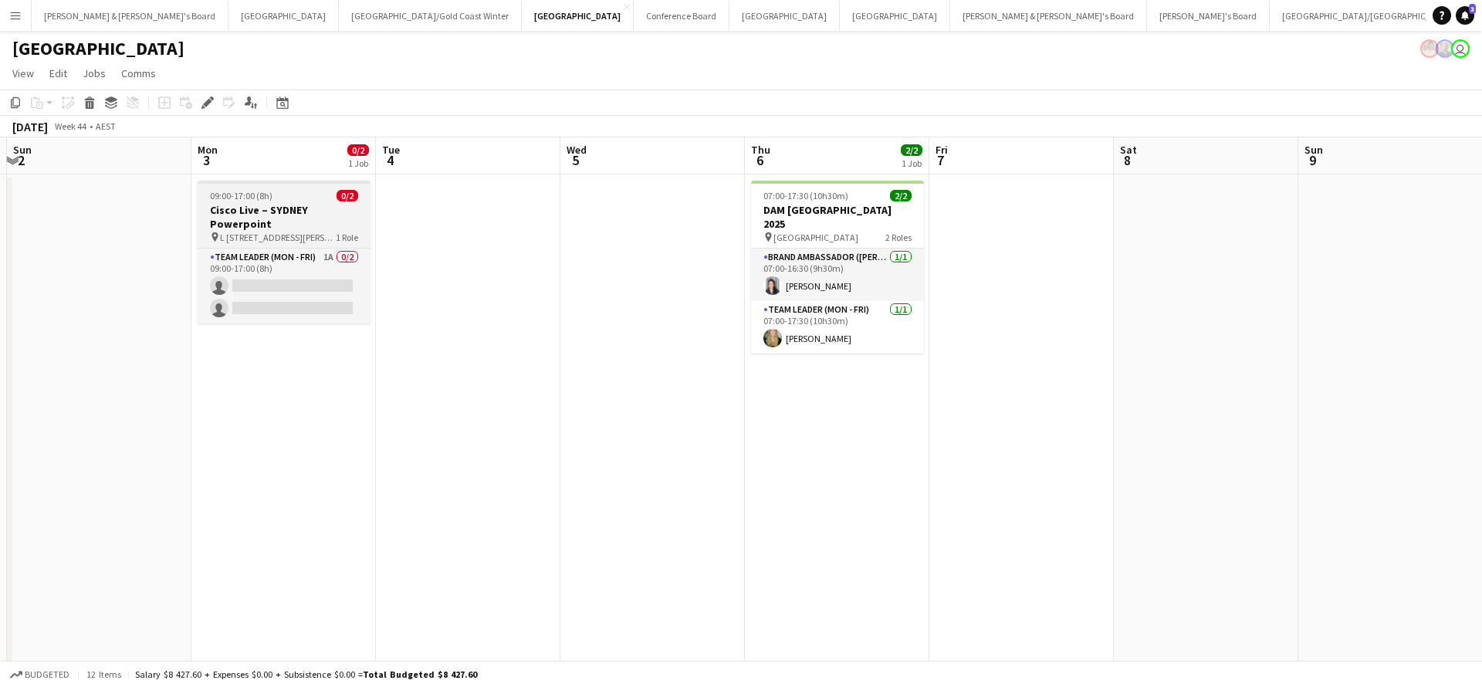
click at [286, 218] on h3 "Cisco Live – SYDNEY Powerpoint" at bounding box center [284, 217] width 173 height 28
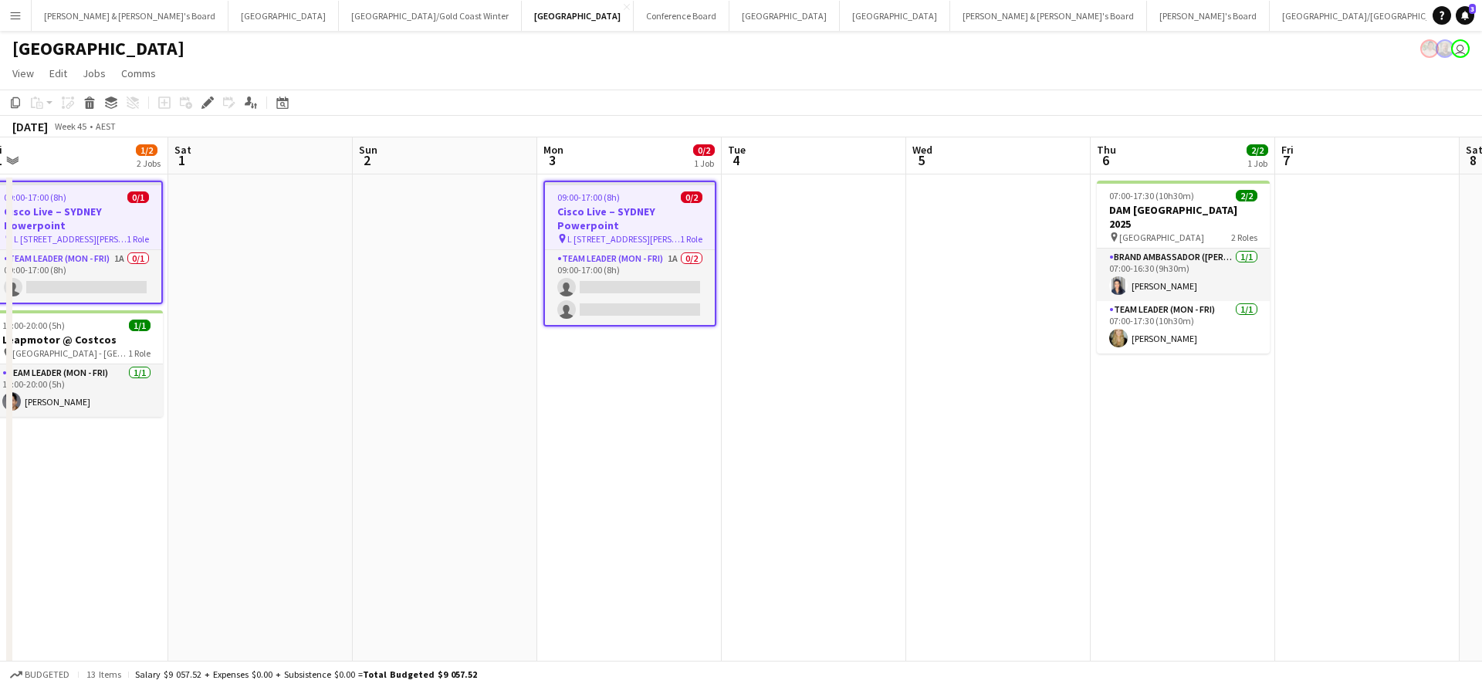
scroll to position [0, 353]
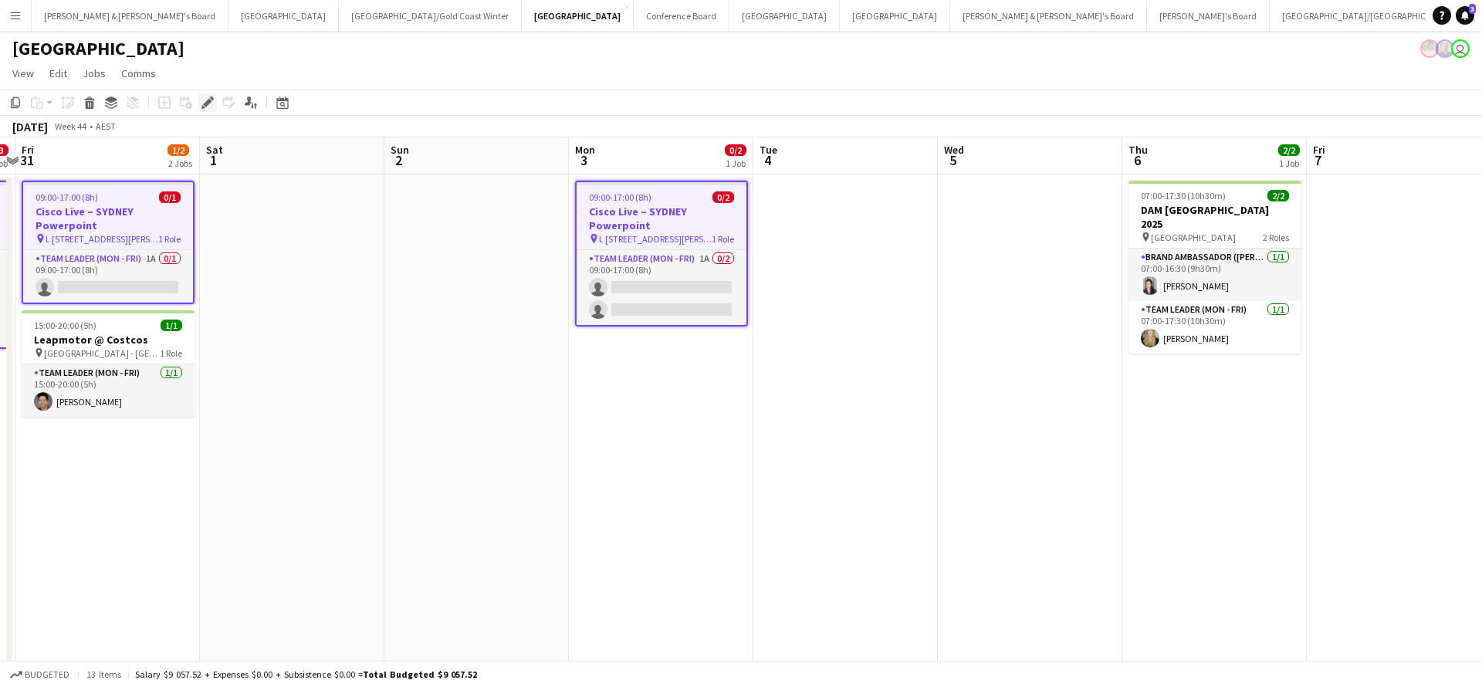
click at [205, 102] on icon "Edit" at bounding box center [207, 102] width 12 height 12
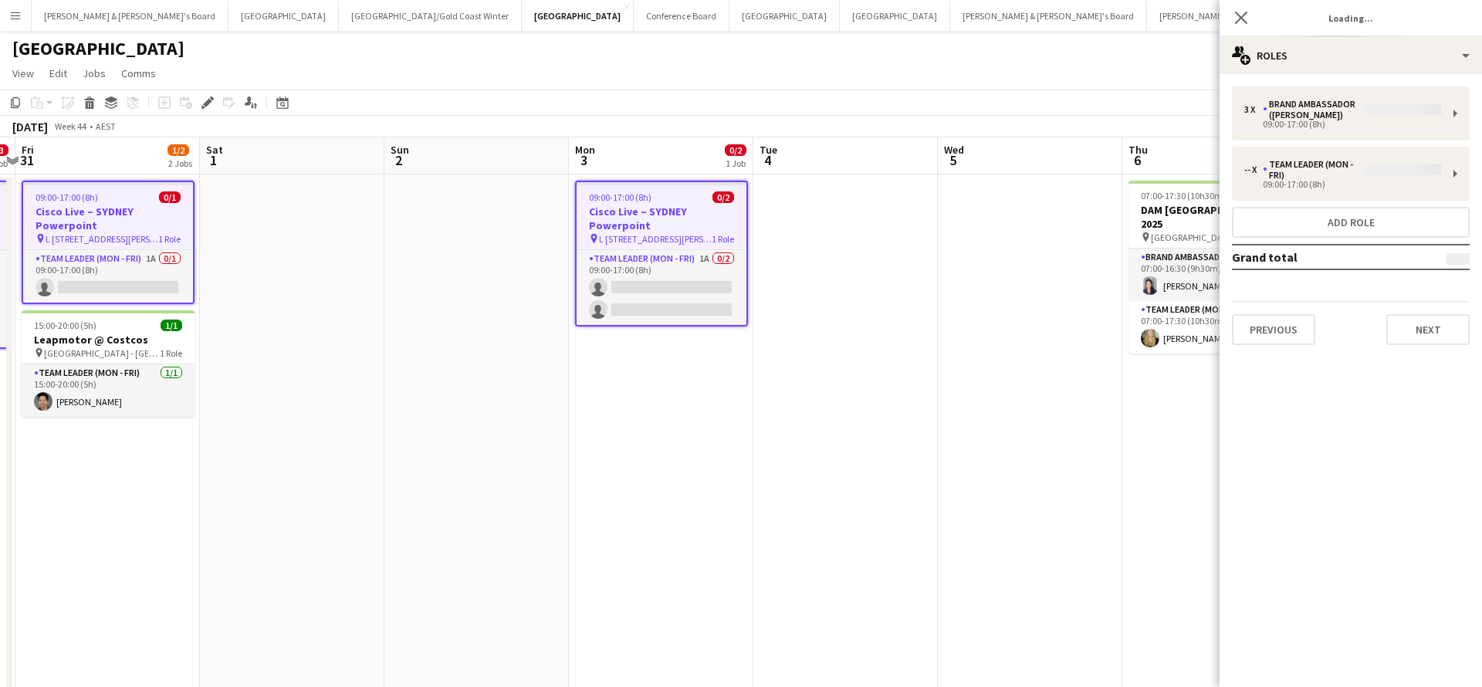
type input "**********"
click at [1413, 303] on button "Next" at bounding box center [1427, 318] width 83 height 31
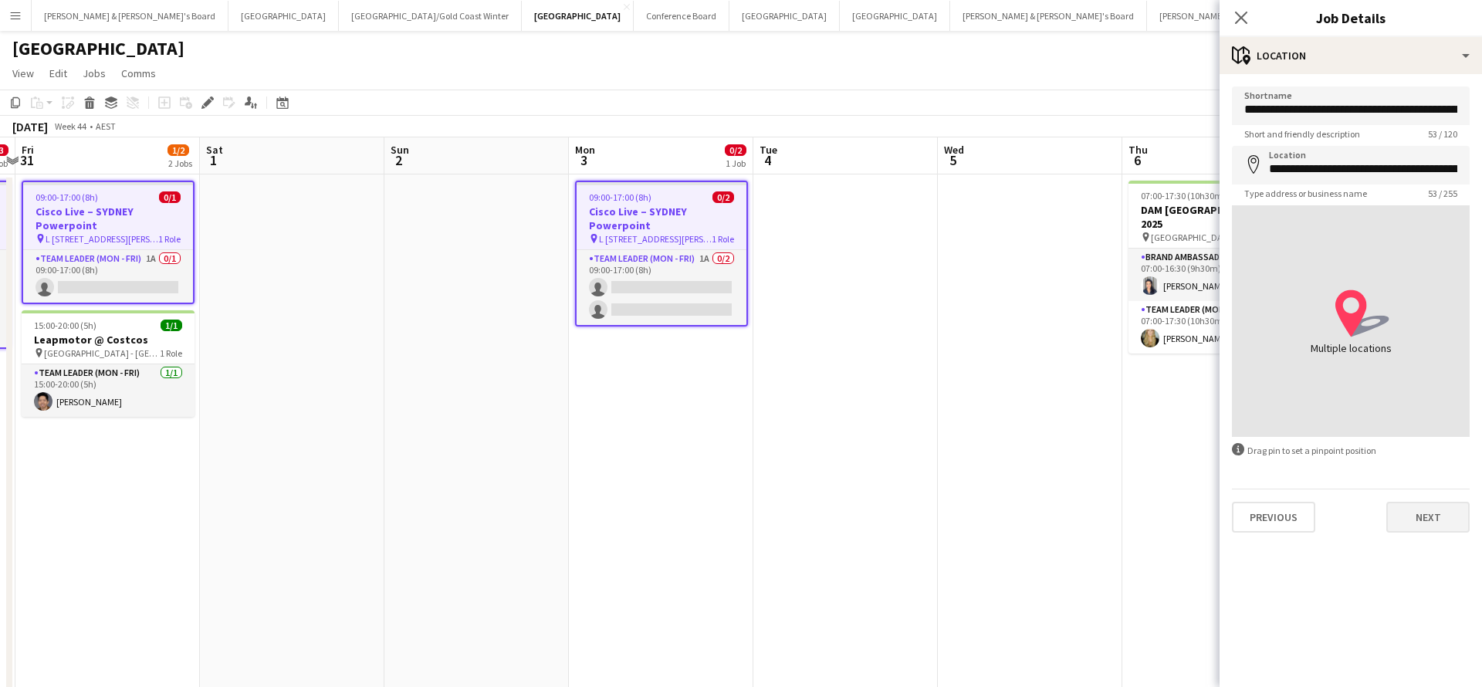
click at [1394, 515] on button "Next" at bounding box center [1427, 517] width 83 height 31
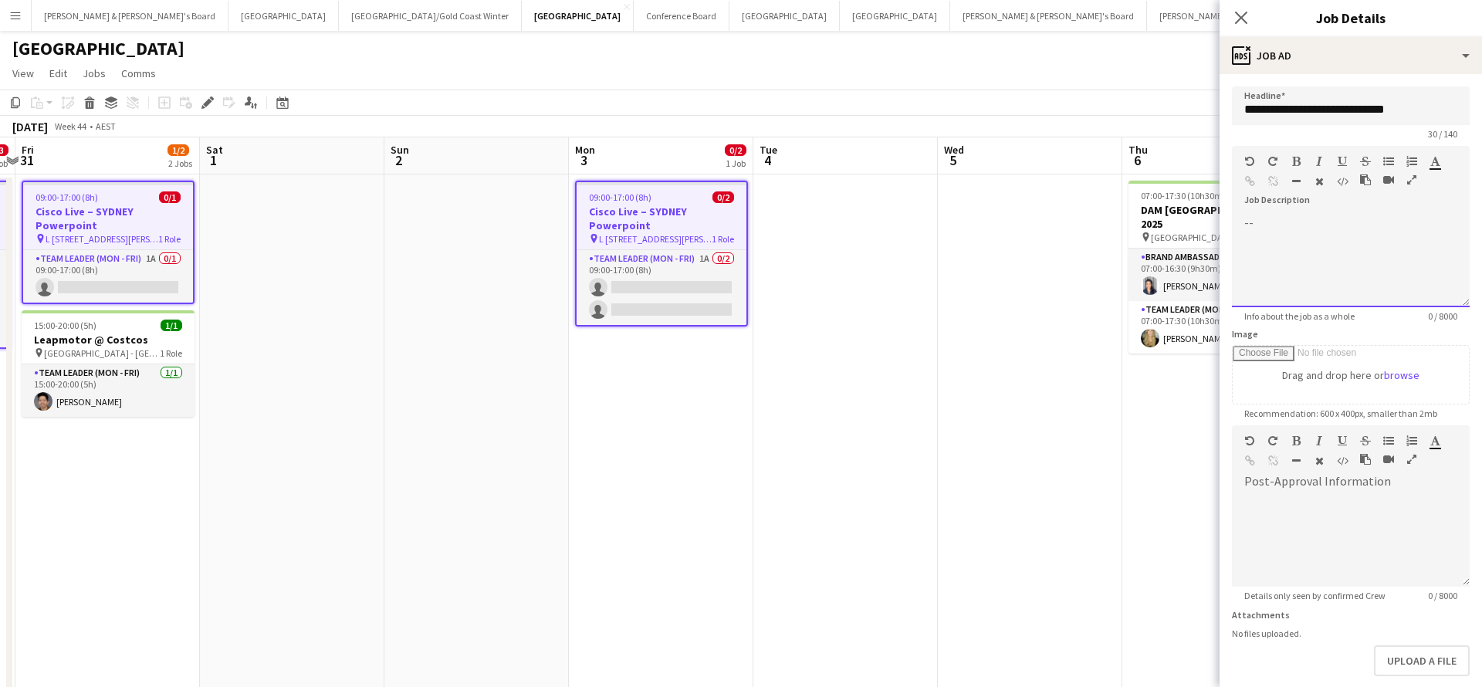
click at [1278, 225] on div at bounding box center [1351, 261] width 238 height 93
paste div
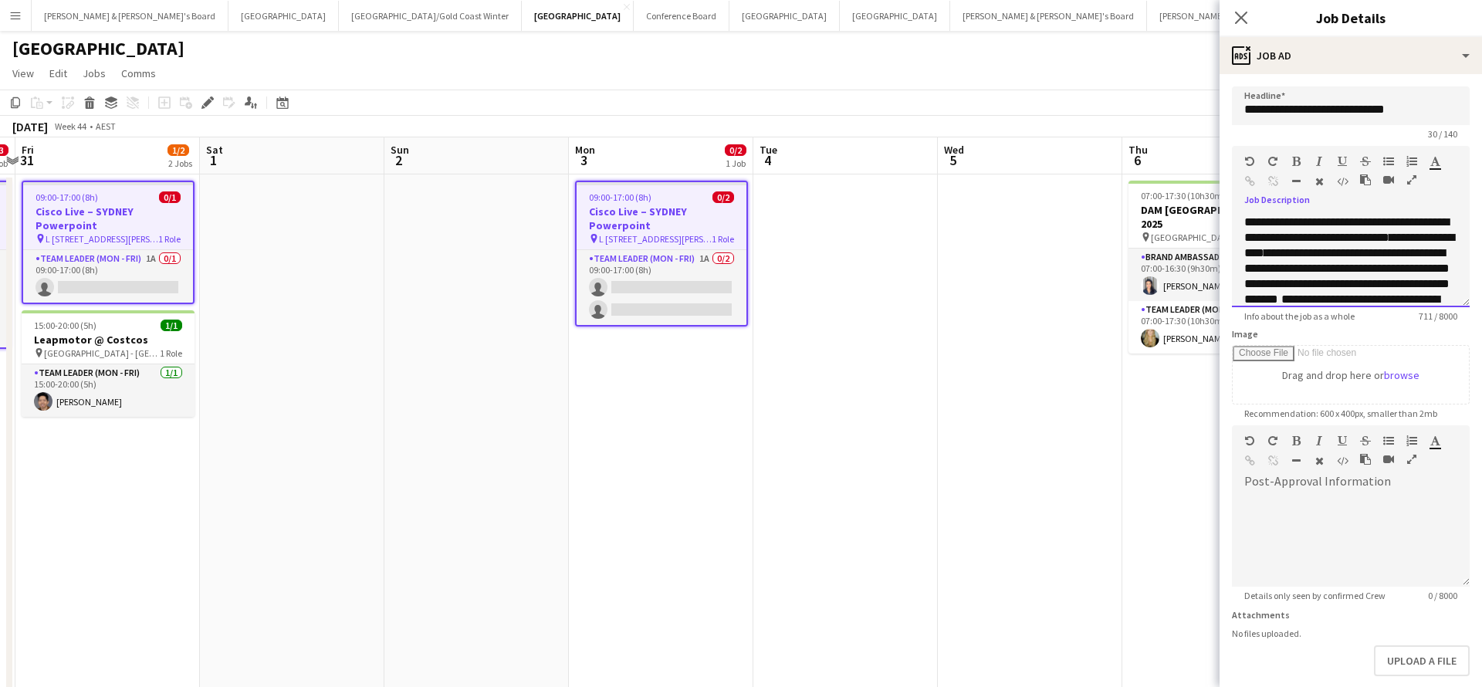
scroll to position [198, 0]
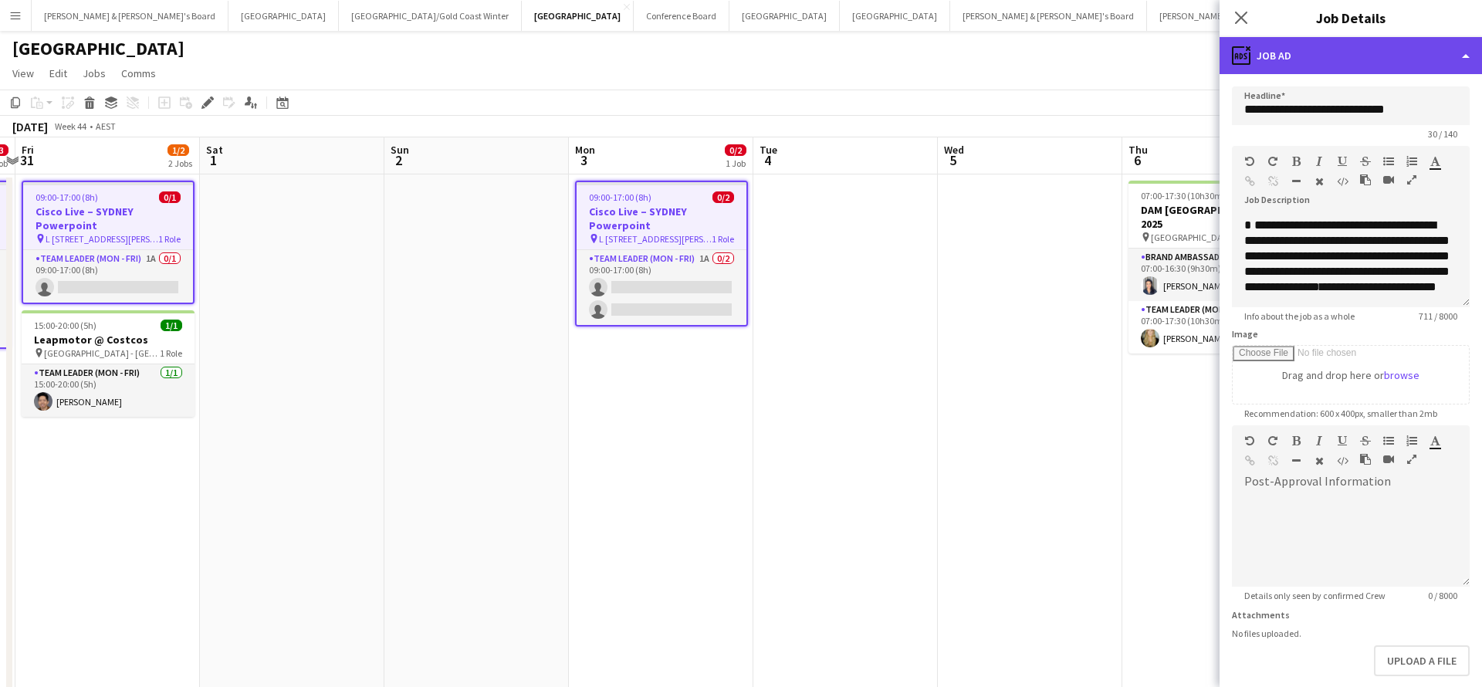
click at [1447, 56] on div "ads-window Job Ad" at bounding box center [1350, 55] width 262 height 37
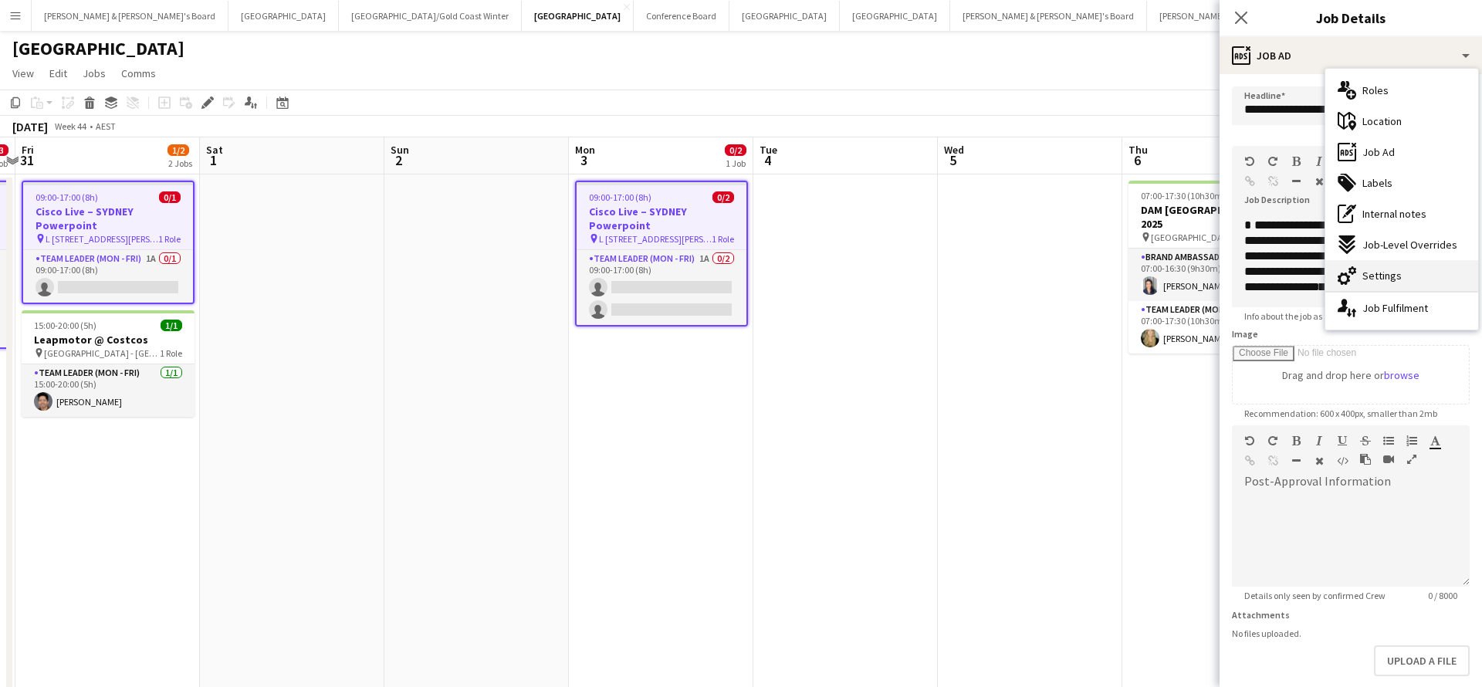
click at [1387, 278] on span "Settings" at bounding box center [1381, 276] width 39 height 14
type input "*******"
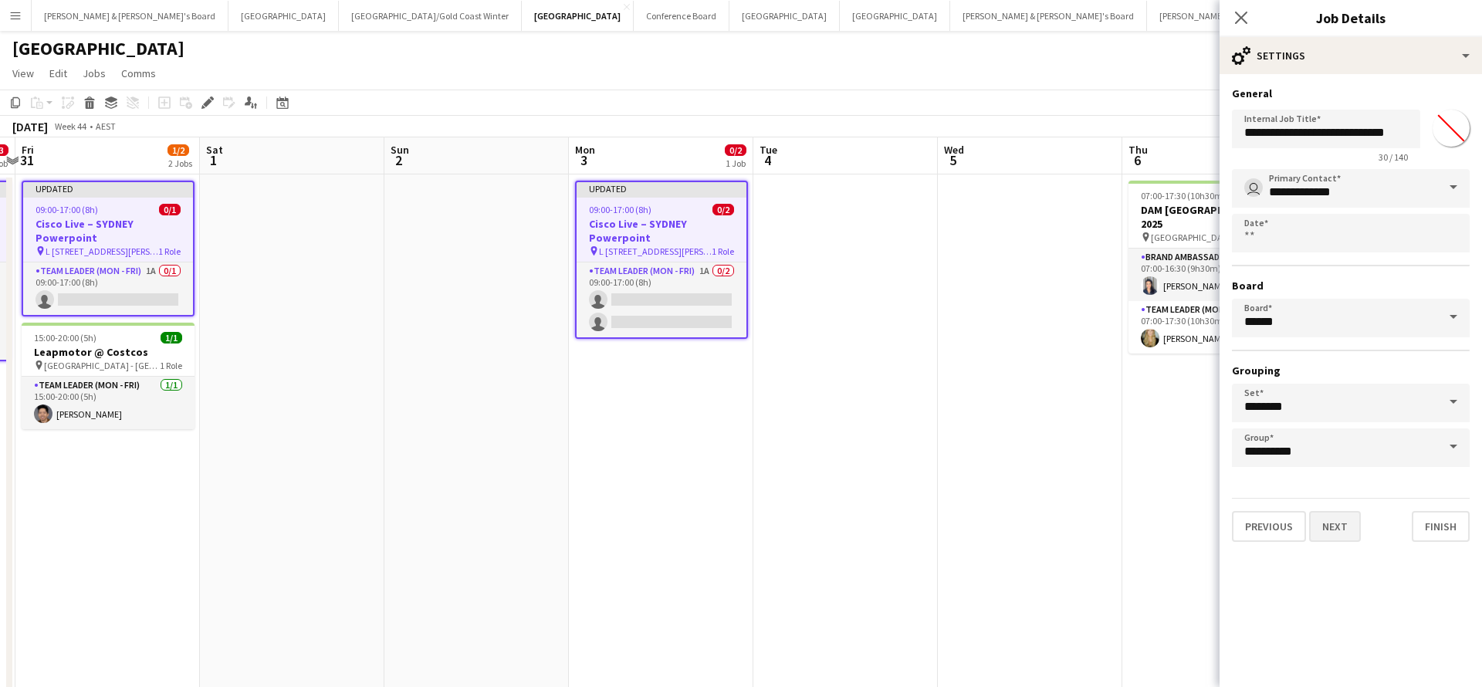
click at [1354, 530] on button "Next" at bounding box center [1335, 526] width 52 height 31
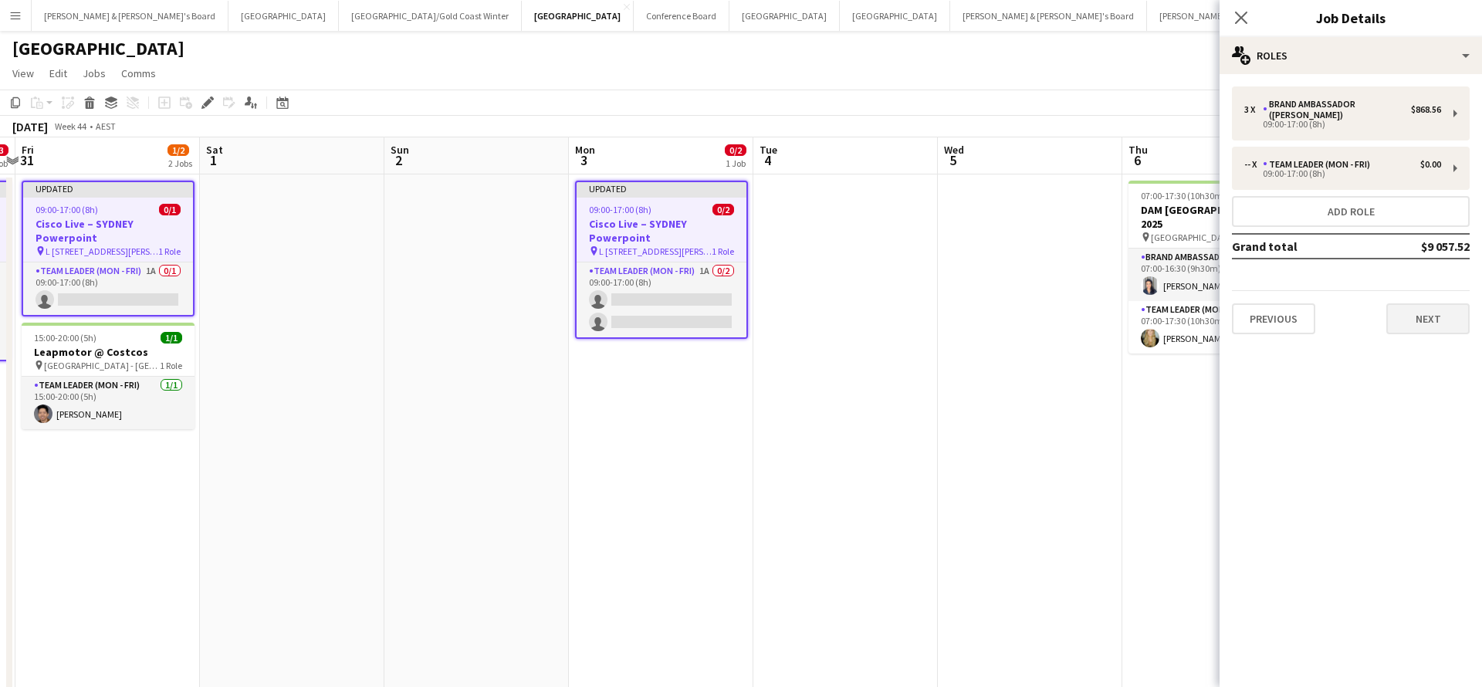
click at [1436, 313] on button "Next" at bounding box center [1427, 318] width 83 height 31
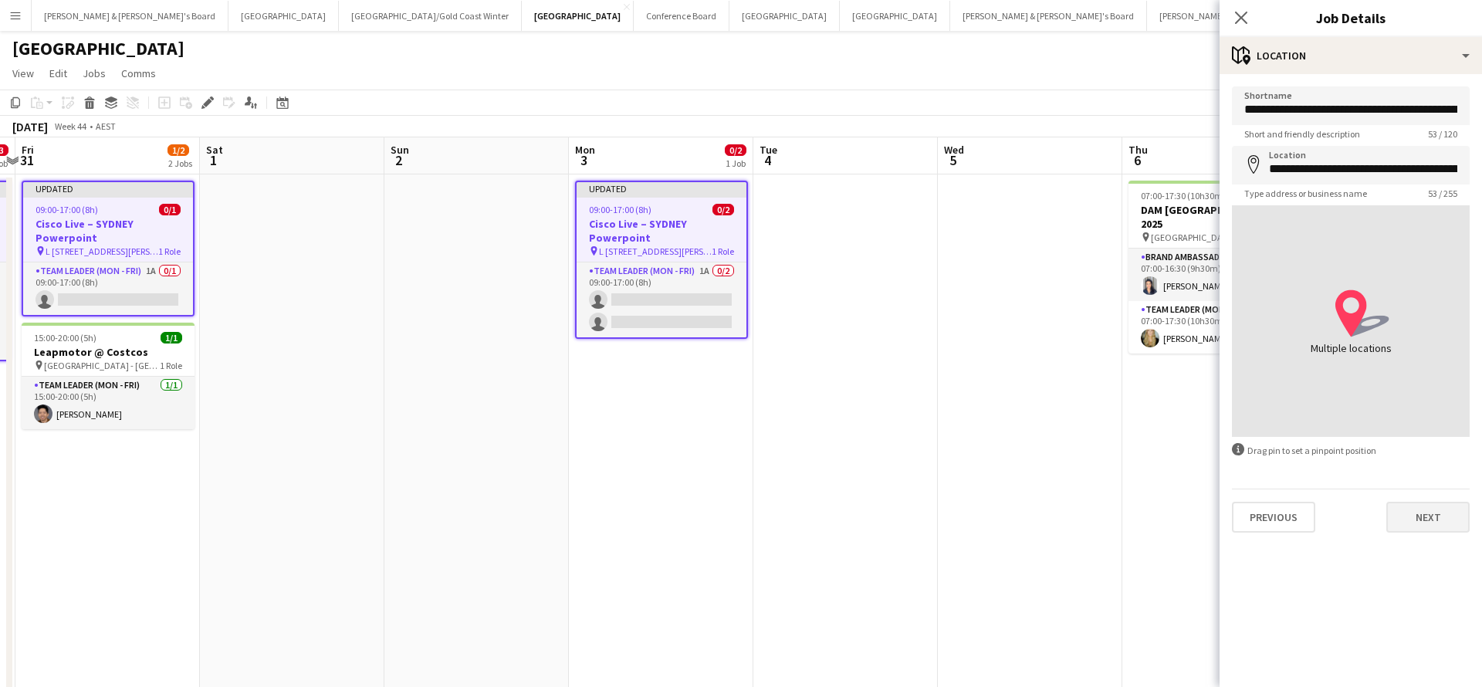
click at [1429, 519] on button "Next" at bounding box center [1427, 517] width 83 height 31
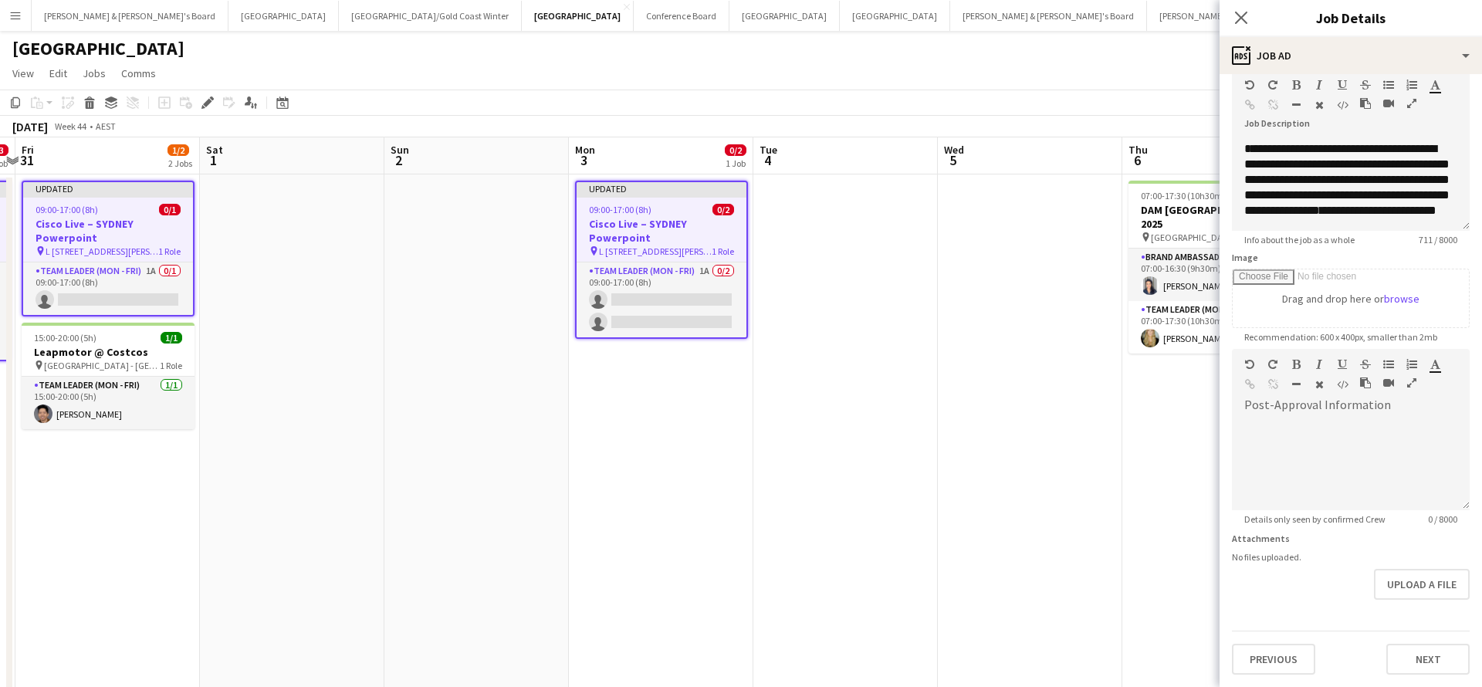
scroll to position [76, 0]
click at [1414, 661] on button "Next" at bounding box center [1427, 659] width 83 height 31
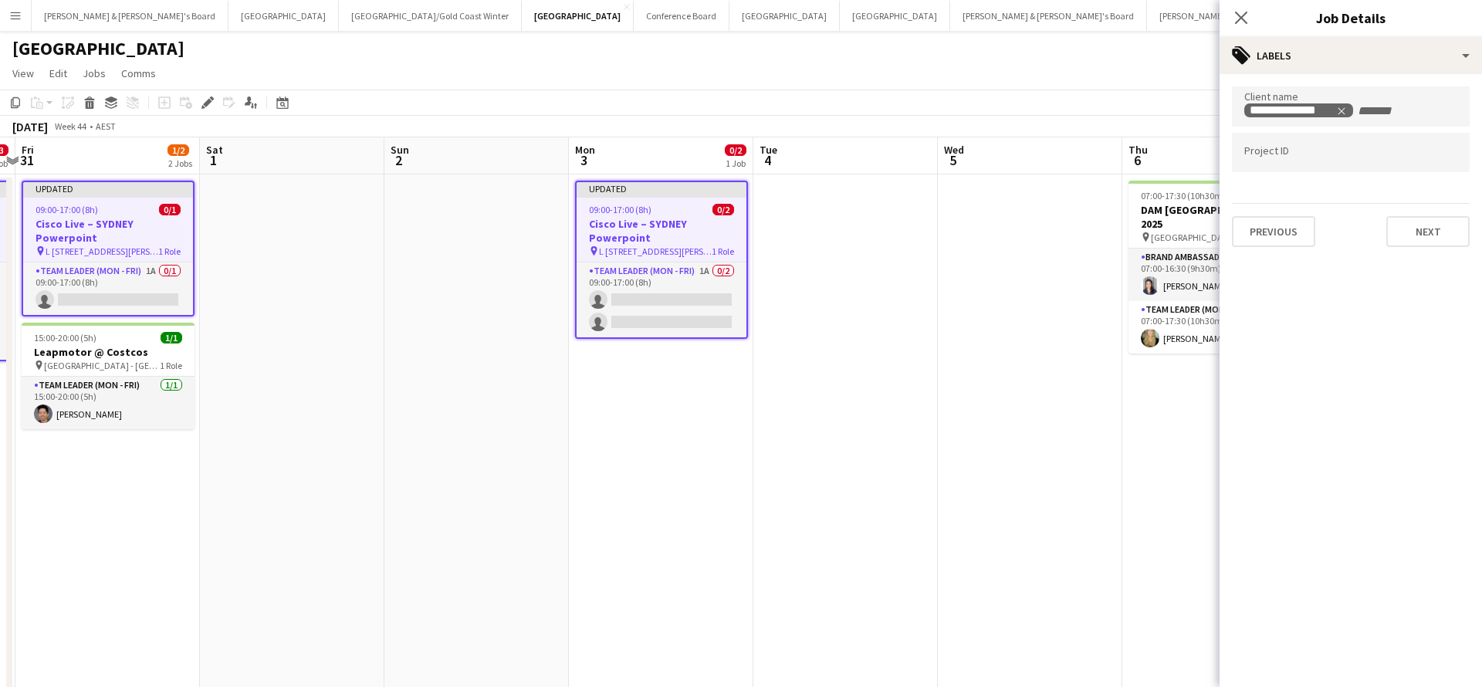
click at [1411, 215] on div "Previous Next" at bounding box center [1351, 225] width 238 height 44
click at [1413, 230] on button "Next" at bounding box center [1427, 231] width 83 height 31
click at [1418, 164] on button "Next" at bounding box center [1427, 159] width 83 height 31
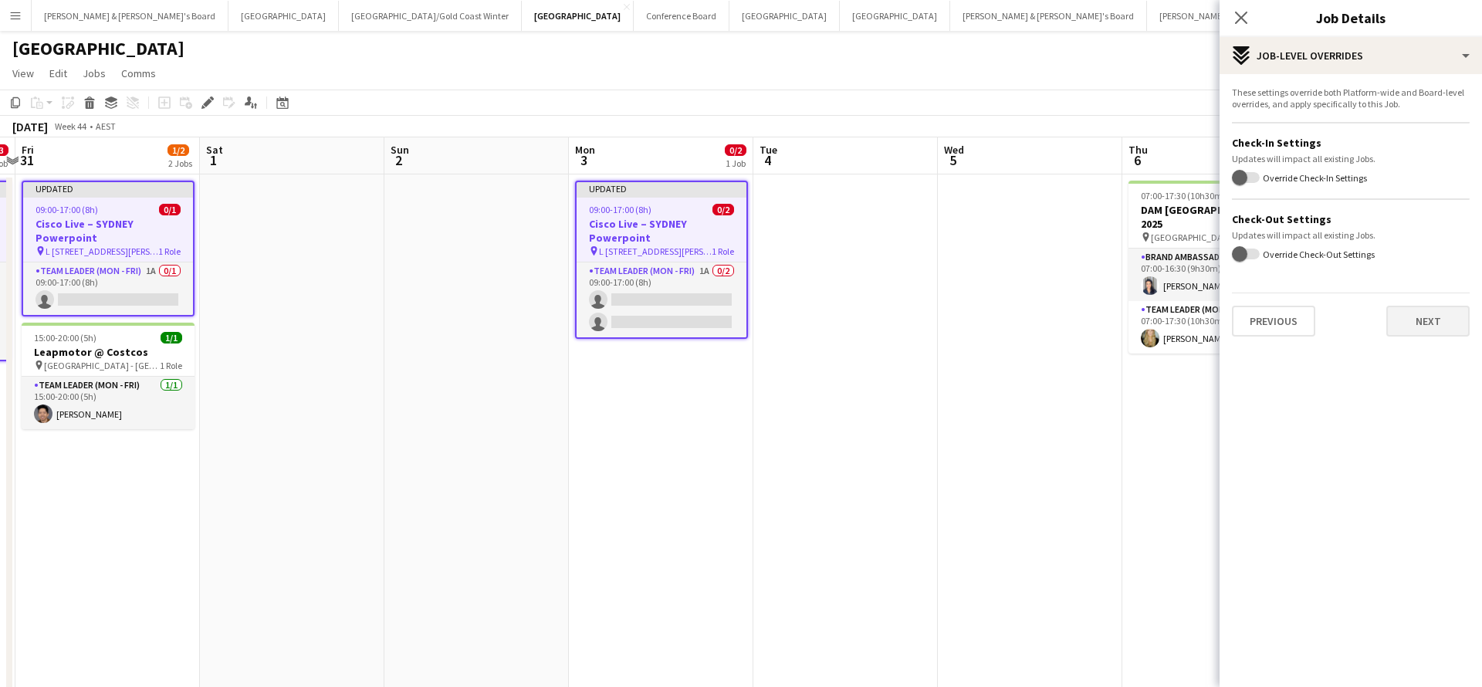
click at [1413, 327] on button "Next" at bounding box center [1427, 321] width 83 height 31
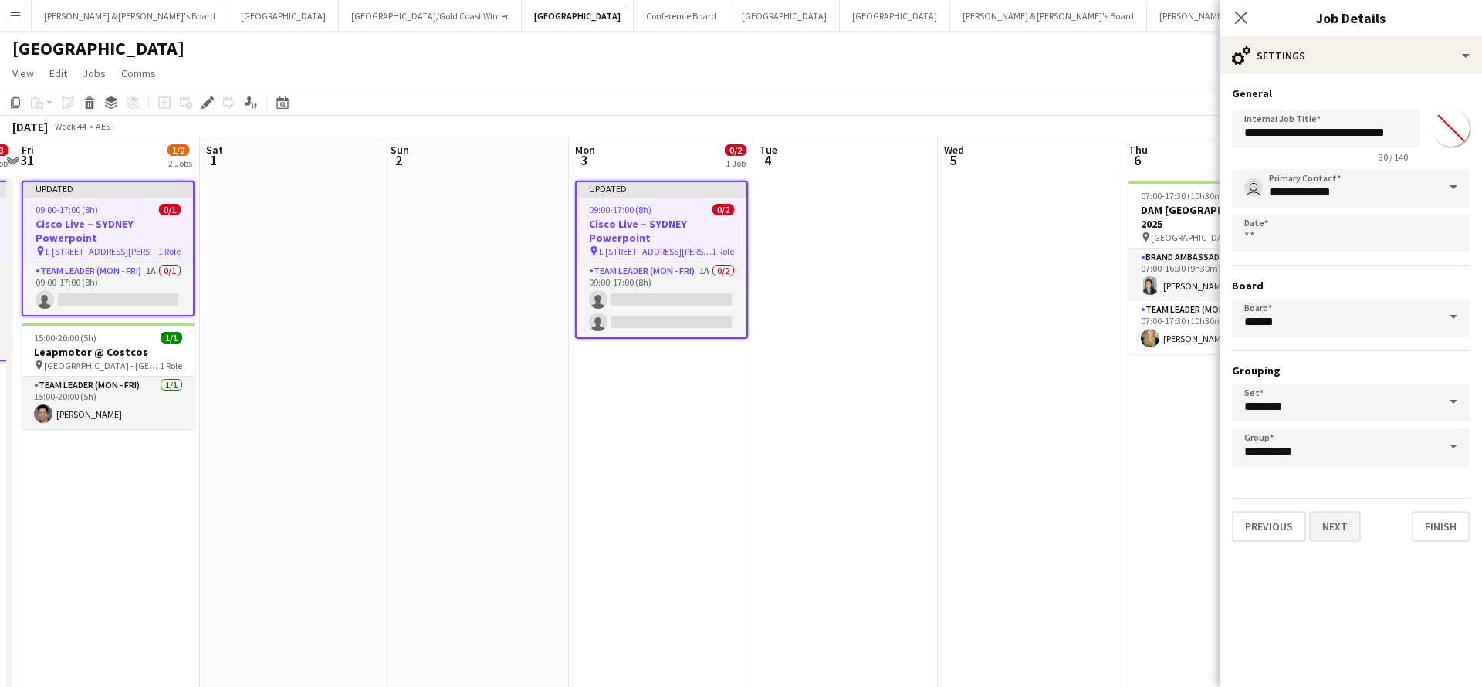
click at [1342, 526] on button "Next" at bounding box center [1335, 526] width 52 height 31
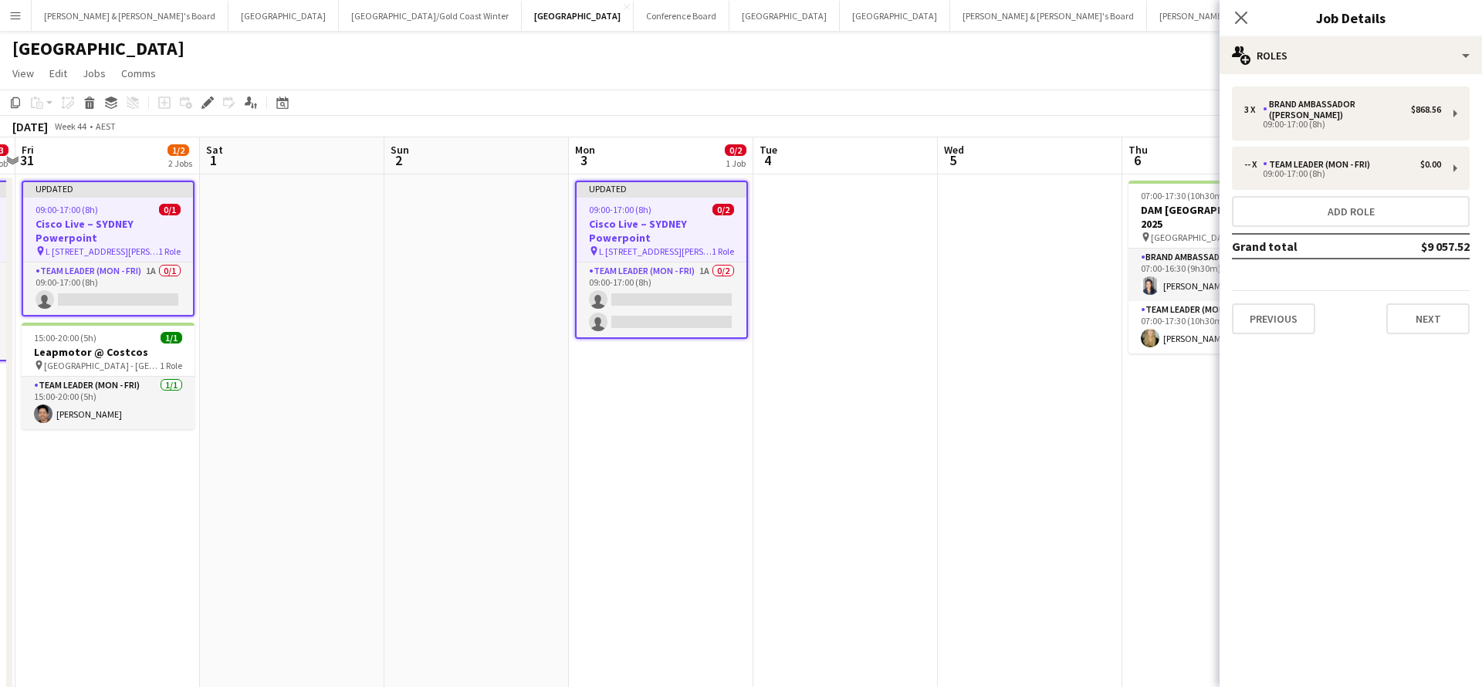
click at [1083, 503] on app-date-cell at bounding box center [1030, 489] width 184 height 631
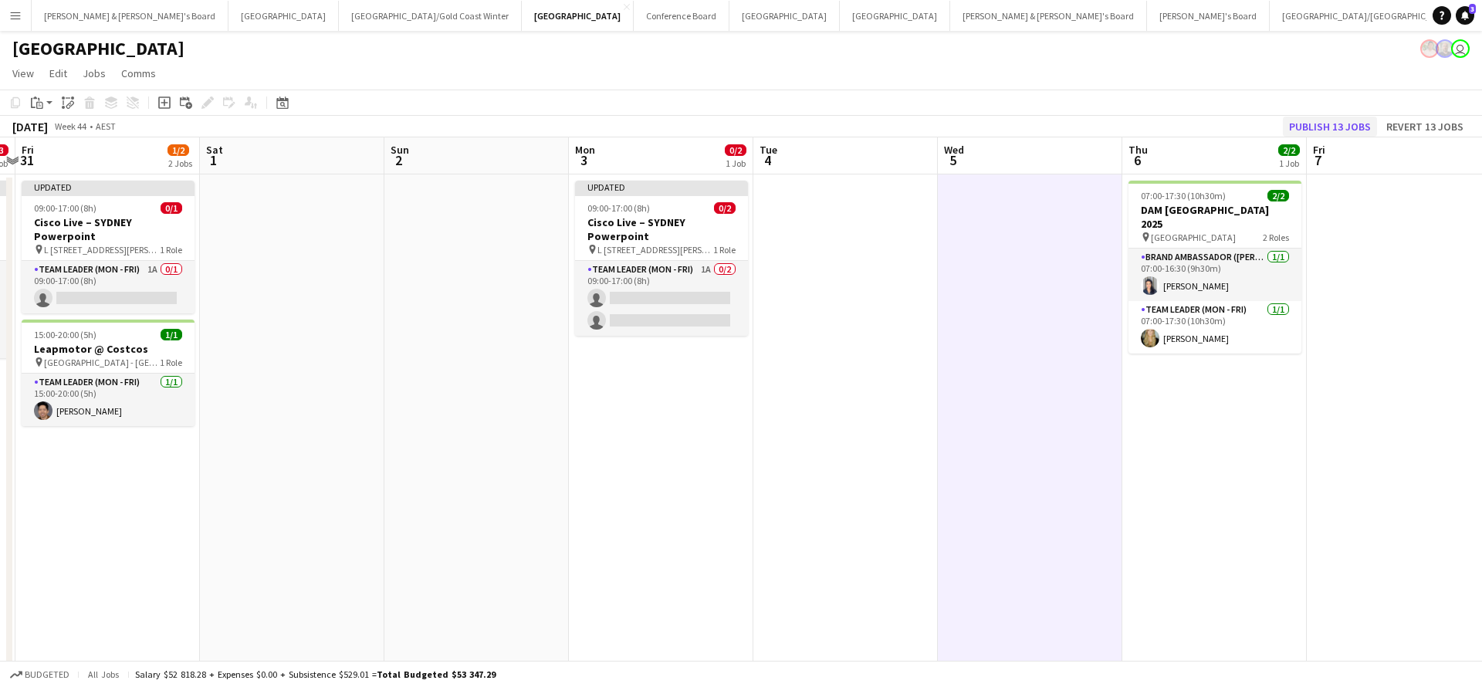
click at [1321, 128] on button "Publish 13 jobs" at bounding box center [1330, 127] width 94 height 20
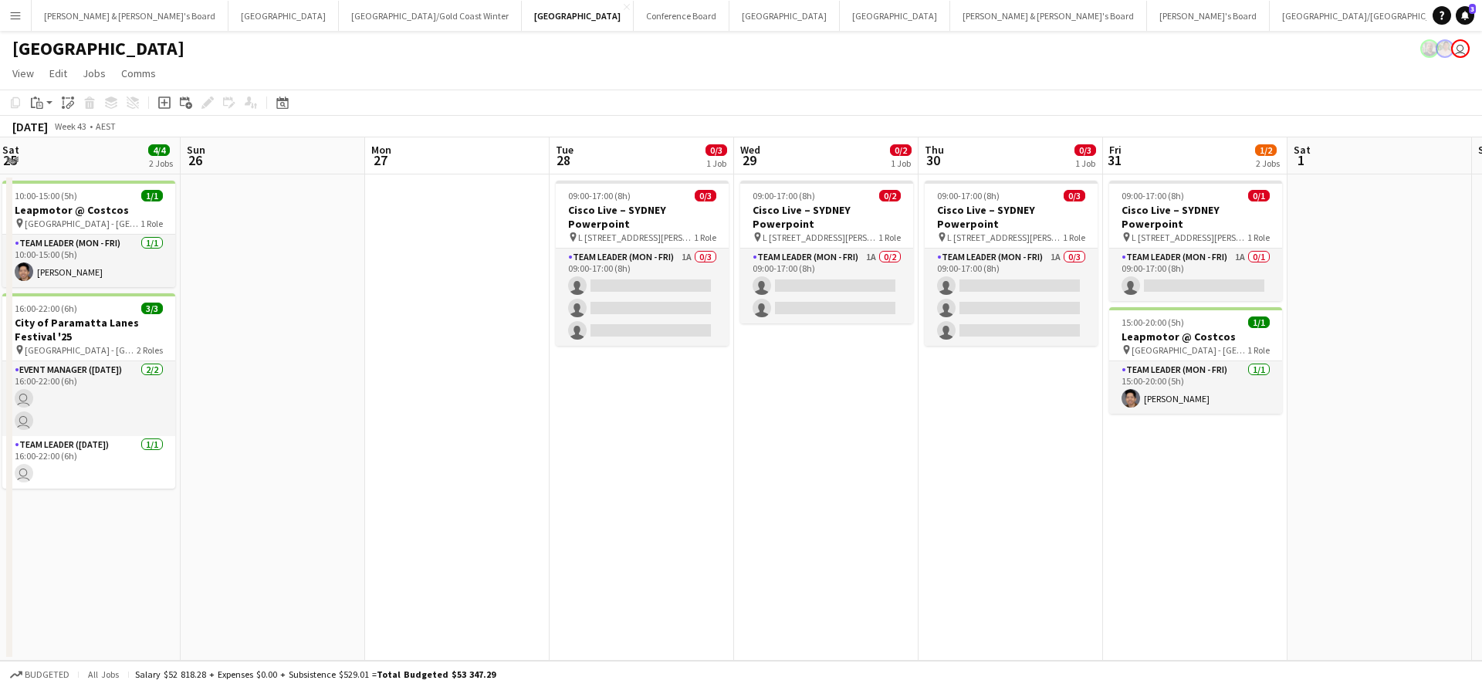
scroll to position [0, 363]
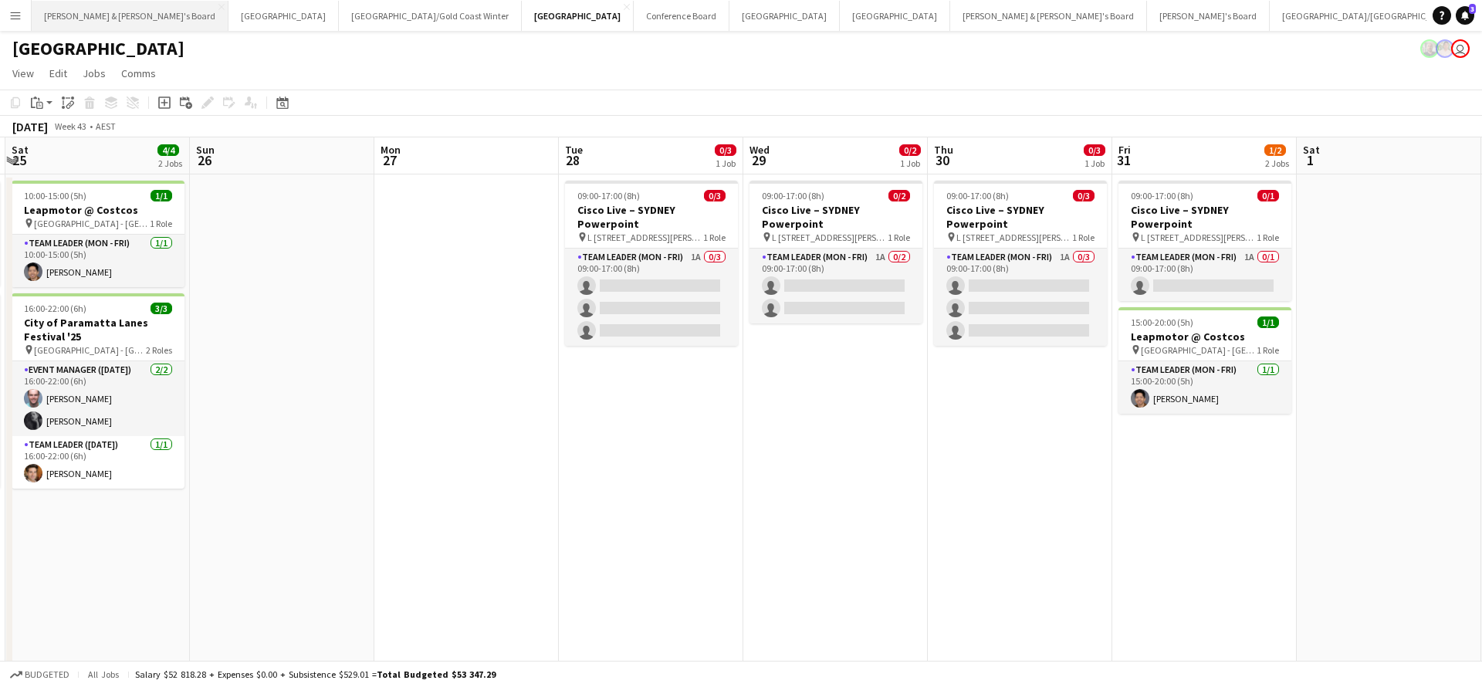
click at [89, 19] on button "[PERSON_NAME] & [PERSON_NAME]'s Board Close" at bounding box center [130, 16] width 197 height 30
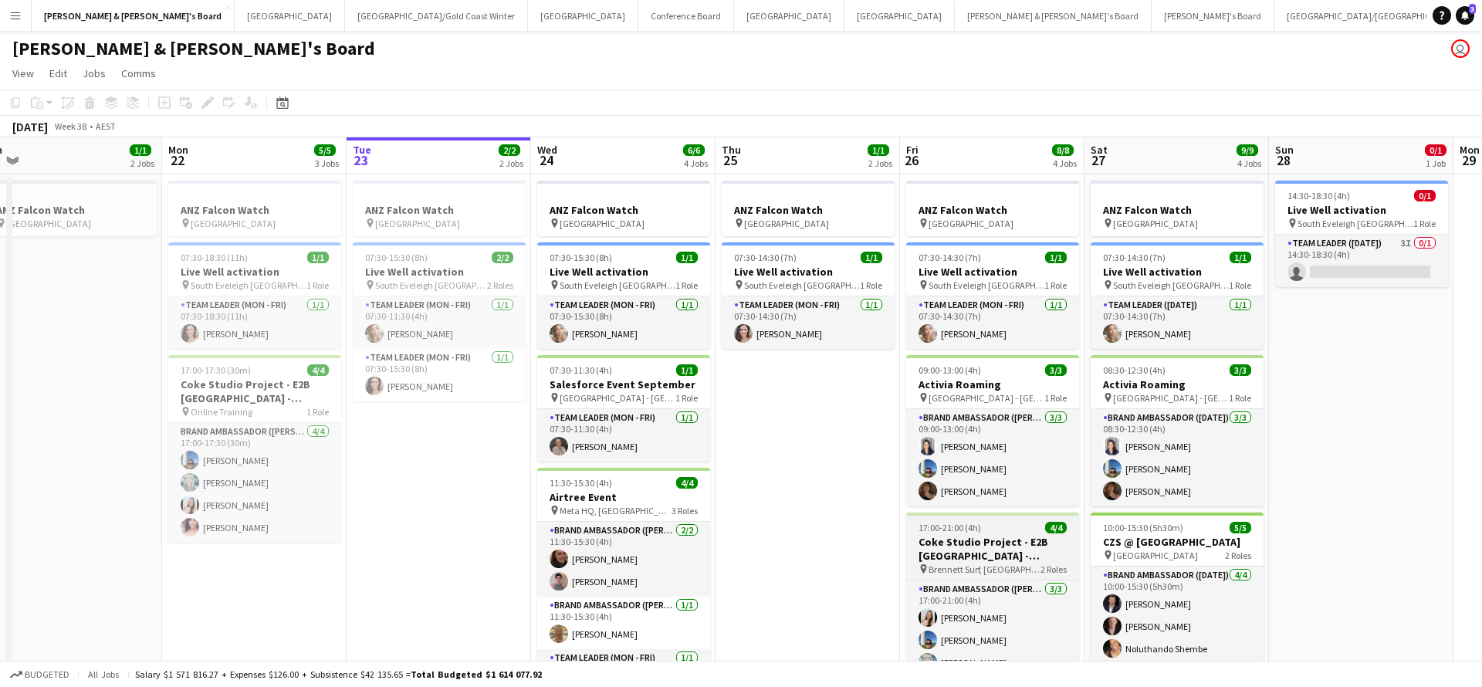
scroll to position [0, 575]
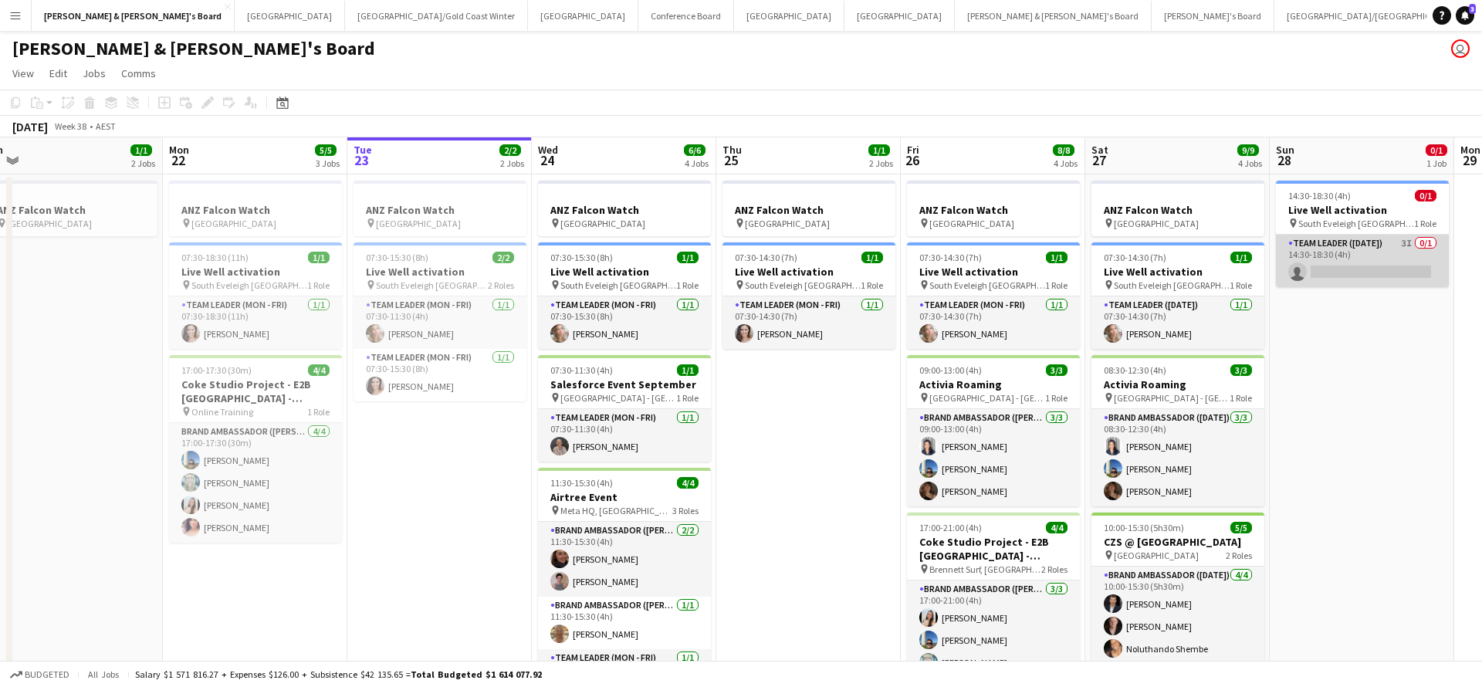
click at [1315, 258] on app-card-role "Team Leader ([DATE]) 3I 0/1 14:30-18:30 (4h) single-neutral-actions" at bounding box center [1362, 261] width 173 height 52
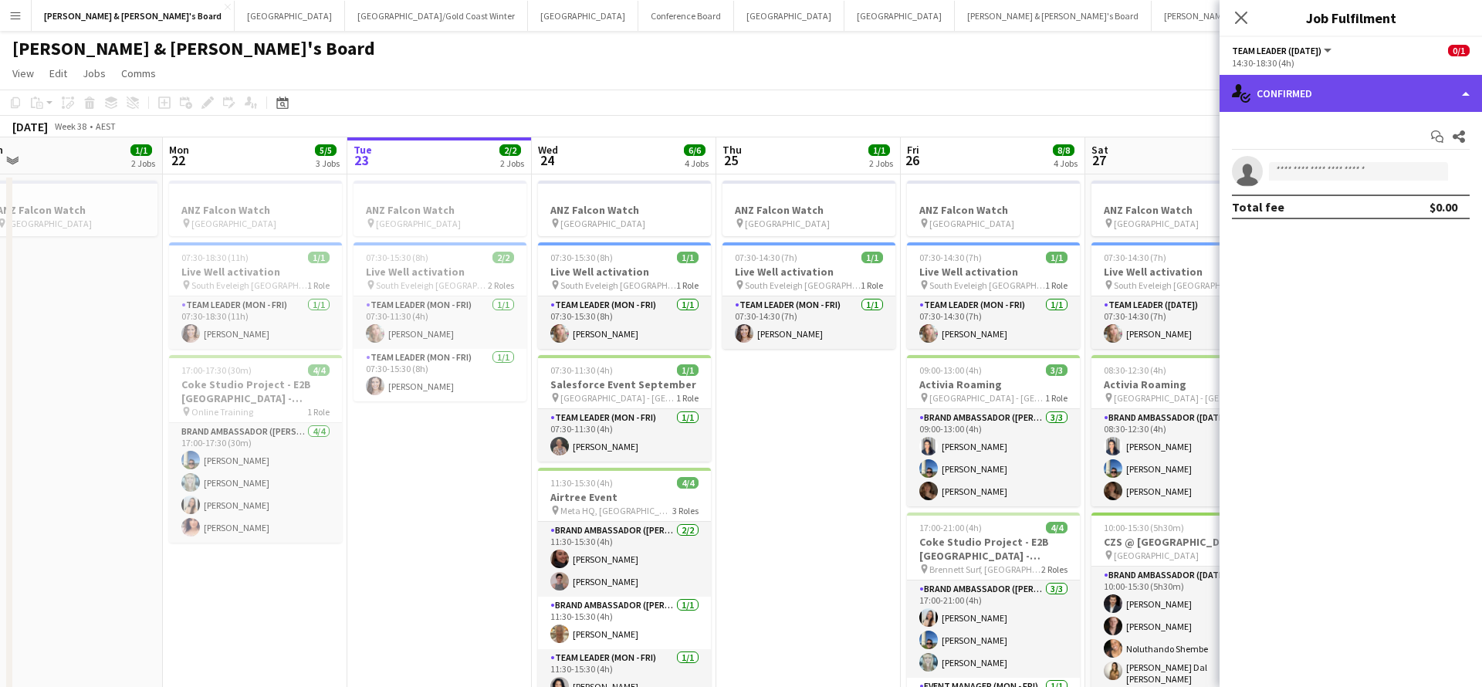
click at [1321, 96] on div "single-neutral-actions-check-2 Confirmed" at bounding box center [1350, 93] width 262 height 37
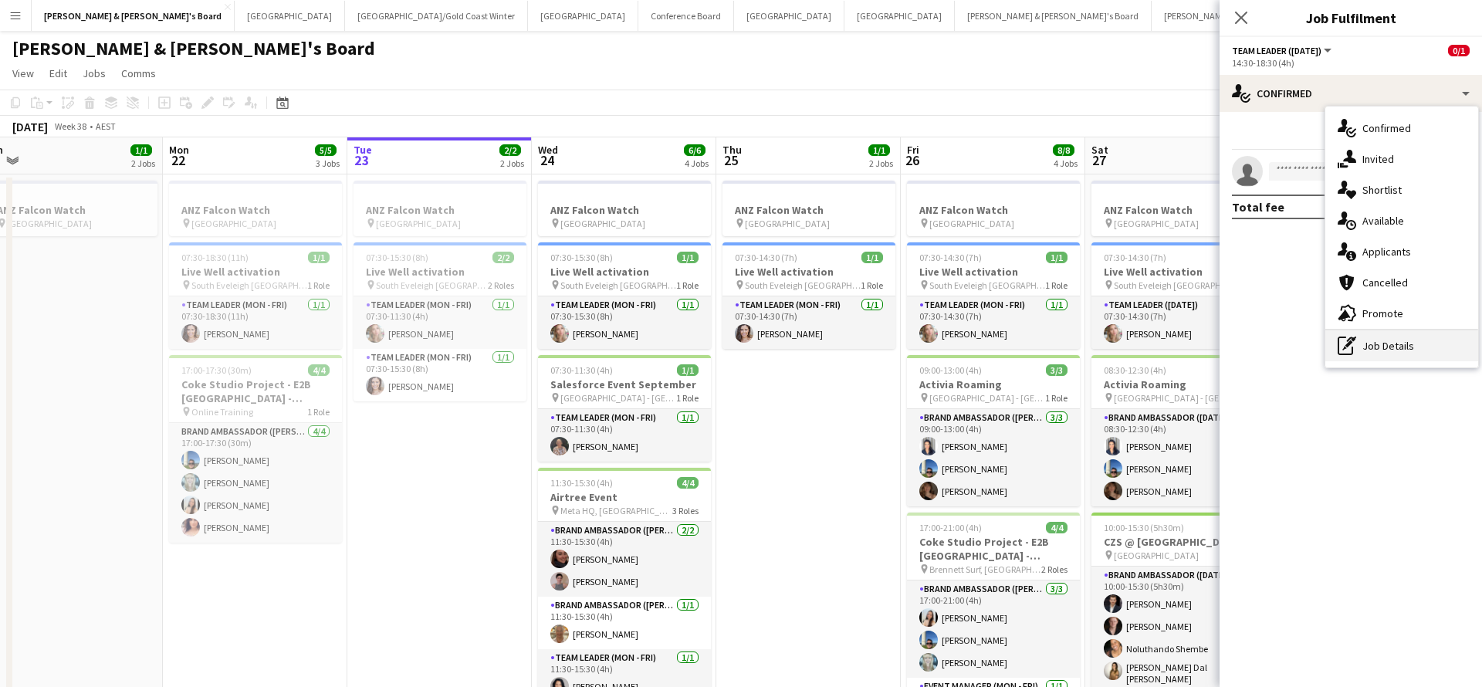
click at [1361, 349] on div "pen-write Job Details" at bounding box center [1401, 345] width 153 height 31
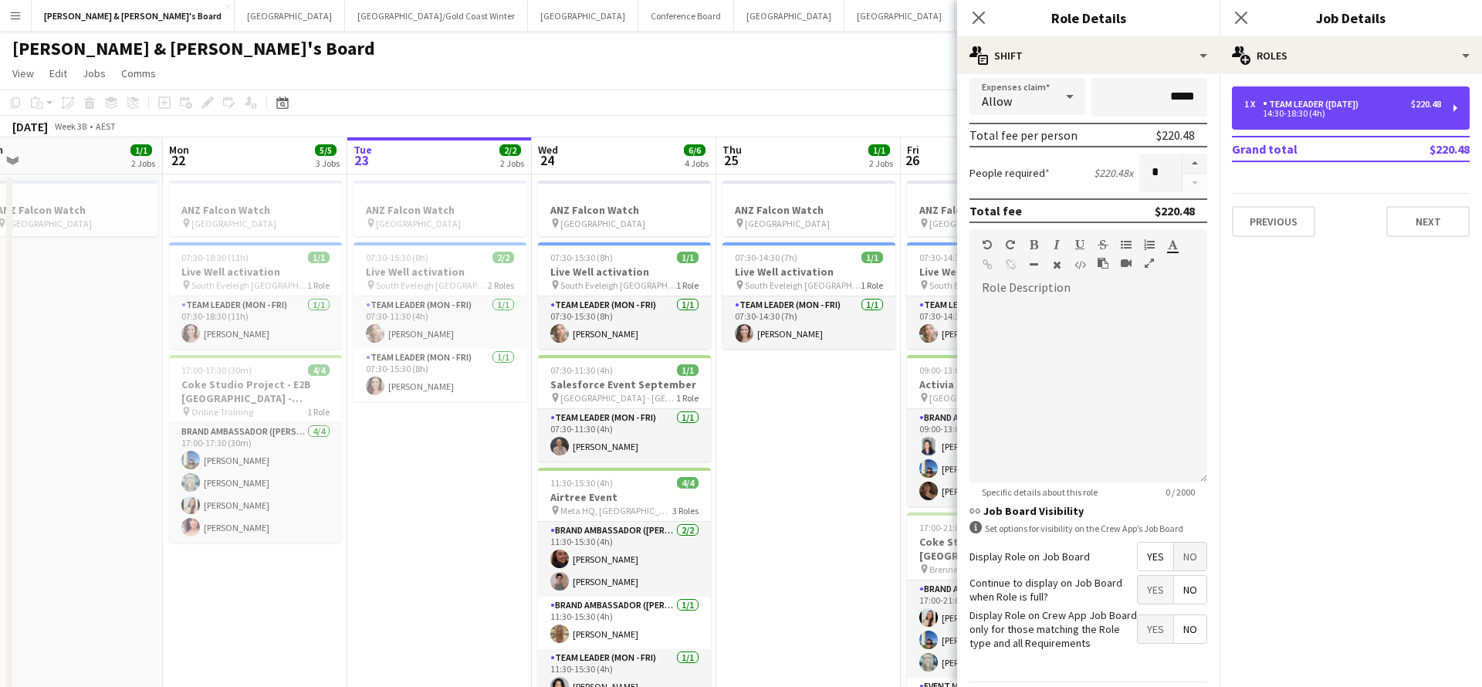
scroll to position [358, 0]
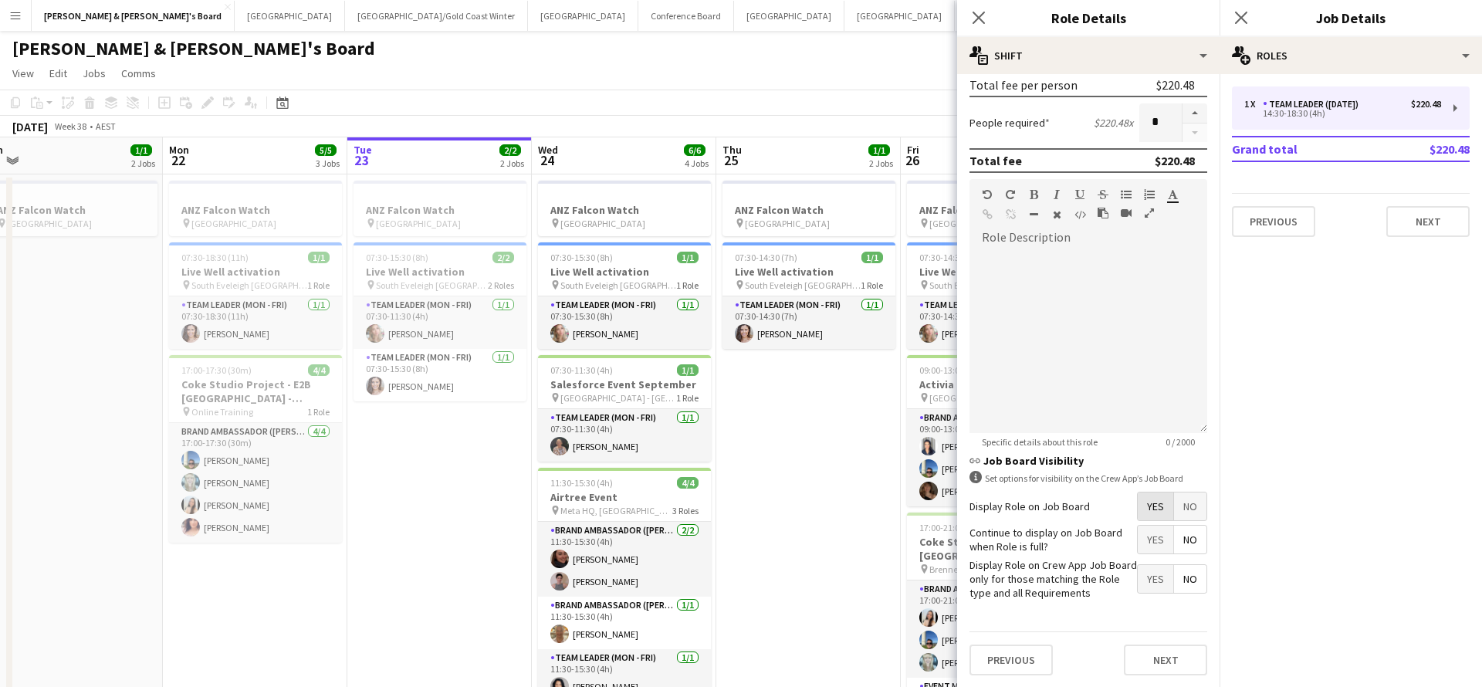
click at [1164, 495] on span "Yes" at bounding box center [1154, 506] width 35 height 28
click at [775, 468] on app-date-cell "ANZ Falcon Watch pin [GEOGRAPHIC_DATA] 07:30-14:30 (7h) 1/1 Live Well activatio…" at bounding box center [808, 474] width 184 height 600
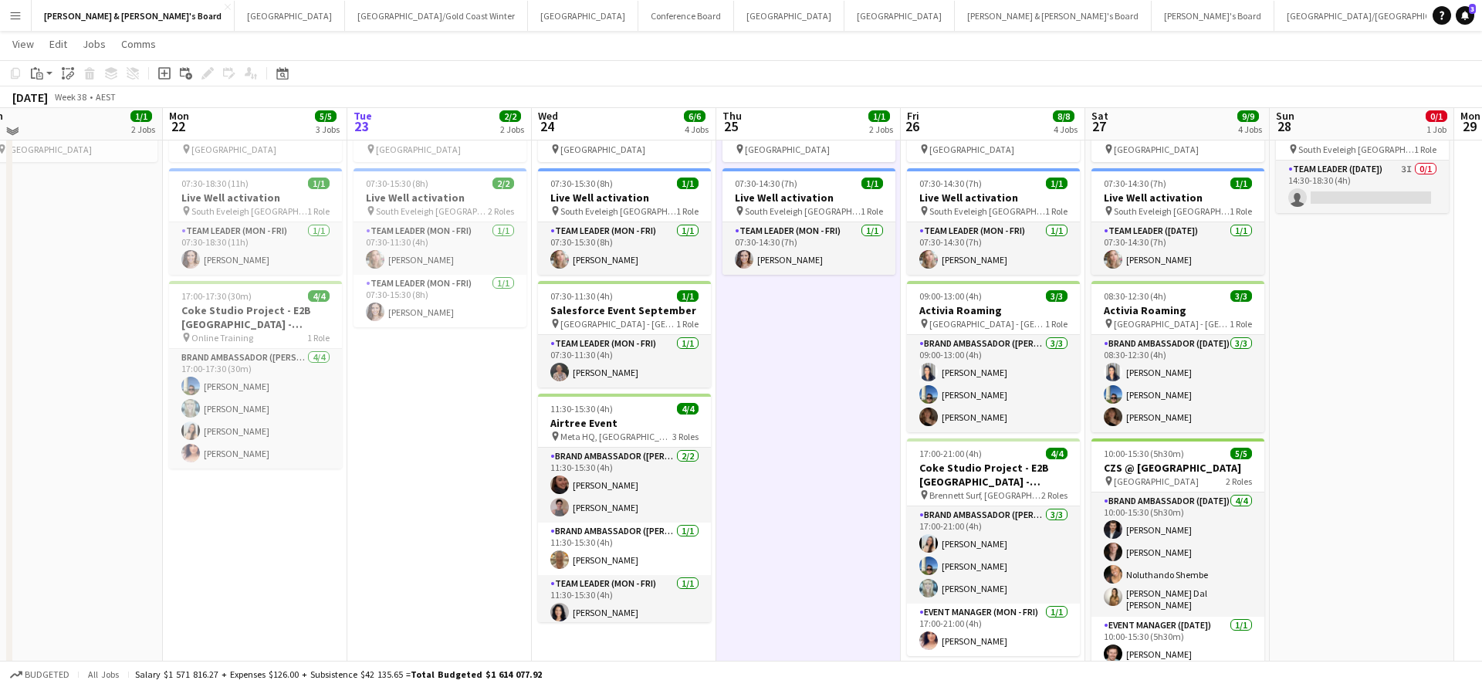
scroll to position [79, 0]
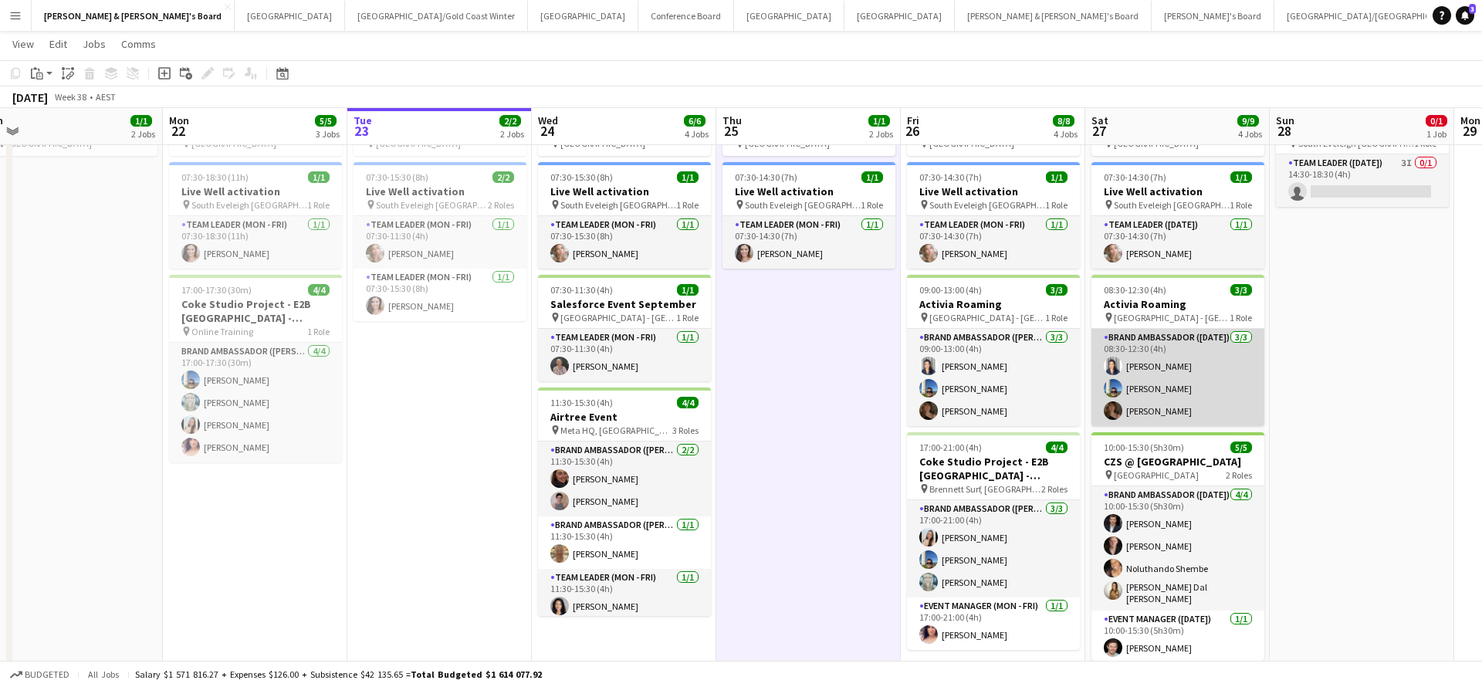
click at [1168, 413] on app-card-role "Brand Ambassador ([DATE]) [DATE] 08:30-12:30 (4h) [PERSON_NAME] [PERSON_NAME] […" at bounding box center [1177, 377] width 173 height 97
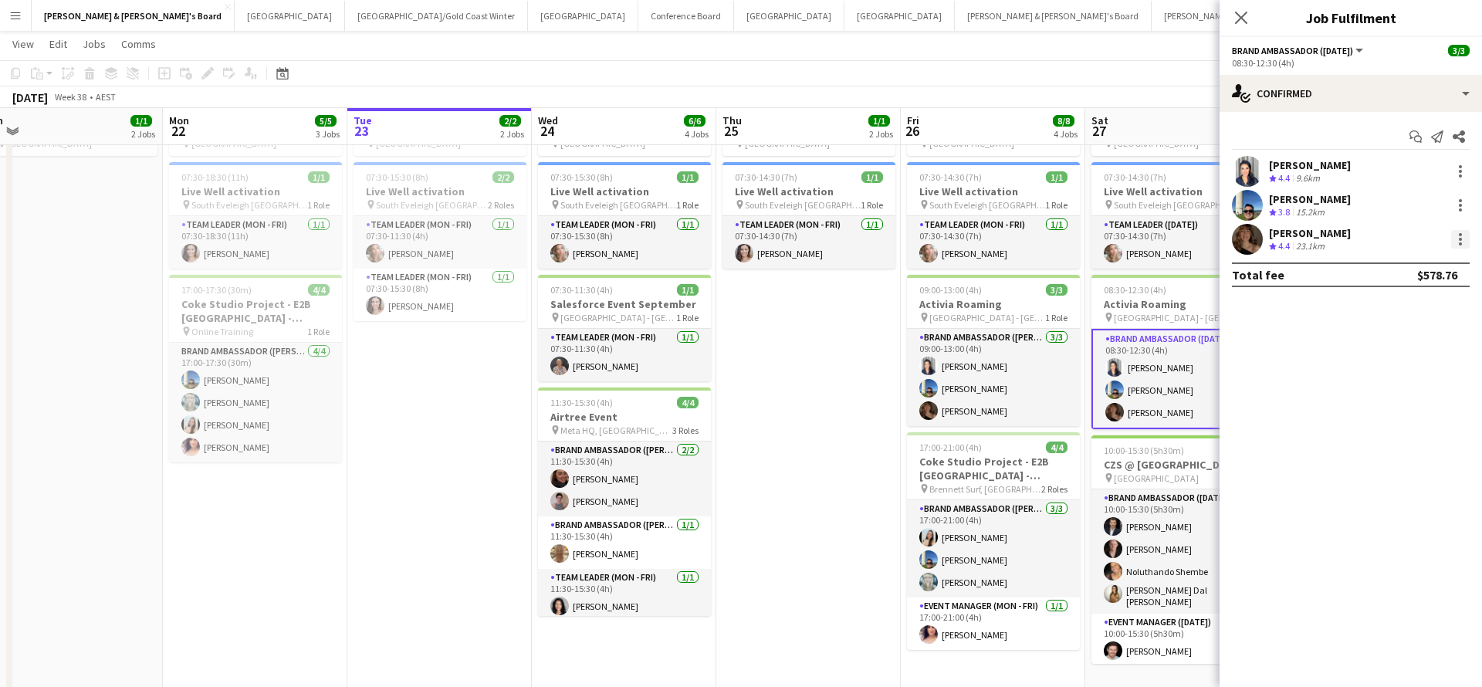
click at [1460, 238] on div at bounding box center [1459, 239] width 3 height 3
click at [1372, 410] on span "Remove" at bounding box center [1384, 415] width 46 height 13
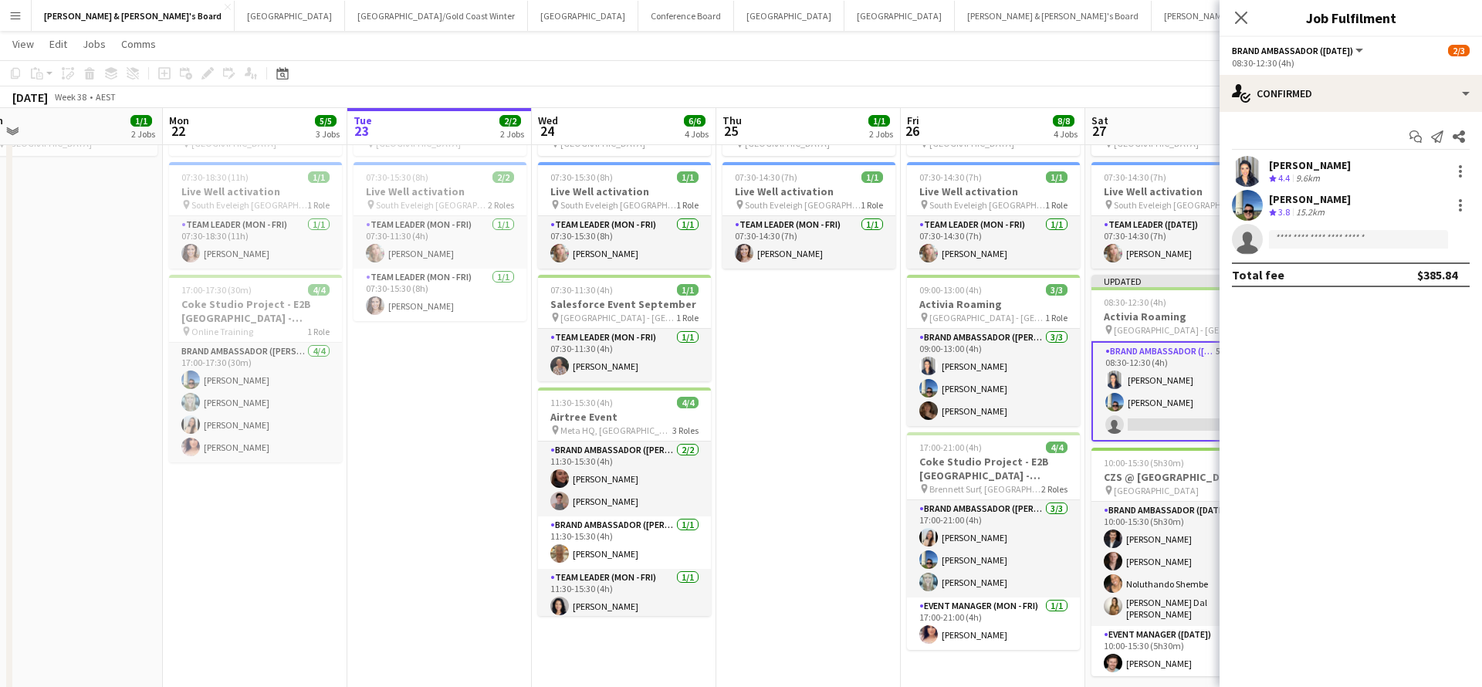
click at [792, 441] on app-date-cell "ANZ Falcon Watch pin [GEOGRAPHIC_DATA] 07:30-14:30 (7h) 1/1 Live Well activatio…" at bounding box center [808, 394] width 184 height 600
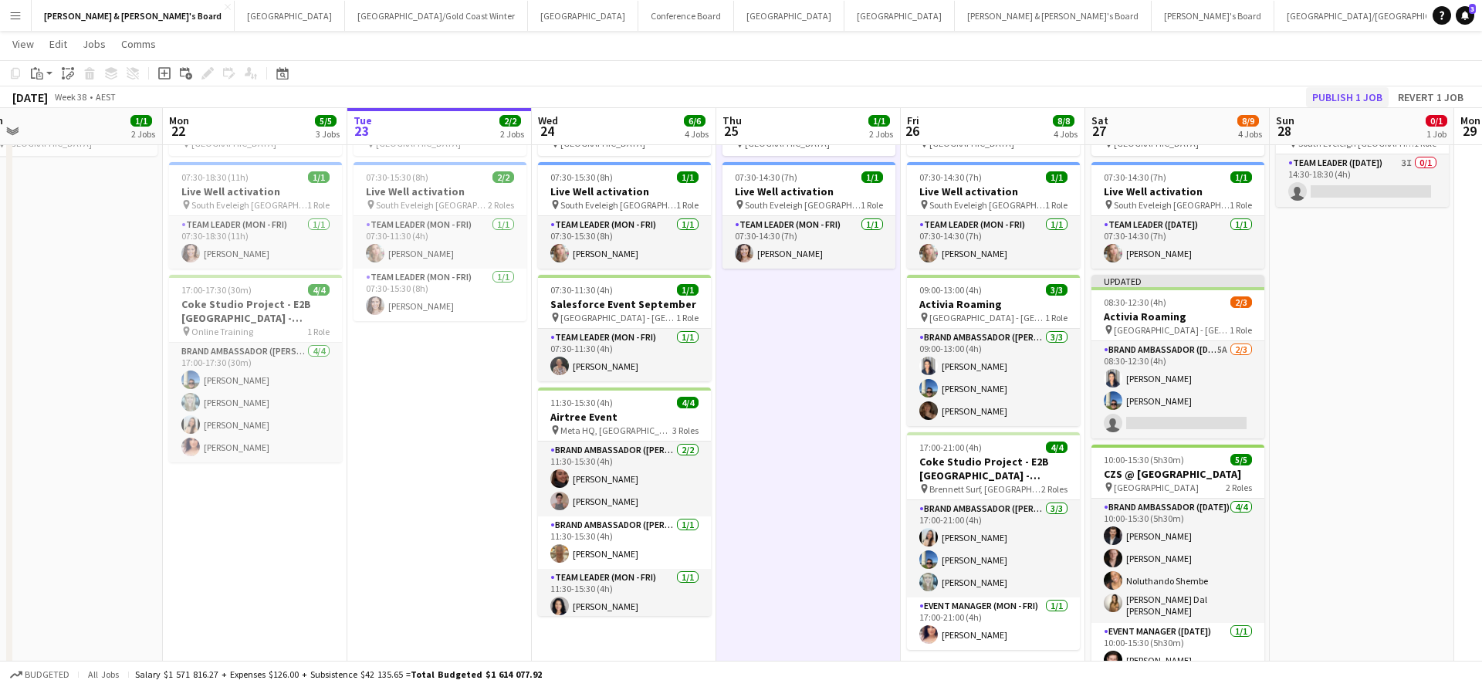
click at [1340, 96] on button "Publish 1 job" at bounding box center [1347, 97] width 83 height 20
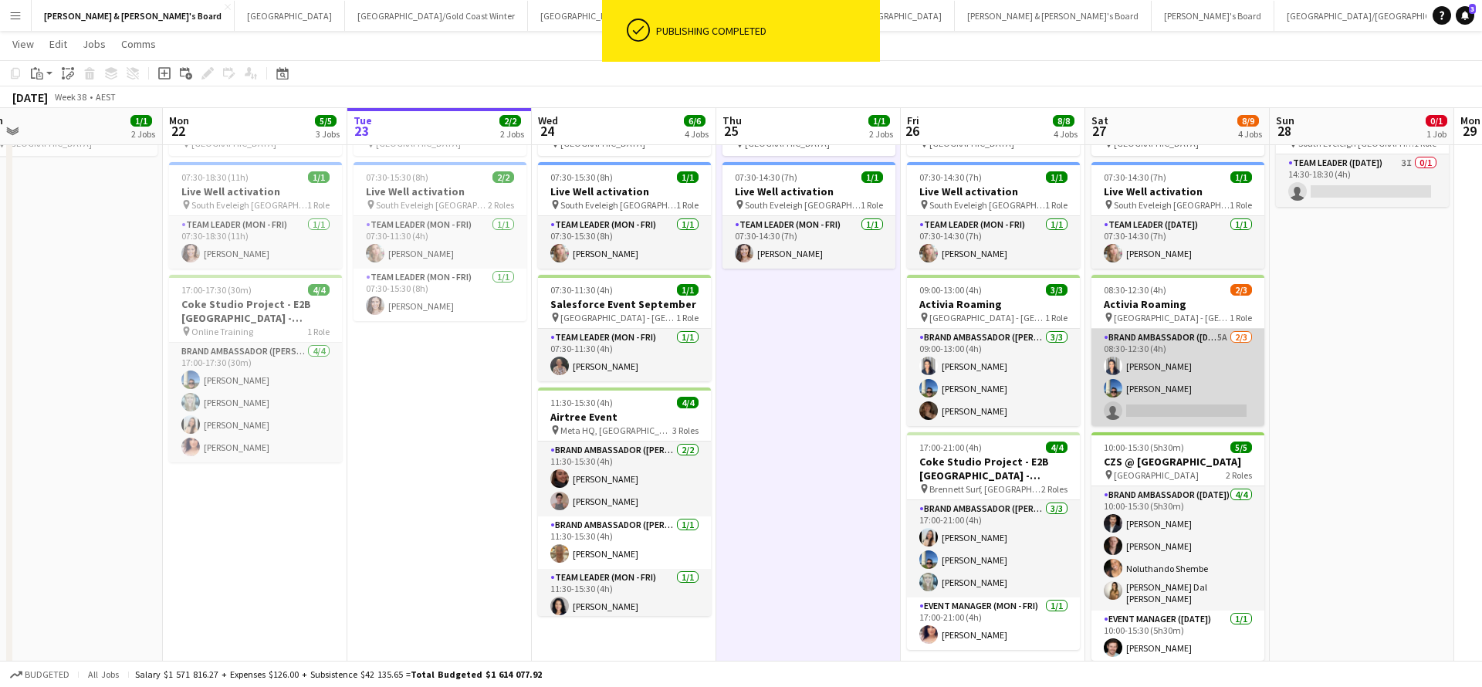
click at [1208, 361] on app-card-role "Brand Ambassador ([DATE]) 5A [DATE] 08:30-12:30 (4h) [PERSON_NAME] [PERSON_NAME…" at bounding box center [1177, 377] width 173 height 97
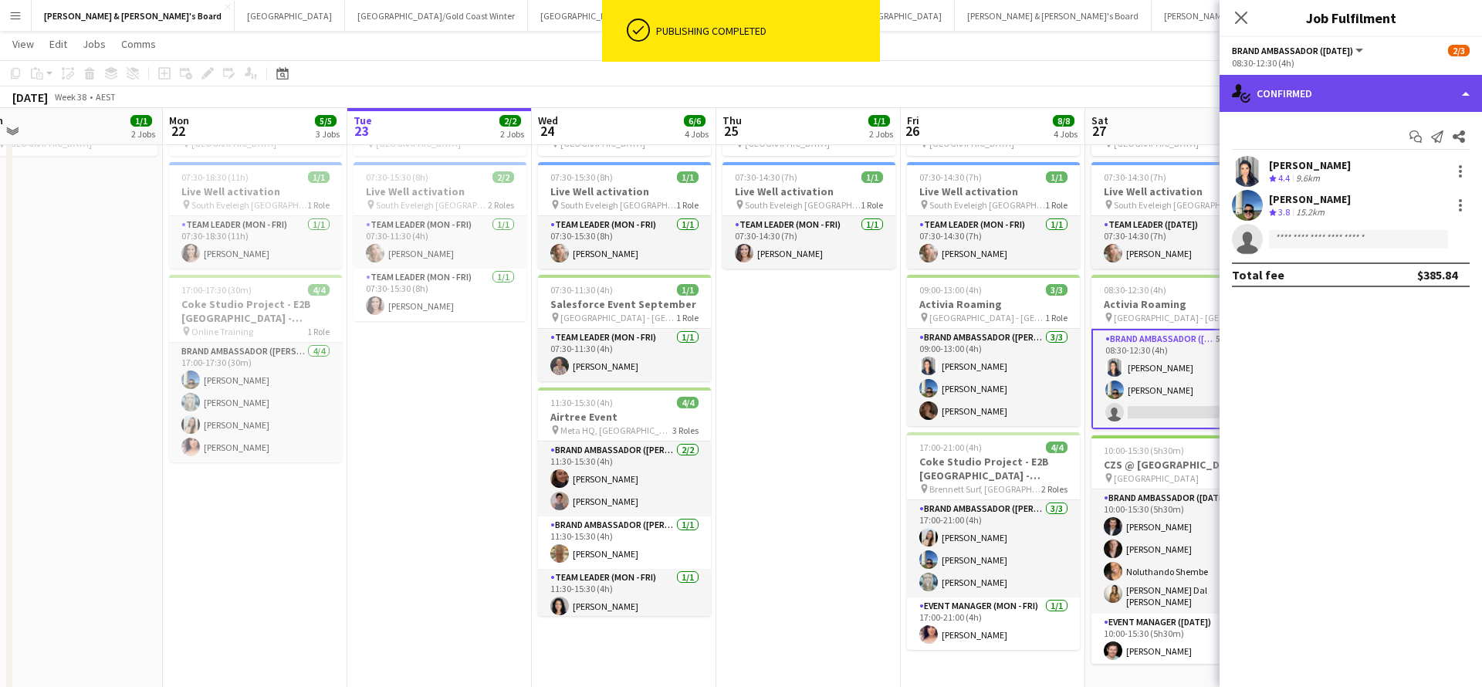
click at [1330, 103] on div "single-neutral-actions-check-2 Confirmed" at bounding box center [1350, 93] width 262 height 37
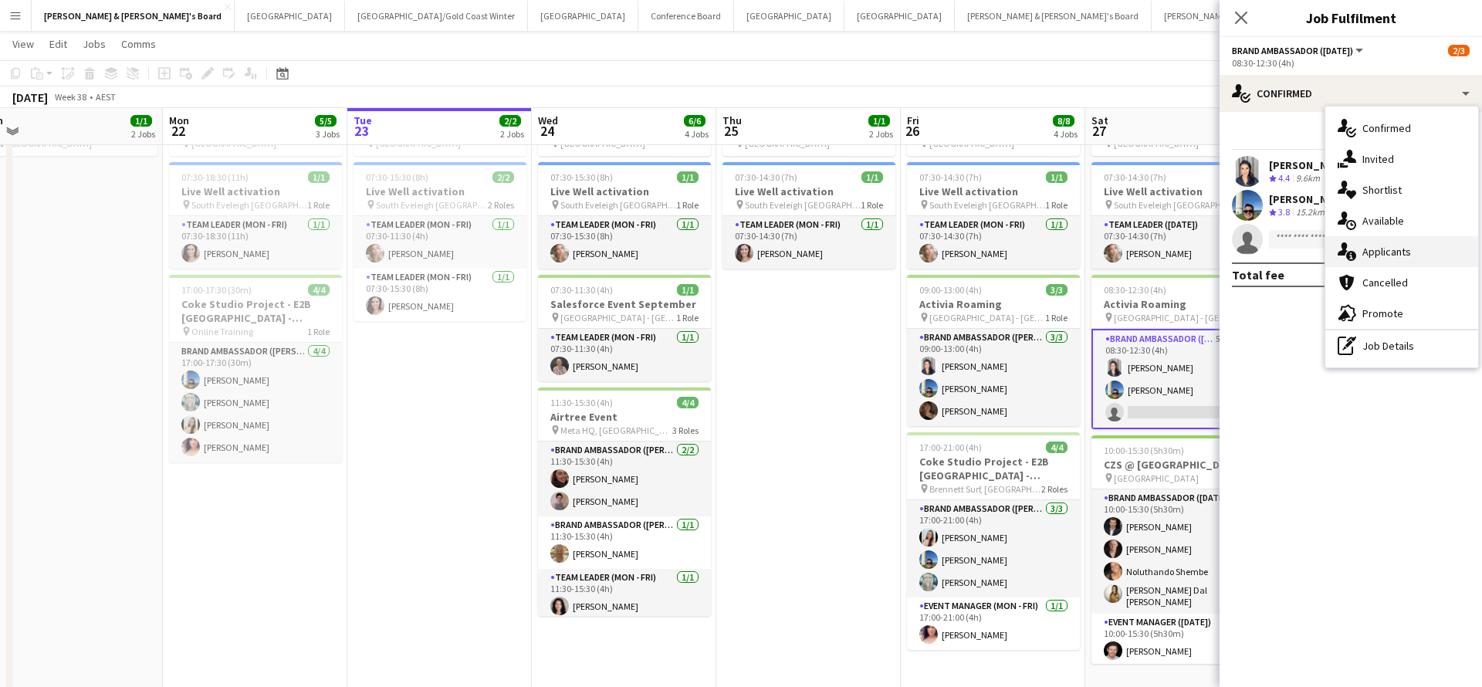
click at [1405, 251] on span "Applicants" at bounding box center [1386, 252] width 49 height 14
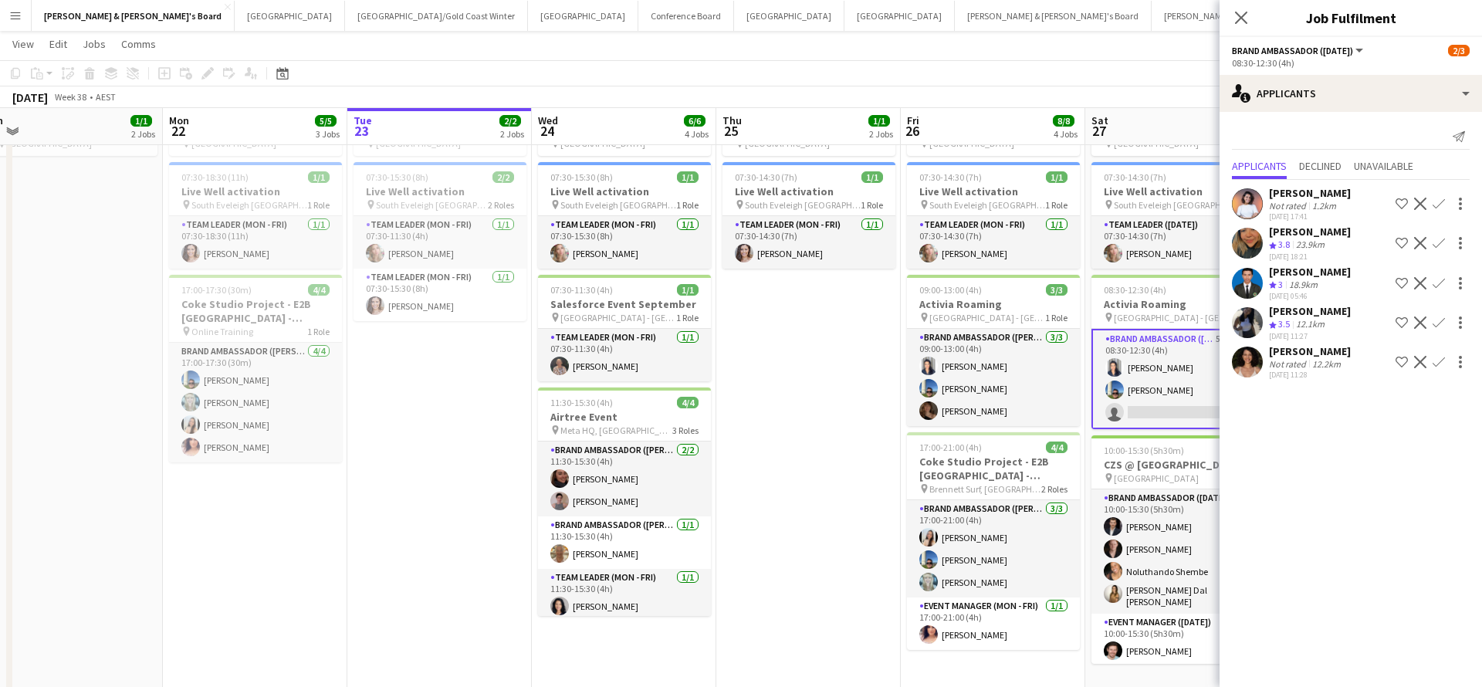
click at [791, 400] on app-date-cell "ANZ Falcon Watch pin [GEOGRAPHIC_DATA] 07:30-14:30 (7h) 1/1 Live Well activatio…" at bounding box center [808, 394] width 184 height 600
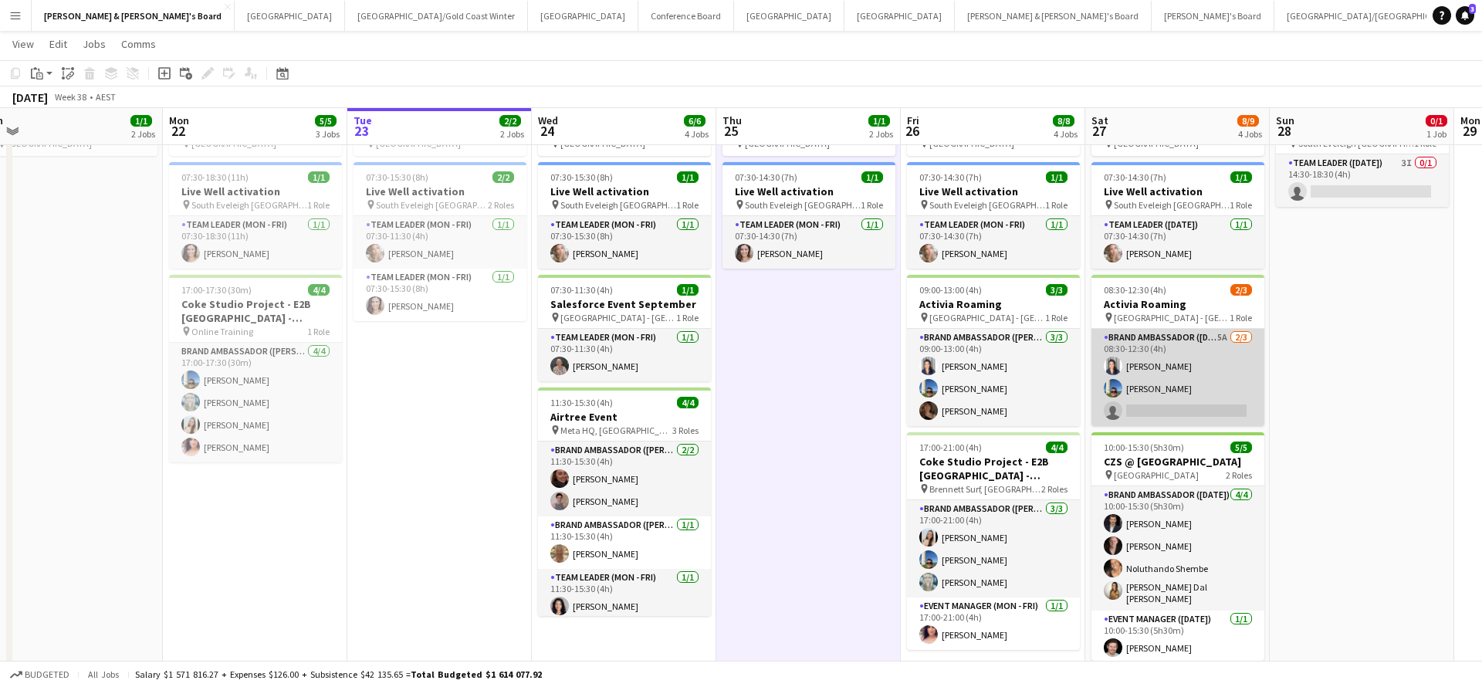
click at [1178, 396] on app-card-role "Brand Ambassador ([DATE]) 5A [DATE] 08:30-12:30 (4h) [PERSON_NAME] [PERSON_NAME…" at bounding box center [1177, 377] width 173 height 97
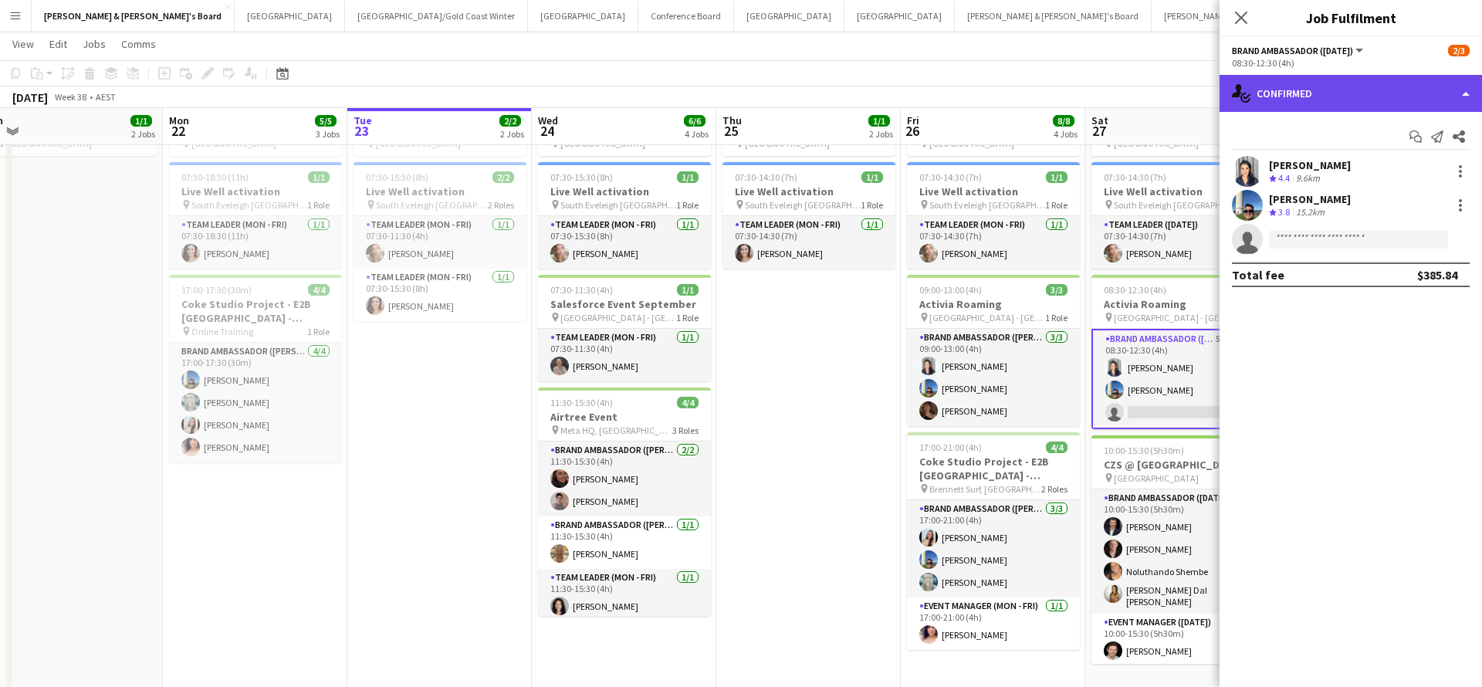
click at [1364, 84] on div "single-neutral-actions-check-2 Confirmed" at bounding box center [1350, 93] width 262 height 37
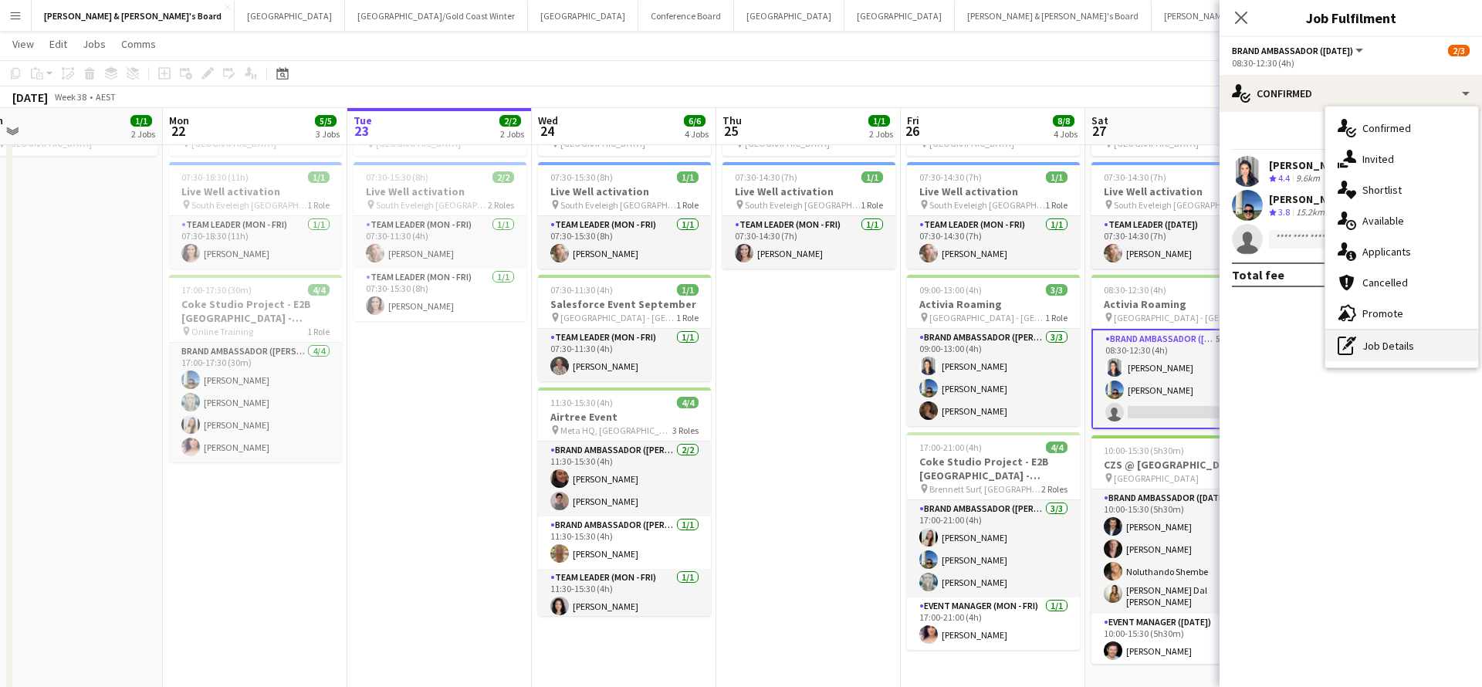
click at [1386, 349] on div "pen-write Job Details" at bounding box center [1401, 345] width 153 height 31
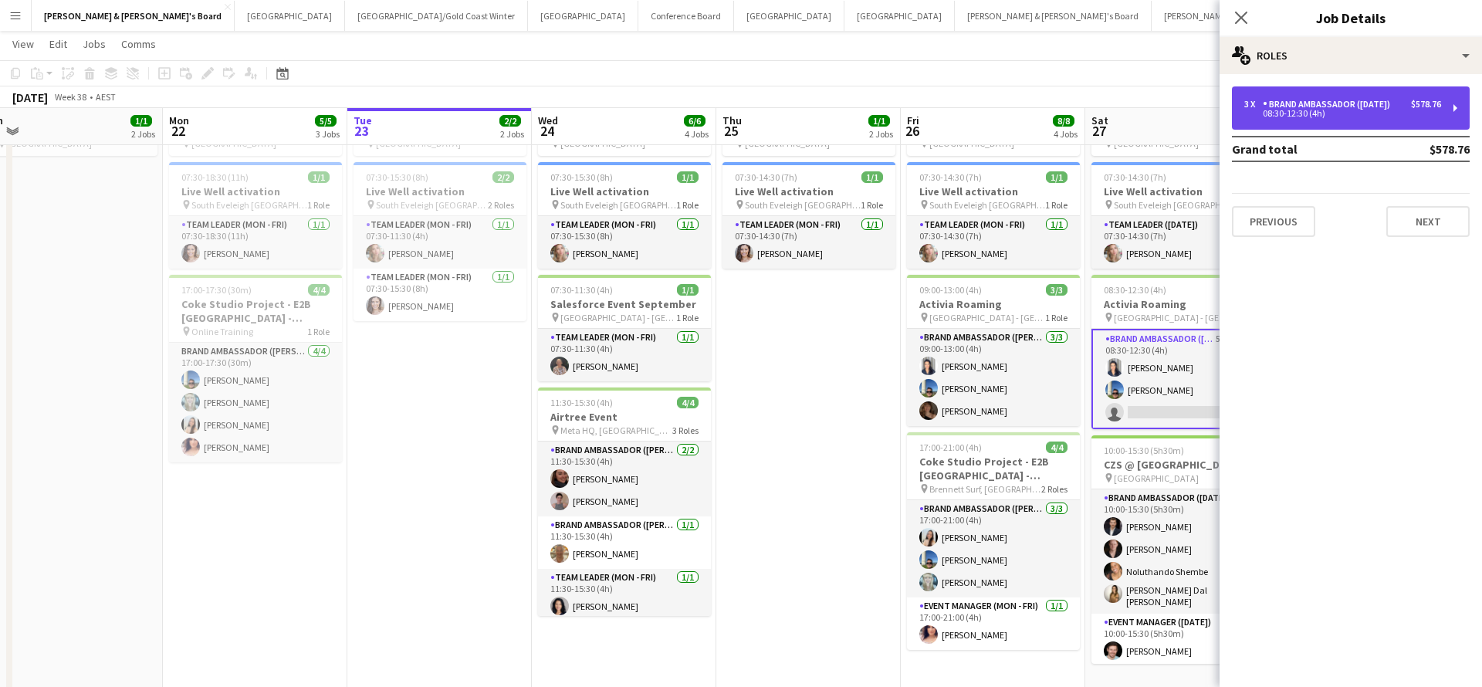
click at [1351, 103] on div "Brand Ambassador ([DATE])" at bounding box center [1328, 104] width 133 height 11
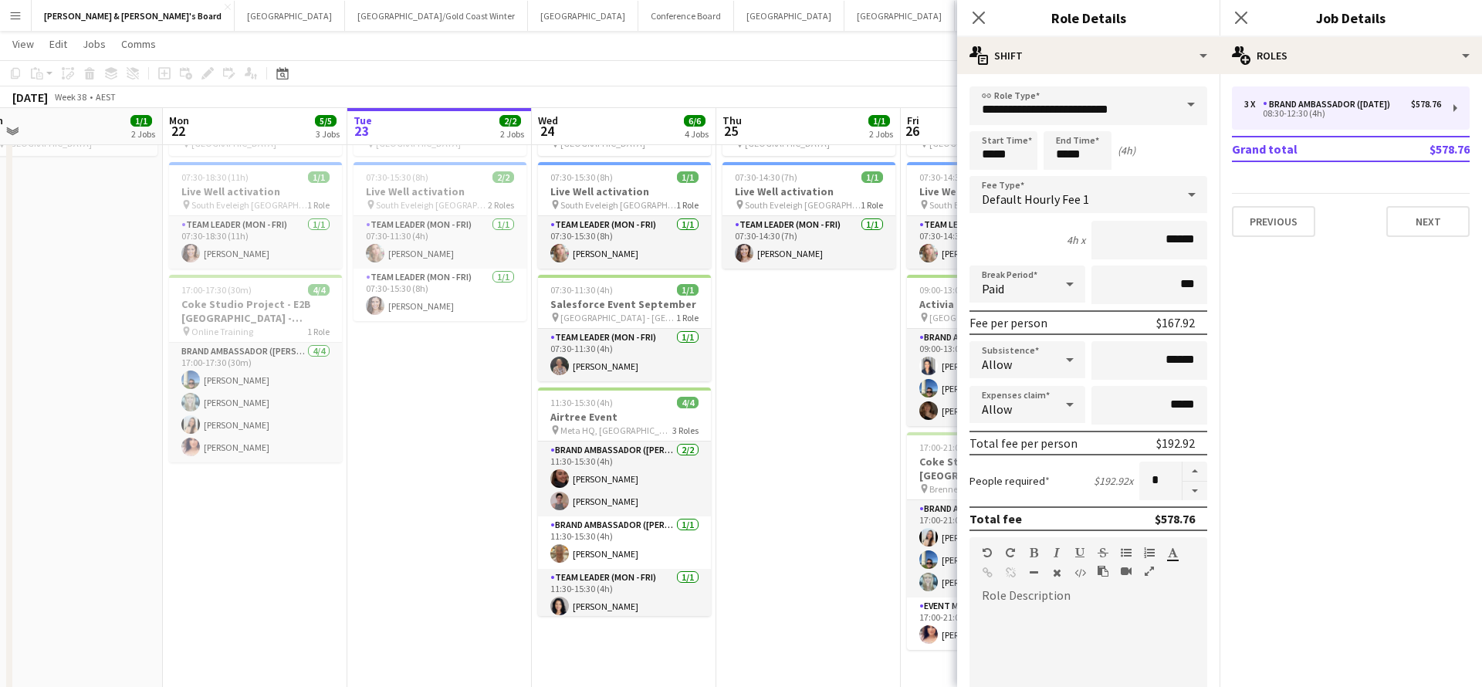
click at [791, 353] on app-date-cell "ANZ Falcon Watch pin [GEOGRAPHIC_DATA] 07:30-14:30 (7h) 1/1 Live Well activatio…" at bounding box center [808, 394] width 184 height 600
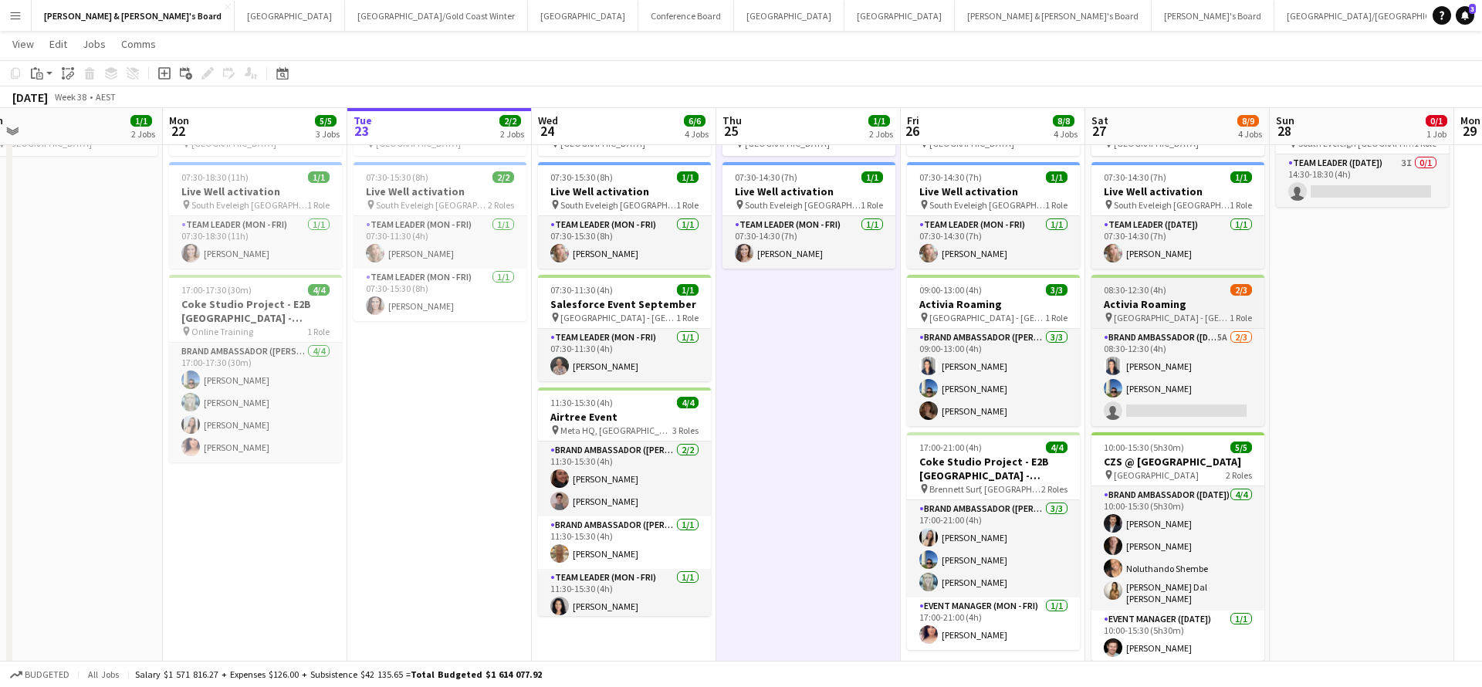
click at [1143, 299] on h3 "Activia Roaming" at bounding box center [1177, 304] width 173 height 14
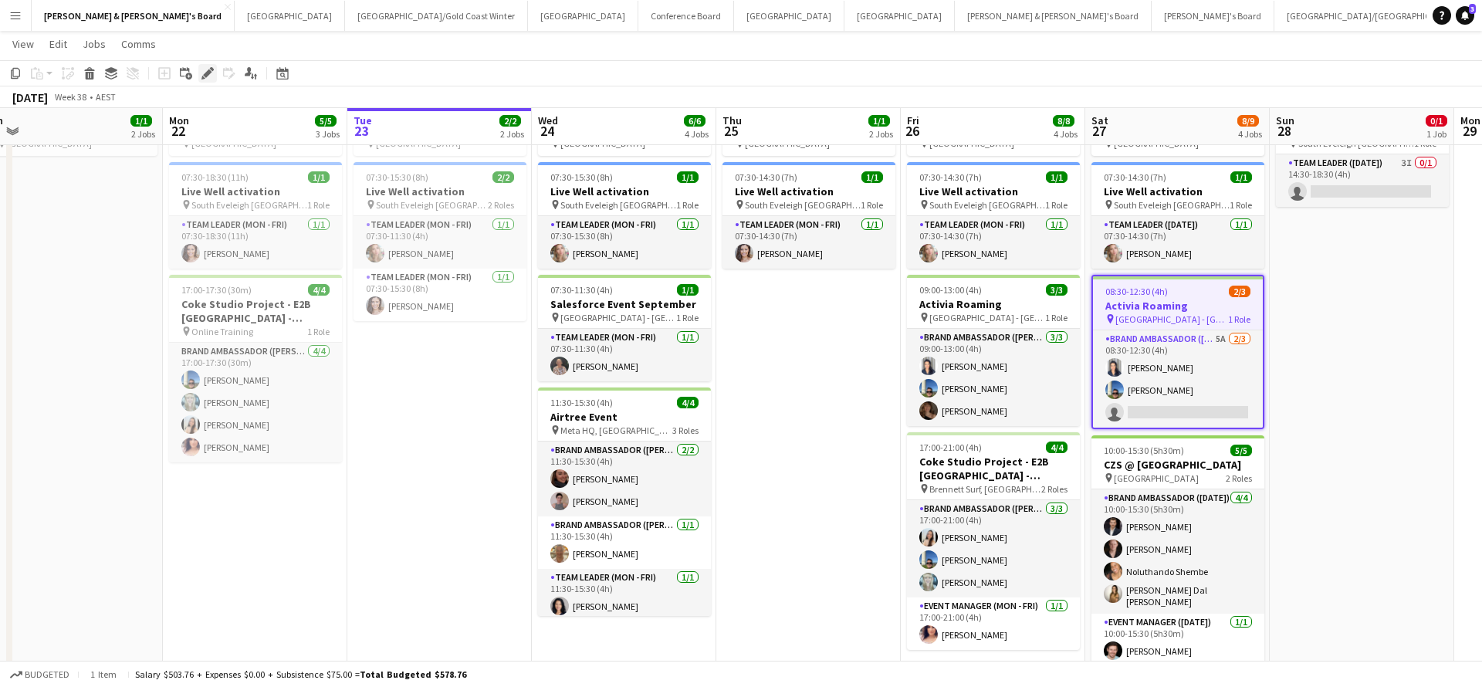
click at [209, 73] on icon at bounding box center [207, 73] width 8 height 8
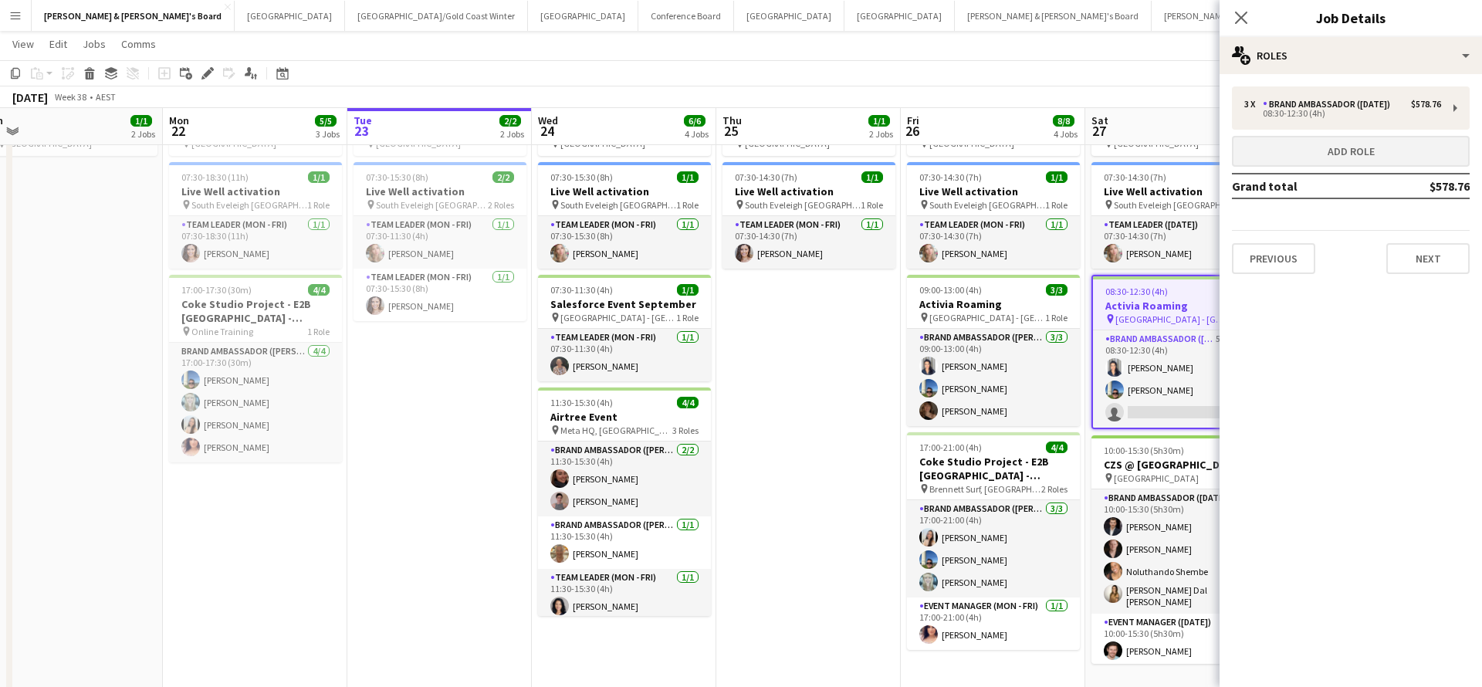
click at [1315, 151] on button "Add role" at bounding box center [1351, 151] width 238 height 31
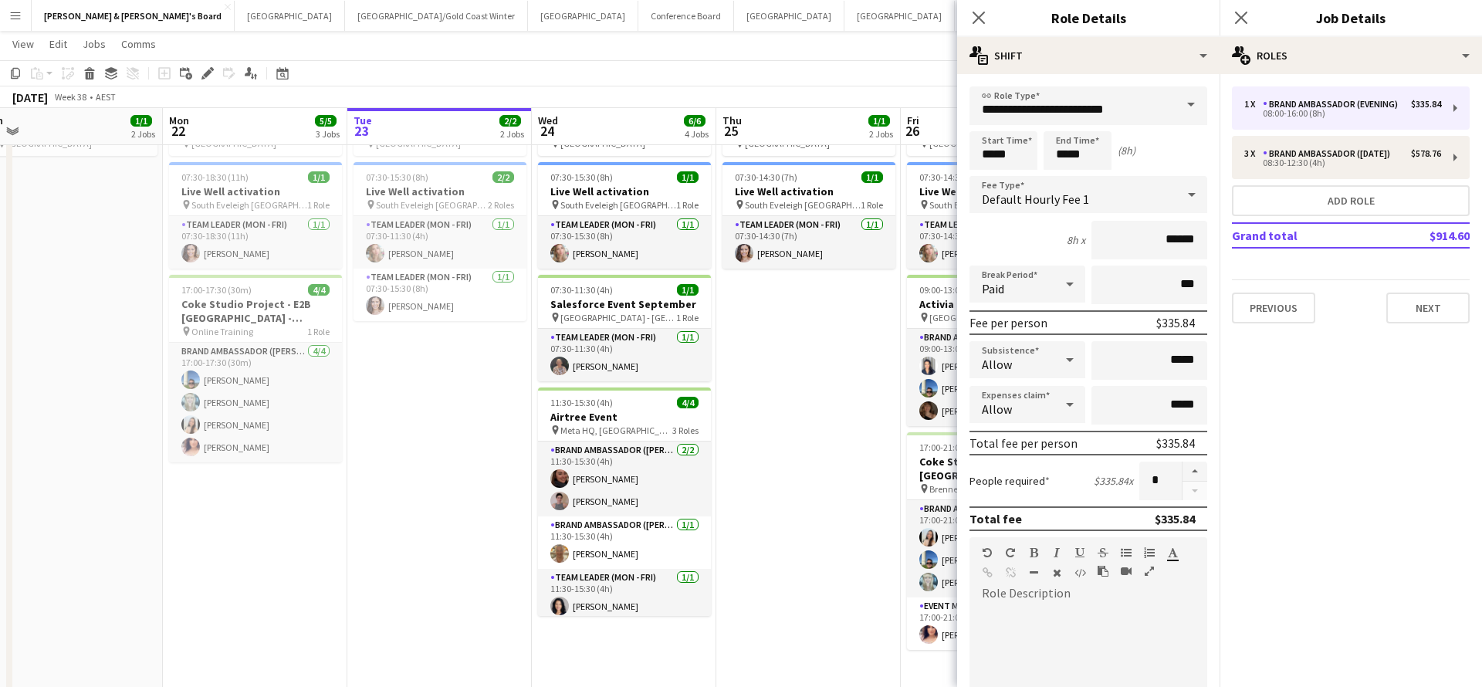
click at [1185, 108] on span at bounding box center [1190, 104] width 32 height 37
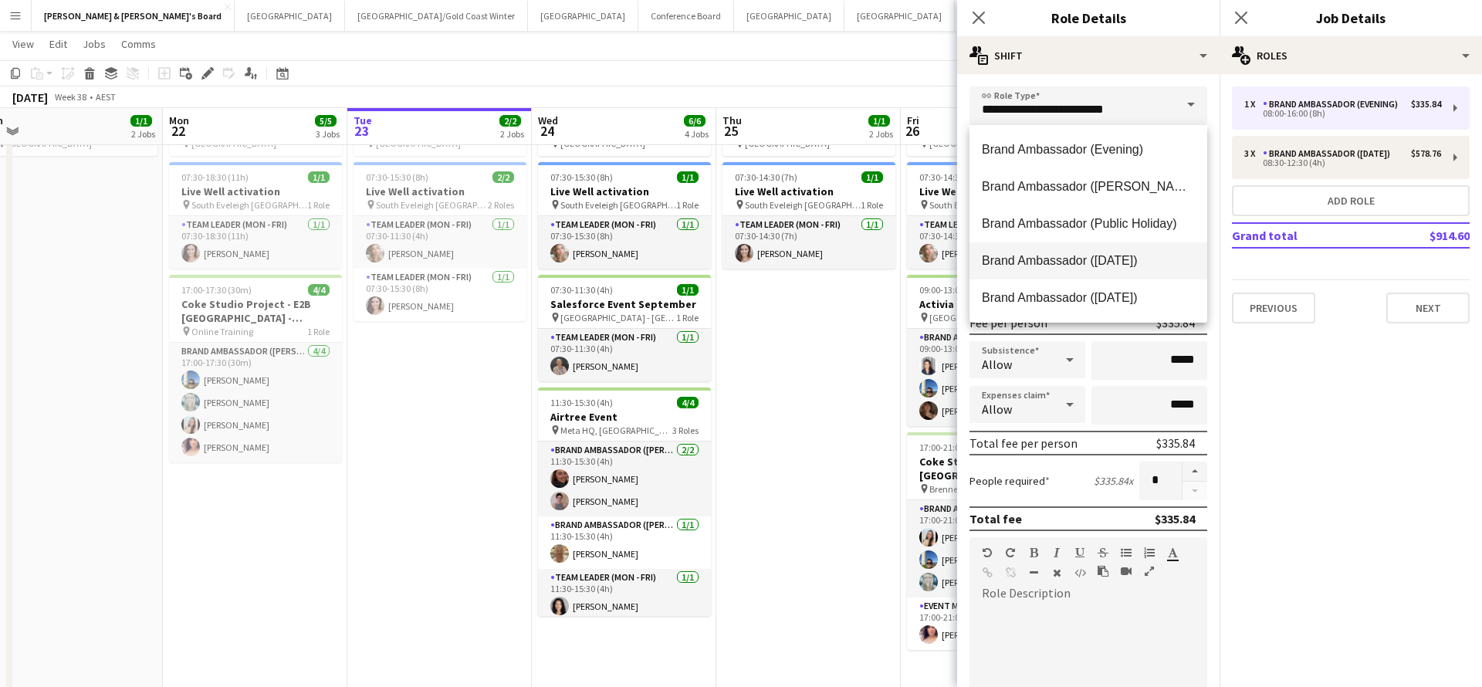
click at [1086, 264] on span "Brand Ambassador ([DATE])" at bounding box center [1088, 260] width 213 height 15
type input "**********"
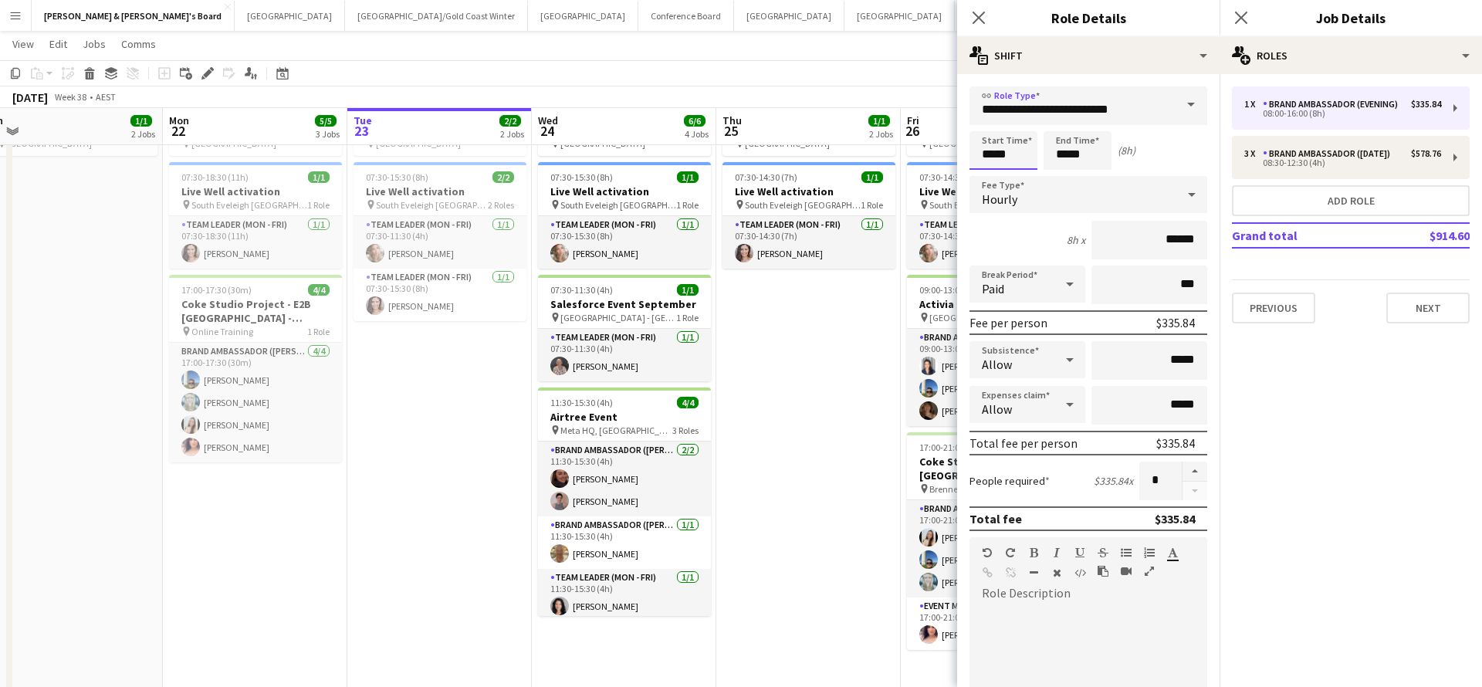
click at [1002, 150] on input "*****" at bounding box center [1003, 150] width 68 height 39
click at [1020, 118] on div at bounding box center [1018, 123] width 31 height 15
type input "*****"
click at [1020, 118] on div at bounding box center [1018, 123] width 31 height 15
click at [1070, 150] on input "*****" at bounding box center [1077, 150] width 68 height 39
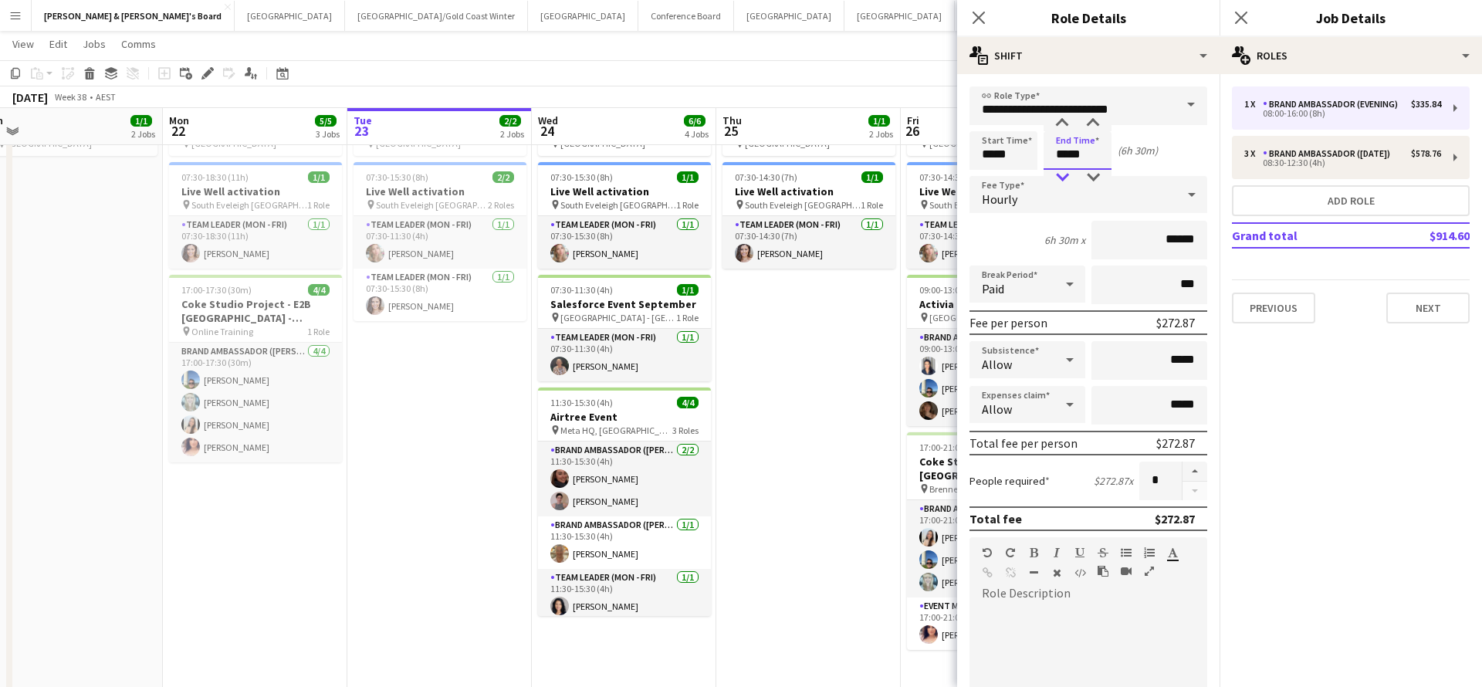
click at [1058, 180] on div at bounding box center [1061, 177] width 31 height 15
click at [1092, 117] on div at bounding box center [1092, 123] width 31 height 15
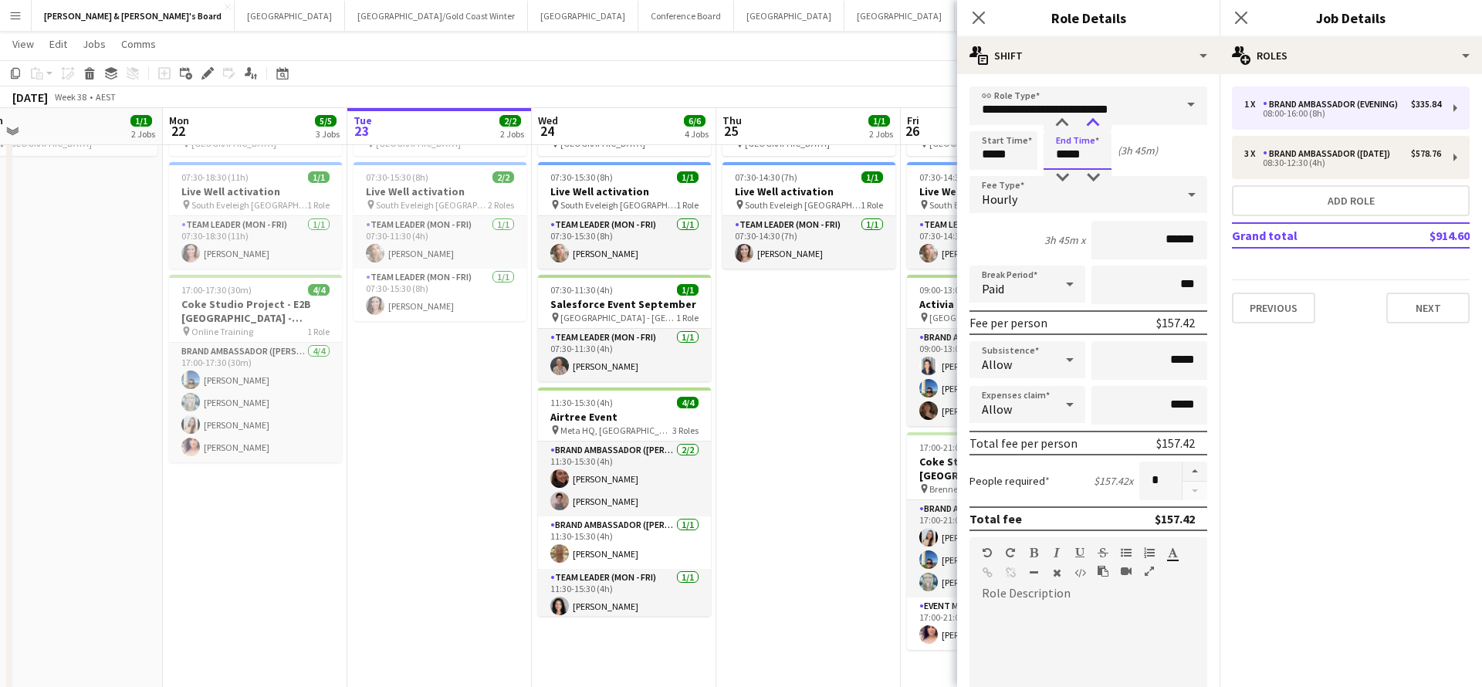
type input "*****"
click at [1092, 117] on div at bounding box center [1092, 123] width 31 height 15
drag, startPoint x: 1176, startPoint y: 359, endPoint x: 1205, endPoint y: 359, distance: 28.6
click at [1205, 359] on input "*****" at bounding box center [1149, 360] width 116 height 39
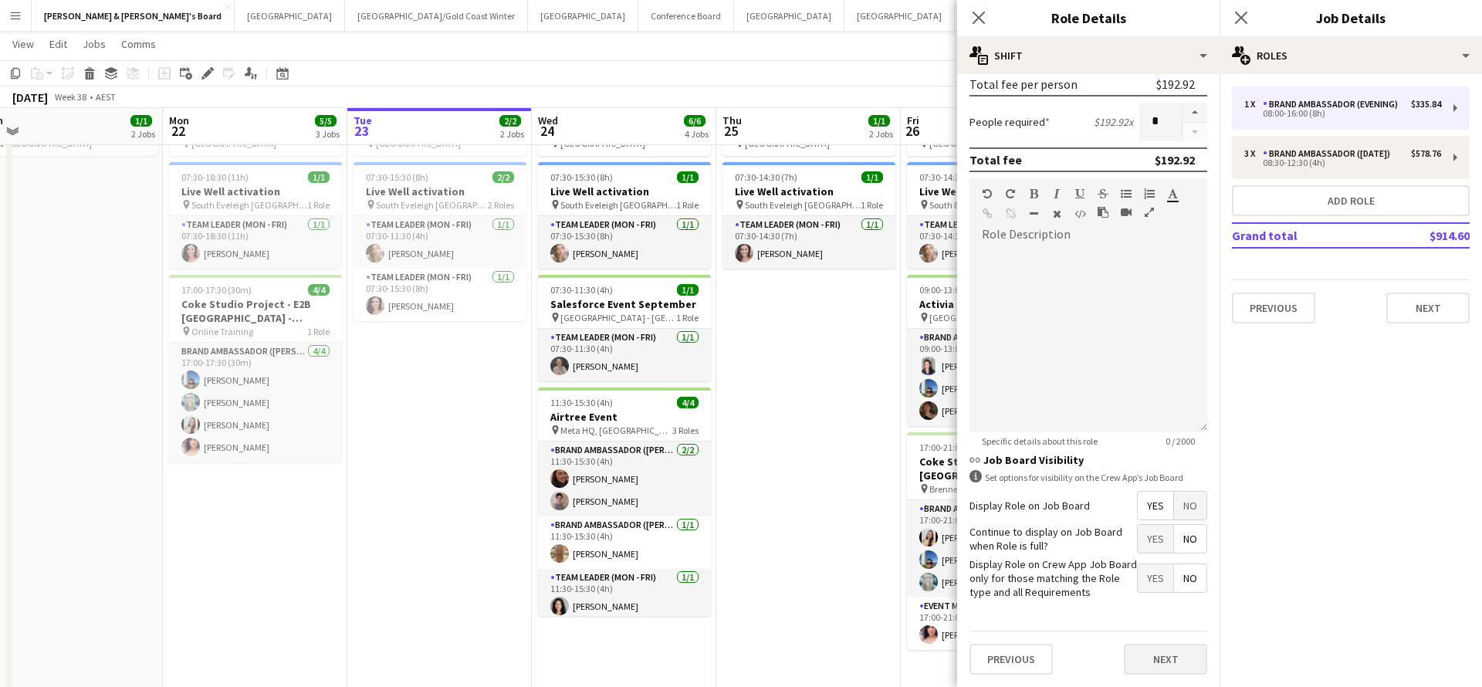
scroll to position [358, 0]
type input "******"
click at [1159, 664] on button "Next" at bounding box center [1165, 659] width 83 height 31
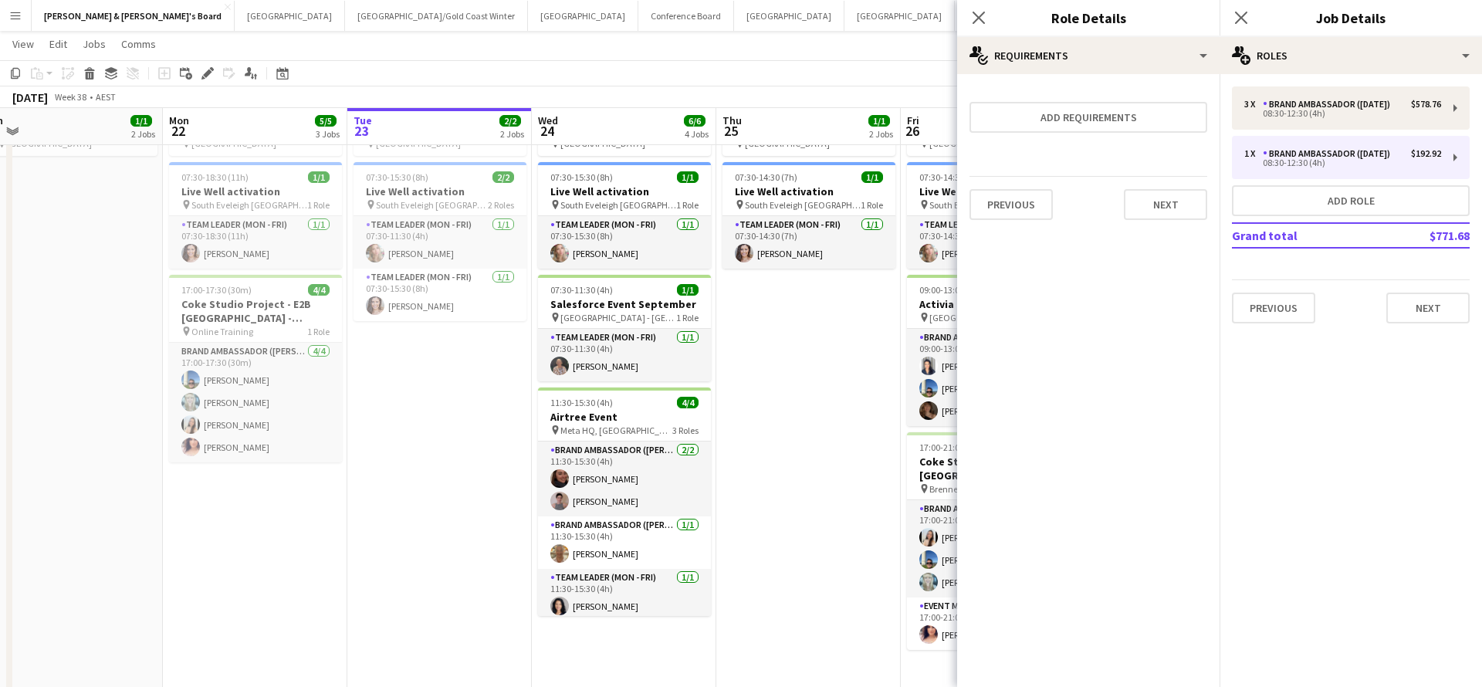
click at [880, 461] on app-date-cell "ANZ Falcon Watch pin [GEOGRAPHIC_DATA] 07:30-14:30 (7h) 1/1 Live Well activatio…" at bounding box center [808, 426] width 184 height 664
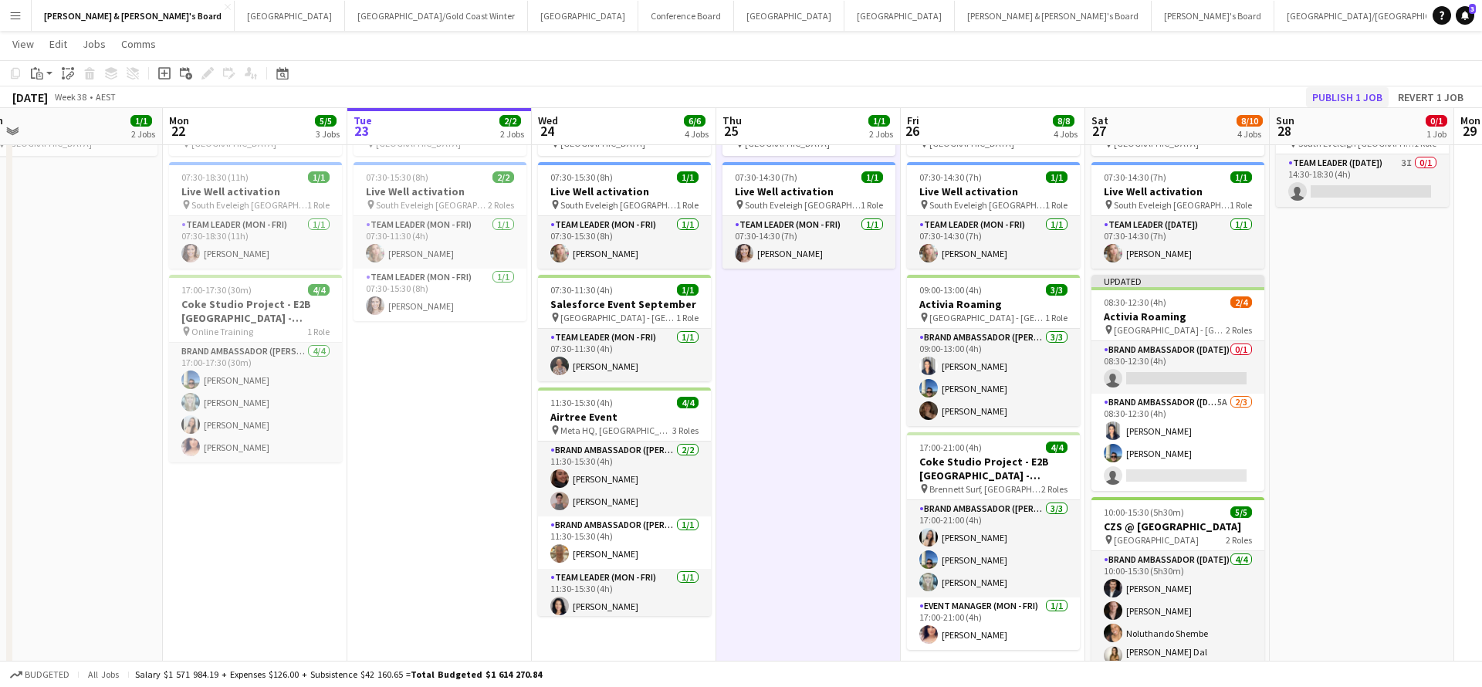
click at [1353, 96] on button "Publish 1 job" at bounding box center [1347, 97] width 83 height 20
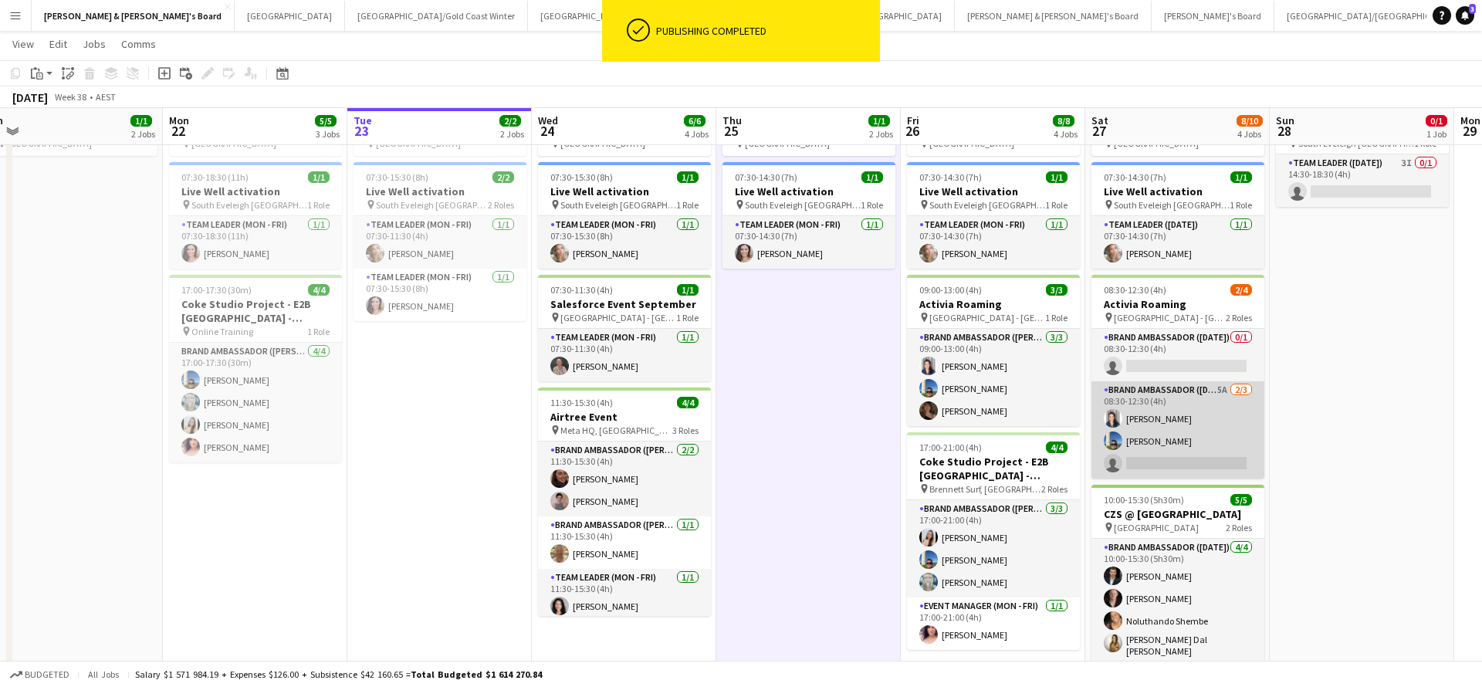
click at [1215, 414] on app-card-role "Brand Ambassador ([DATE]) 5A [DATE] 08:30-12:30 (4h) [PERSON_NAME] [PERSON_NAME…" at bounding box center [1177, 429] width 173 height 97
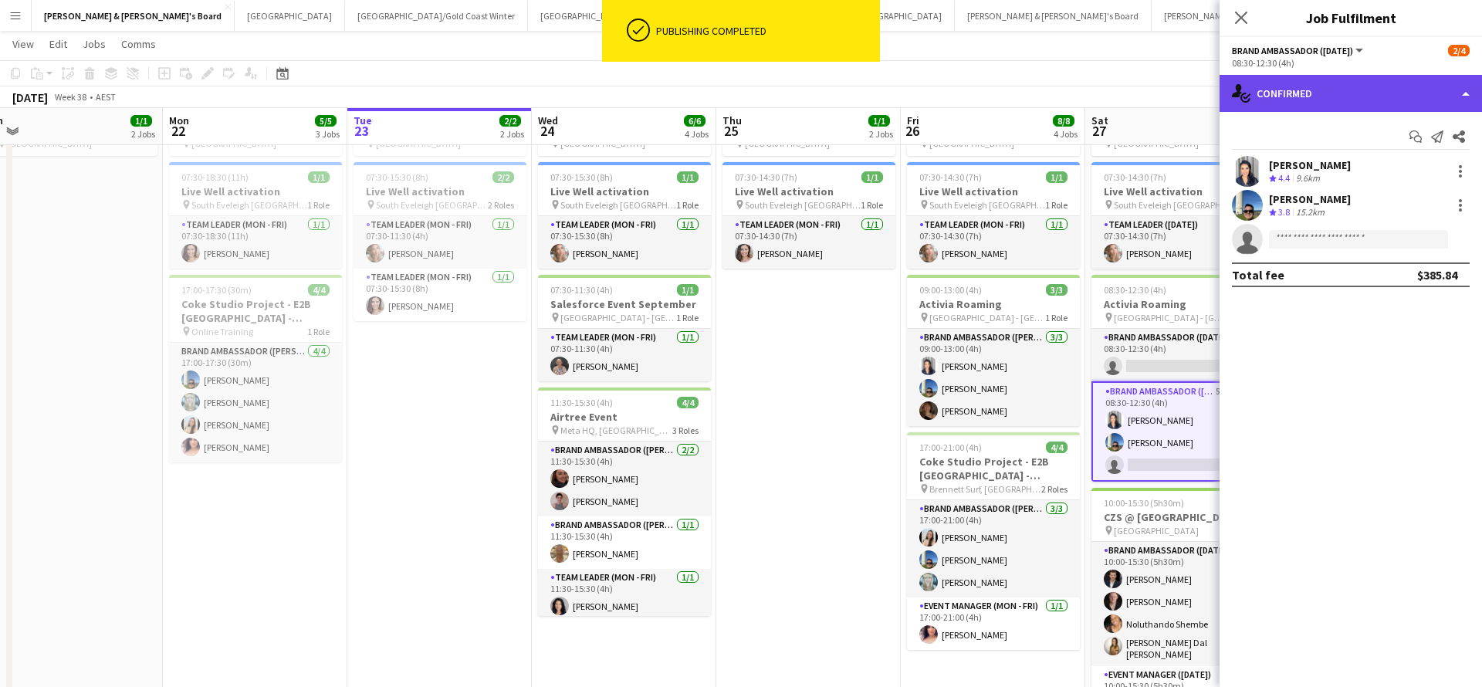
click at [1363, 99] on div "single-neutral-actions-check-2 Confirmed" at bounding box center [1350, 93] width 262 height 37
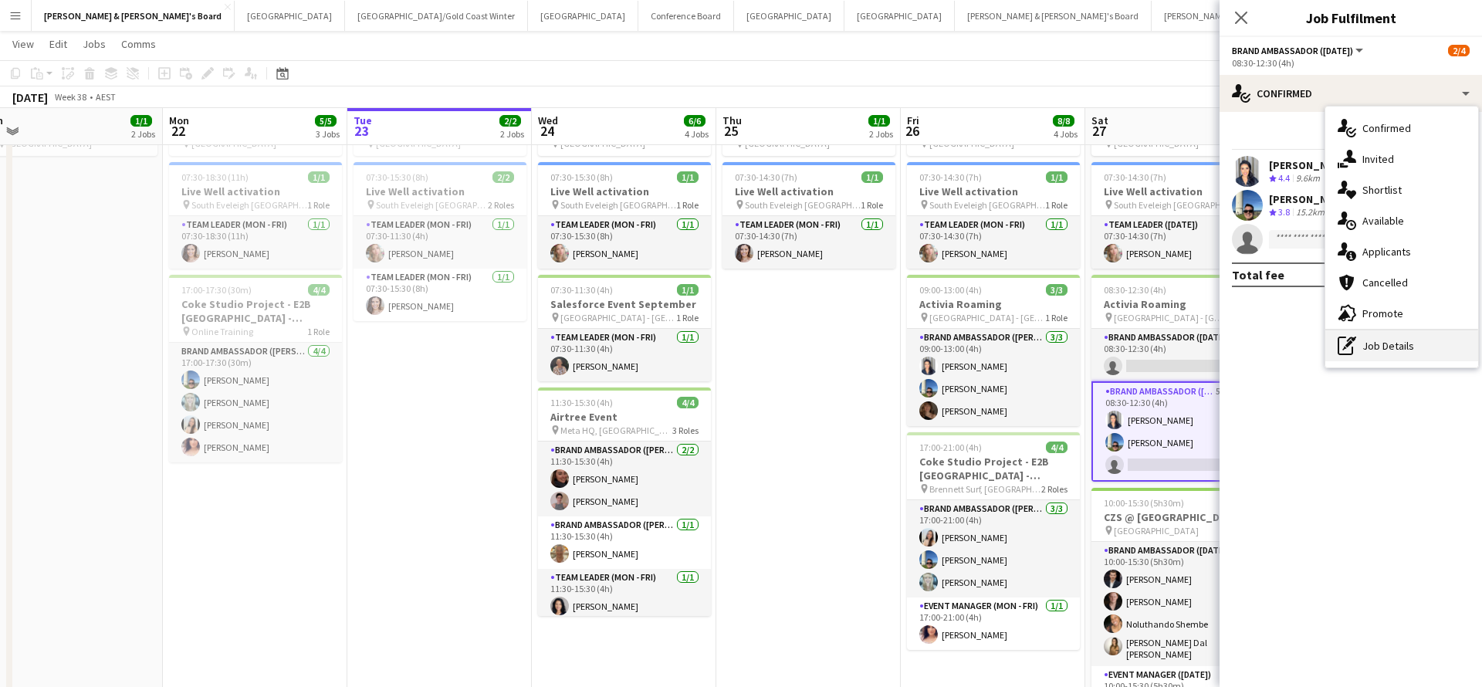
click at [1379, 343] on div "pen-write Job Details" at bounding box center [1401, 345] width 153 height 31
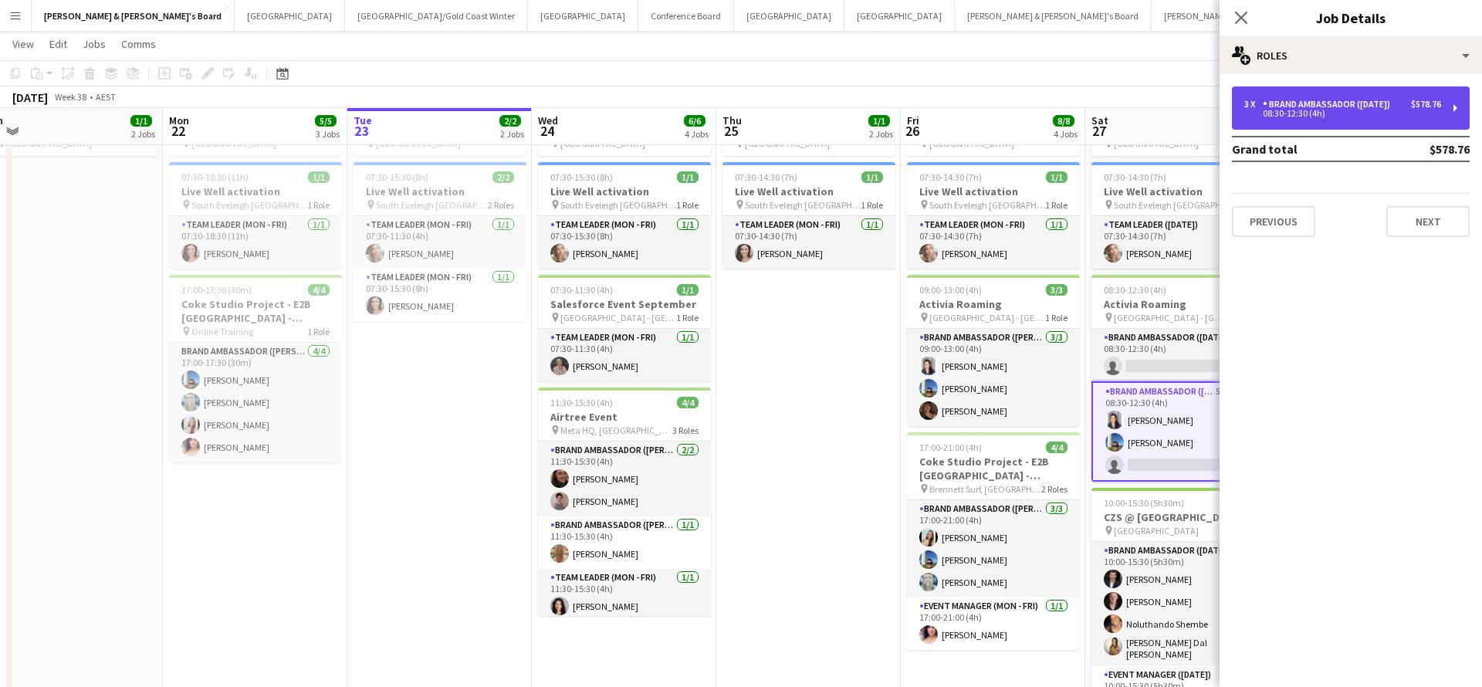
click at [1353, 90] on div "3 x Brand Ambassador ([DATE]) $578.76 08:30-12:30 (4h)" at bounding box center [1351, 107] width 238 height 43
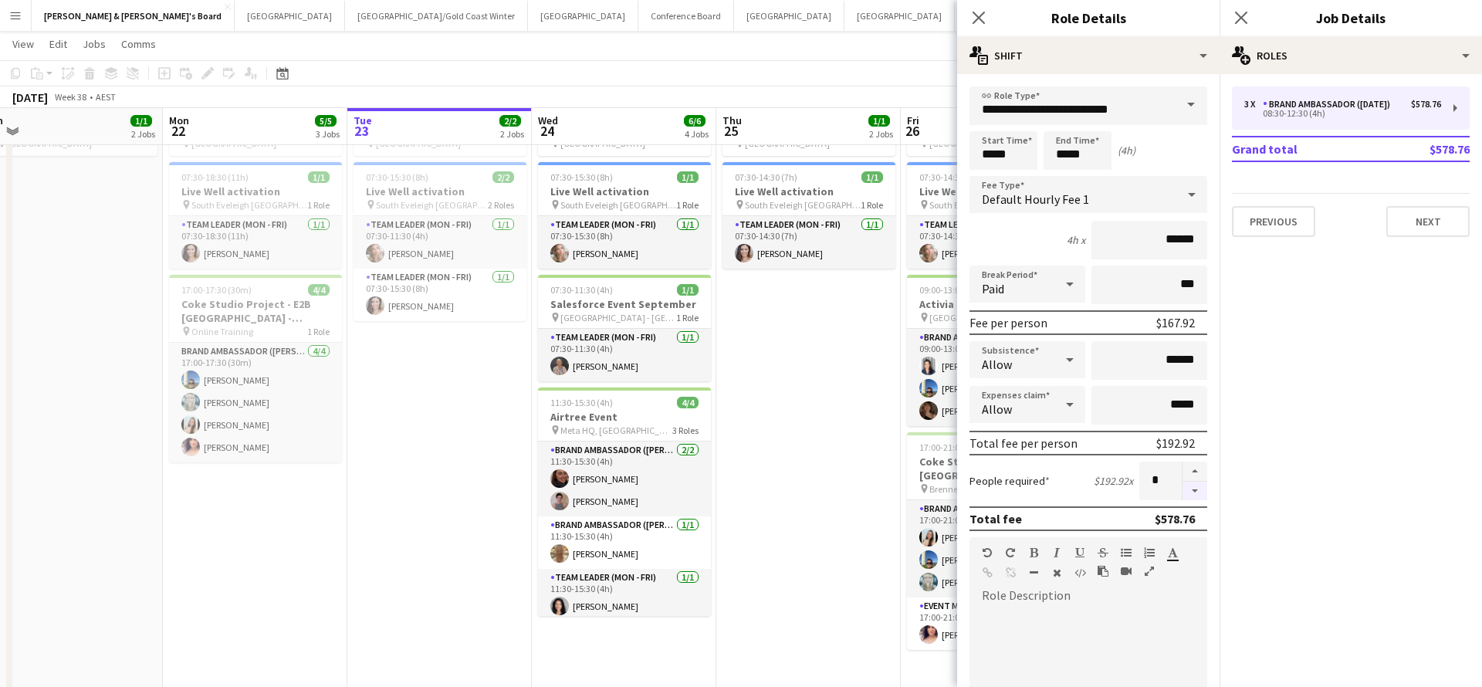
click at [1191, 488] on button "button" at bounding box center [1194, 491] width 25 height 19
type input "*"
click at [806, 461] on app-date-cell "ANZ Falcon Watch pin [GEOGRAPHIC_DATA] 07:30-14:30 (7h) 1/1 Live Well activatio…" at bounding box center [808, 420] width 184 height 652
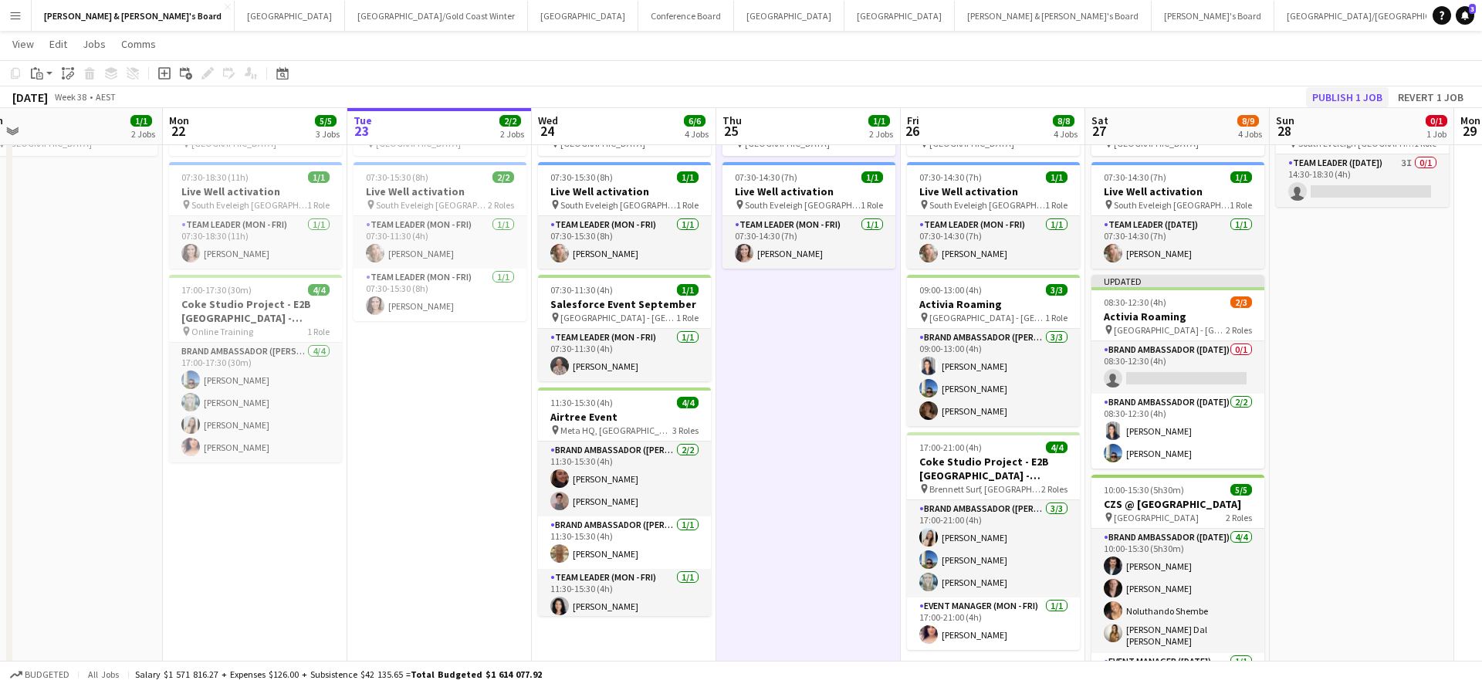
click at [1340, 104] on button "Publish 1 job" at bounding box center [1347, 97] width 83 height 20
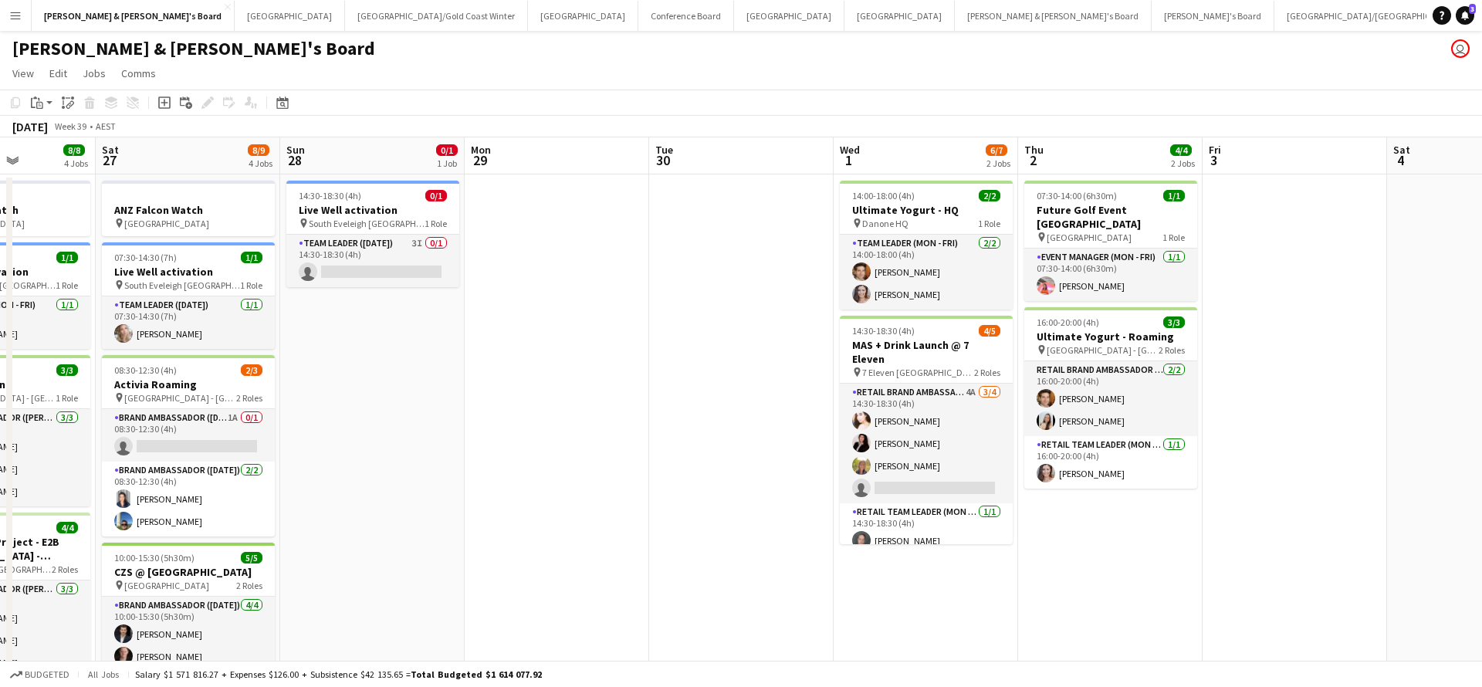
scroll to position [0, 475]
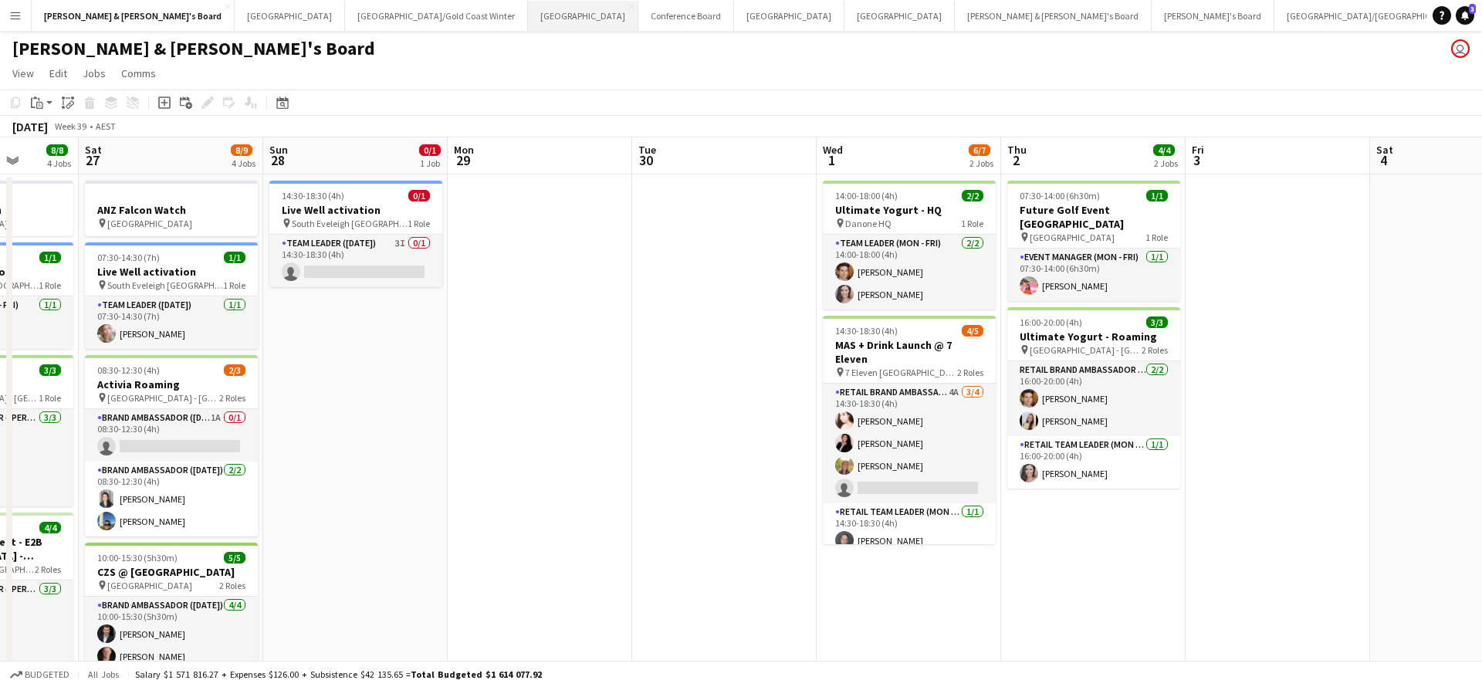
click at [528, 18] on button "Sydney Close" at bounding box center [583, 16] width 110 height 30
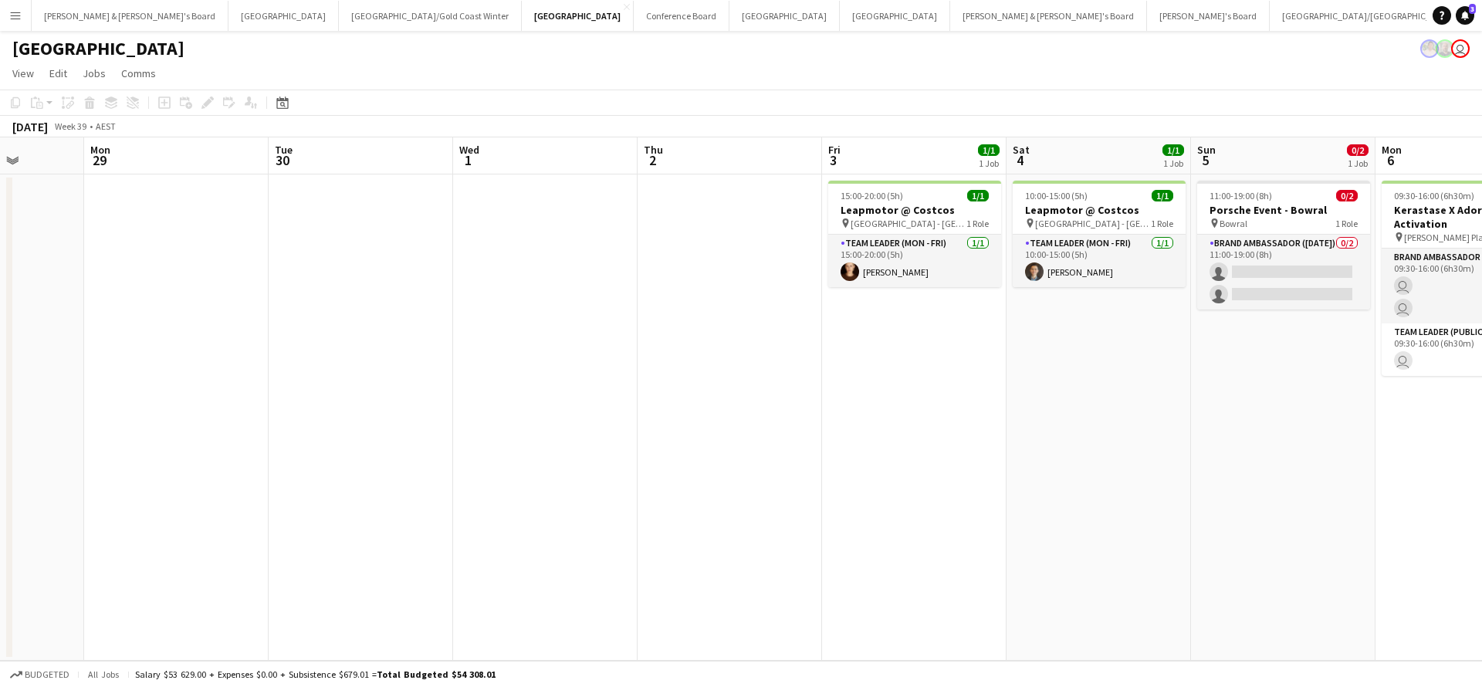
scroll to position [0, 475]
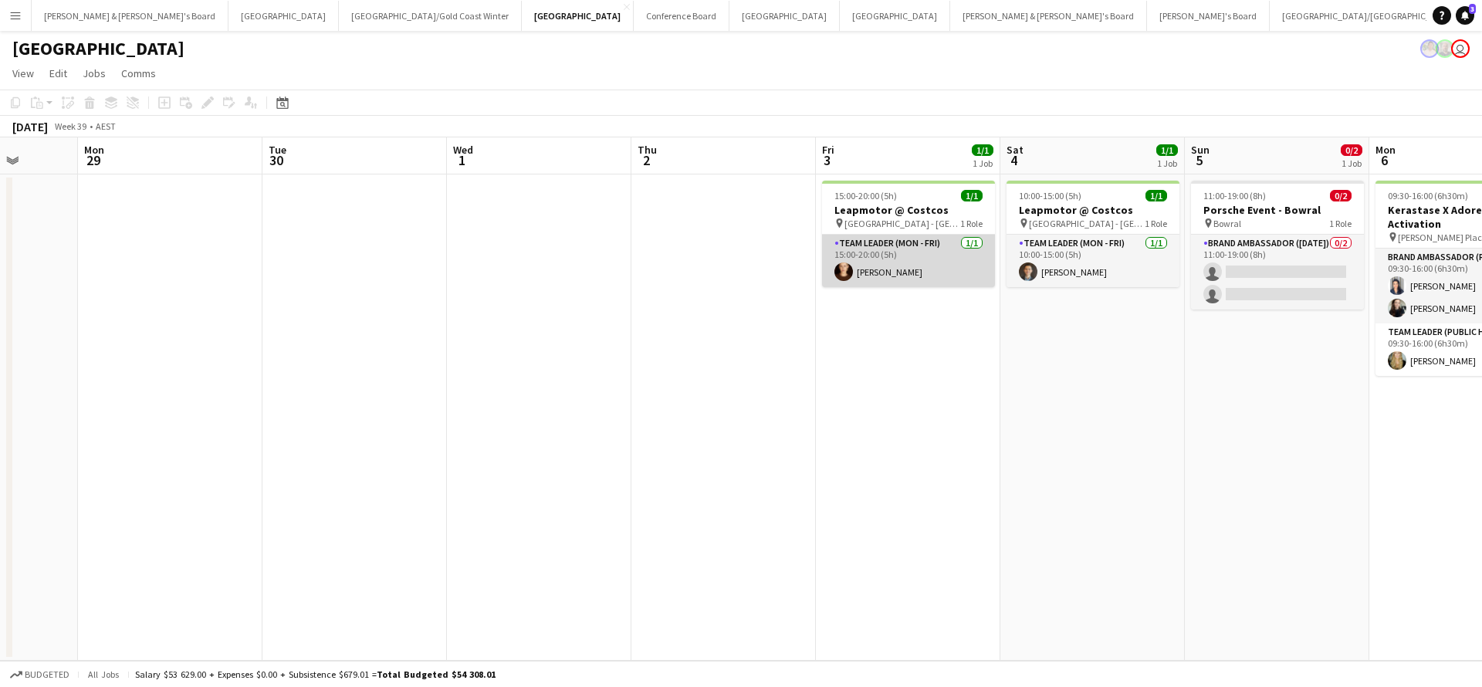
click at [910, 270] on app-card-role "Team Leader (Mon - Fri) [DATE] 15:00-20:00 (5h) [PERSON_NAME]" at bounding box center [908, 261] width 173 height 52
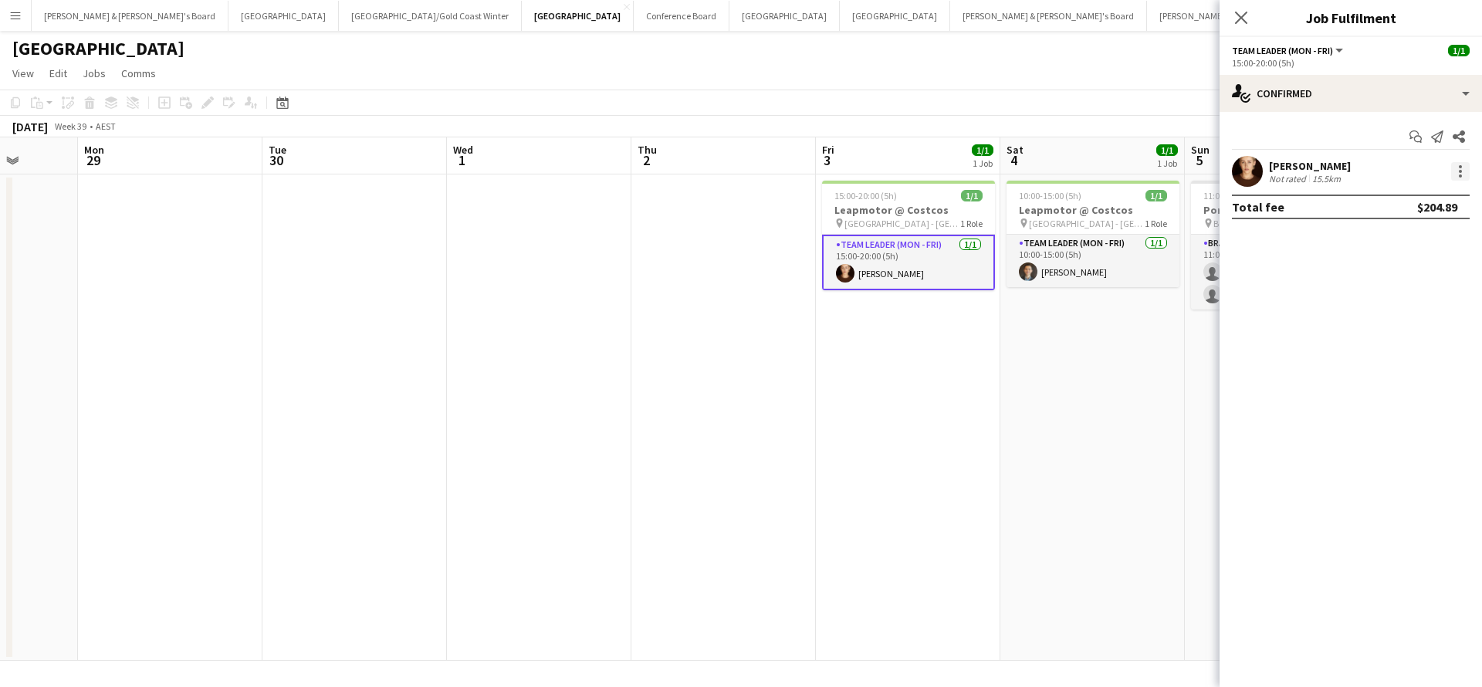
click at [1459, 170] on div at bounding box center [1459, 171] width 3 height 3
click at [1404, 343] on span "Remove" at bounding box center [1384, 347] width 46 height 13
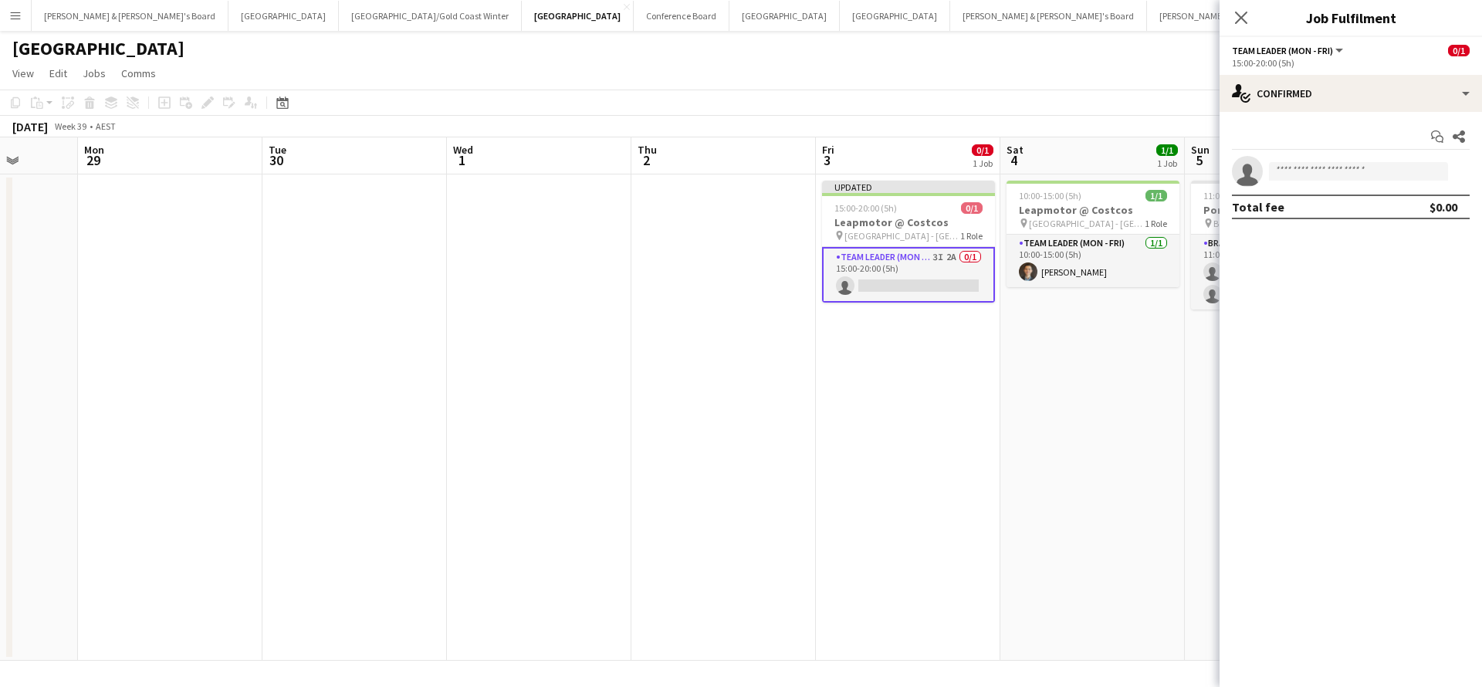
click at [1104, 400] on app-date-cell "10:00-15:00 (5h) 1/1 Leapmotor @ Costcos pin [GEOGRAPHIC_DATA] - NSW 1 Role Tea…" at bounding box center [1092, 417] width 184 height 486
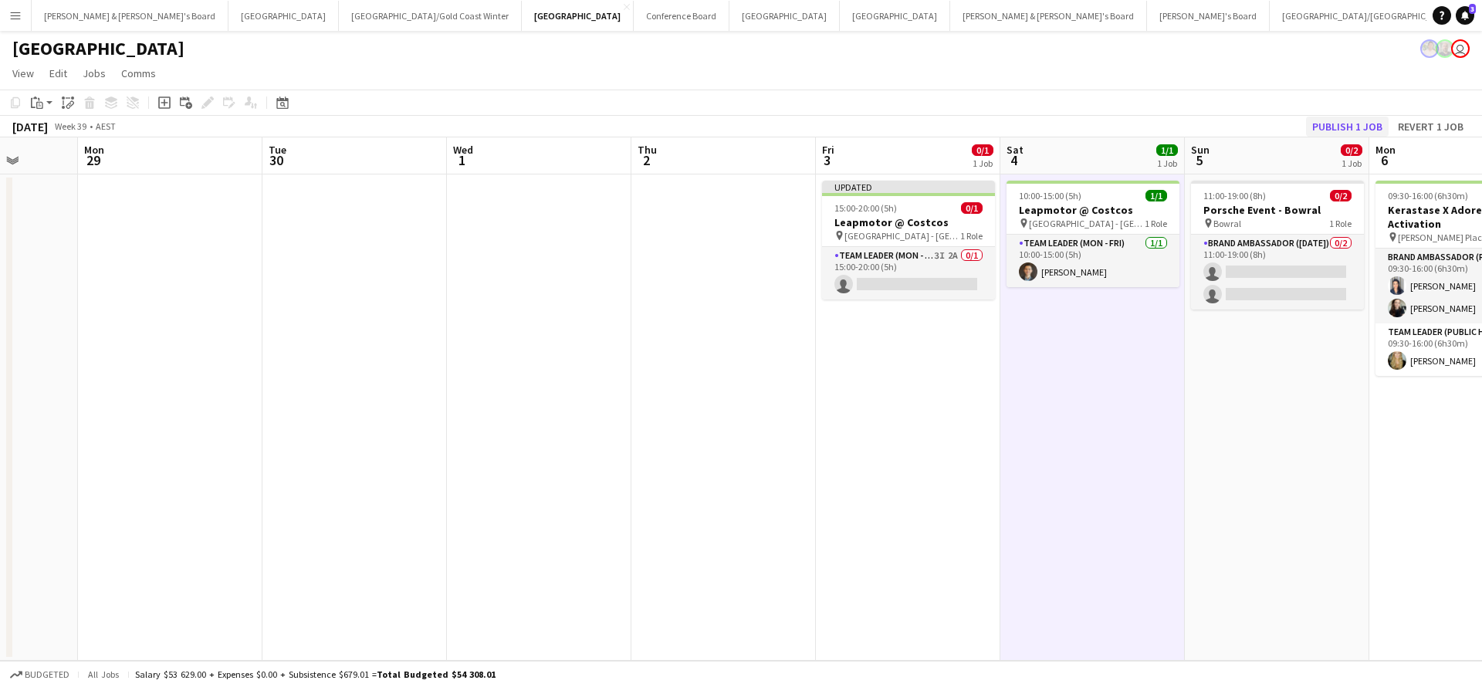
click at [1340, 133] on button "Publish 1 job" at bounding box center [1347, 127] width 83 height 20
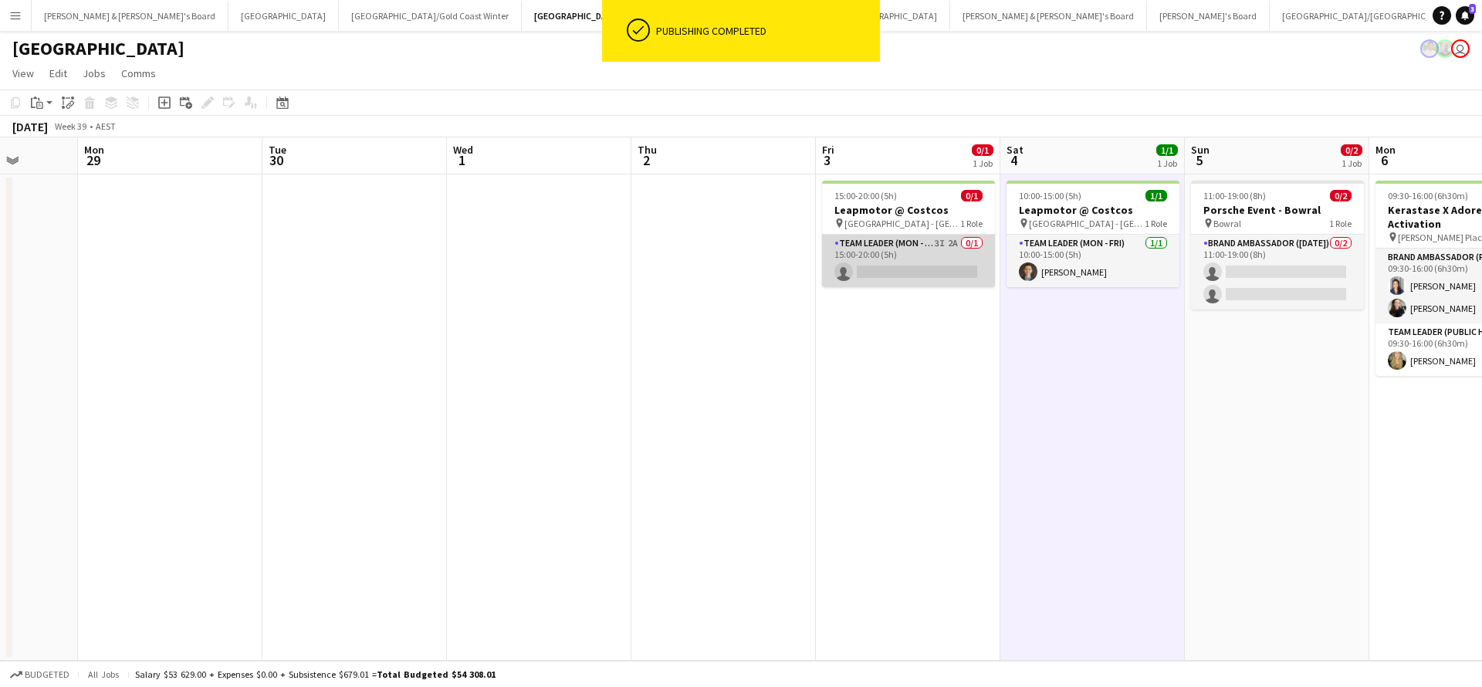
click at [965, 242] on app-card-role "Team Leader (Mon - Fri) 3I 2A 0/1 15:00-20:00 (5h) single-neutral-actions" at bounding box center [908, 261] width 173 height 52
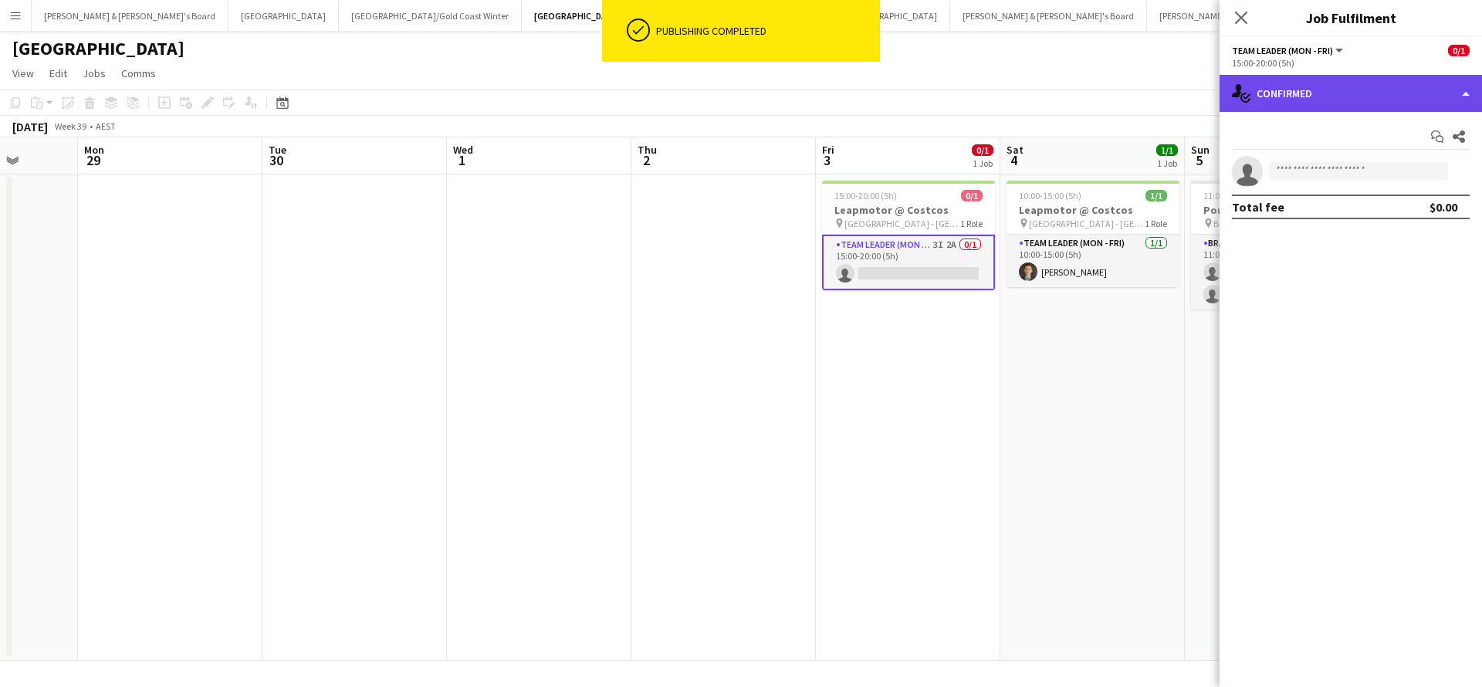
click at [1350, 90] on div "single-neutral-actions-check-2 Confirmed" at bounding box center [1350, 93] width 262 height 37
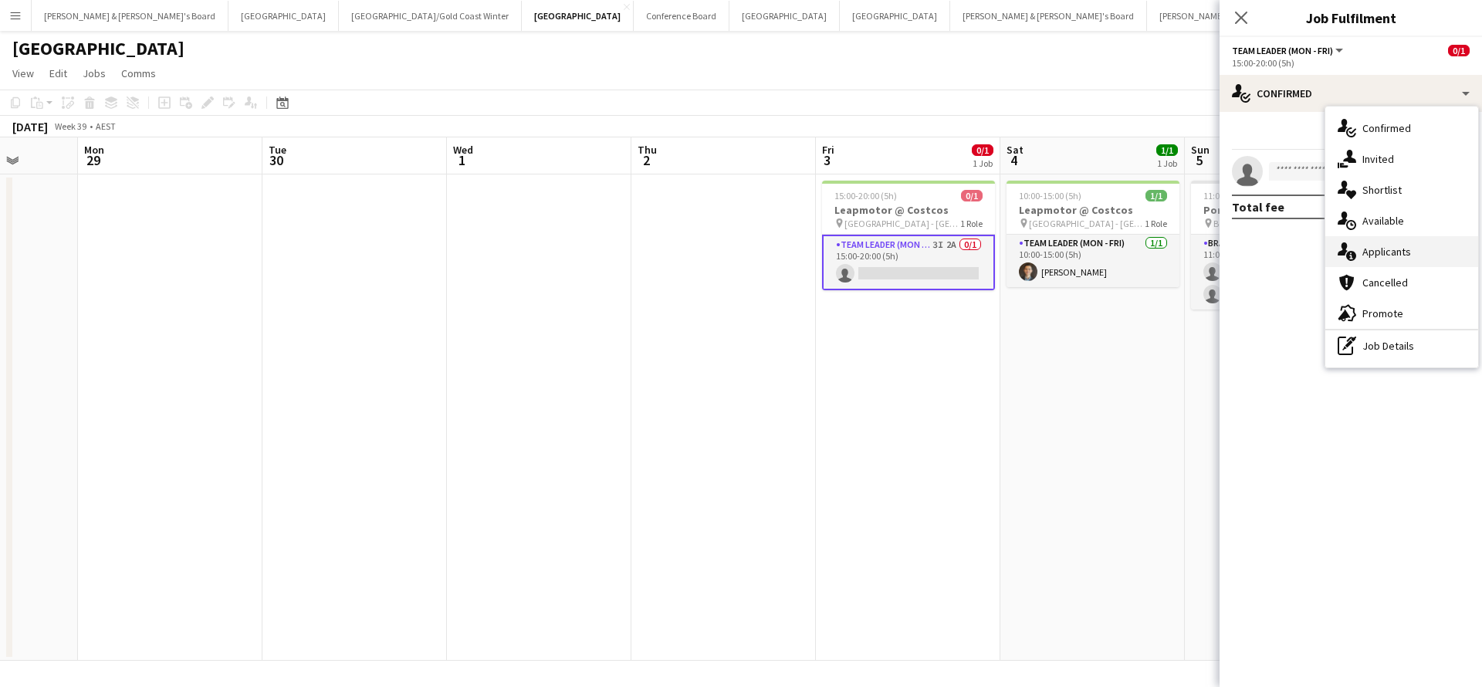
click at [1382, 254] on span "Applicants" at bounding box center [1386, 252] width 49 height 14
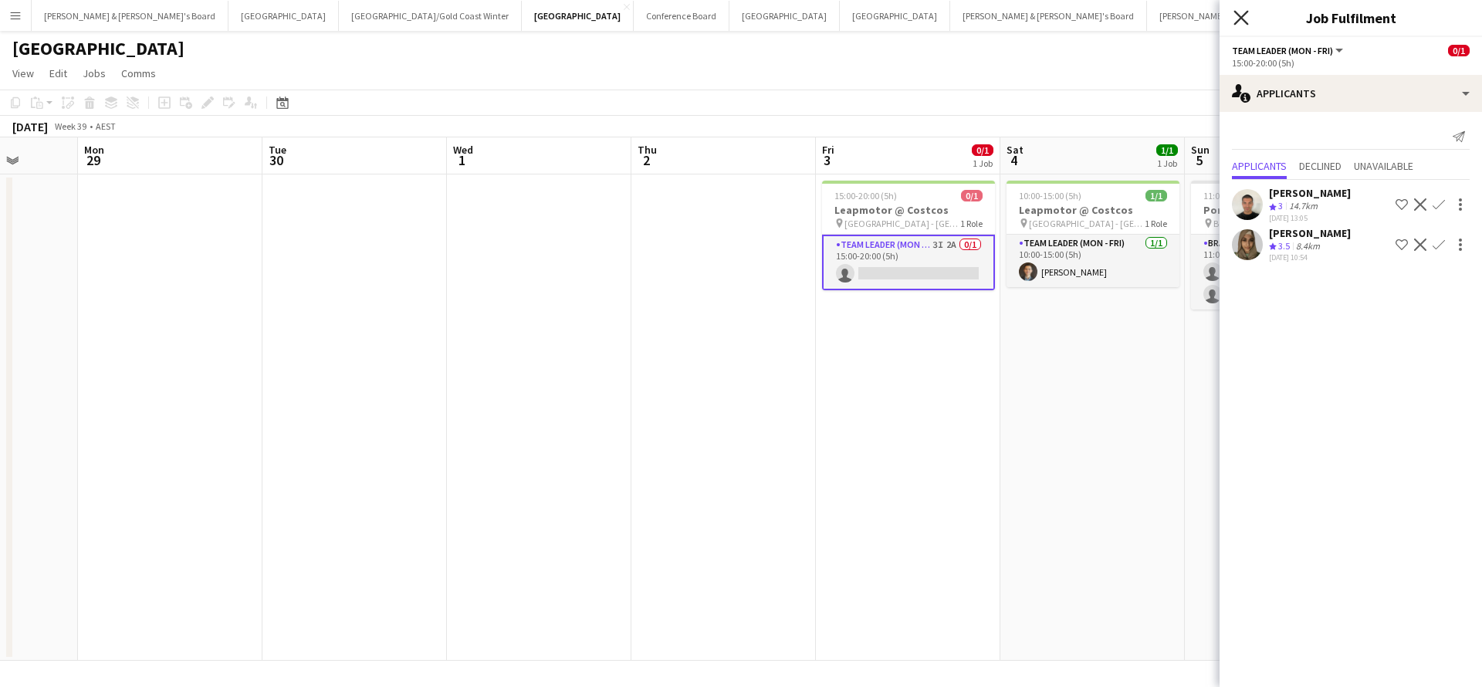
click at [1242, 17] on icon at bounding box center [1240, 17] width 15 height 15
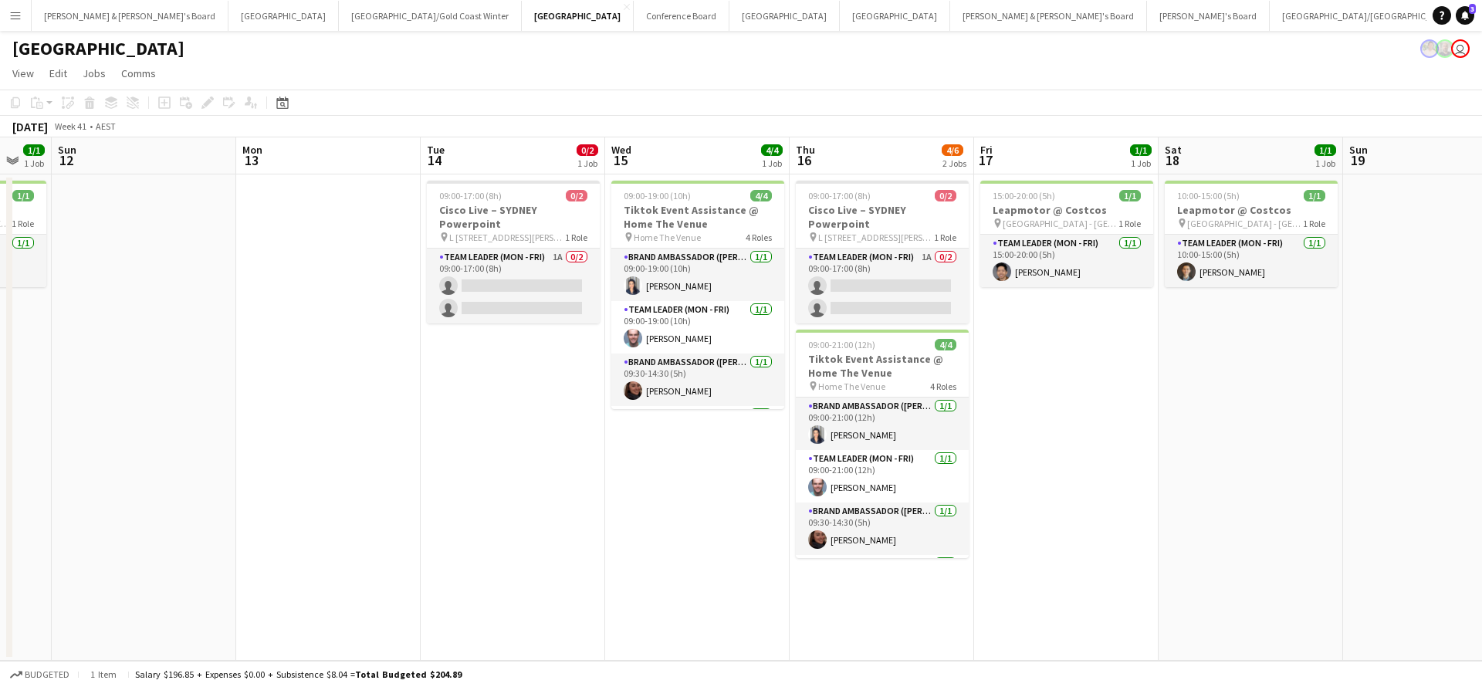
scroll to position [0, 687]
